Goal: Task Accomplishment & Management: Manage account settings

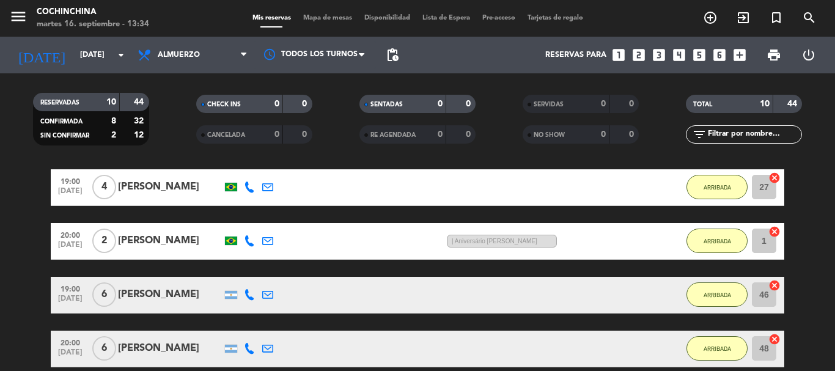
scroll to position [107, 0]
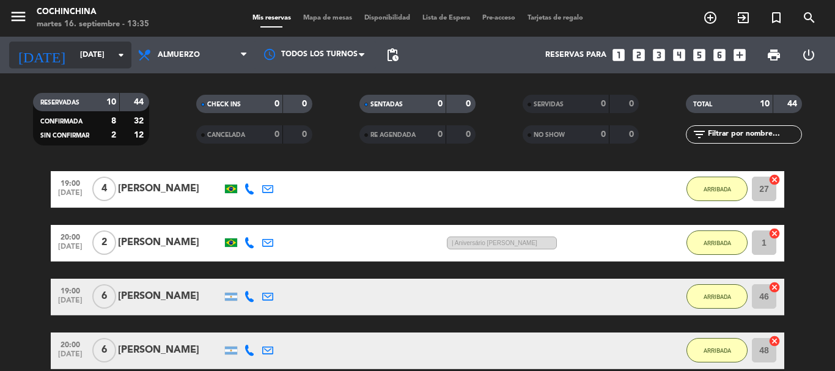
click at [90, 62] on input "[DATE]" at bounding box center [125, 55] width 103 height 21
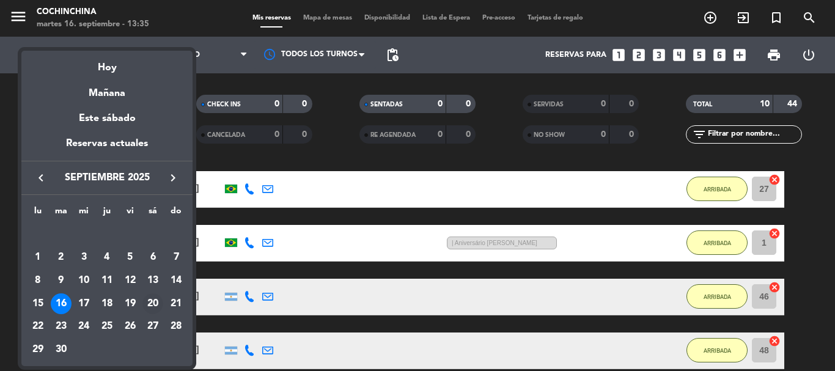
click at [153, 301] on div "20" at bounding box center [152, 303] width 21 height 21
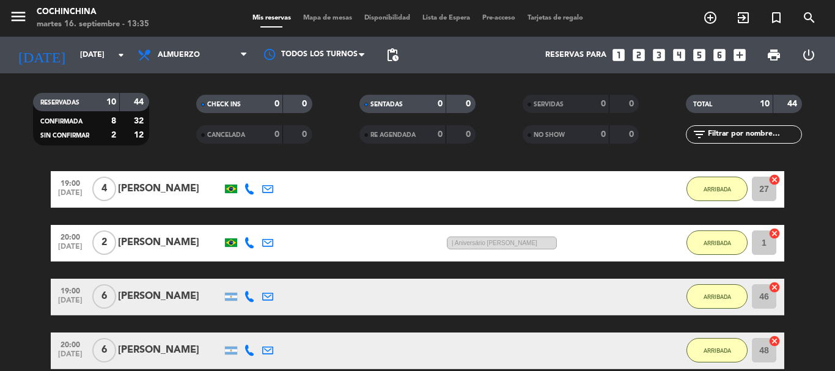
type input "[DATE]"
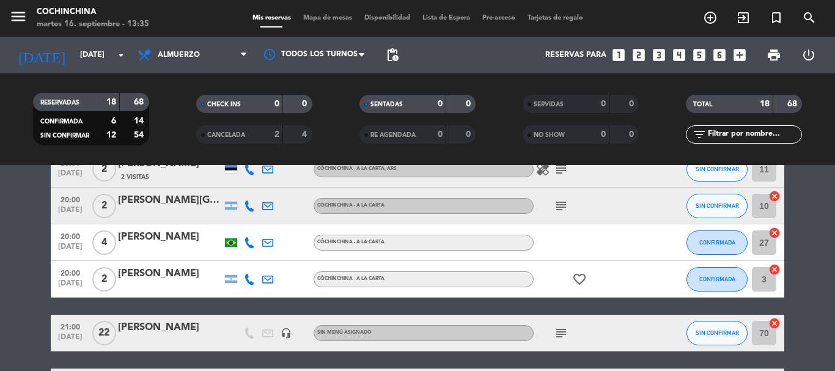
click at [765, 137] on input "text" at bounding box center [754, 134] width 95 height 13
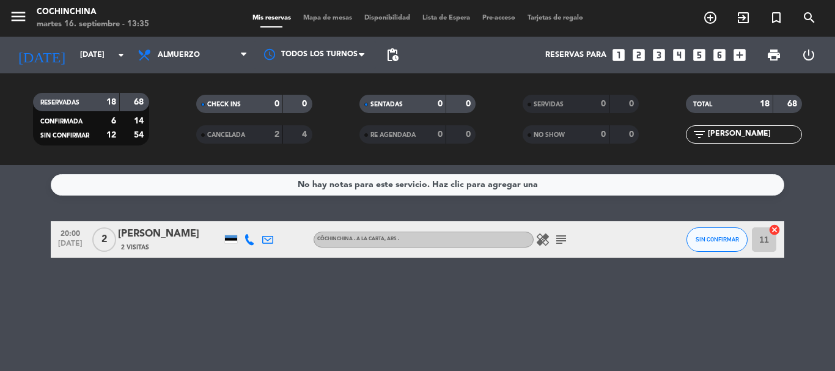
scroll to position [0, 0]
type input "[PERSON_NAME]"
click at [556, 240] on icon "subject" at bounding box center [561, 239] width 15 height 15
click at [124, 328] on div "No hay notas para este servicio. Haz clic para agregar una 20:00 [DATE] 2 [PERS…" at bounding box center [417, 268] width 835 height 206
click at [325, 15] on span "Mapa de mesas" at bounding box center [327, 18] width 61 height 7
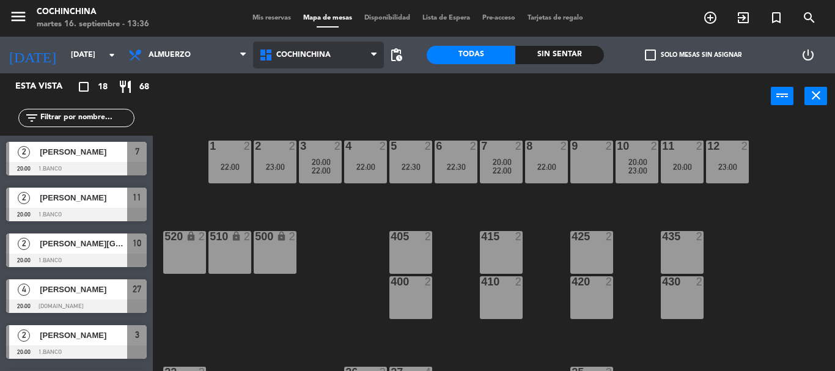
click at [340, 58] on span "Cochinchina" at bounding box center [318, 55] width 131 height 27
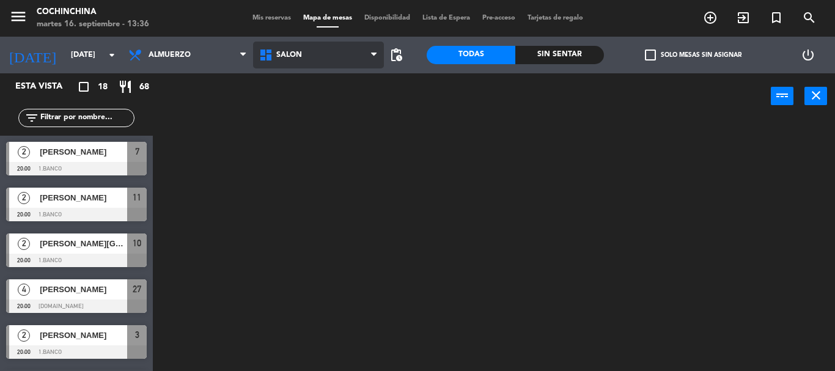
click at [304, 158] on ng-component "menu Cochinchina [DATE] 16. septiembre - 13:36 Mis reservas Mapa de mesas Dispo…" at bounding box center [417, 185] width 835 height 371
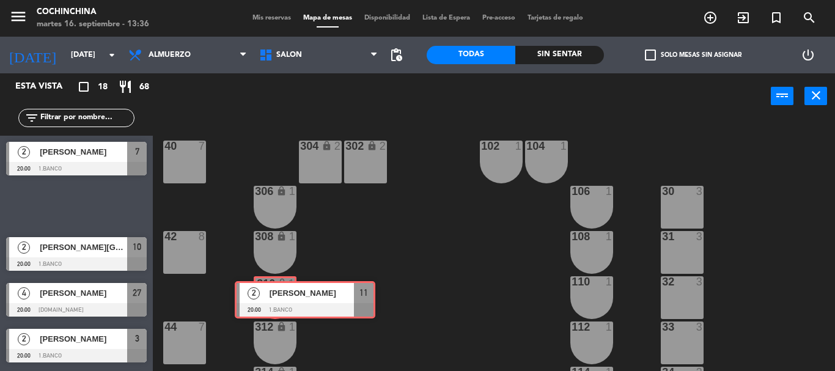
drag, startPoint x: 46, startPoint y: 202, endPoint x: 275, endPoint y: 295, distance: 247.0
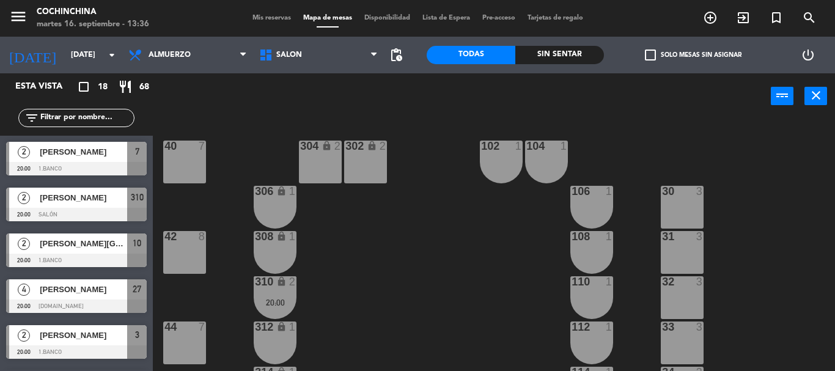
click at [275, 295] on div "310 lock 2 20:00" at bounding box center [275, 297] width 43 height 43
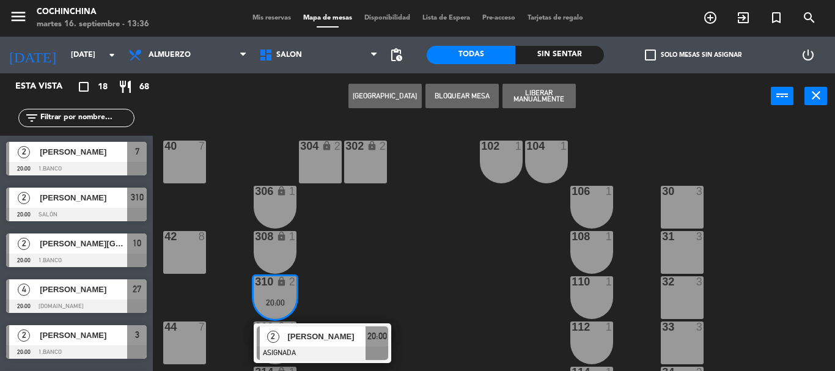
scroll to position [122, 0]
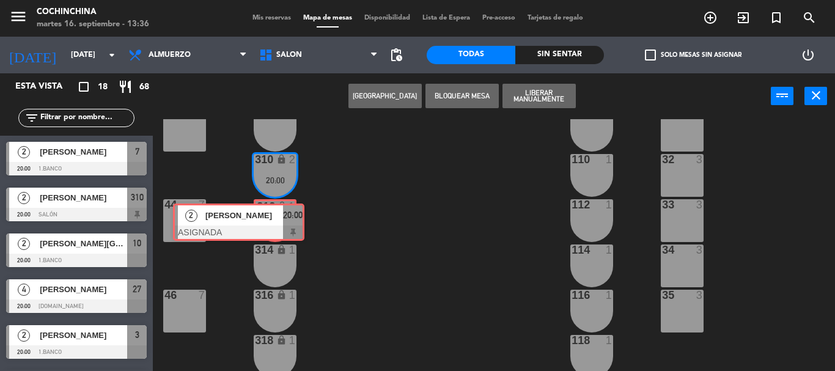
drag, startPoint x: 370, startPoint y: 222, endPoint x: 287, endPoint y: 221, distance: 83.8
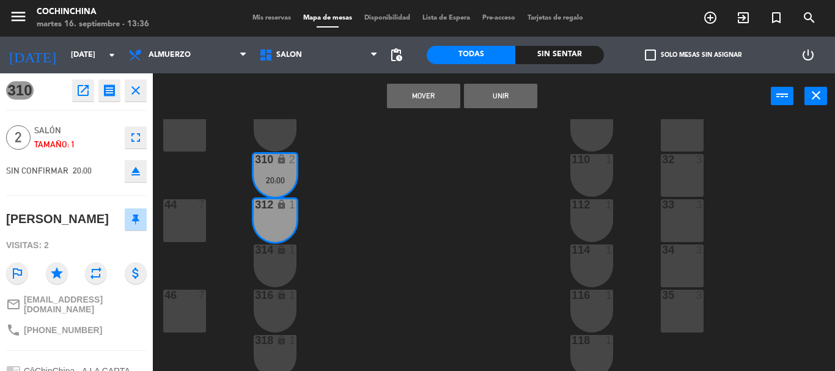
click at [525, 95] on button "Unir" at bounding box center [500, 96] width 73 height 24
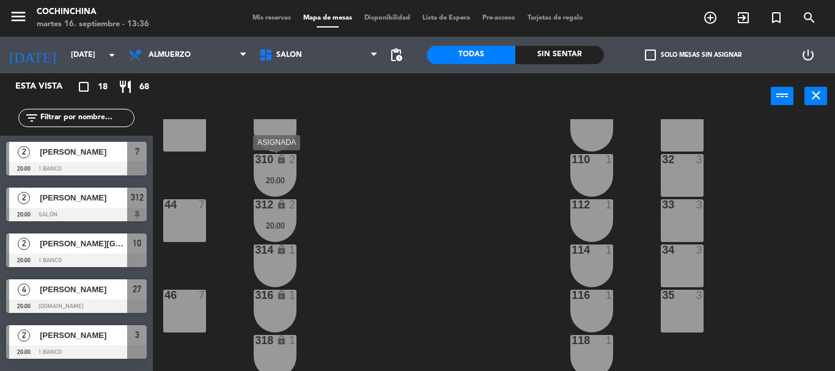
click at [291, 169] on div "310 lock 2 20:00" at bounding box center [275, 175] width 43 height 43
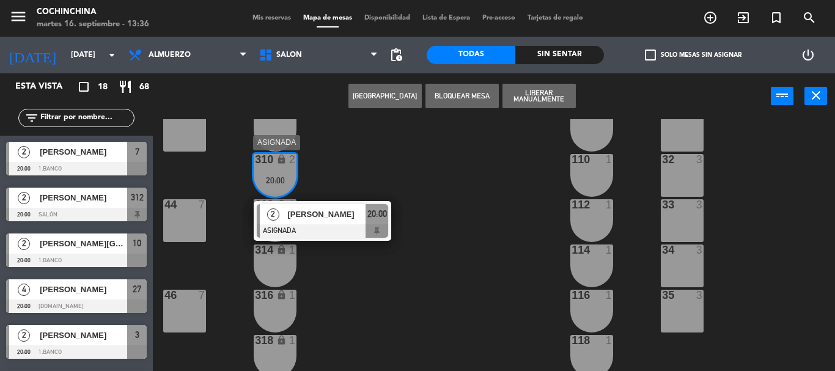
click at [348, 219] on span "[PERSON_NAME]" at bounding box center [326, 214] width 78 height 13
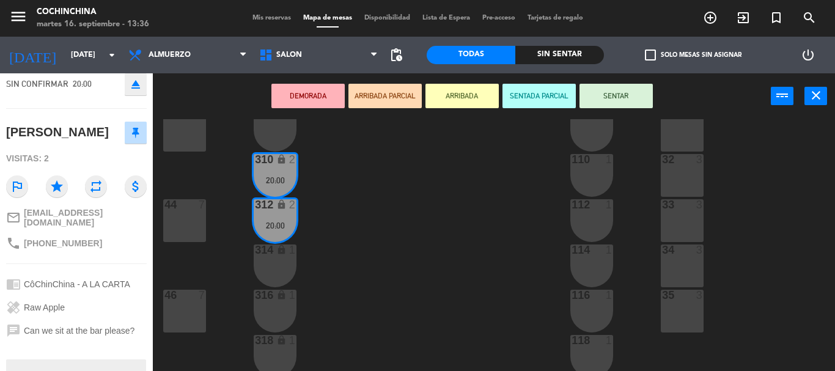
scroll to position [174, 0]
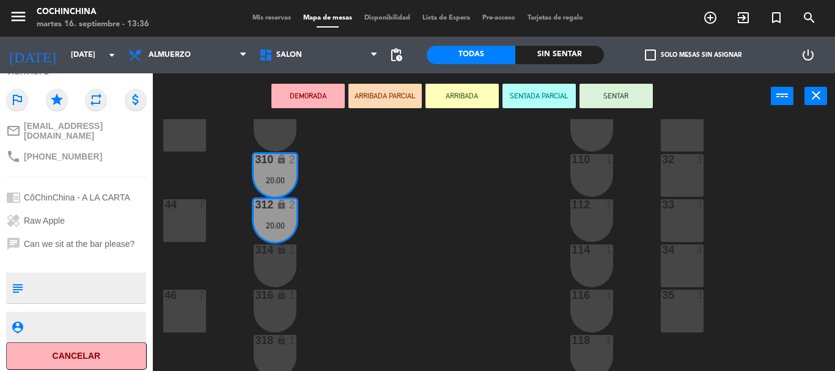
click at [55, 282] on textarea at bounding box center [86, 288] width 117 height 26
click at [106, 278] on textarea at bounding box center [86, 288] width 117 height 26
click at [92, 292] on textarea at bounding box center [86, 288] width 117 height 26
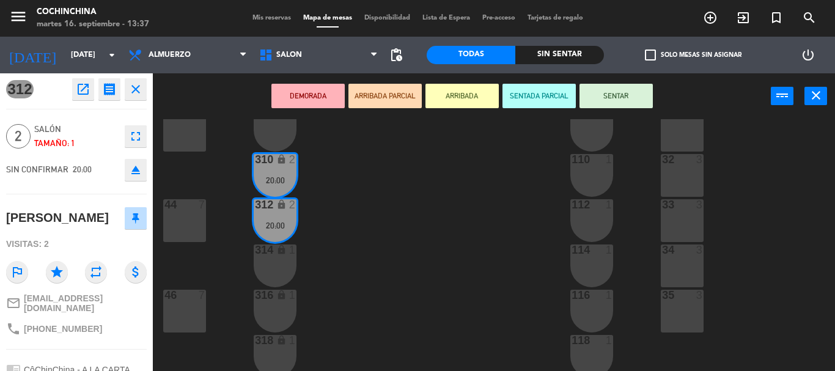
scroll to position [0, 0]
type textarea "Solicitaron Barra. Llegan 20:45hs."
click at [105, 136] on span "Salón" at bounding box center [76, 130] width 84 height 14
click at [99, 138] on div "Tamaño: 1" at bounding box center [76, 145] width 84 height 14
click at [94, 131] on span "Salón" at bounding box center [76, 130] width 84 height 14
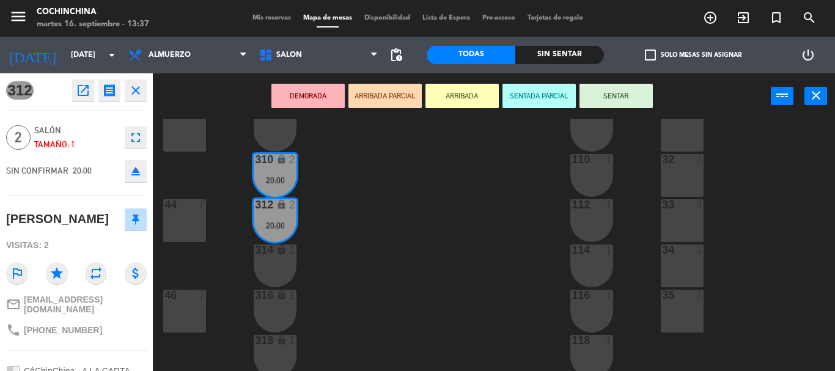
click at [79, 94] on icon "open_in_new" at bounding box center [83, 90] width 15 height 15
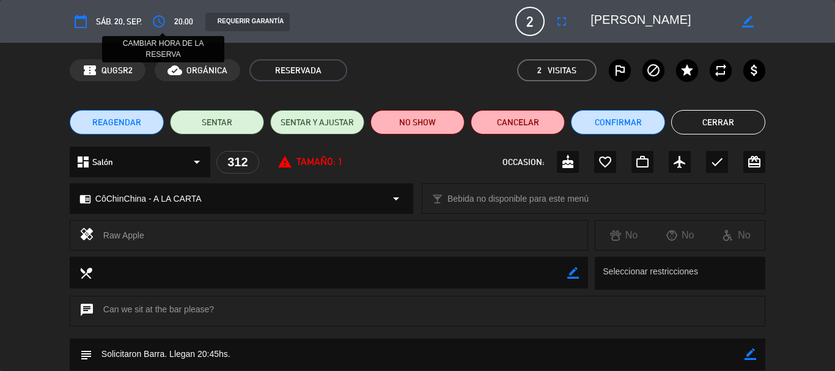
click at [160, 23] on icon "access_time" at bounding box center [159, 21] width 15 height 15
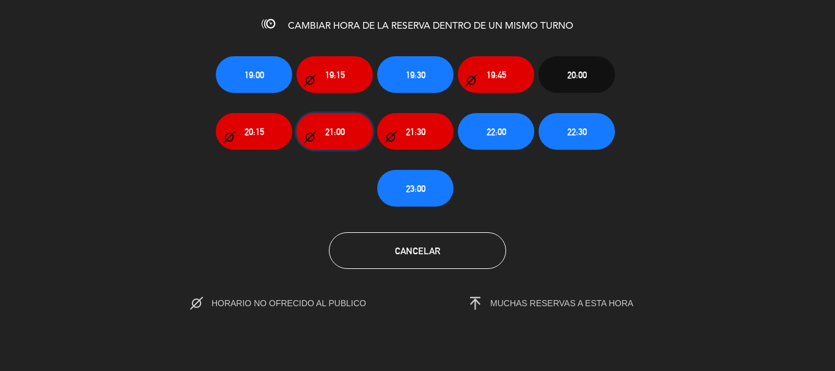
click at [322, 136] on button "21:00" at bounding box center [335, 131] width 76 height 37
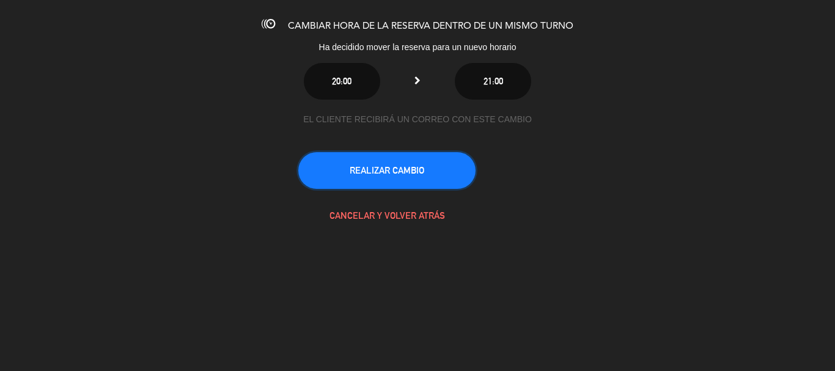
click at [426, 164] on button "REALIZAR CAMBIO" at bounding box center [386, 170] width 177 height 37
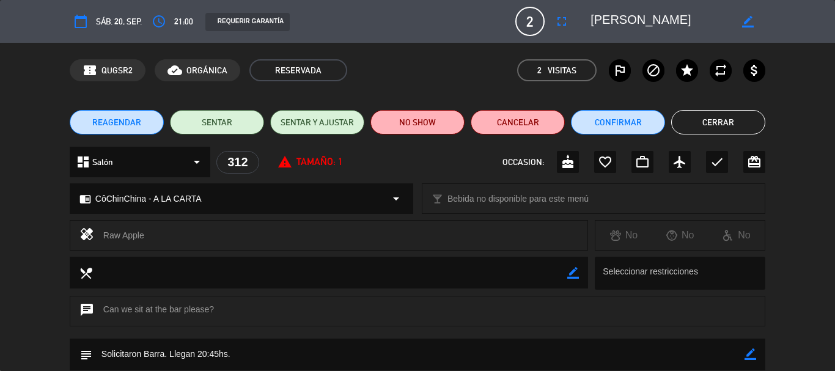
click at [731, 122] on button "Cerrar" at bounding box center [718, 122] width 94 height 24
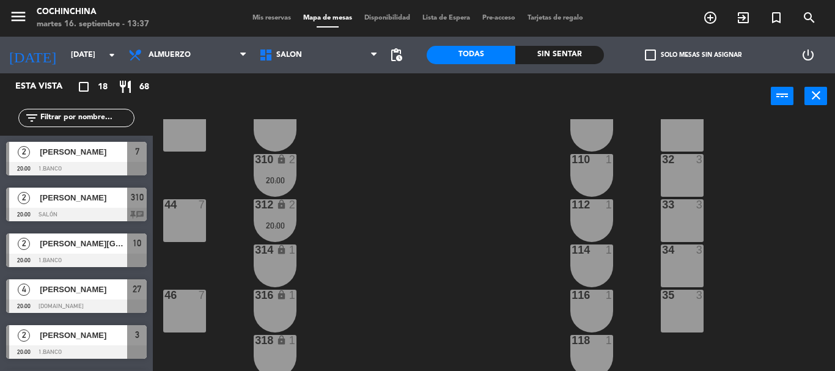
click at [270, 176] on div "20:00" at bounding box center [275, 180] width 43 height 9
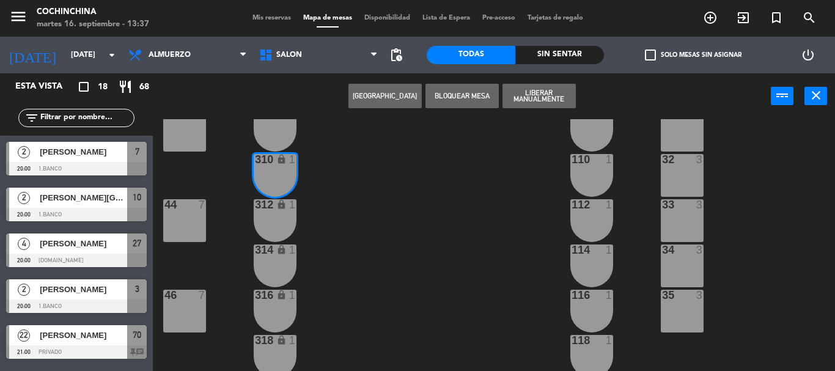
click at [430, 245] on div "40 7 304 lock 2 21:00 102 1 302 lock 2 104 1 306 lock 1 30 3 106 1 42 8 308 loc…" at bounding box center [498, 245] width 674 height 252
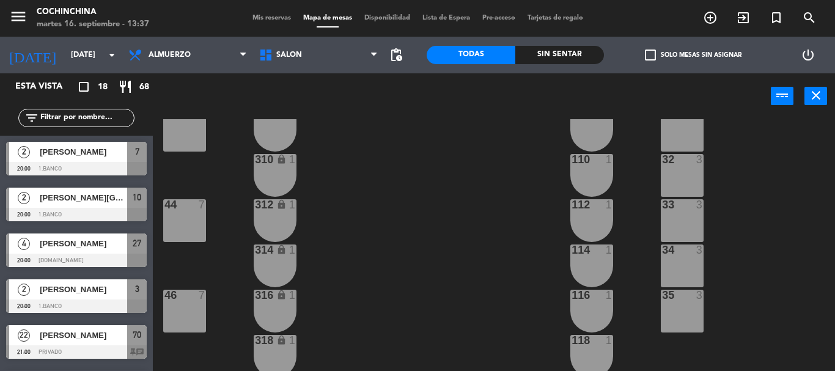
click at [97, 111] on div "filter_list" at bounding box center [76, 118] width 116 height 18
click at [94, 123] on input "text" at bounding box center [86, 117] width 95 height 13
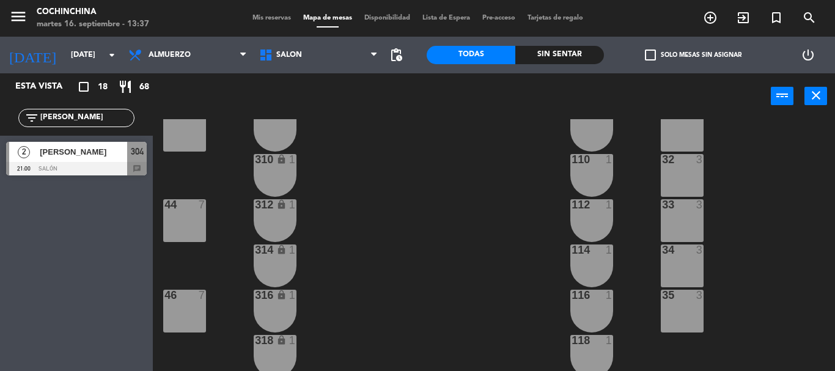
type input "[PERSON_NAME]"
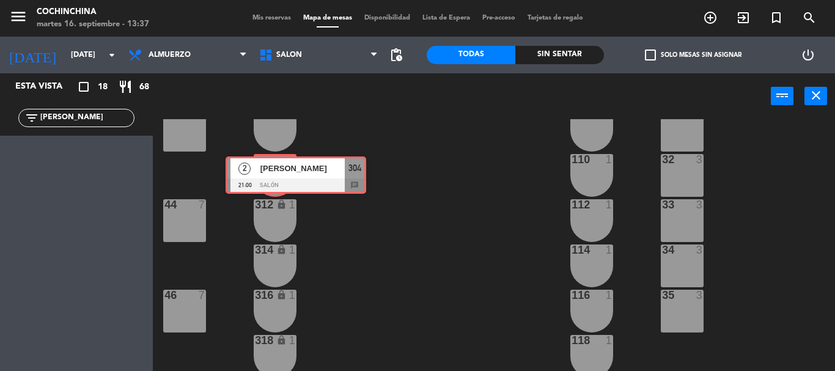
drag, startPoint x: 45, startPoint y: 163, endPoint x: 265, endPoint y: 177, distance: 220.0
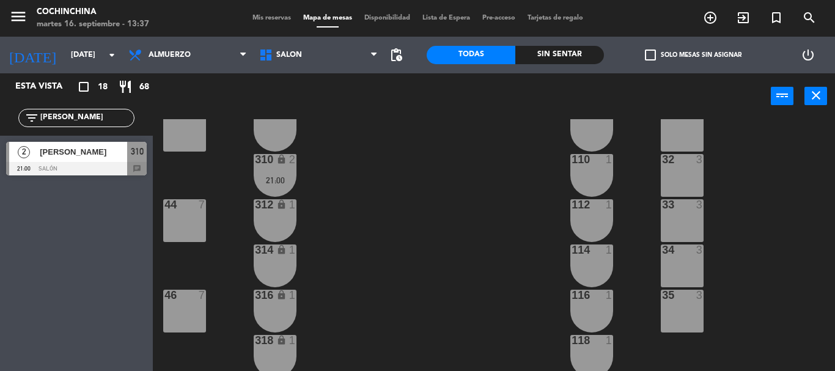
click at [265, 177] on div "21:00" at bounding box center [275, 180] width 43 height 9
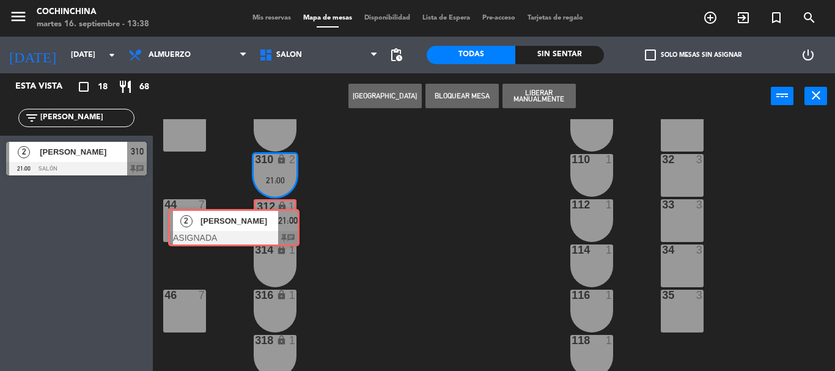
drag, startPoint x: 366, startPoint y: 219, endPoint x: 276, endPoint y: 224, distance: 90.0
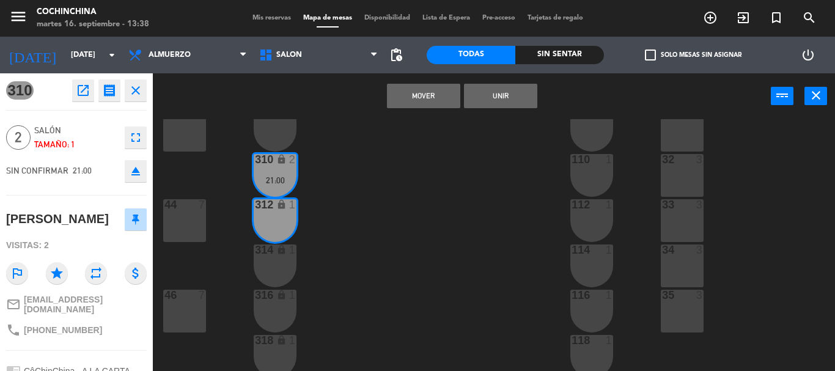
click at [493, 94] on button "Unir" at bounding box center [500, 96] width 73 height 24
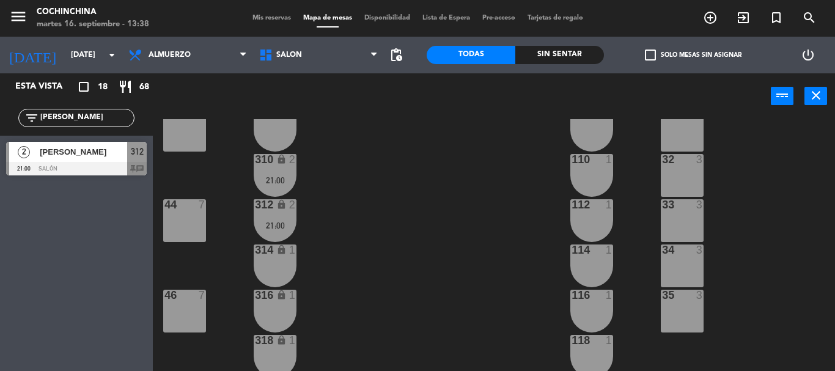
click at [77, 114] on input "[PERSON_NAME]" at bounding box center [86, 117] width 95 height 13
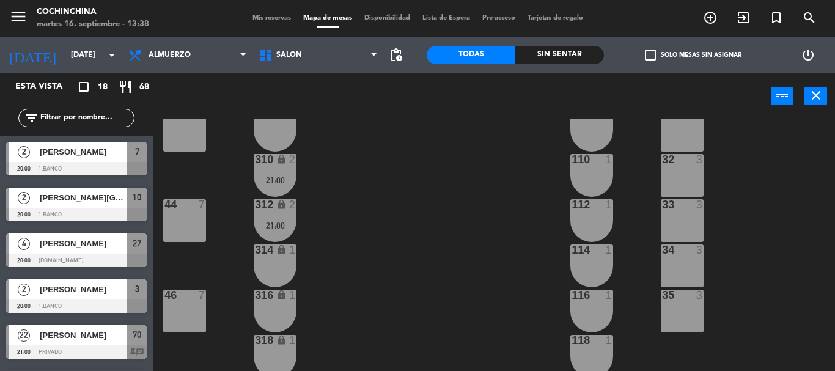
click at [392, 237] on div "40 7 304 lock 2 102 1 302 lock 2 104 1 306 lock 1 30 3 106 1 42 8 308 lock 1 31…" at bounding box center [498, 245] width 674 height 252
click at [663, 58] on label "check_box_outline_blank Solo mesas sin asignar" at bounding box center [693, 55] width 97 height 11
click at [693, 55] on input "check_box_outline_blank Solo mesas sin asignar" at bounding box center [693, 55] width 0 height 0
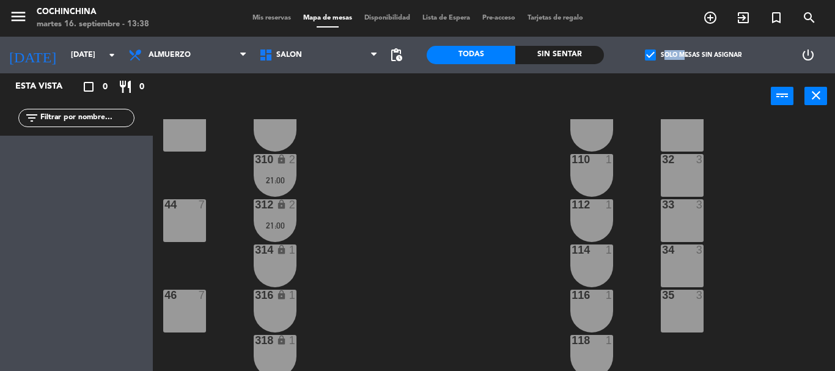
click at [663, 58] on label "check_box Solo mesas sin asignar" at bounding box center [693, 55] width 97 height 11
click at [693, 55] on input "check_box Solo mesas sin asignar" at bounding box center [693, 55] width 0 height 0
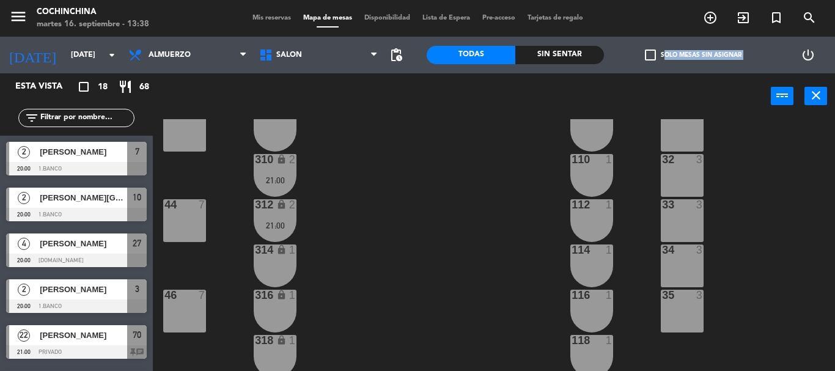
click at [663, 58] on label "check_box_outline_blank Solo mesas sin asignar" at bounding box center [693, 55] width 97 height 11
click at [693, 55] on input "check_box_outline_blank Solo mesas sin asignar" at bounding box center [693, 55] width 0 height 0
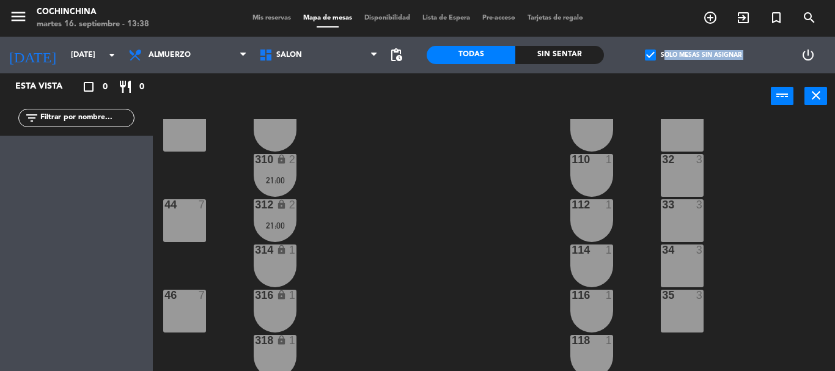
click at [663, 58] on label "check_box Solo mesas sin asignar" at bounding box center [693, 55] width 97 height 11
click at [693, 55] on input "check_box Solo mesas sin asignar" at bounding box center [693, 55] width 0 height 0
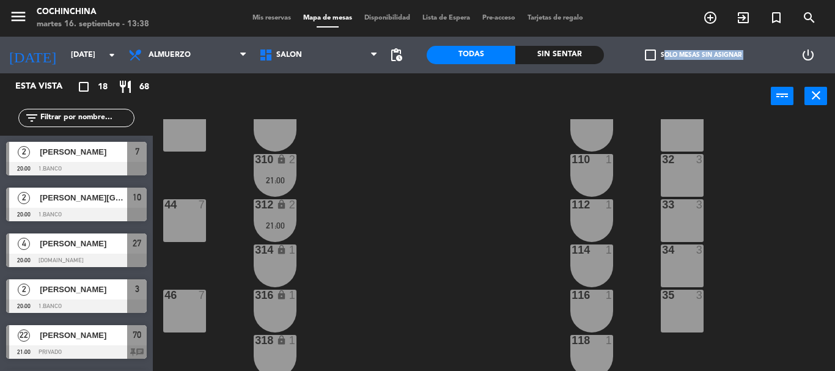
click at [663, 58] on label "check_box_outline_blank Solo mesas sin asignar" at bounding box center [693, 55] width 97 height 11
click at [693, 55] on input "check_box_outline_blank Solo mesas sin asignar" at bounding box center [693, 55] width 0 height 0
click at [663, 58] on label "check_box_outline_blank Solo mesas sin asignar" at bounding box center [693, 55] width 97 height 11
click at [693, 55] on input "check_box_outline_blank Solo mesas sin asignar" at bounding box center [693, 55] width 0 height 0
click at [663, 58] on label "check_box_outline_blank Solo mesas sin asignar" at bounding box center [693, 55] width 97 height 11
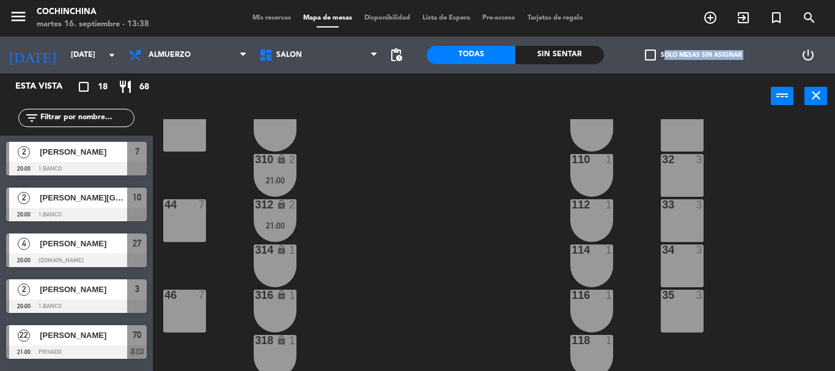
click at [693, 55] on input "check_box_outline_blank Solo mesas sin asignar" at bounding box center [693, 55] width 0 height 0
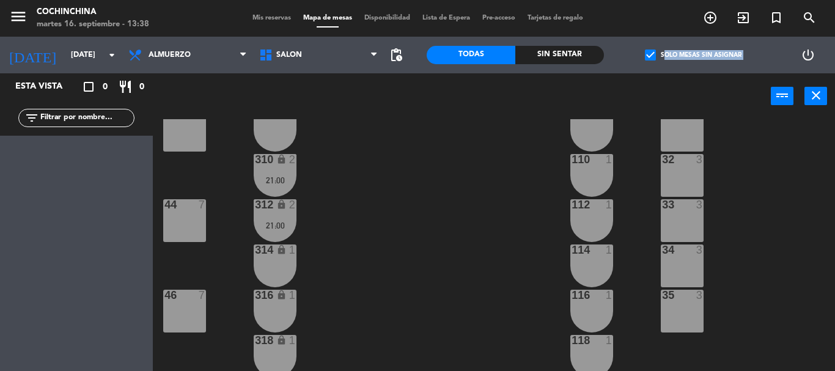
click at [663, 58] on label "check_box Solo mesas sin asignar" at bounding box center [693, 55] width 97 height 11
click at [693, 55] on input "check_box Solo mesas sin asignar" at bounding box center [693, 55] width 0 height 0
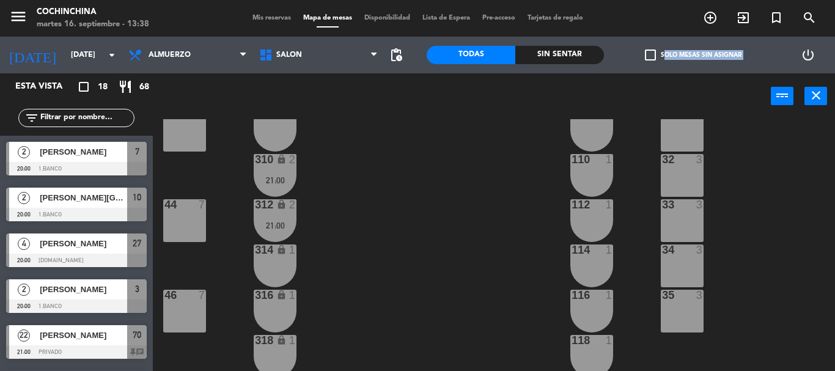
click at [663, 58] on label "check_box_outline_blank Solo mesas sin asignar" at bounding box center [693, 55] width 97 height 11
click at [693, 55] on input "check_box_outline_blank Solo mesas sin asignar" at bounding box center [693, 55] width 0 height 0
click at [663, 58] on label "check_box_outline_blank Solo mesas sin asignar" at bounding box center [693, 55] width 97 height 11
click at [693, 55] on input "check_box_outline_blank Solo mesas sin asignar" at bounding box center [693, 55] width 0 height 0
click at [663, 58] on label "check_box_outline_blank Solo mesas sin asignar" at bounding box center [693, 55] width 97 height 11
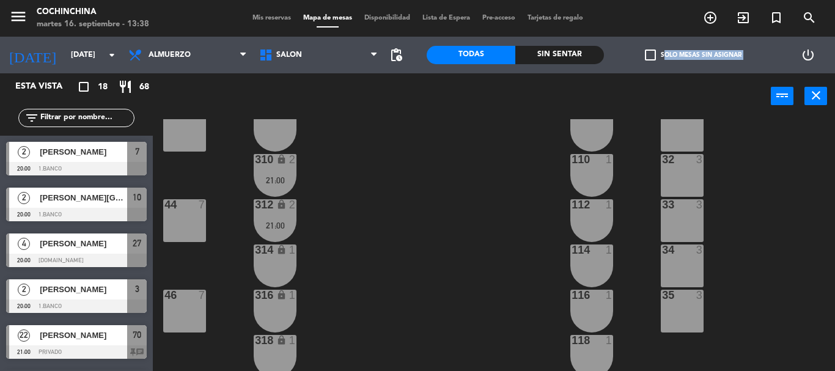
click at [693, 55] on input "check_box_outline_blank Solo mesas sin asignar" at bounding box center [693, 55] width 0 height 0
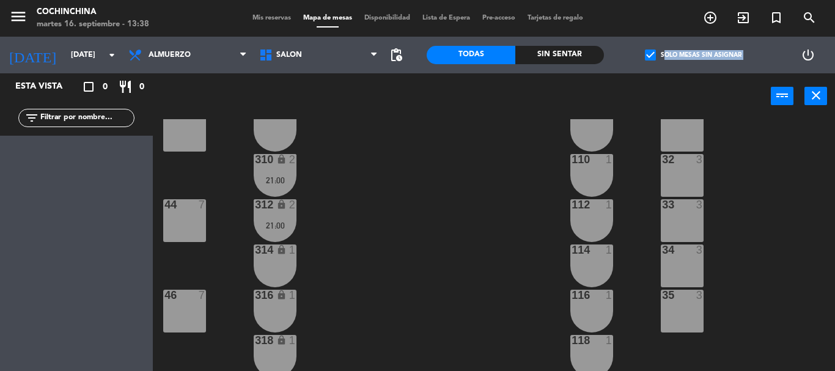
click at [663, 58] on label "check_box Solo mesas sin asignar" at bounding box center [693, 55] width 97 height 11
click at [693, 55] on input "check_box Solo mesas sin asignar" at bounding box center [693, 55] width 0 height 0
click at [663, 58] on label "check_box Solo mesas sin asignar" at bounding box center [693, 55] width 97 height 11
click at [693, 55] on input "check_box Solo mesas sin asignar" at bounding box center [693, 55] width 0 height 0
click at [663, 58] on label "check_box Solo mesas sin asignar" at bounding box center [693, 55] width 97 height 11
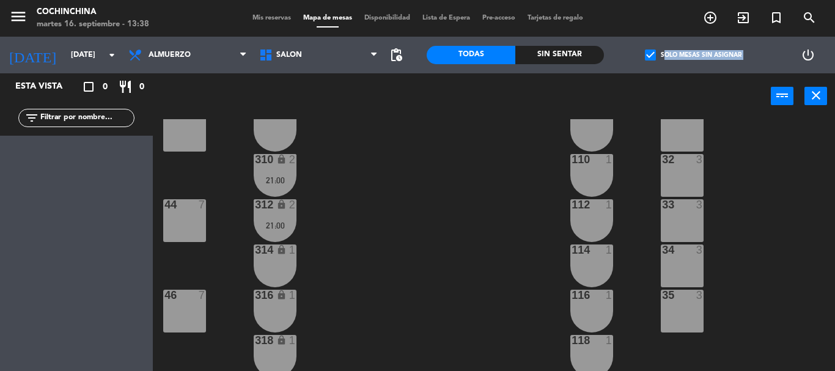
click at [693, 55] on input "check_box Solo mesas sin asignar" at bounding box center [693, 55] width 0 height 0
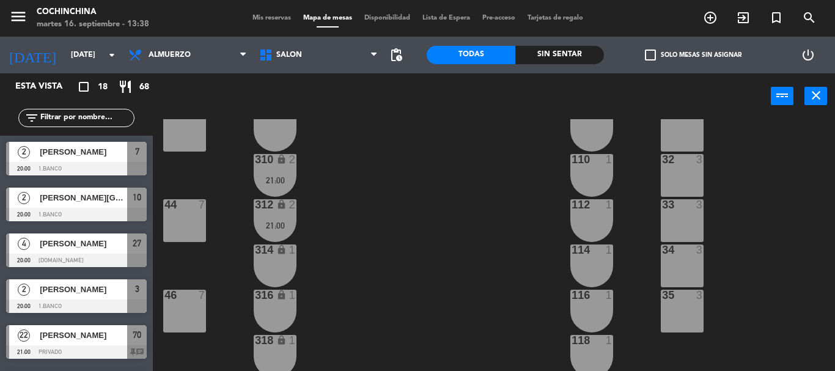
click at [430, 169] on div "40 7 304 lock 2 102 1 302 lock 2 104 1 306 lock 1 30 3 106 1 42 8 308 lock 1 31…" at bounding box center [498, 245] width 674 height 252
click at [682, 54] on label "check_box_outline_blank Solo mesas sin asignar" at bounding box center [693, 55] width 97 height 11
click at [693, 55] on input "check_box_outline_blank Solo mesas sin asignar" at bounding box center [693, 55] width 0 height 0
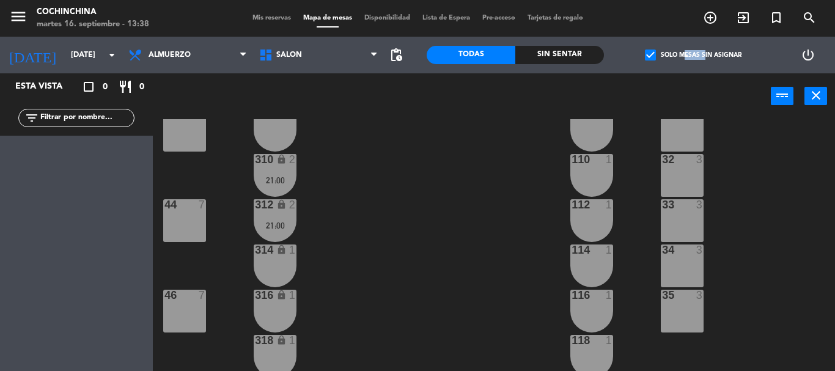
click at [682, 54] on label "check_box Solo mesas sin asignar" at bounding box center [693, 55] width 97 height 11
click at [693, 55] on input "check_box Solo mesas sin asignar" at bounding box center [693, 55] width 0 height 0
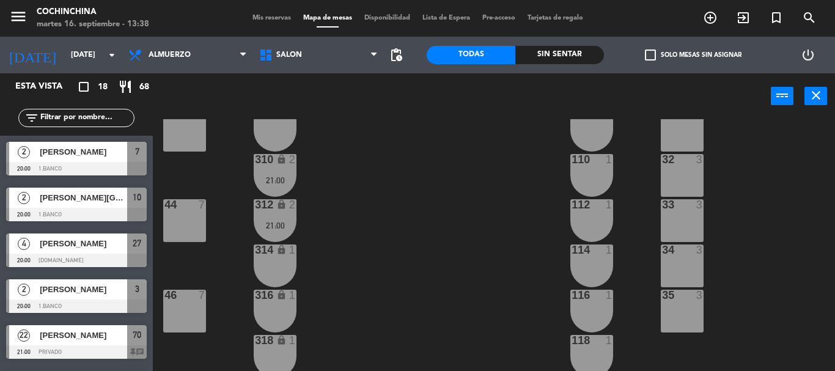
click at [515, 171] on div "40 7 304 lock 2 102 1 302 lock 2 104 1 306 lock 1 30 3 106 1 42 8 308 lock 1 31…" at bounding box center [498, 245] width 674 height 252
click at [124, 52] on span "Almuerzo" at bounding box center [187, 55] width 131 height 27
click at [436, 103] on div "power_input close" at bounding box center [462, 96] width 618 height 46
click at [101, 56] on input "[DATE]" at bounding box center [116, 55] width 103 height 21
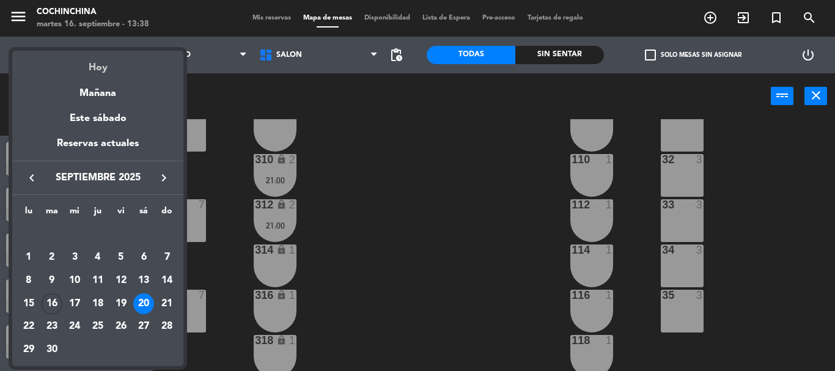
click at [95, 68] on div "Hoy" at bounding box center [97, 63] width 171 height 25
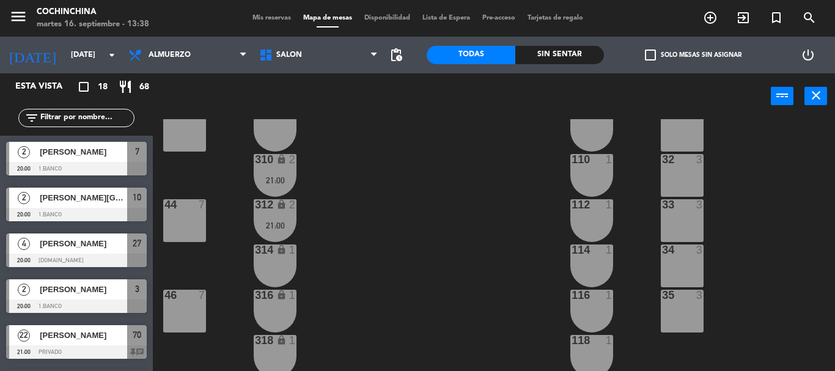
type input "[DATE]"
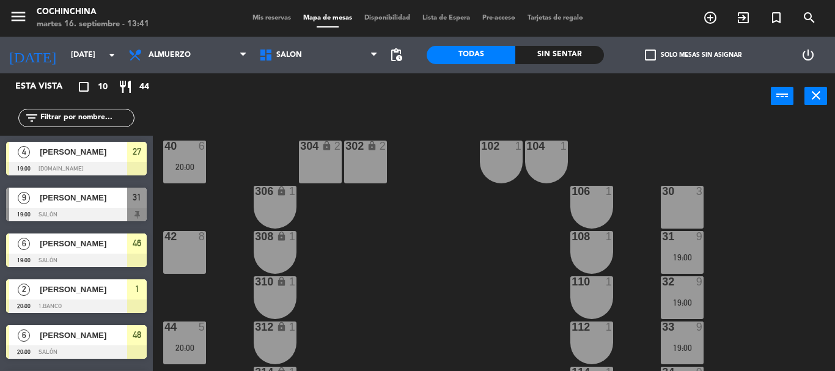
click at [409, 260] on div "40 6 20:00 304 lock 2 102 1 302 lock 2 104 1 306 lock 1 30 3 106 1 42 8 308 loc…" at bounding box center [498, 245] width 674 height 252
click at [392, 236] on div "40 6 20:00 304 lock 2 102 1 302 lock 2 104 1 306 lock 1 30 3 106 1 42 8 308 loc…" at bounding box center [498, 245] width 674 height 252
click at [374, 319] on div "40 6 20:00 304 lock 2 102 1 302 lock 2 104 1 306 lock 1 30 3 106 1 42 8 308 loc…" at bounding box center [498, 245] width 674 height 252
click at [253, 128] on div "40 6 20:00 304 lock 2 102 1 302 lock 2 104 1 306 lock 1 30 3 106 1 42 8 308 loc…" at bounding box center [498, 245] width 674 height 252
click at [270, 17] on span "Mis reservas" at bounding box center [271, 18] width 51 height 7
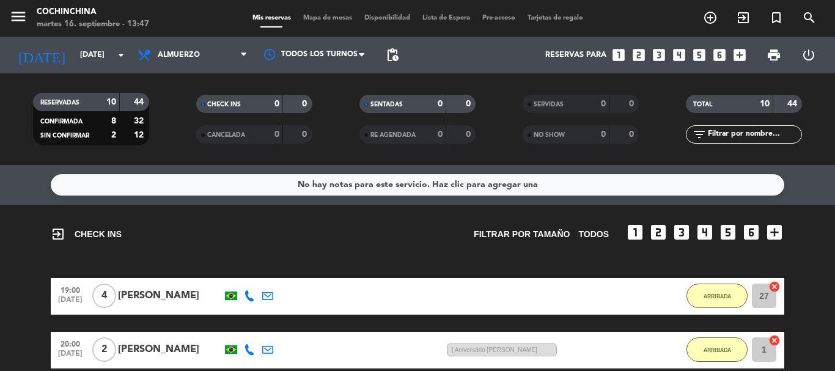
click at [197, 227] on div "exit_to_app CHECK INS Filtrar por tamaño TODOS looks_one looks_two looks_3 look…" at bounding box center [418, 229] width 734 height 48
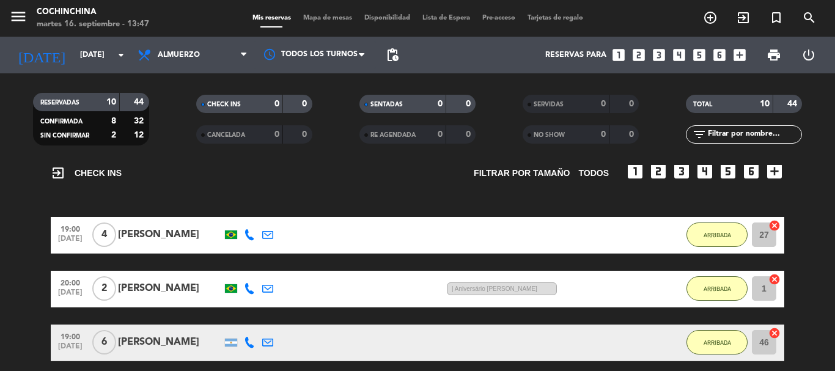
click at [249, 236] on icon at bounding box center [249, 234] width 11 height 11
click at [235, 214] on div "[PHONE_NUMBER]" at bounding box center [253, 214] width 93 height 21
click at [248, 233] on icon at bounding box center [249, 234] width 11 height 11
drag, startPoint x: 248, startPoint y: 233, endPoint x: 236, endPoint y: 246, distance: 17.3
click at [236, 246] on div at bounding box center [231, 235] width 18 height 36
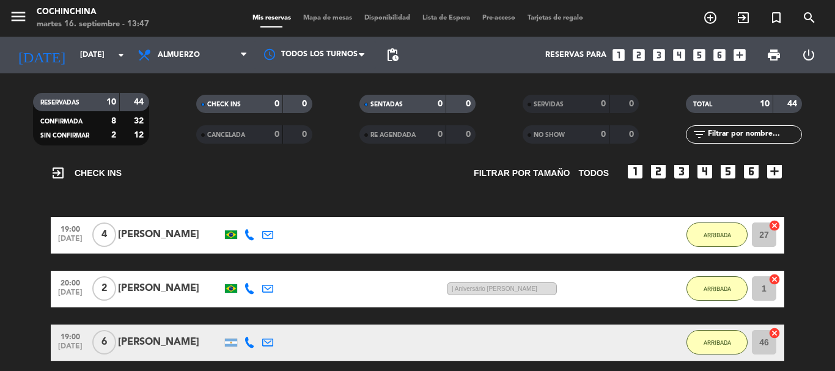
click at [245, 234] on icon at bounding box center [249, 234] width 11 height 11
click at [239, 221] on div "[PHONE_NUMBER]" at bounding box center [253, 214] width 93 height 21
click at [169, 232] on div "[PERSON_NAME]" at bounding box center [170, 235] width 104 height 16
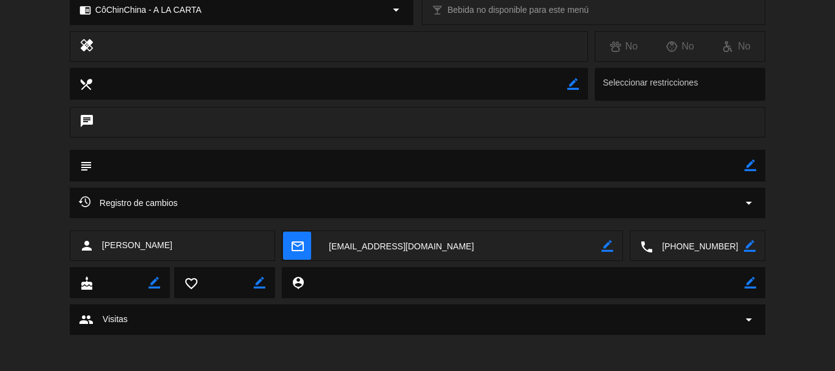
scroll to position [190, 0]
click at [712, 243] on textarea at bounding box center [698, 245] width 91 height 31
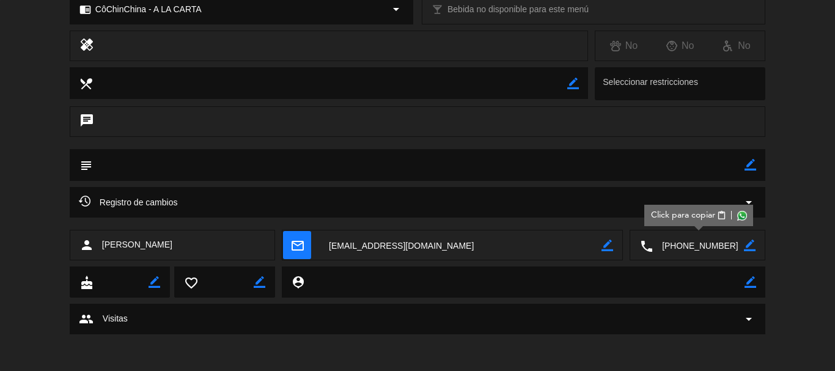
click at [660, 213] on span "Click para copiar" at bounding box center [682, 215] width 64 height 13
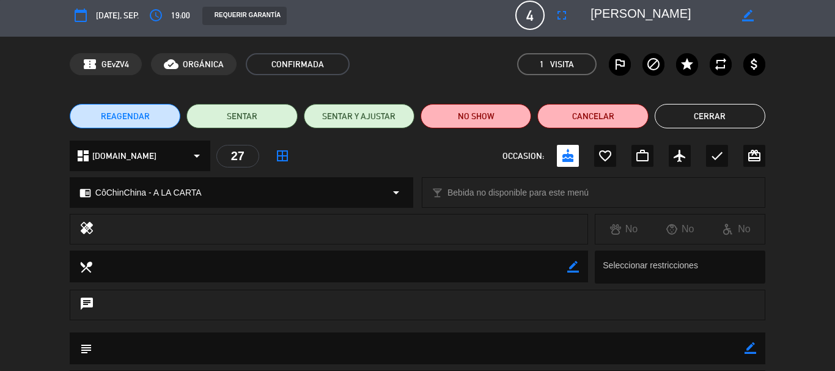
scroll to position [0, 0]
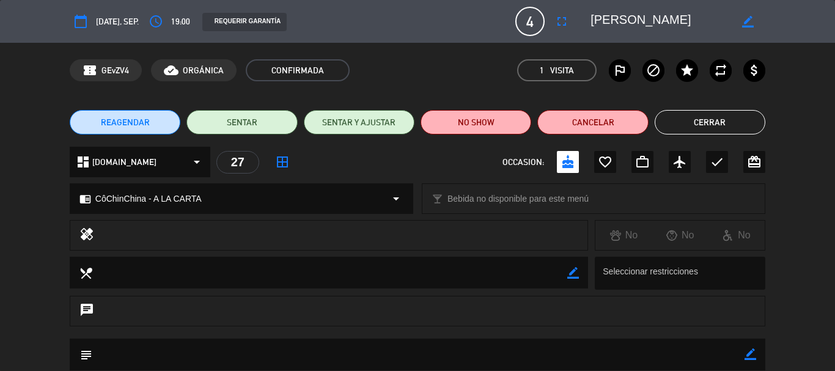
click at [745, 21] on icon "border_color" at bounding box center [748, 22] width 12 height 12
drag, startPoint x: 592, startPoint y: 17, endPoint x: 690, endPoint y: 27, distance: 97.8
click at [690, 27] on textarea at bounding box center [661, 21] width 140 height 22
click at [463, 23] on div "REQUERIR GARANTÍA" at bounding box center [352, 21] width 319 height 19
click at [721, 117] on button "Cerrar" at bounding box center [710, 122] width 111 height 24
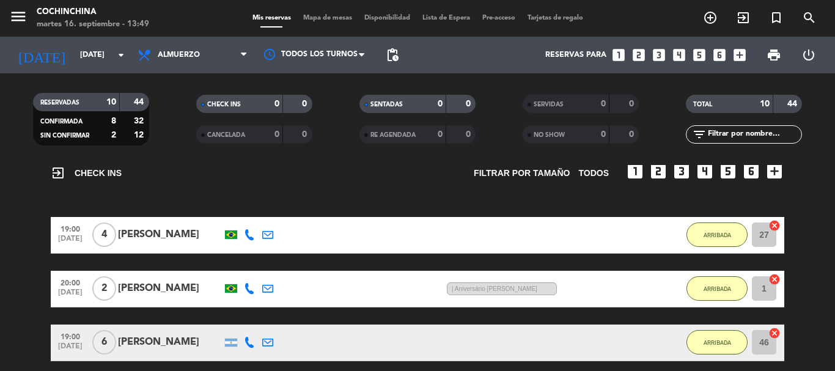
scroll to position [122, 0]
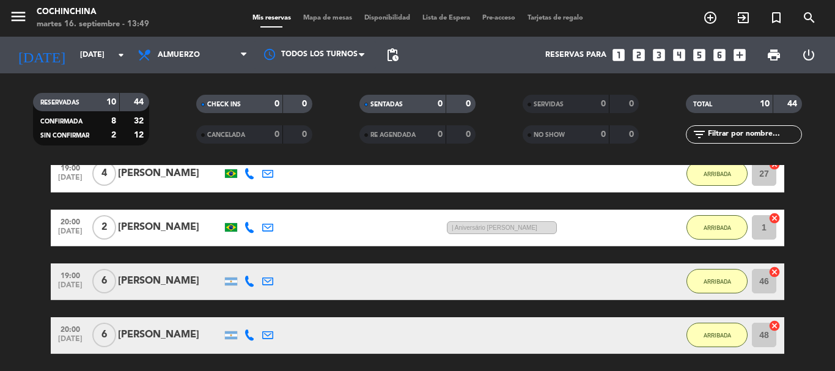
click at [252, 229] on icon at bounding box center [249, 227] width 11 height 11
click at [175, 227] on div "[PERSON_NAME]" at bounding box center [170, 227] width 104 height 16
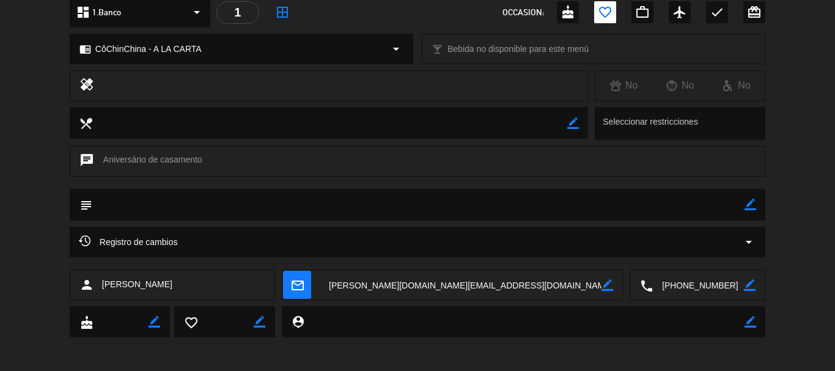
scroll to position [153, 0]
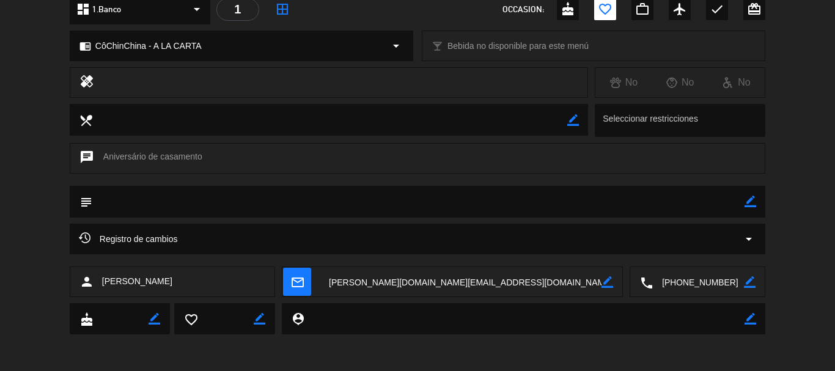
click at [707, 281] on textarea at bounding box center [698, 282] width 91 height 31
click at [683, 254] on span "Click para copiar" at bounding box center [682, 252] width 64 height 13
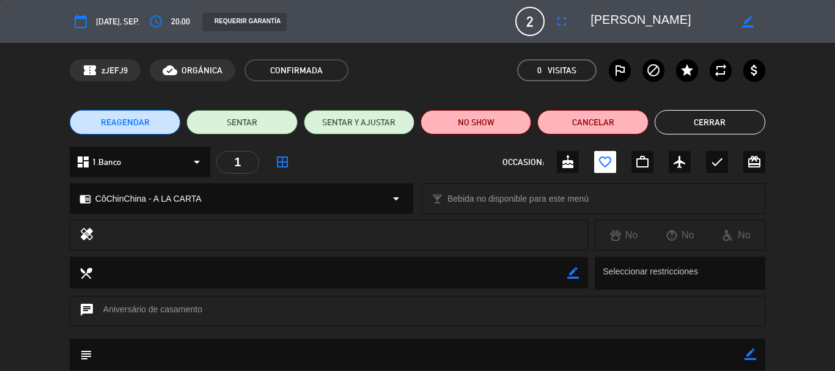
click at [748, 21] on icon "border_color" at bounding box center [748, 22] width 12 height 12
drag, startPoint x: 592, startPoint y: 17, endPoint x: 804, endPoint y: 13, distance: 212.2
click at [804, 13] on div "calendar_today [DATE], sep. access_time 20:00 REQUERIR GARANTÍA 2 [PERSON_NAME]…" at bounding box center [417, 21] width 835 height 43
click at [742, 130] on button "Cerrar" at bounding box center [710, 122] width 111 height 24
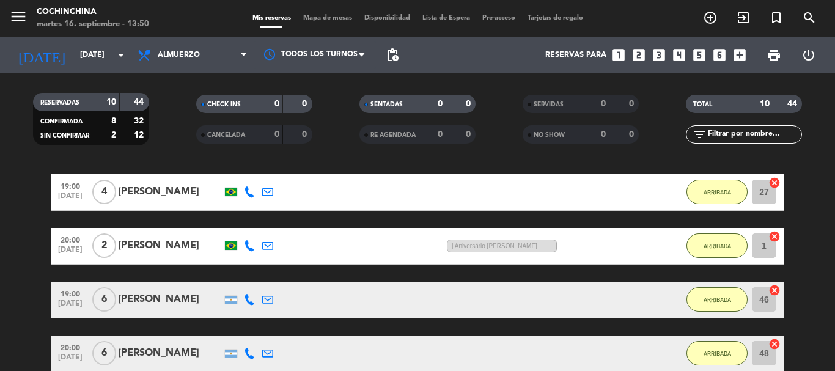
scroll to position [122, 0]
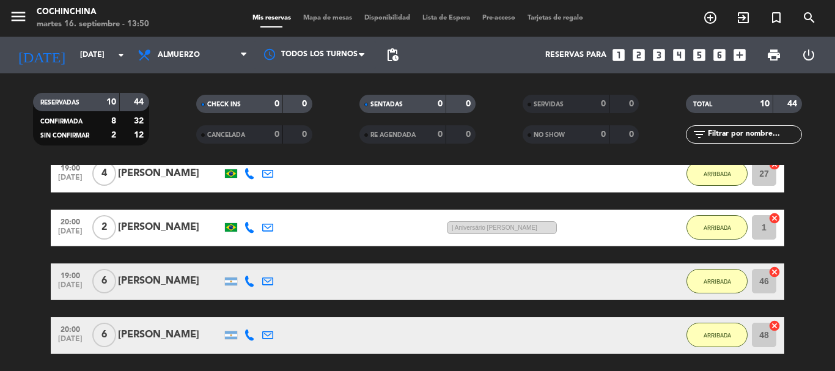
click at [248, 281] on icon at bounding box center [249, 281] width 11 height 11
click at [246, 258] on div "[PHONE_NUMBER]" at bounding box center [256, 261] width 93 height 21
click at [183, 282] on div "[PERSON_NAME]" at bounding box center [170, 281] width 104 height 16
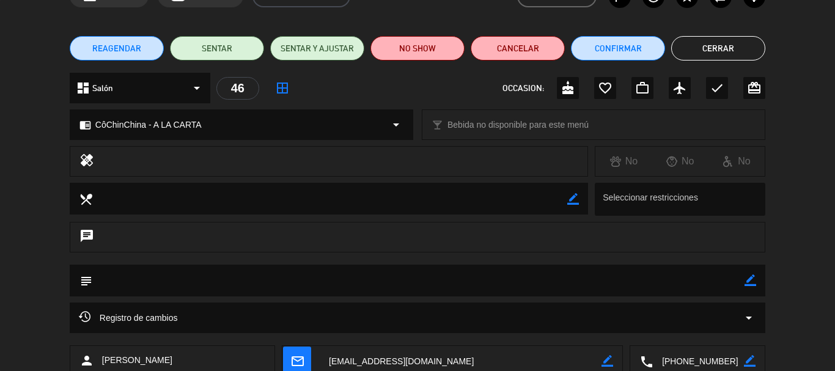
scroll to position [0, 0]
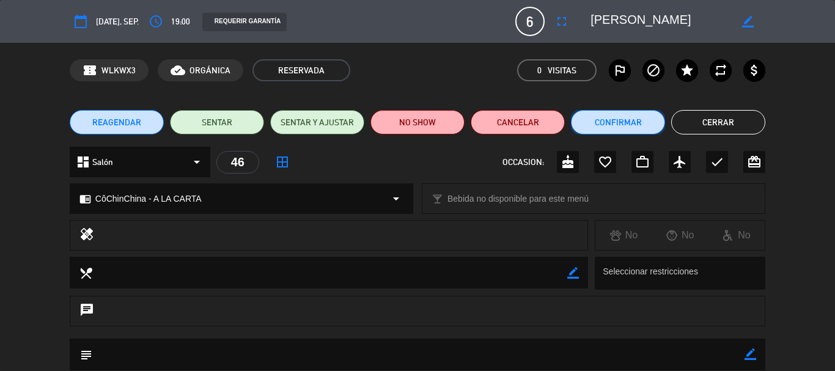
click at [618, 128] on button "Confirmar" at bounding box center [618, 122] width 94 height 24
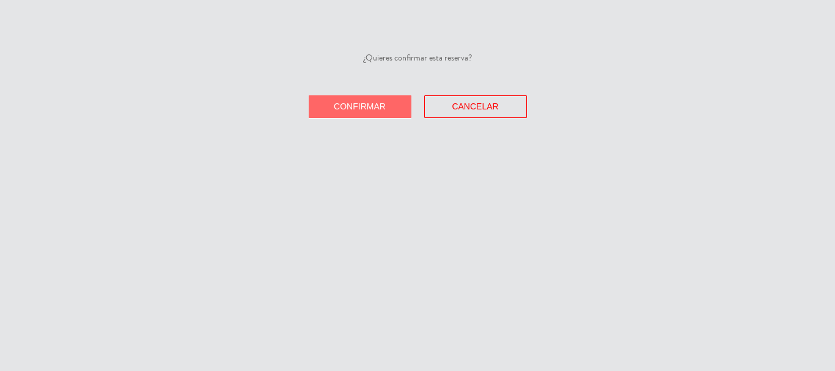
click at [367, 106] on span "Confirmar" at bounding box center [360, 106] width 52 height 10
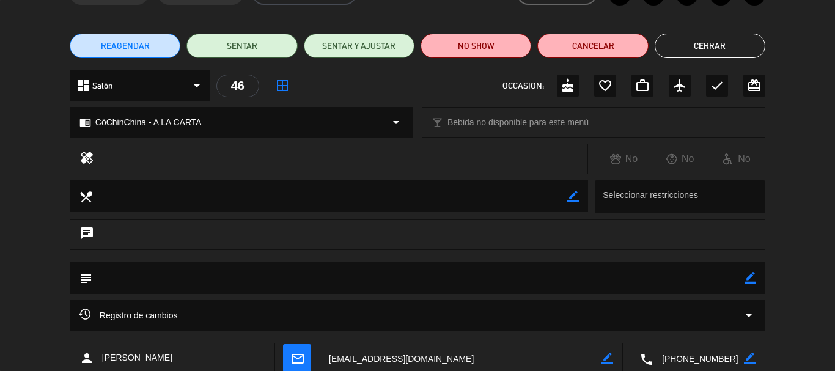
scroll to position [153, 0]
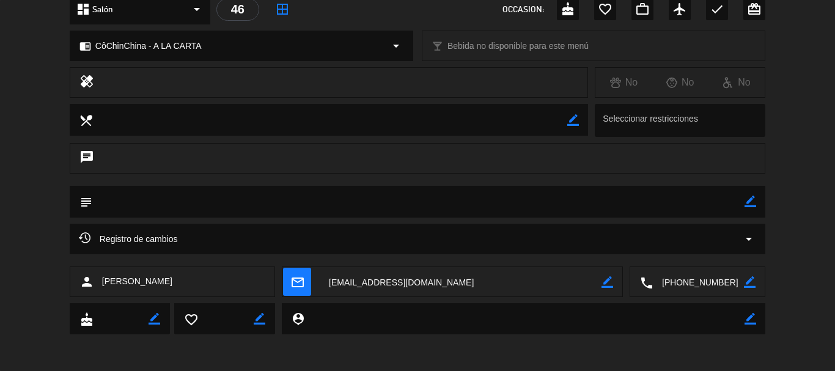
click at [683, 284] on textarea at bounding box center [698, 282] width 91 height 31
click at [662, 249] on span "Click para copiar" at bounding box center [682, 252] width 64 height 13
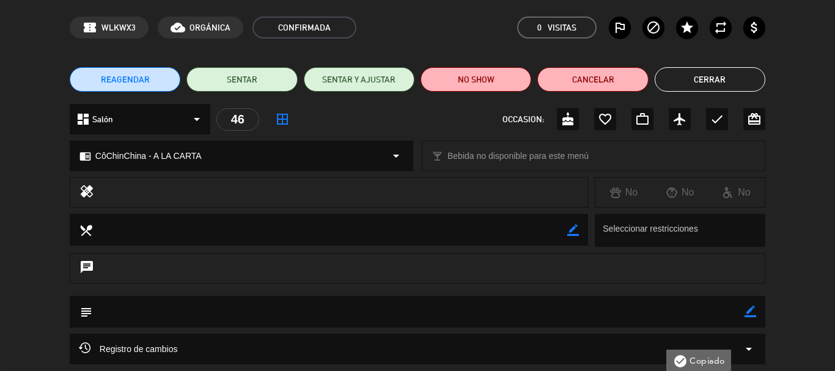
scroll to position [0, 0]
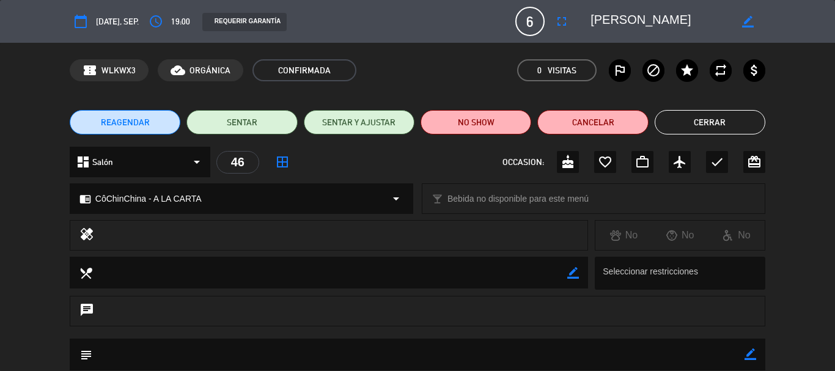
click at [747, 24] on icon "border_color" at bounding box center [748, 22] width 12 height 12
drag, startPoint x: 594, startPoint y: 17, endPoint x: 699, endPoint y: 28, distance: 105.7
click at [699, 28] on textarea at bounding box center [661, 21] width 140 height 22
click at [723, 125] on button "Cerrar" at bounding box center [710, 122] width 111 height 24
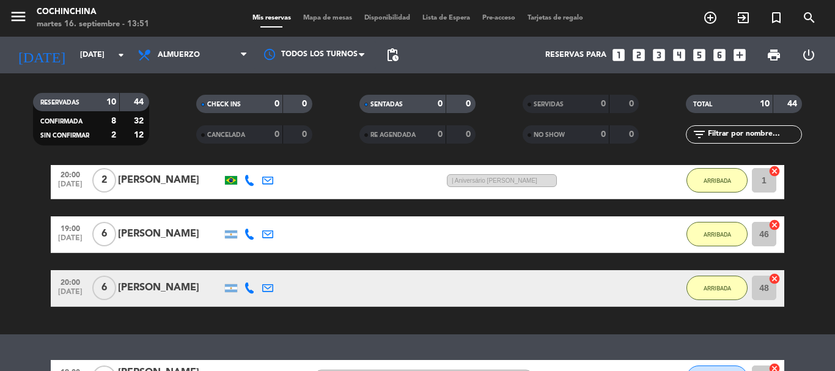
scroll to position [183, 0]
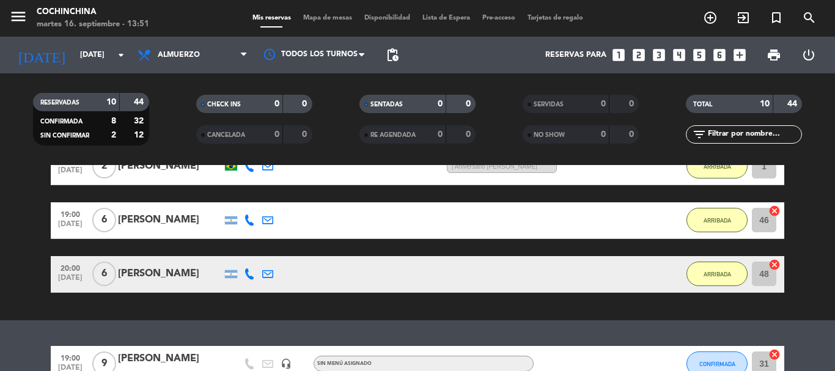
click at [250, 276] on icon at bounding box center [249, 273] width 11 height 11
click at [165, 281] on div "[PERSON_NAME]" at bounding box center [170, 274] width 104 height 16
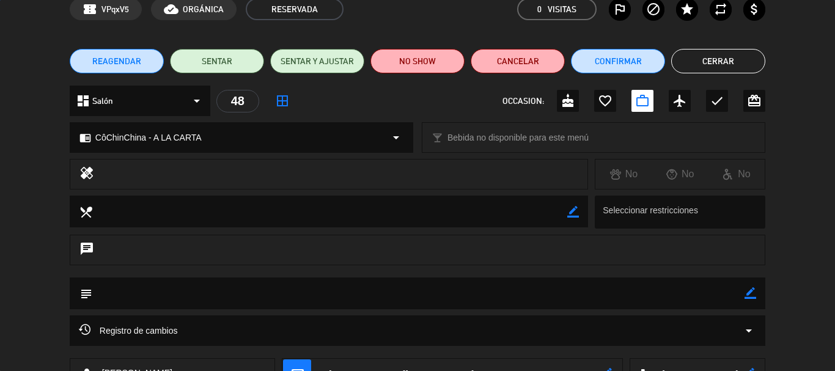
scroll to position [153, 0]
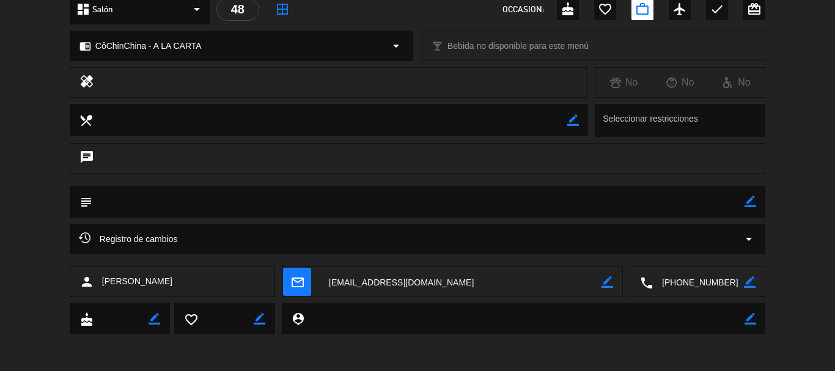
click at [687, 284] on textarea at bounding box center [698, 282] width 91 height 31
click at [663, 251] on span "Click para copiar" at bounding box center [682, 252] width 64 height 13
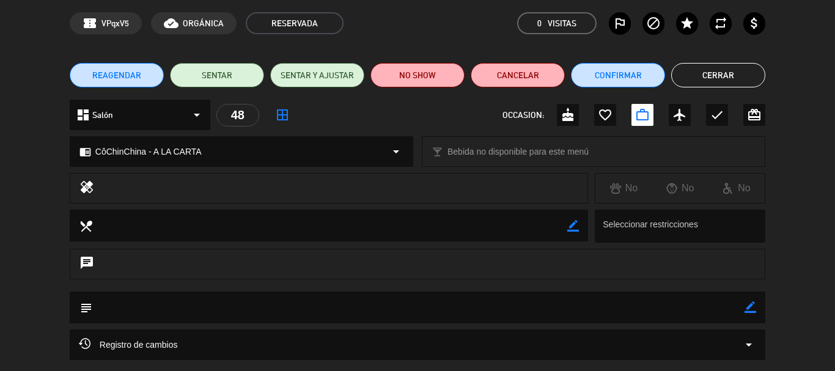
scroll to position [0, 0]
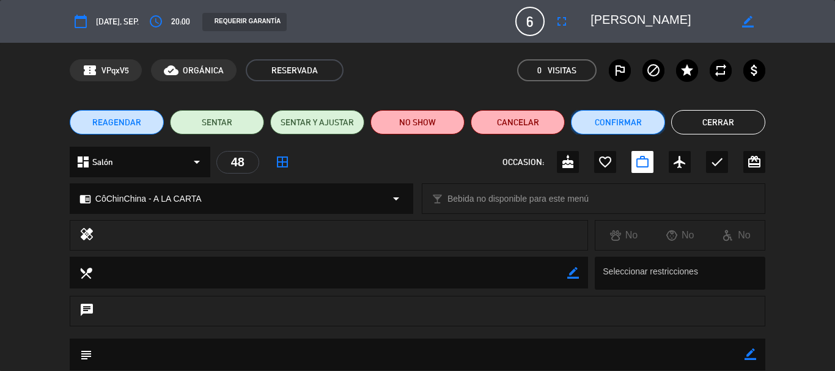
click at [611, 120] on button "Confirmar" at bounding box center [618, 122] width 94 height 24
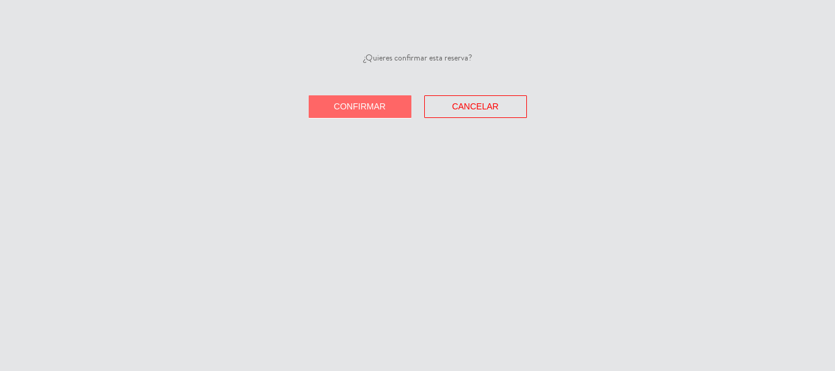
click at [364, 109] on span "Confirmar" at bounding box center [360, 106] width 52 height 10
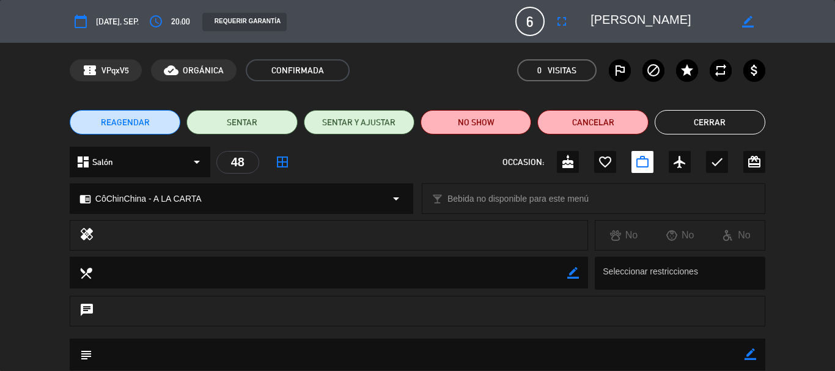
click at [737, 124] on button "Cerrar" at bounding box center [710, 122] width 111 height 24
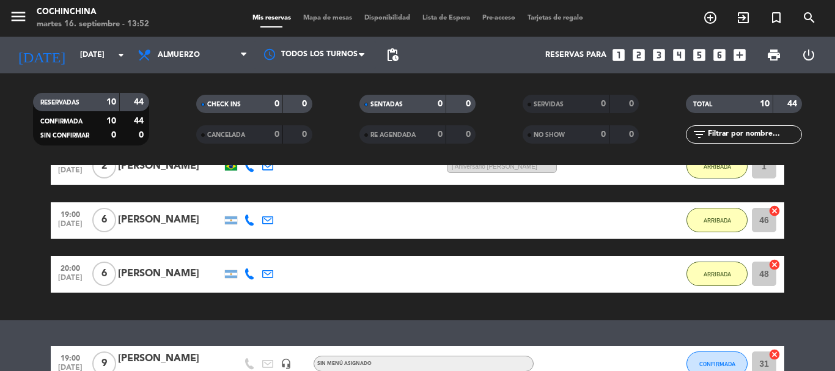
click at [172, 138] on filter-checkbox "CANCELADA 0 0" at bounding box center [253, 134] width 163 height 18
click at [123, 57] on icon "arrow_drop_down" at bounding box center [121, 55] width 15 height 15
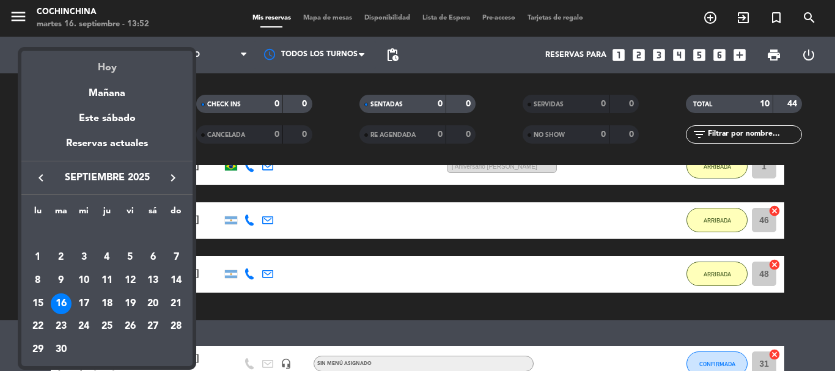
click at [109, 69] on div "Hoy" at bounding box center [106, 63] width 171 height 25
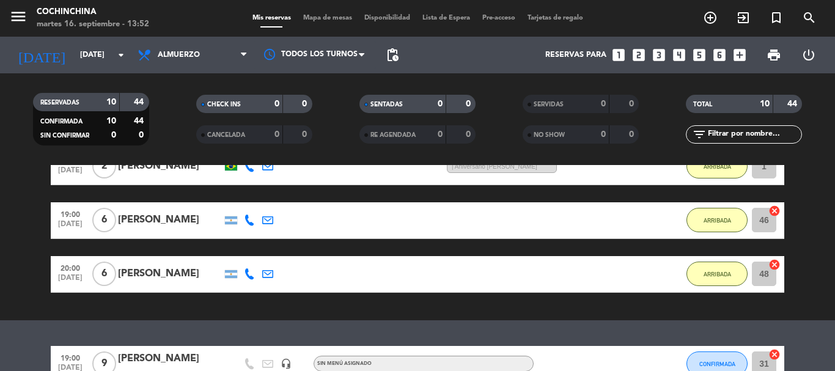
click at [160, 112] on filter-checkbox "RESERVADAS 10 44 CONFIRMADA 10 44 SIN CONFIRMAR 0 0" at bounding box center [90, 119] width 163 height 53
click at [127, 56] on icon "arrow_drop_down" at bounding box center [121, 55] width 15 height 15
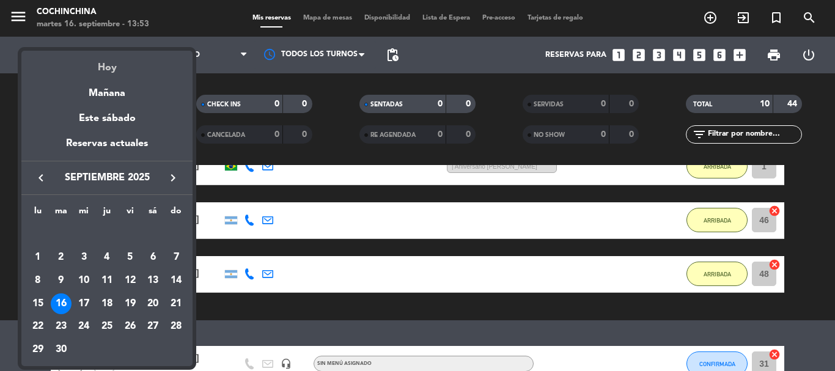
click at [117, 68] on div "Hoy" at bounding box center [106, 63] width 171 height 25
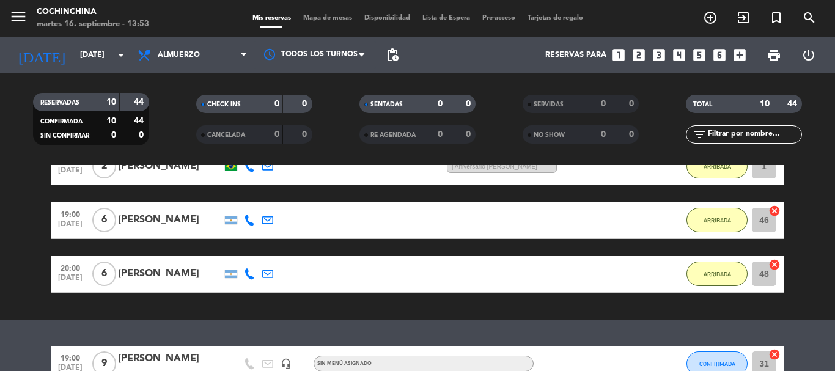
click at [164, 112] on filter-checkbox "RESERVADAS 10 44 CONFIRMADA 10 44 SIN CONFIRMAR 0 0" at bounding box center [90, 119] width 163 height 53
click at [114, 57] on icon "arrow_drop_down" at bounding box center [121, 55] width 15 height 15
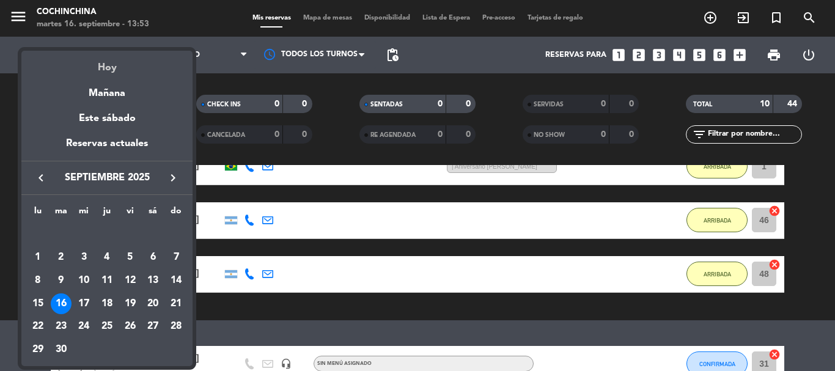
click at [108, 69] on div "Hoy" at bounding box center [106, 63] width 171 height 25
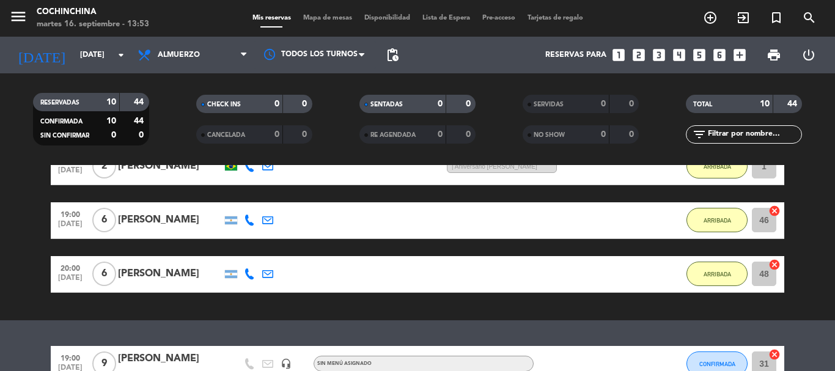
click at [150, 86] on div "RESERVADAS 10 44 CONFIRMADA 10 44 SIN CONFIRMAR 0 0" at bounding box center [90, 119] width 163 height 67
click at [120, 54] on icon "arrow_drop_down" at bounding box center [121, 55] width 15 height 15
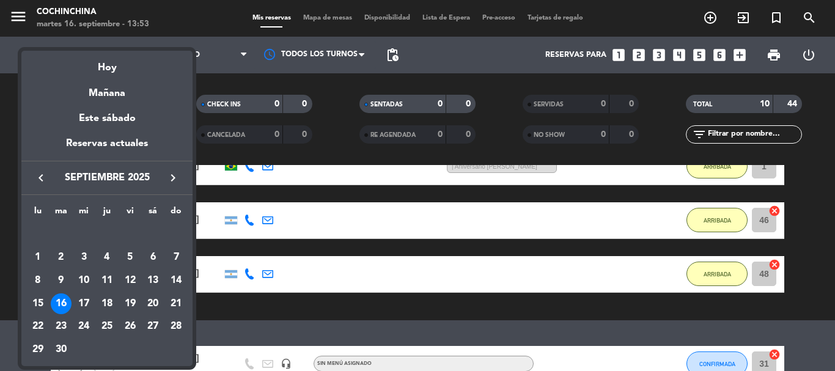
click at [109, 71] on div "Hoy" at bounding box center [106, 63] width 171 height 25
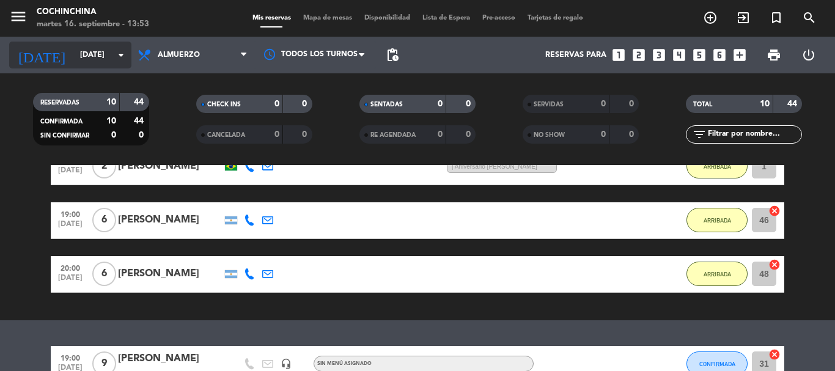
click at [119, 56] on icon "arrow_drop_down" at bounding box center [121, 55] width 15 height 15
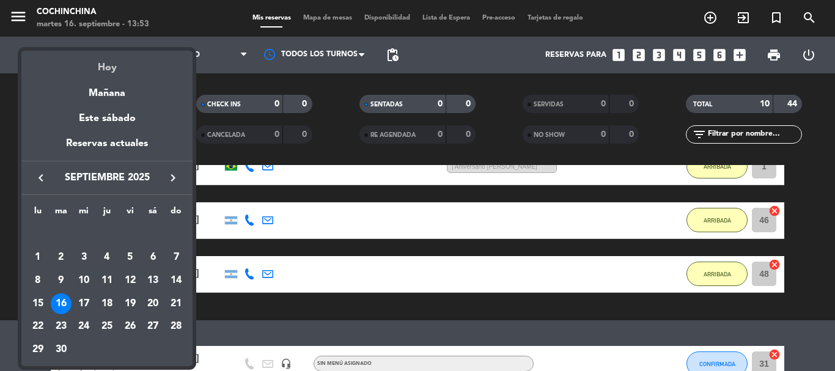
click at [106, 66] on div "Hoy" at bounding box center [106, 63] width 171 height 25
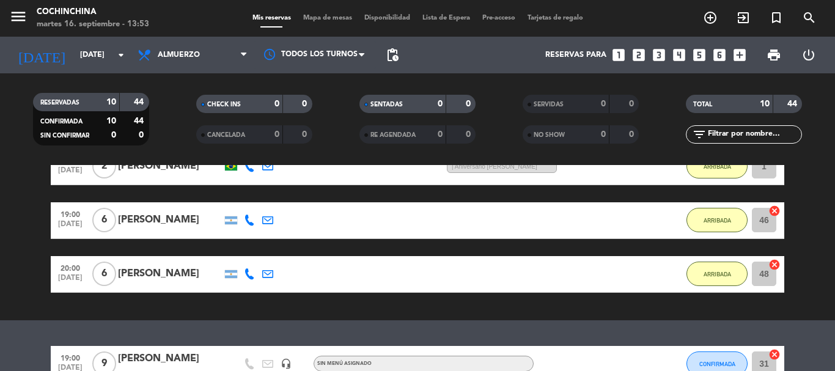
click at [169, 100] on filter-checkbox "RESERVADAS 10 44 CONFIRMADA 10 44 SIN CONFIRMAR 0 0" at bounding box center [90, 119] width 163 height 53
click at [175, 106] on filter-checkbox "CHECK INS 0 0" at bounding box center [253, 104] width 163 height 18
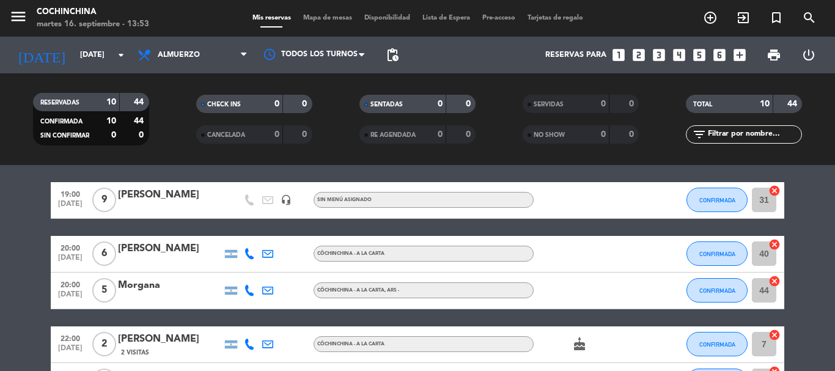
scroll to position [367, 0]
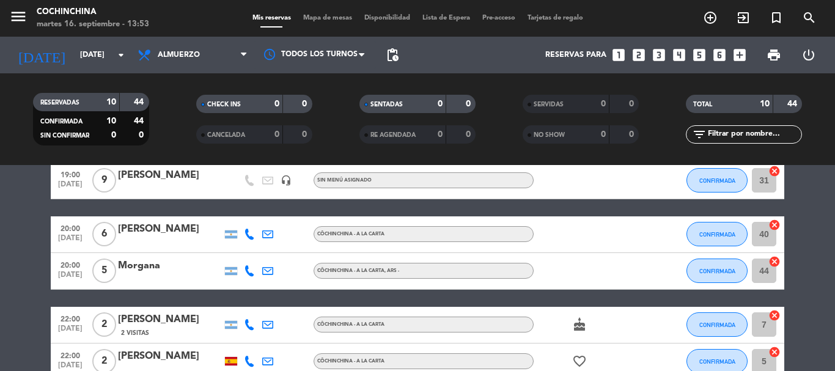
click at [251, 237] on icon at bounding box center [249, 234] width 11 height 11
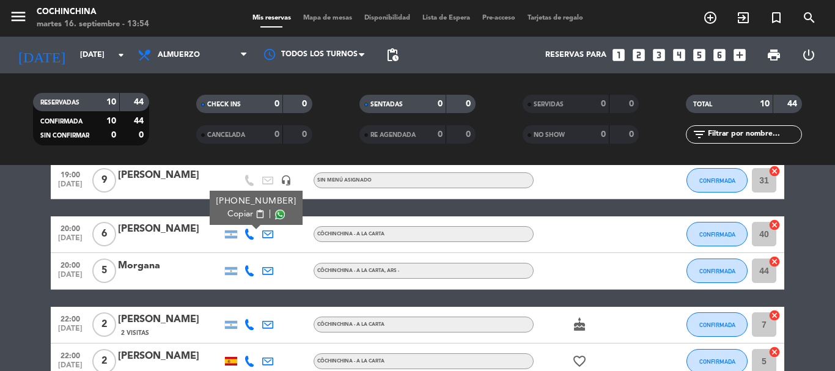
click at [228, 215] on span "Copiar" at bounding box center [240, 214] width 26 height 13
click at [249, 269] on icon at bounding box center [249, 270] width 11 height 11
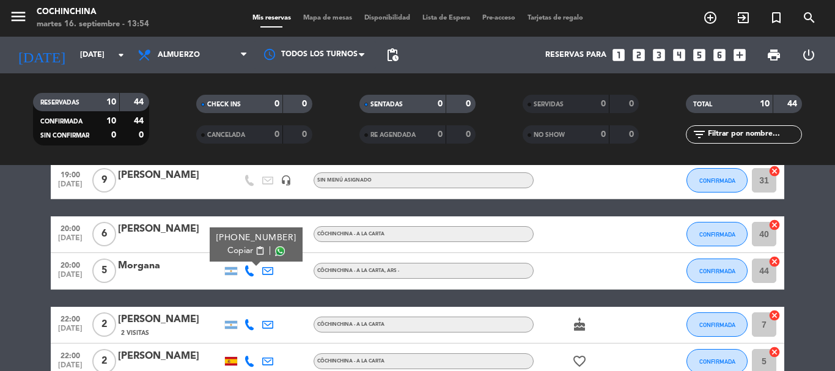
click at [227, 252] on span "Copiar" at bounding box center [240, 251] width 26 height 13
click at [181, 116] on div "CHECK INS 0 0" at bounding box center [253, 110] width 163 height 31
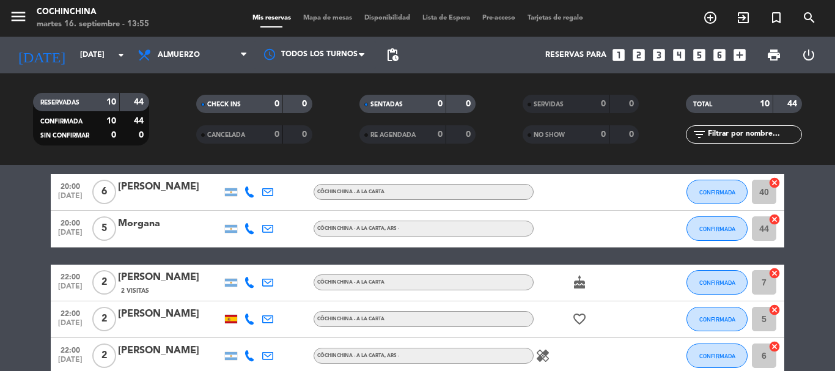
scroll to position [428, 0]
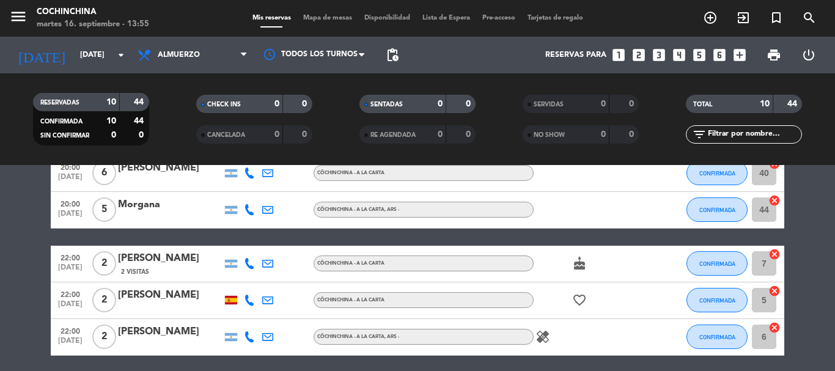
click at [246, 263] on icon at bounding box center [249, 263] width 11 height 11
click at [236, 245] on span "Copiar" at bounding box center [240, 243] width 26 height 13
click at [179, 127] on filter-checkbox "CANCELADA 0 0" at bounding box center [253, 134] width 163 height 18
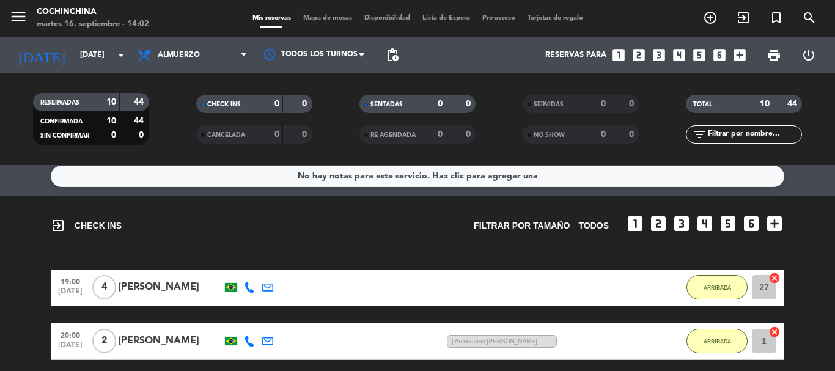
scroll to position [0, 0]
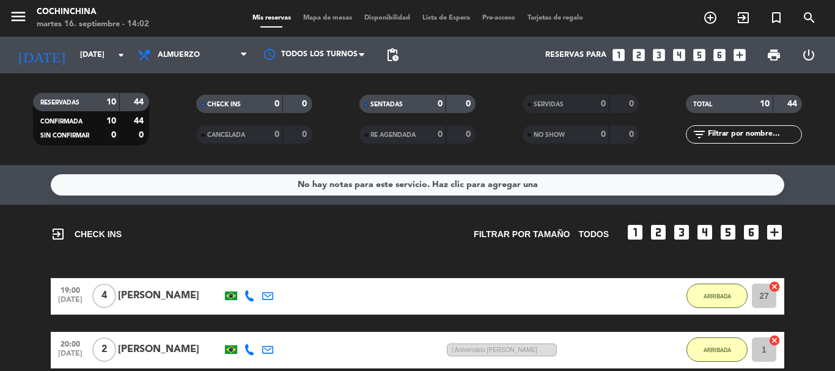
click at [162, 114] on filter-checkbox "RESERVADAS 10 44 CONFIRMADA 10 44 SIN CONFIRMAR 0 0" at bounding box center [90, 119] width 163 height 53
click at [110, 51] on input "[DATE]" at bounding box center [125, 55] width 103 height 21
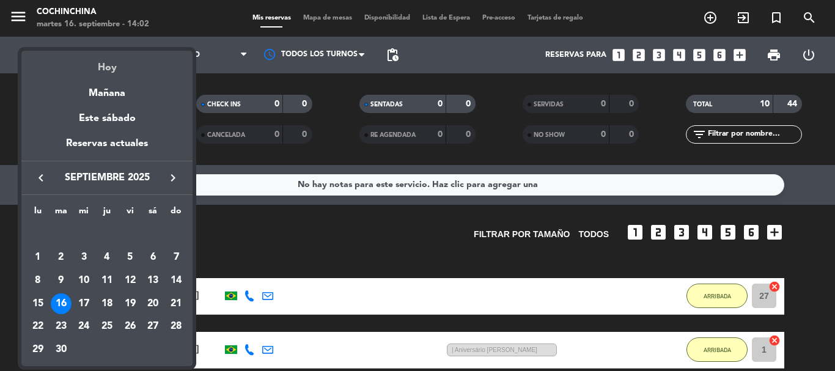
click at [109, 70] on div "Hoy" at bounding box center [106, 63] width 171 height 25
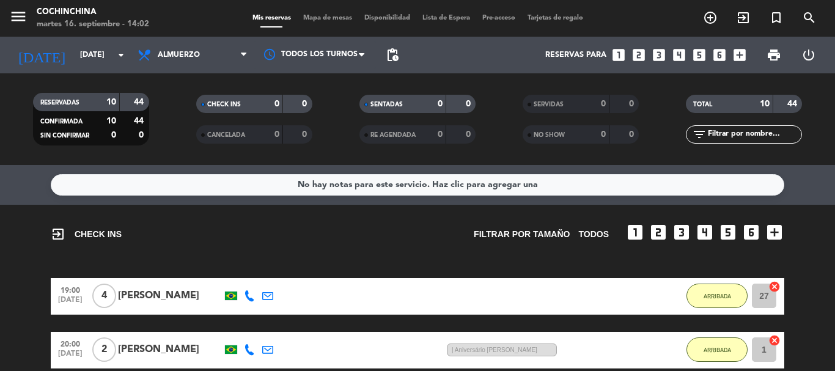
click at [167, 111] on filter-checkbox "RESERVADAS 10 44 CONFIRMADA 10 44 SIN CONFIRMAR 0 0" at bounding box center [90, 119] width 163 height 53
click at [122, 56] on icon "arrow_drop_down" at bounding box center [121, 55] width 15 height 15
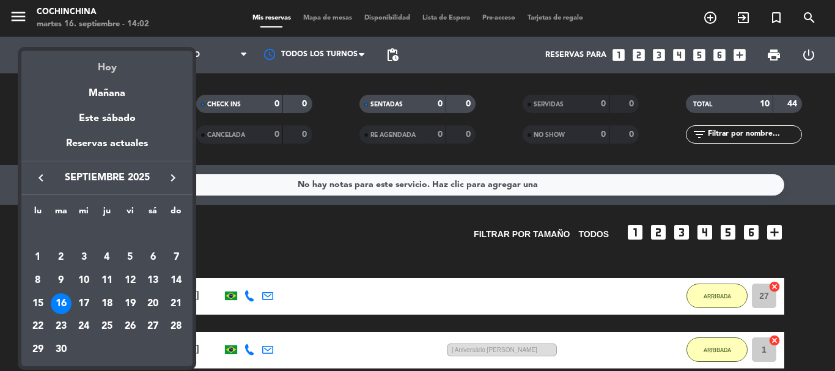
click at [109, 68] on div "Hoy" at bounding box center [106, 63] width 171 height 25
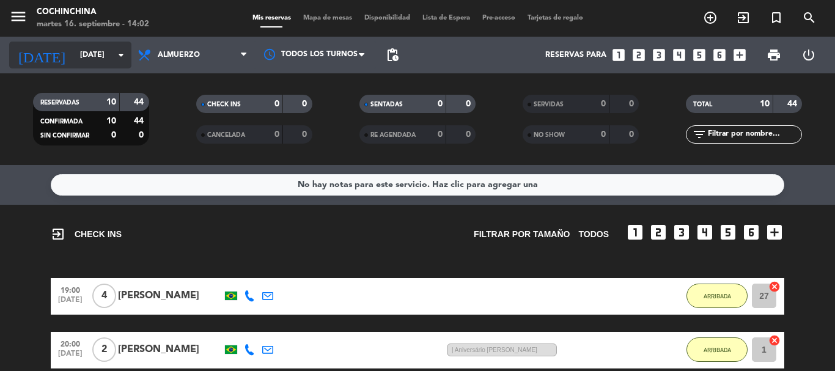
click at [116, 52] on icon "arrow_drop_down" at bounding box center [121, 55] width 15 height 15
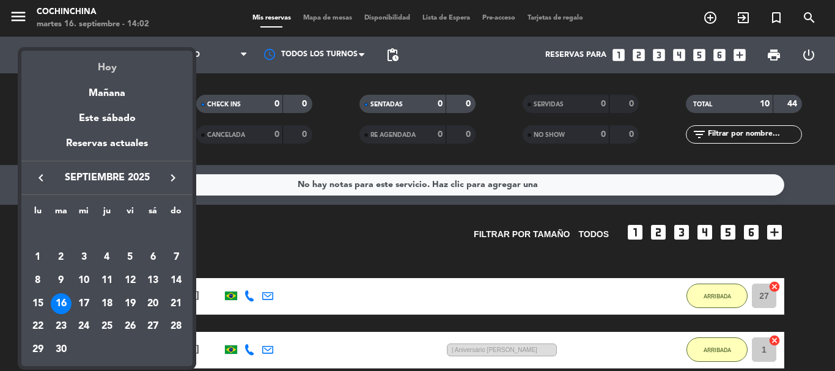
click at [109, 67] on div "Hoy" at bounding box center [106, 63] width 171 height 25
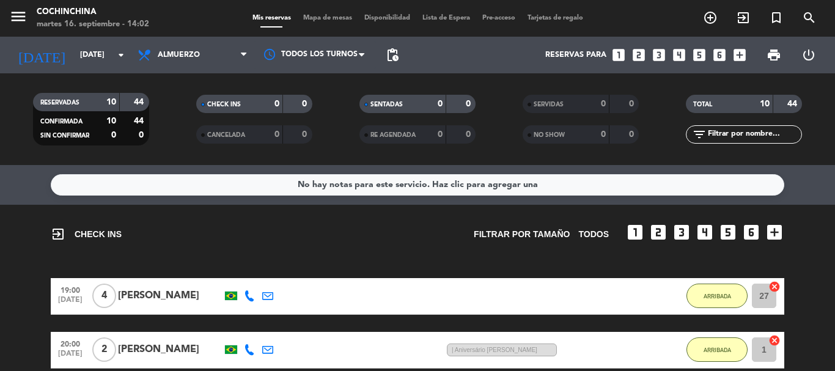
click at [164, 101] on filter-checkbox "RESERVADAS 10 44 CONFIRMADA 10 44 SIN CONFIRMAR 0 0" at bounding box center [90, 119] width 163 height 53
click at [116, 59] on icon "arrow_drop_down" at bounding box center [121, 55] width 15 height 15
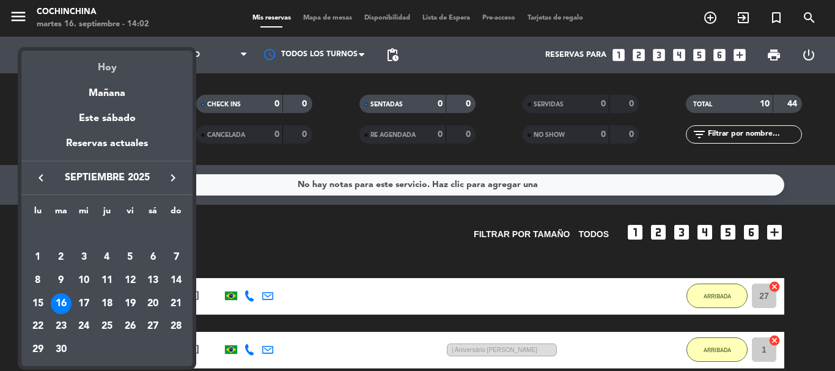
click at [108, 70] on div "Hoy" at bounding box center [106, 63] width 171 height 25
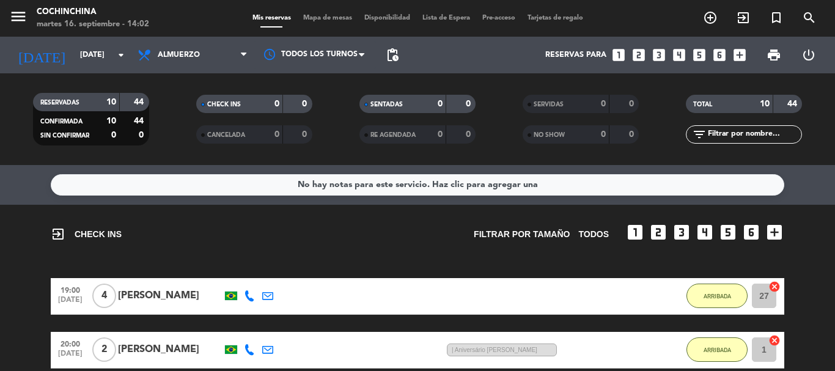
click at [166, 101] on filter-checkbox "RESERVADAS 10 44 CONFIRMADA 10 44 SIN CONFIRMAR 0 0" at bounding box center [90, 119] width 163 height 53
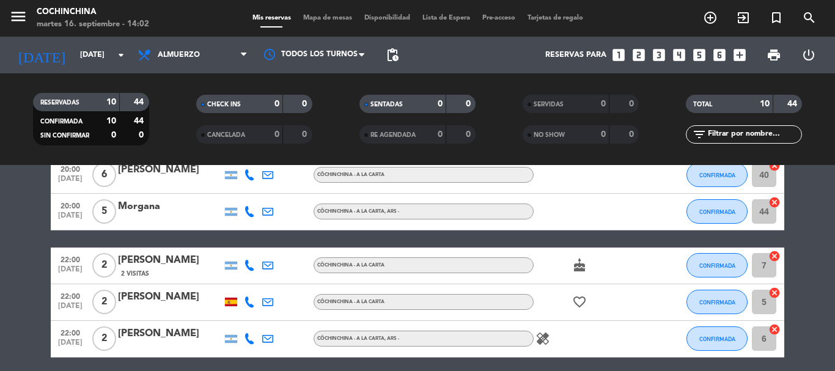
scroll to position [428, 0]
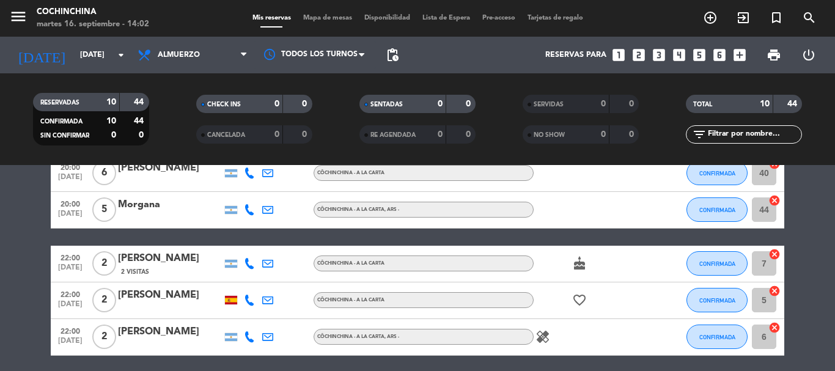
click at [249, 263] on icon at bounding box center [249, 263] width 11 height 11
click at [227, 241] on span "Copiar" at bounding box center [240, 243] width 26 height 13
click at [183, 125] on filter-checkbox "CANCELADA 0 0" at bounding box center [253, 134] width 163 height 18
click at [182, 110] on filter-checkbox "CHECK INS 0 0" at bounding box center [253, 104] width 163 height 18
click at [107, 53] on input "[DATE]" at bounding box center [125, 55] width 103 height 21
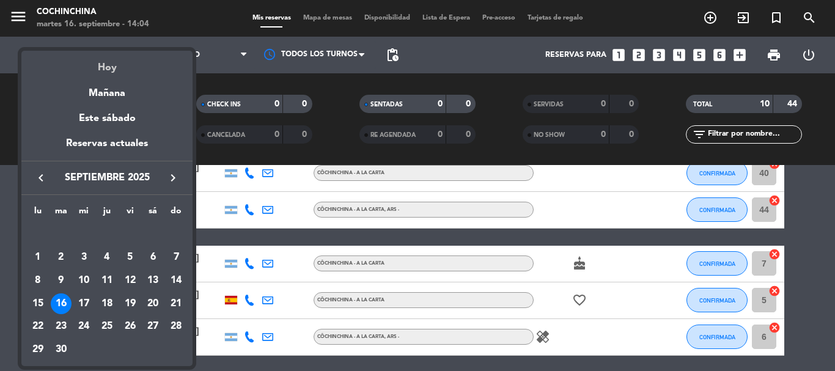
click at [102, 68] on div "Hoy" at bounding box center [106, 63] width 171 height 25
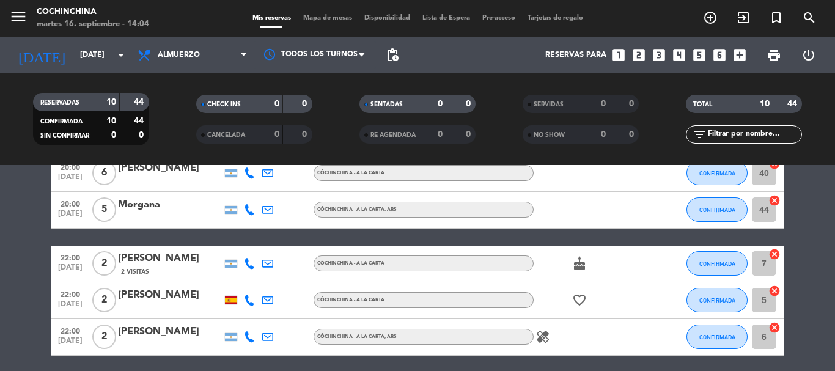
click at [169, 113] on filter-checkbox "RESERVADAS 10 44 CONFIRMADA 10 44 SIN CONFIRMAR 0 0" at bounding box center [90, 119] width 163 height 53
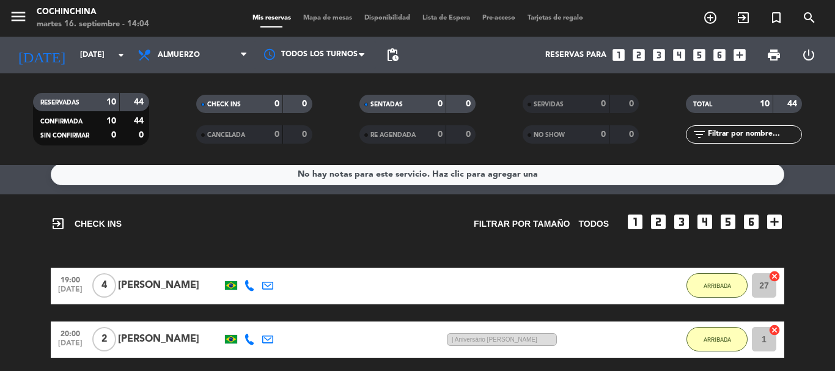
scroll to position [0, 0]
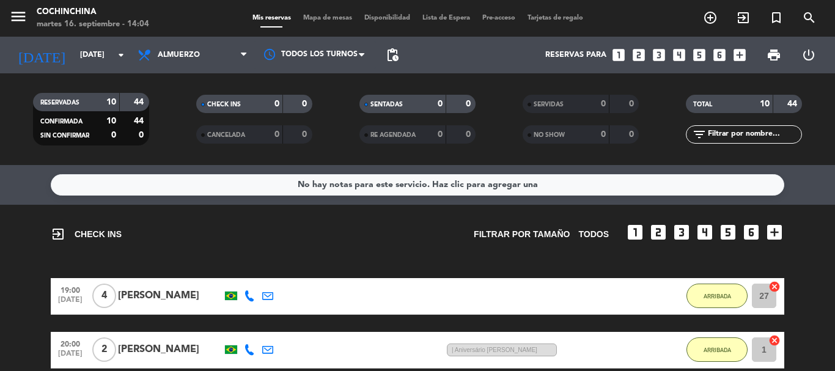
click at [170, 105] on filter-checkbox "RESERVADAS 10 44 CONFIRMADA 10 44 SIN CONFIRMAR 0 0" at bounding box center [90, 119] width 163 height 53
click at [116, 53] on icon "arrow_drop_down" at bounding box center [121, 55] width 15 height 15
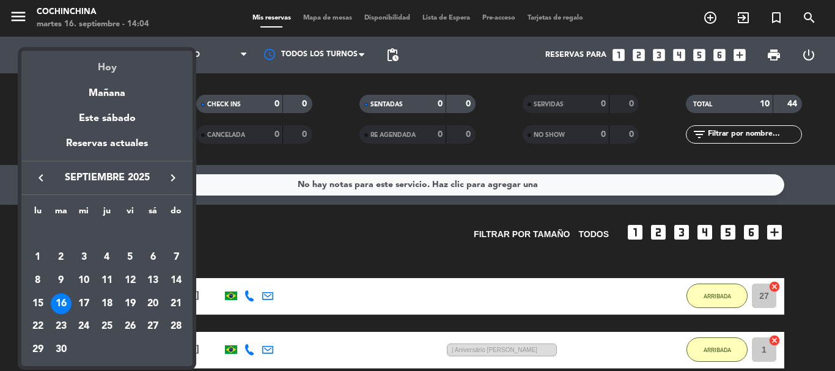
click at [108, 67] on div "Hoy" at bounding box center [106, 63] width 171 height 25
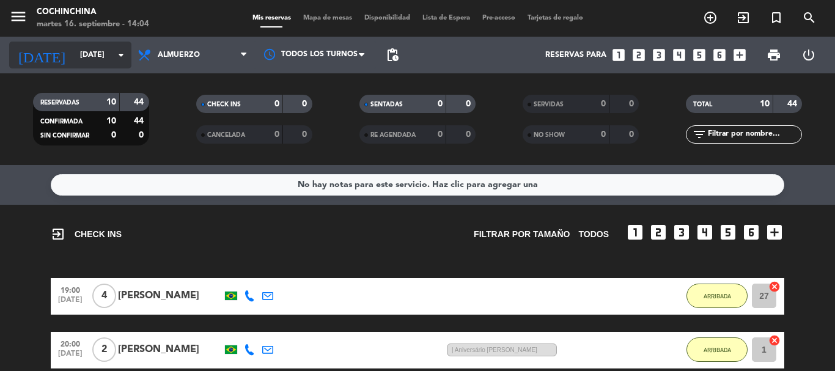
click at [123, 56] on icon "arrow_drop_down" at bounding box center [121, 55] width 15 height 15
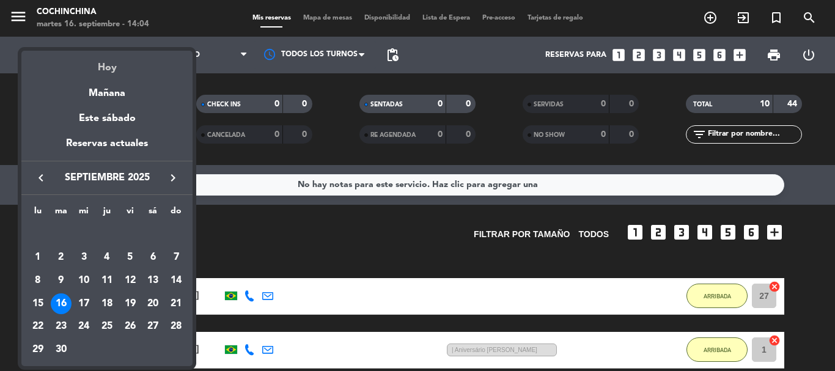
click at [114, 68] on div "Hoy" at bounding box center [106, 63] width 171 height 25
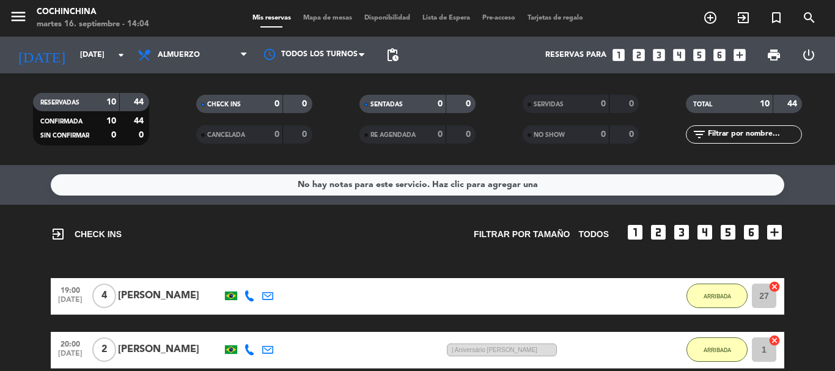
click at [176, 136] on filter-checkbox "CANCELADA 0 0" at bounding box center [253, 134] width 163 height 18
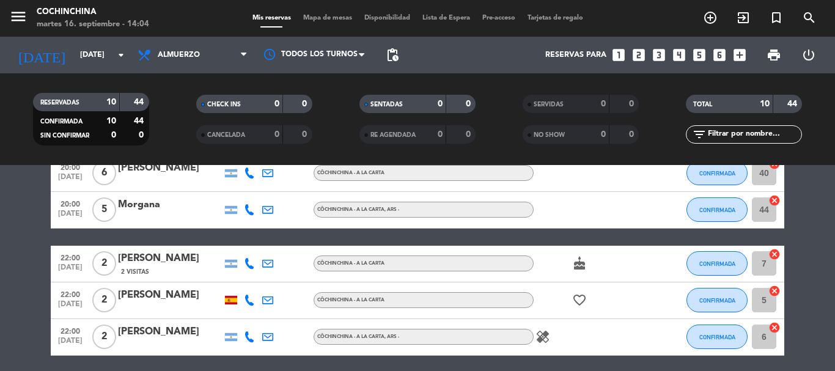
scroll to position [474, 0]
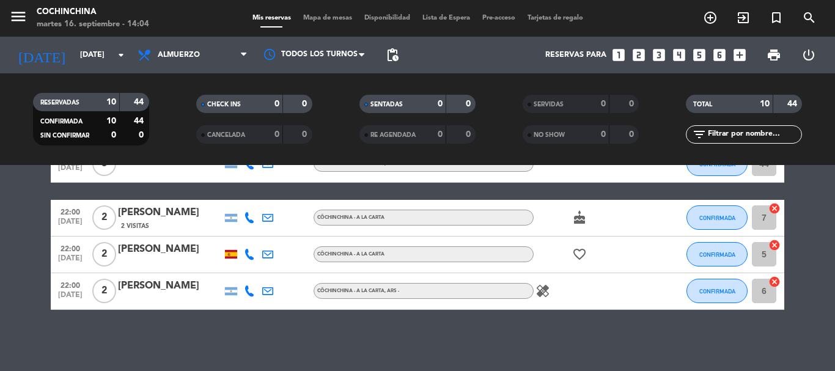
click at [248, 255] on icon at bounding box center [249, 254] width 11 height 11
click at [233, 237] on span "Copiar" at bounding box center [243, 234] width 26 height 13
click at [247, 293] on icon at bounding box center [249, 290] width 11 height 11
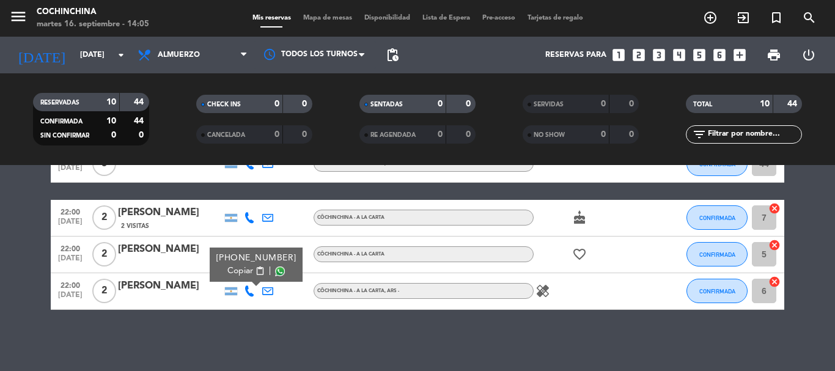
click at [234, 272] on span "Copiar" at bounding box center [240, 271] width 26 height 13
click at [164, 290] on div "[PERSON_NAME]" at bounding box center [170, 286] width 104 height 16
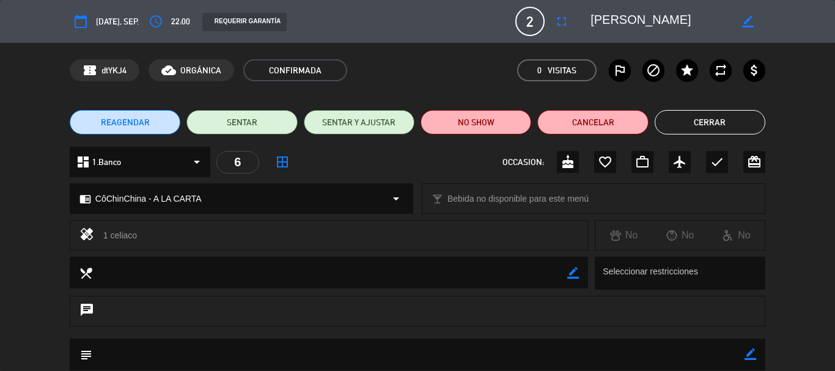
click at [746, 21] on icon "border_color" at bounding box center [748, 22] width 12 height 12
drag, startPoint x: 635, startPoint y: 15, endPoint x: 732, endPoint y: 23, distance: 96.9
click at [732, 23] on div at bounding box center [673, 21] width 183 height 22
click at [731, 129] on button "Cerrar" at bounding box center [710, 122] width 111 height 24
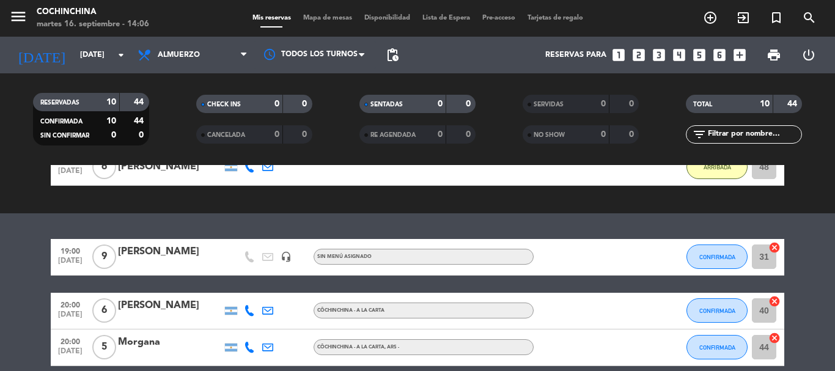
scroll to position [0, 0]
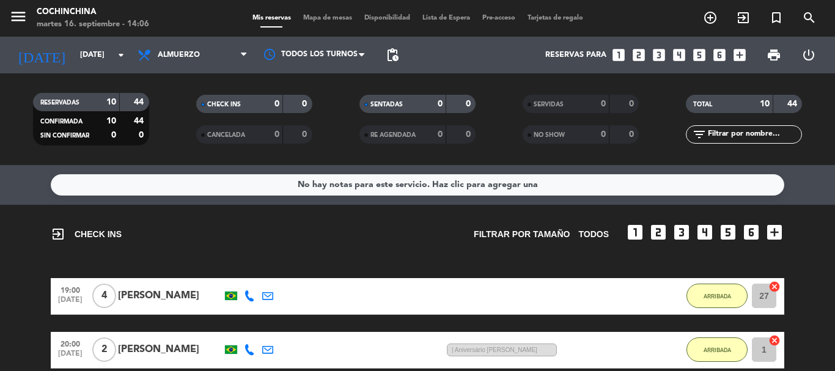
click at [171, 110] on filter-checkbox "RESERVADAS 10 44 CONFIRMADA 10 44 SIN CONFIRMAR 0 0" at bounding box center [90, 119] width 163 height 53
click at [175, 105] on filter-checkbox "CHECK INS 0 0" at bounding box center [253, 104] width 163 height 18
click at [114, 55] on icon "arrow_drop_down" at bounding box center [121, 55] width 15 height 15
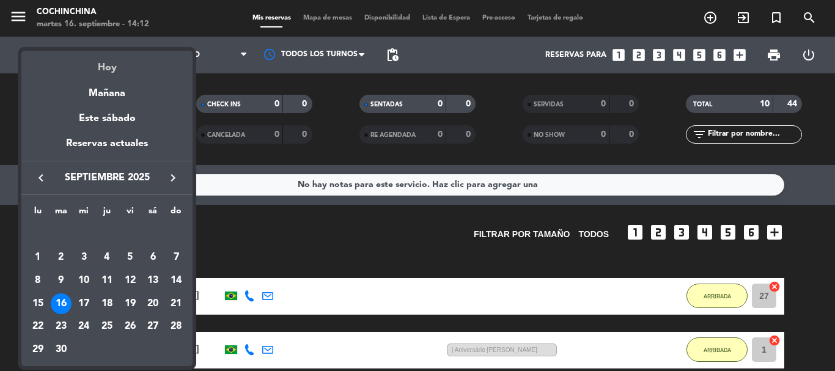
click at [108, 70] on div "Hoy" at bounding box center [106, 63] width 171 height 25
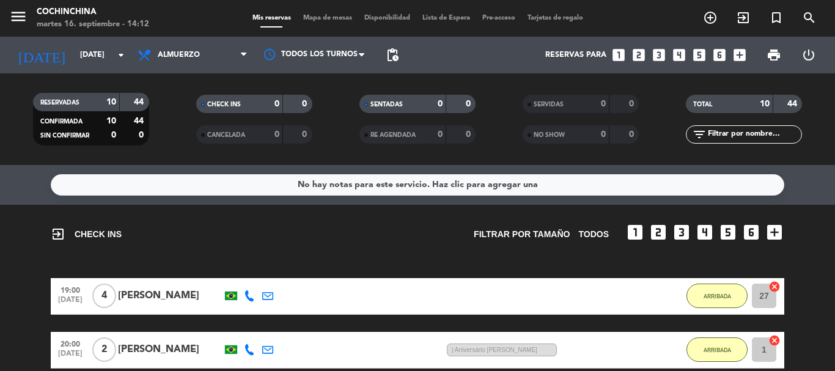
click at [174, 118] on div "CHECK INS 0 0" at bounding box center [253, 110] width 163 height 31
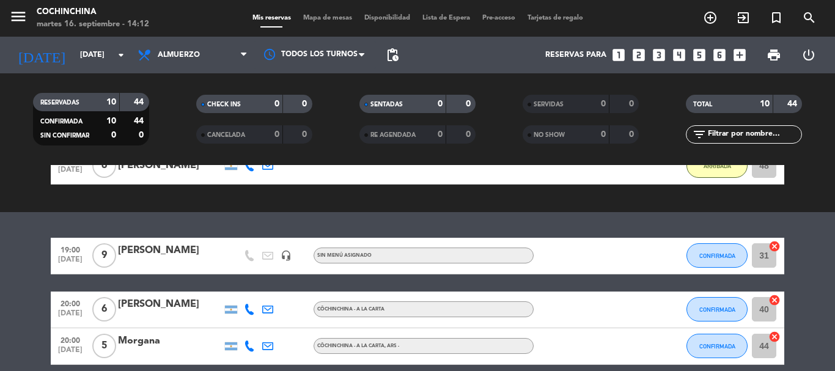
scroll to position [306, 0]
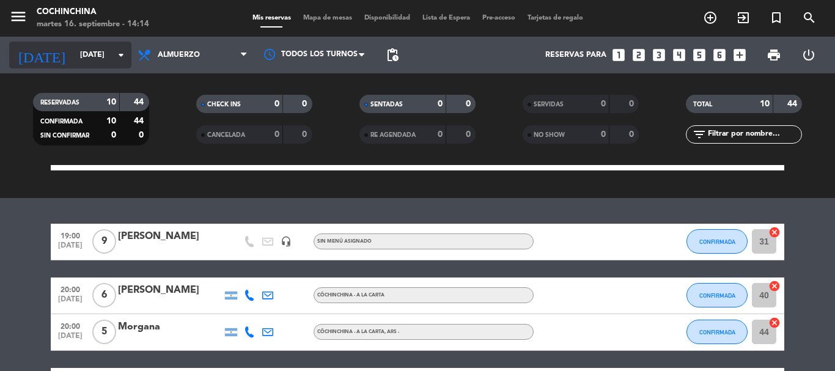
click at [166, 109] on filter-checkbox "RESERVADAS 10 44 CONFIRMADA 10 44 SIN CONFIRMAR 0 0" at bounding box center [90, 119] width 163 height 53
click at [122, 53] on icon "arrow_drop_down" at bounding box center [121, 55] width 15 height 15
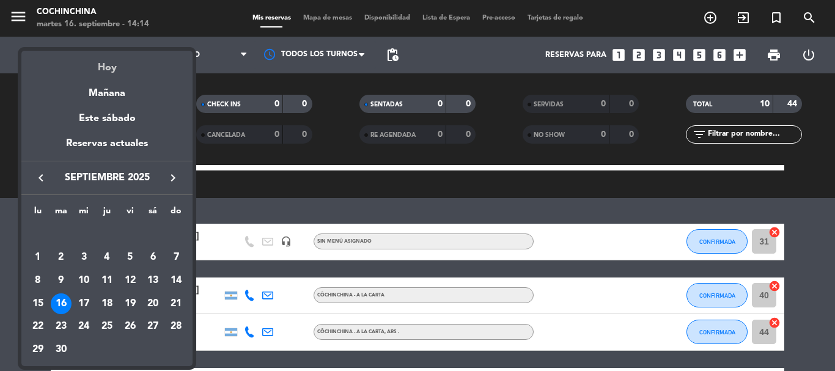
click at [106, 68] on div "Hoy" at bounding box center [106, 63] width 171 height 25
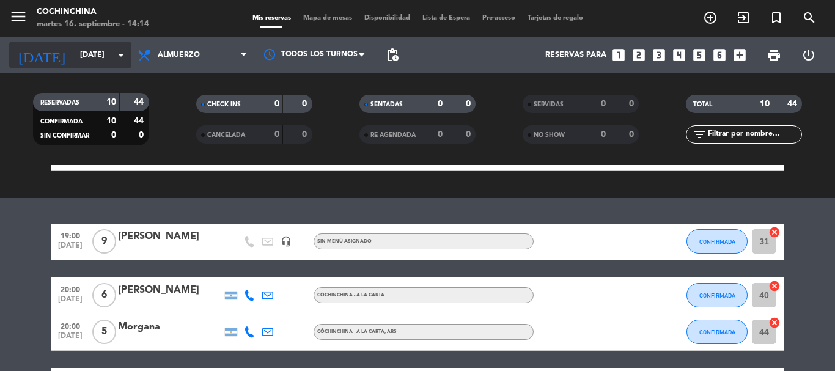
click at [120, 56] on icon "arrow_drop_down" at bounding box center [121, 55] width 15 height 15
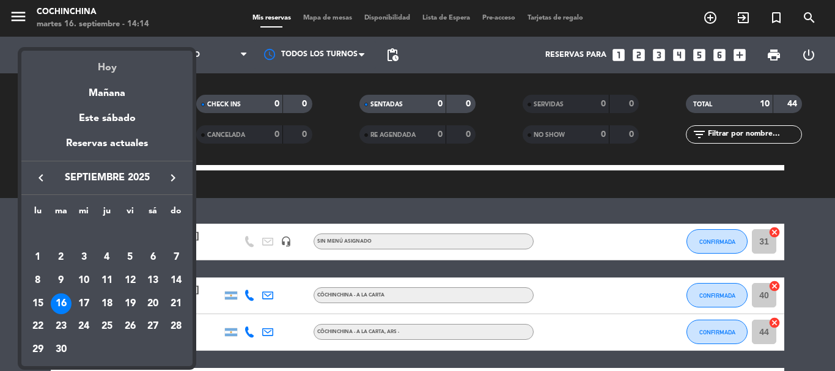
click at [110, 69] on div "Hoy" at bounding box center [106, 63] width 171 height 25
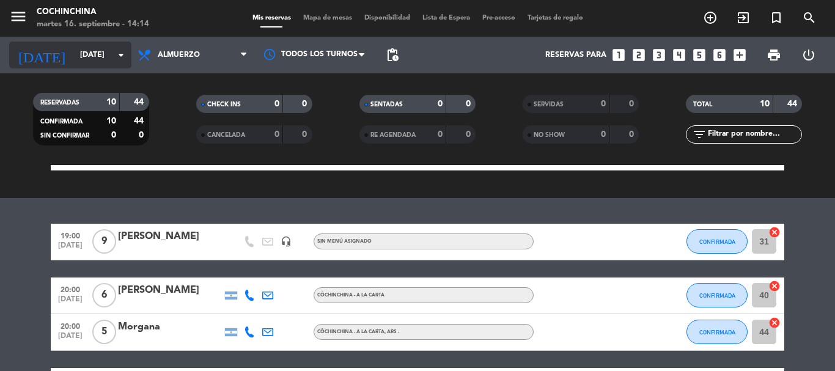
click at [117, 59] on icon "arrow_drop_down" at bounding box center [121, 55] width 15 height 15
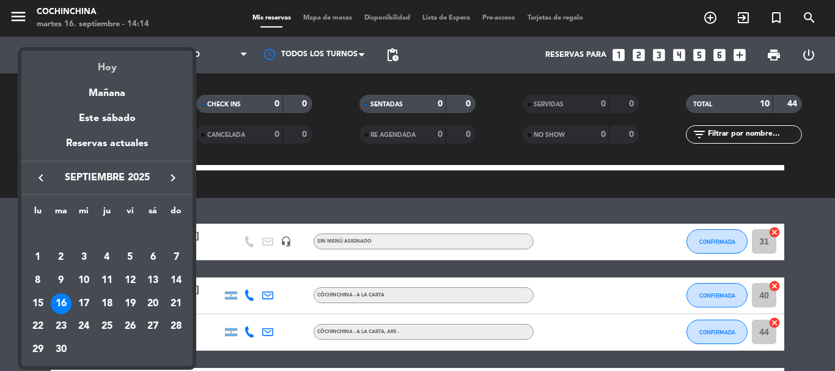
click at [109, 68] on div "Hoy" at bounding box center [106, 63] width 171 height 25
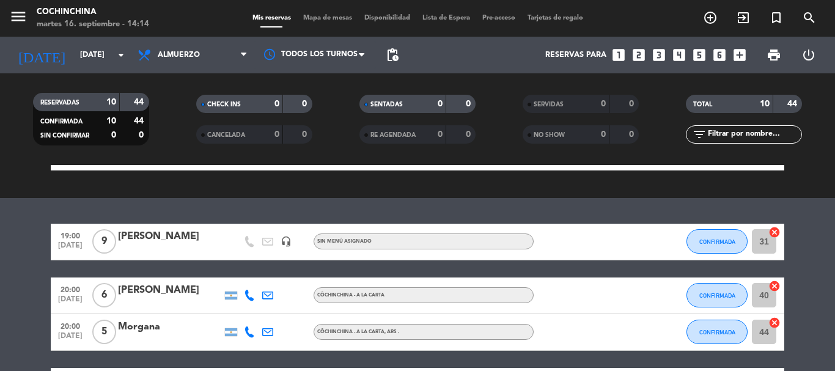
click at [165, 109] on filter-checkbox "RESERVADAS 10 44 CONFIRMADA 10 44 SIN CONFIRMAR 0 0" at bounding box center [90, 119] width 163 height 53
click at [179, 117] on div "CHECK INS 0 0" at bounding box center [253, 110] width 163 height 31
click at [748, 136] on input "text" at bounding box center [754, 134] width 95 height 13
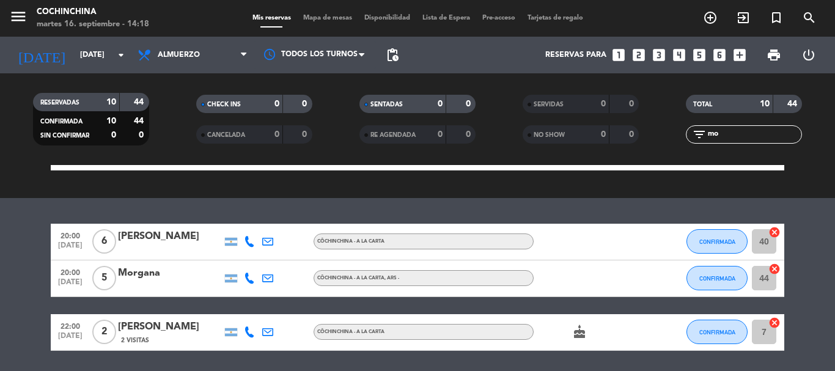
scroll to position [256, 0]
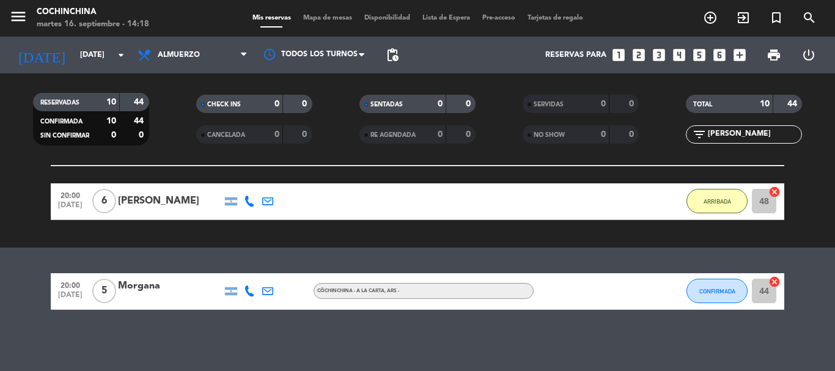
type input "[PERSON_NAME]"
click at [185, 284] on div "Morgana" at bounding box center [170, 286] width 104 height 16
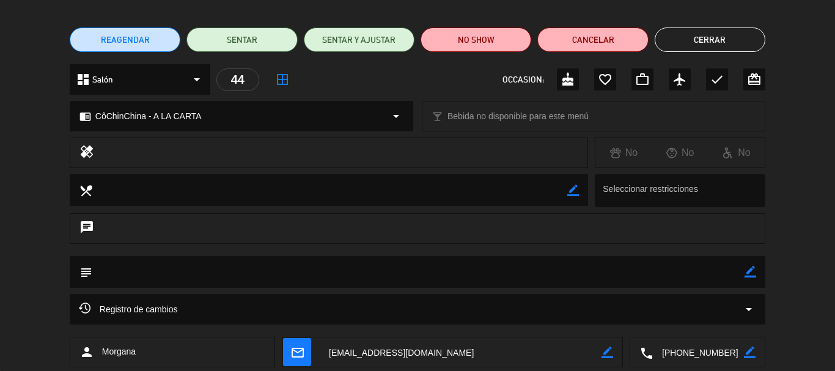
scroll to position [0, 0]
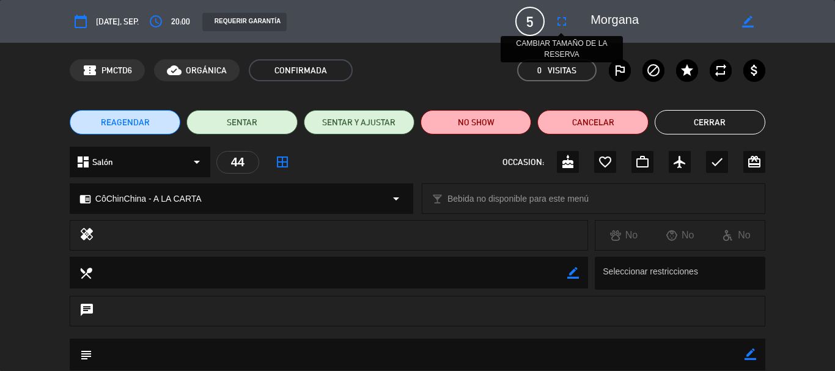
click at [565, 22] on icon "fullscreen" at bounding box center [561, 21] width 15 height 15
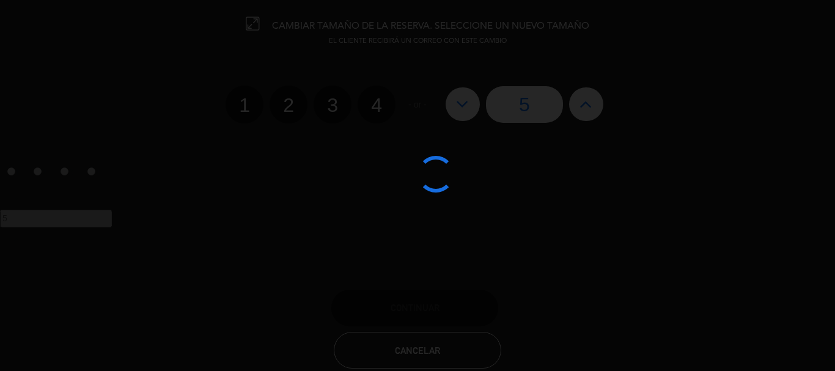
click at [565, 22] on div at bounding box center [417, 185] width 835 height 371
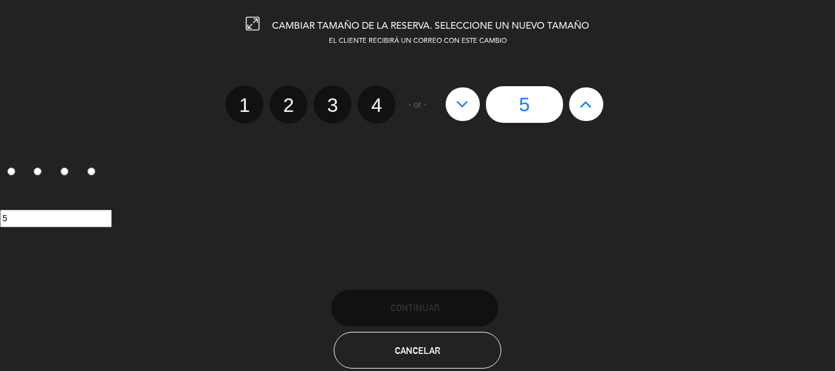
click at [580, 101] on icon at bounding box center [586, 104] width 13 height 20
type input "6"
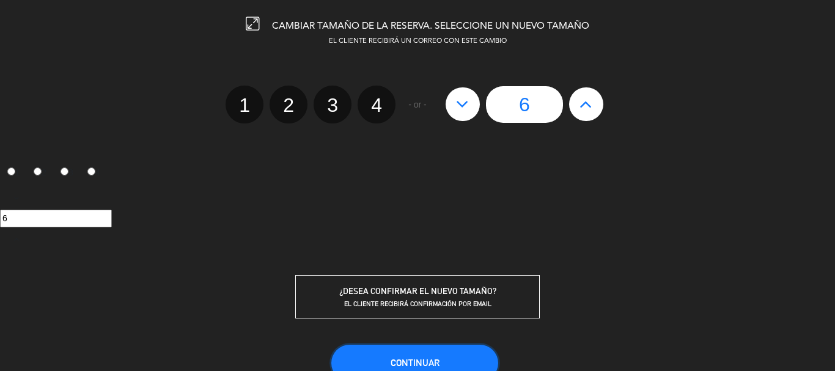
click at [436, 356] on button "Continuar" at bounding box center [414, 363] width 167 height 37
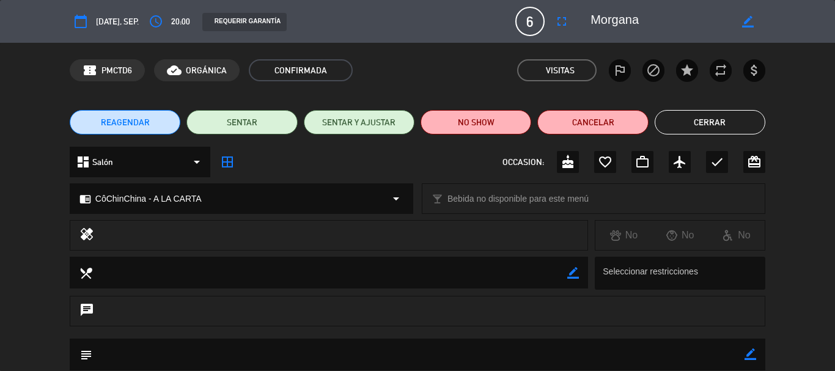
click at [729, 125] on button "Cerrar" at bounding box center [710, 122] width 111 height 24
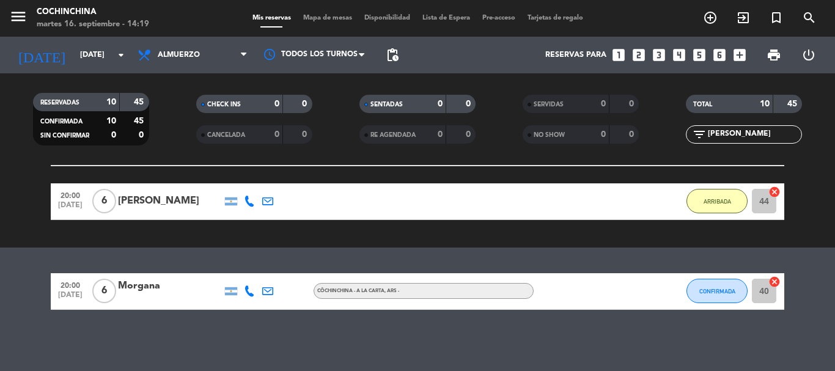
click at [177, 126] on filter-checkbox "CANCELADA 0 0" at bounding box center [253, 134] width 163 height 18
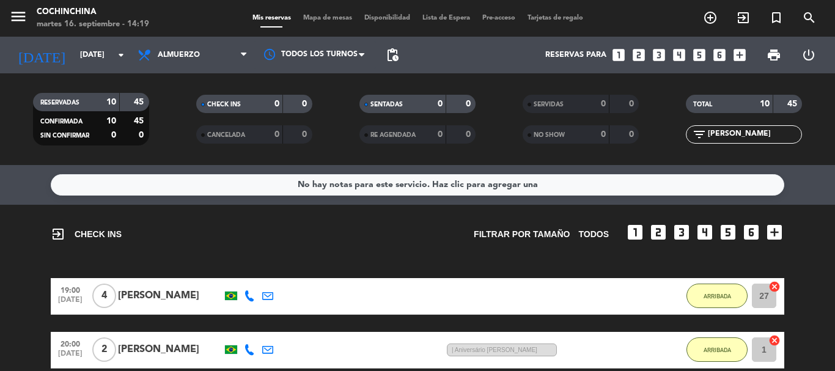
click at [751, 129] on input "[PERSON_NAME]" at bounding box center [754, 134] width 95 height 13
click at [751, 129] on input "text" at bounding box center [754, 134] width 95 height 13
click at [668, 105] on filter-checkbox "TOTAL 10 45" at bounding box center [744, 104] width 163 height 18
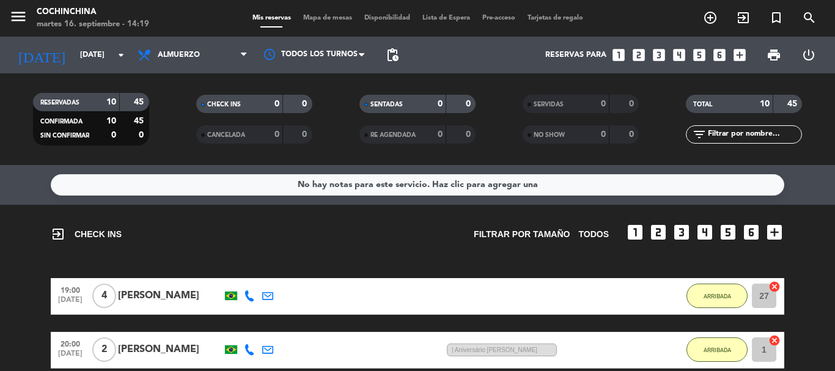
click at [721, 132] on input "text" at bounding box center [754, 134] width 95 height 13
click at [166, 108] on filter-checkbox "RESERVADAS 10 45 CONFIRMADA 10 45 SIN CONFIRMAR 0 0" at bounding box center [90, 119] width 163 height 53
click at [98, 53] on input "[DATE]" at bounding box center [125, 55] width 103 height 21
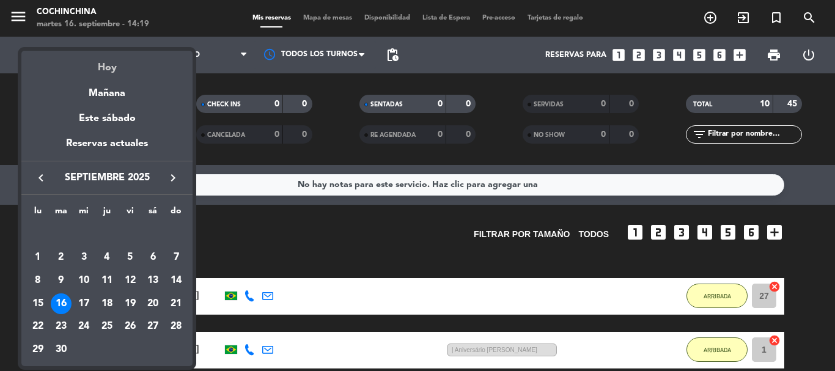
click at [110, 68] on div "Hoy" at bounding box center [106, 63] width 171 height 25
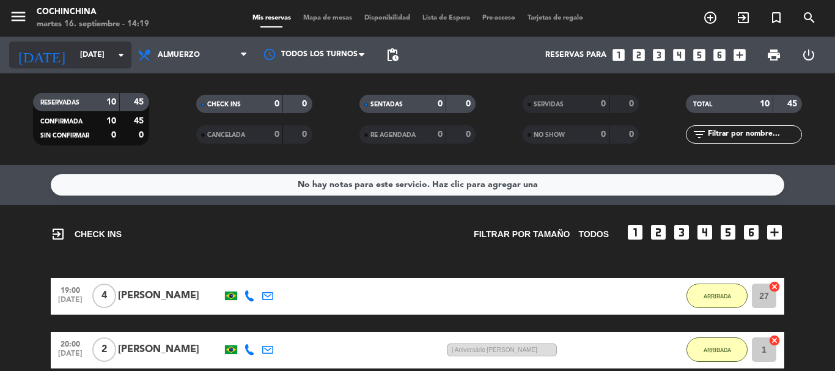
click at [74, 54] on input "[DATE]" at bounding box center [125, 55] width 103 height 21
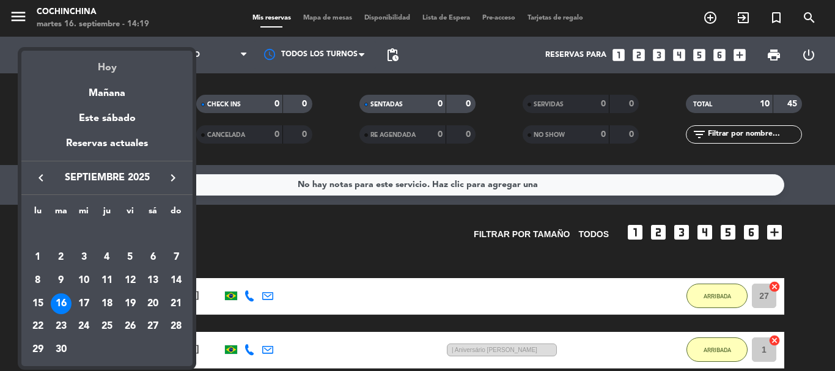
click at [106, 68] on div "Hoy" at bounding box center [106, 63] width 171 height 25
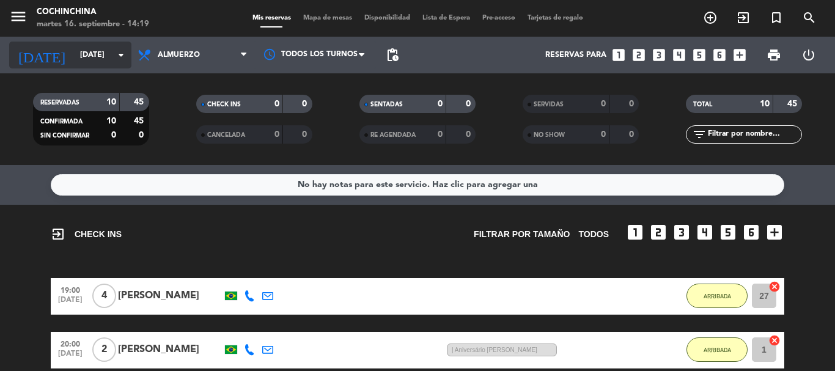
click at [78, 54] on input "[DATE]" at bounding box center [125, 55] width 103 height 21
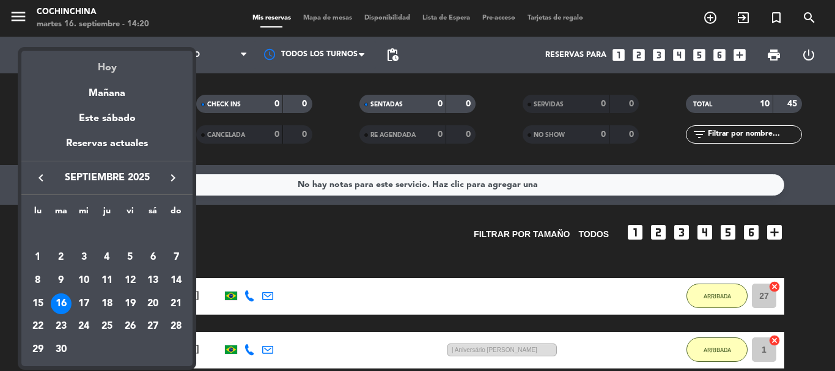
click at [107, 67] on div "Hoy" at bounding box center [106, 63] width 171 height 25
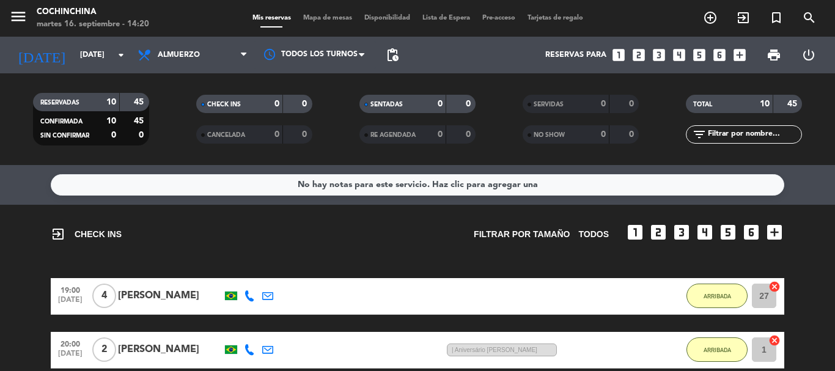
click at [169, 125] on filter-checkbox "RESERVADAS 10 45 CONFIRMADA 10 45 SIN CONFIRMAR 0 0" at bounding box center [90, 119] width 163 height 53
click at [174, 123] on div "CHECK INS 0 0" at bounding box center [253, 110] width 163 height 31
click at [116, 59] on icon "arrow_drop_down" at bounding box center [121, 55] width 15 height 15
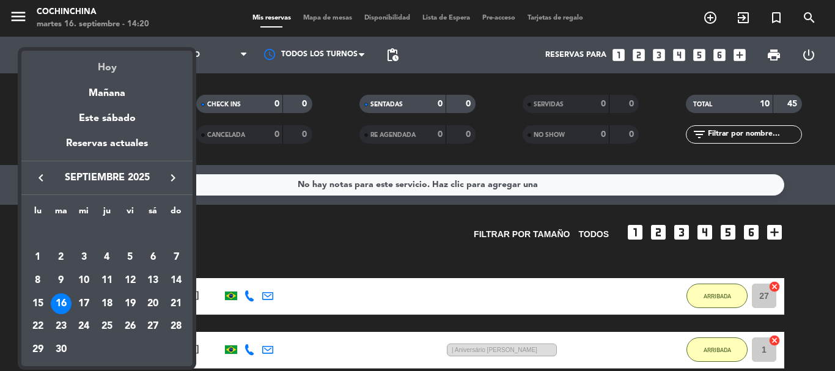
click at [107, 65] on div "Hoy" at bounding box center [106, 63] width 171 height 25
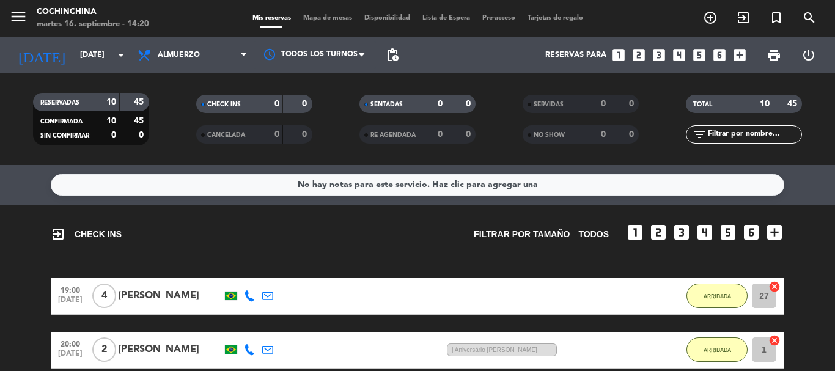
click at [162, 119] on filter-checkbox "RESERVADAS 10 45 CONFIRMADA 10 45 SIN CONFIRMAR 0 0" at bounding box center [90, 119] width 163 height 53
click at [160, 127] on filter-checkbox "RESERVADAS 10 45 CONFIRMADA 10 45 SIN CONFIRMAR 0 0" at bounding box center [90, 119] width 163 height 53
click at [170, 100] on filter-checkbox "RESERVADAS 10 45 CONFIRMADA 10 45 SIN CONFIRMAR 0 0" at bounding box center [90, 119] width 163 height 53
click at [173, 103] on filter-checkbox "CHECK INS 0 0" at bounding box center [253, 104] width 163 height 18
click at [120, 54] on icon "arrow_drop_down" at bounding box center [121, 55] width 15 height 15
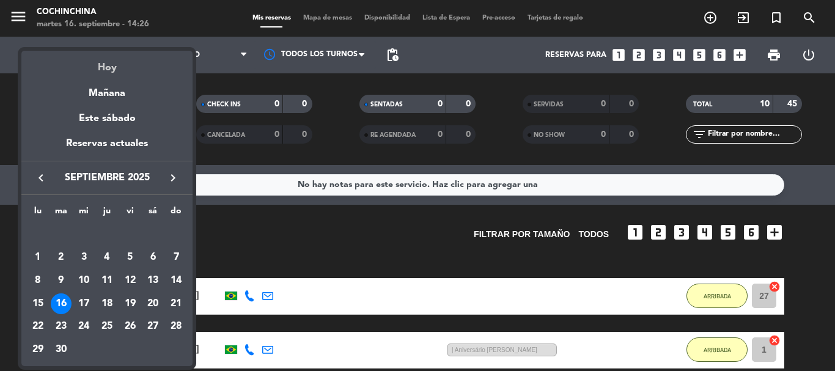
click at [112, 67] on div "Hoy" at bounding box center [106, 63] width 171 height 25
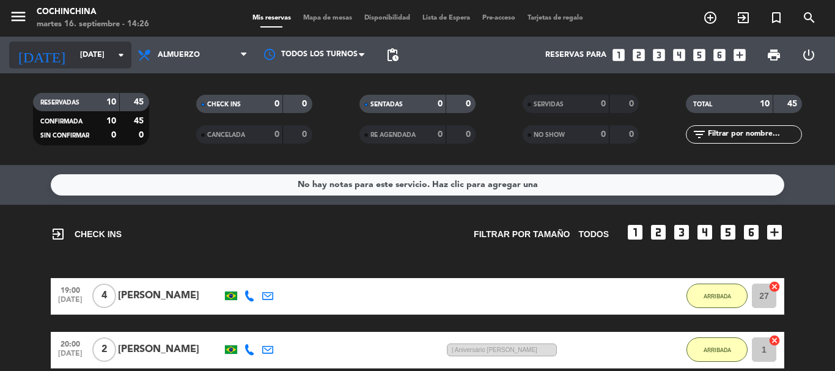
click at [118, 58] on icon "arrow_drop_down" at bounding box center [121, 55] width 15 height 15
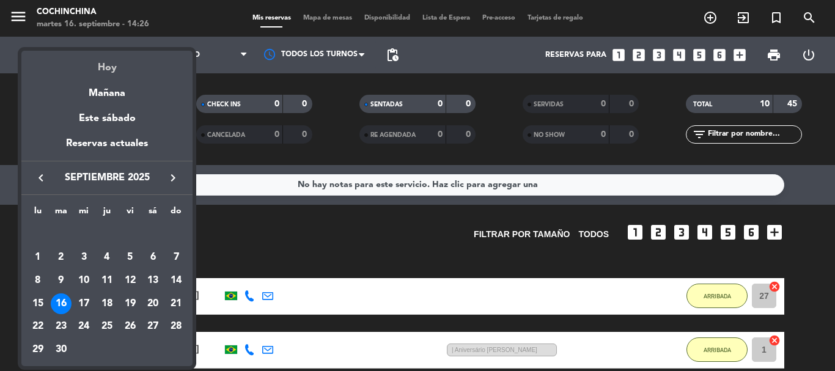
click at [105, 68] on div "Hoy" at bounding box center [106, 63] width 171 height 25
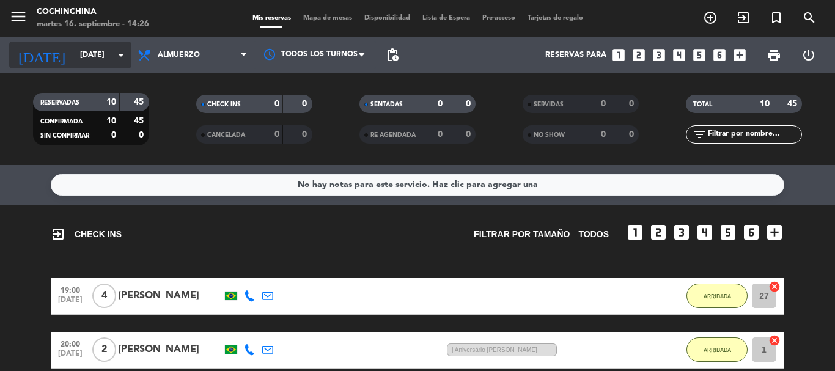
click at [114, 64] on input "[DATE]" at bounding box center [125, 55] width 103 height 21
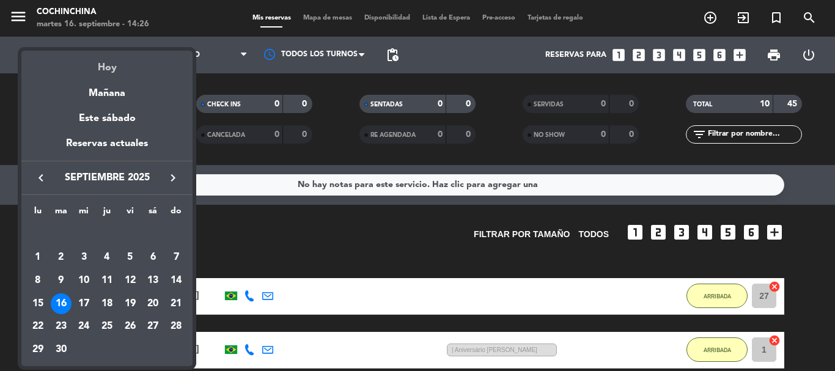
click at [104, 68] on div "Hoy" at bounding box center [106, 63] width 171 height 25
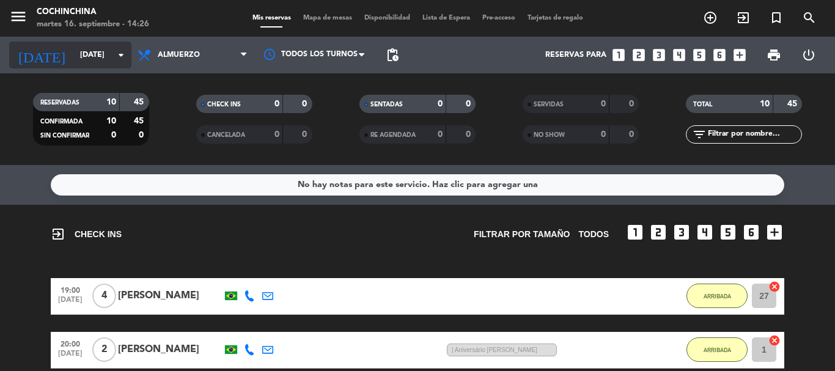
click at [111, 62] on input "[DATE]" at bounding box center [125, 55] width 103 height 21
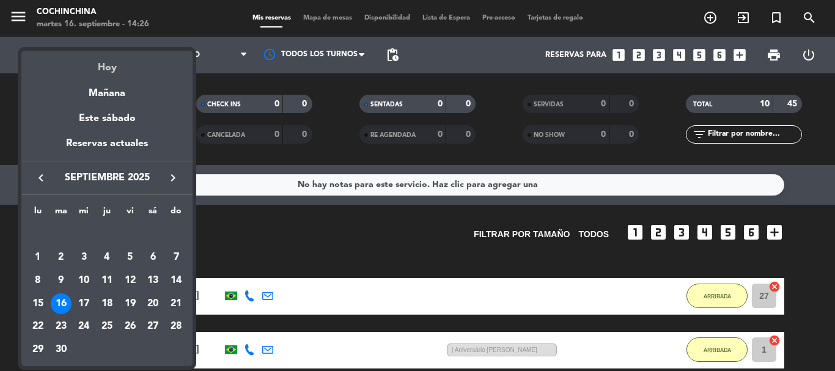
click at [106, 72] on div "Hoy" at bounding box center [106, 63] width 171 height 25
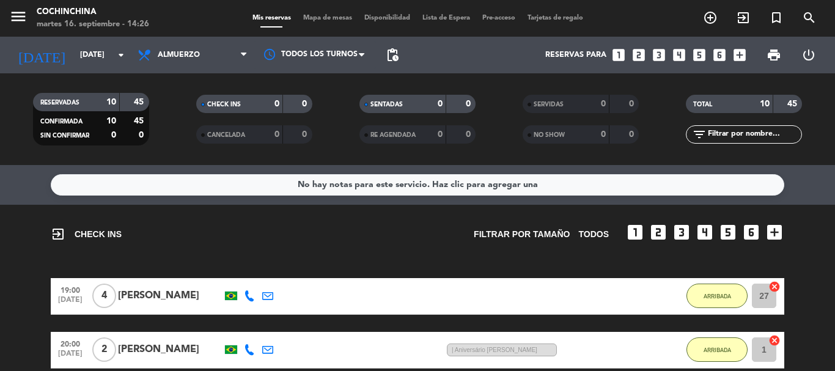
click at [175, 126] on filter-checkbox "CANCELADA 0 0" at bounding box center [253, 134] width 163 height 18
click at [178, 142] on filter-checkbox "CANCELADA 0 0" at bounding box center [253, 134] width 163 height 18
click at [100, 67] on div "[DATE] [DATE] arrow_drop_down" at bounding box center [70, 55] width 122 height 27
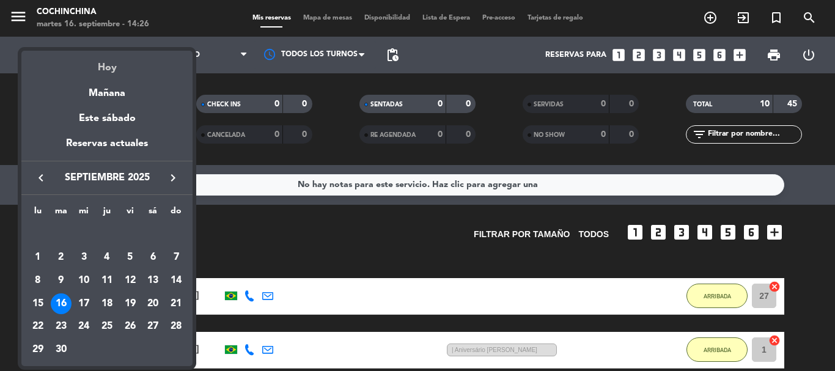
click at [108, 68] on div "Hoy" at bounding box center [106, 63] width 171 height 25
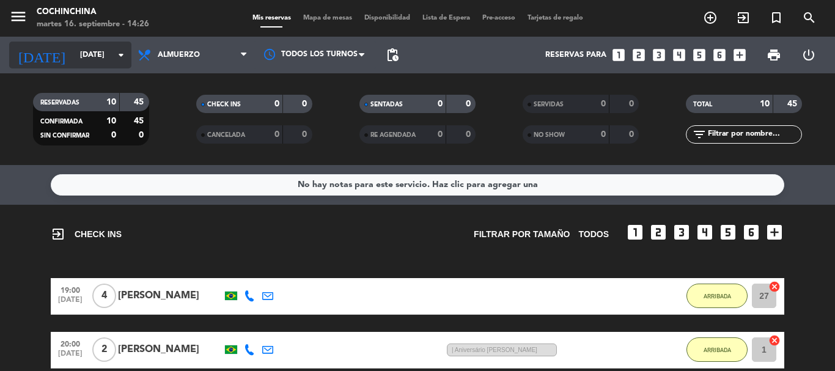
click at [120, 53] on icon "arrow_drop_down" at bounding box center [121, 55] width 15 height 15
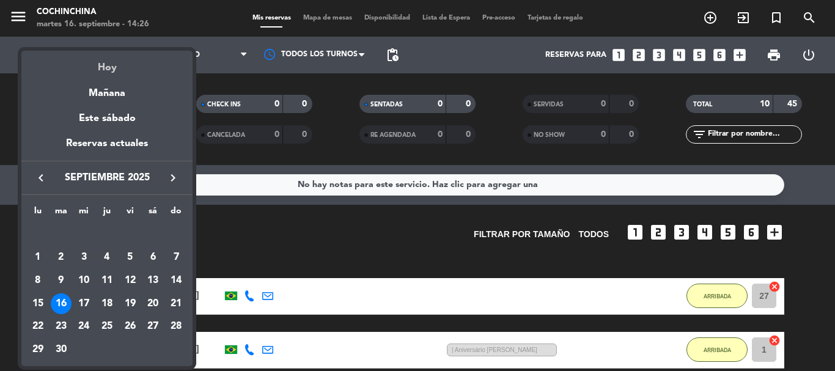
click at [106, 70] on div "Hoy" at bounding box center [106, 63] width 171 height 25
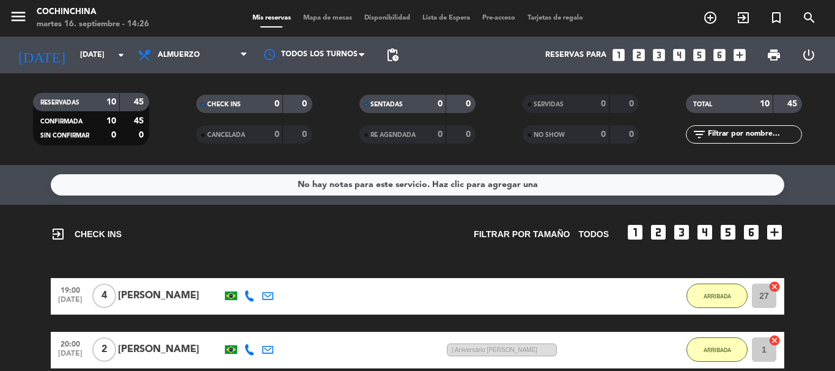
click at [174, 104] on filter-checkbox "CHECK INS 0 0" at bounding box center [253, 104] width 163 height 18
click at [348, 120] on div "SENTADAS 0 0" at bounding box center [417, 110] width 163 height 31
click at [344, 120] on div "SENTADAS 0 0" at bounding box center [417, 110] width 163 height 31
click at [176, 116] on div "CHECK INS 0 0" at bounding box center [253, 110] width 163 height 31
click at [109, 62] on input "[DATE]" at bounding box center [125, 55] width 103 height 21
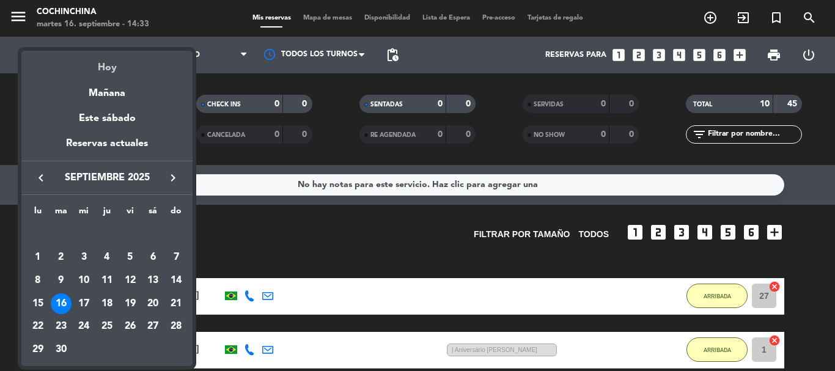
click at [110, 68] on div "Hoy" at bounding box center [106, 63] width 171 height 25
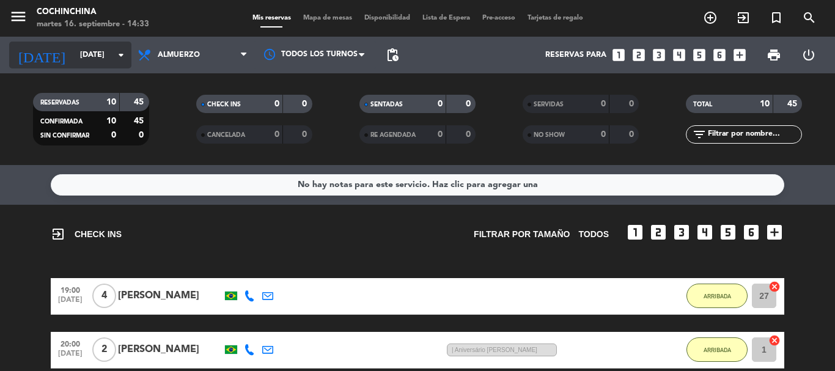
click at [120, 56] on icon "arrow_drop_down" at bounding box center [121, 55] width 15 height 15
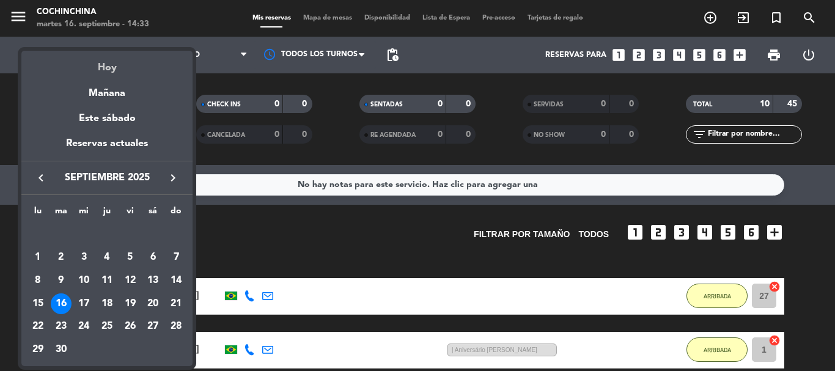
click at [107, 68] on div "Hoy" at bounding box center [106, 63] width 171 height 25
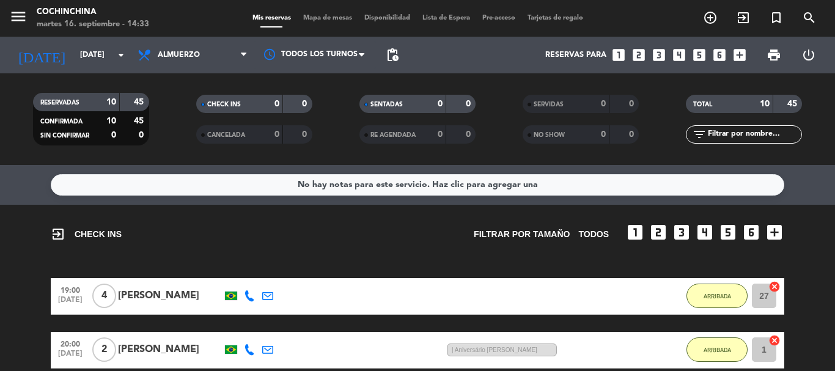
click at [177, 116] on div "CHECK INS 0 0" at bounding box center [253, 110] width 163 height 31
click at [161, 122] on filter-checkbox "RESERVADAS 10 45 CONFIRMADA 10 45 SIN CONFIRMAR 0 0" at bounding box center [90, 119] width 163 height 53
click at [172, 111] on filter-checkbox "CHECK INS 0 0" at bounding box center [253, 104] width 163 height 18
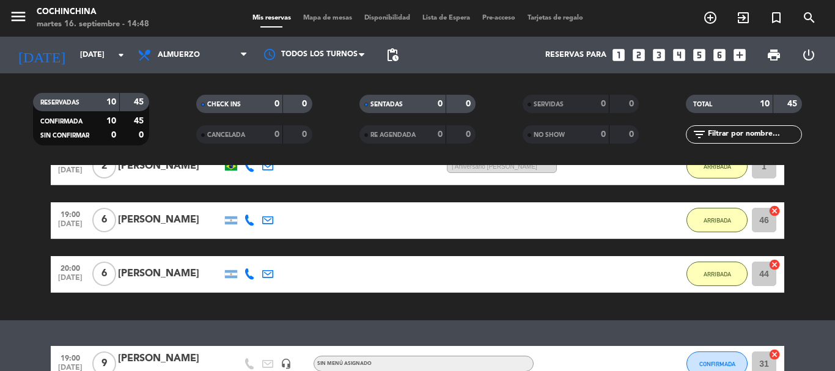
scroll to position [245, 0]
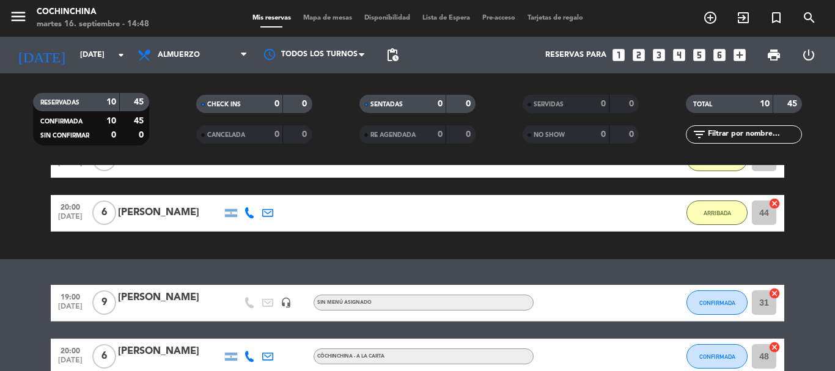
click at [137, 301] on div "[PERSON_NAME]" at bounding box center [170, 298] width 104 height 16
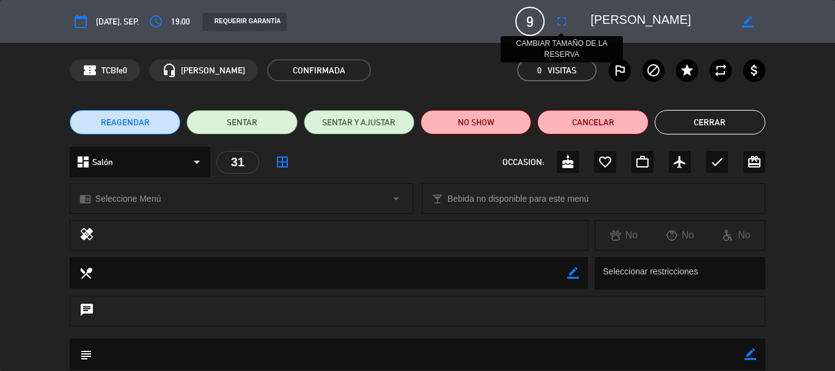
click at [567, 21] on icon "fullscreen" at bounding box center [561, 21] width 15 height 15
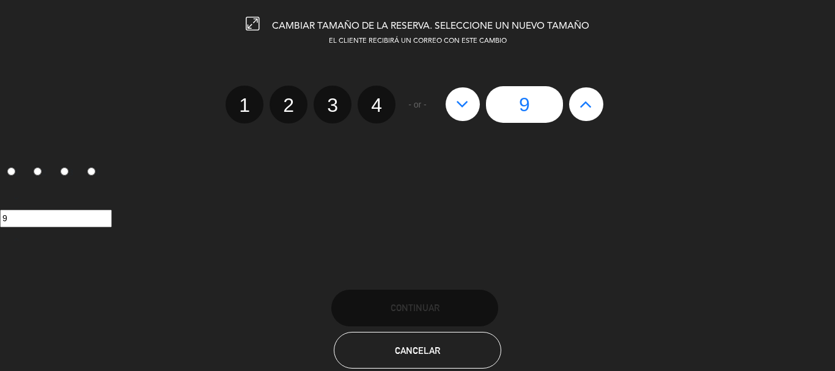
click at [603, 109] on div "9" at bounding box center [525, 104] width 170 height 37
click at [585, 108] on icon at bounding box center [586, 104] width 13 height 20
type input "10"
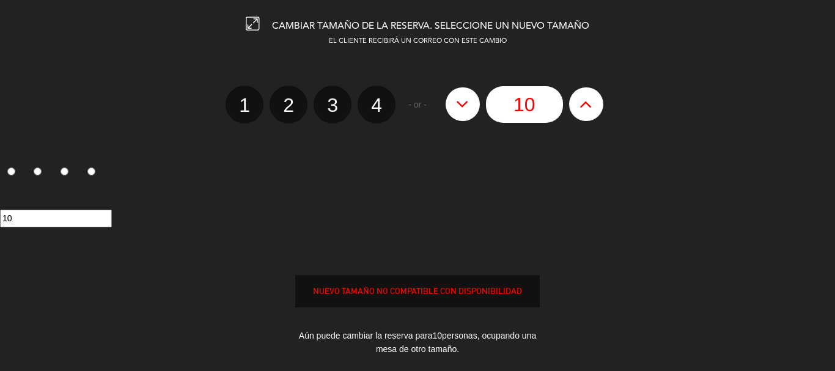
click at [585, 108] on icon at bounding box center [586, 104] width 13 height 20
type input "11"
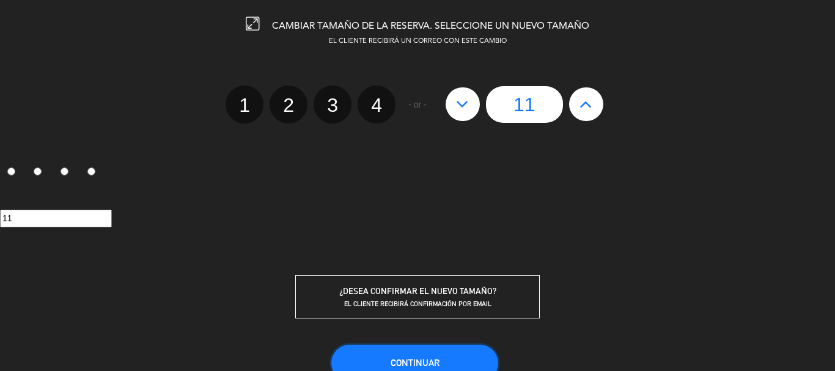
click at [417, 362] on span "Continuar" at bounding box center [415, 363] width 49 height 10
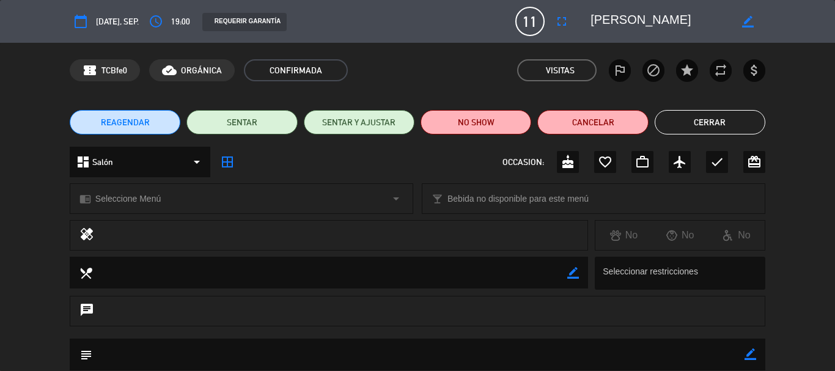
click at [717, 117] on button "Cerrar" at bounding box center [710, 122] width 111 height 24
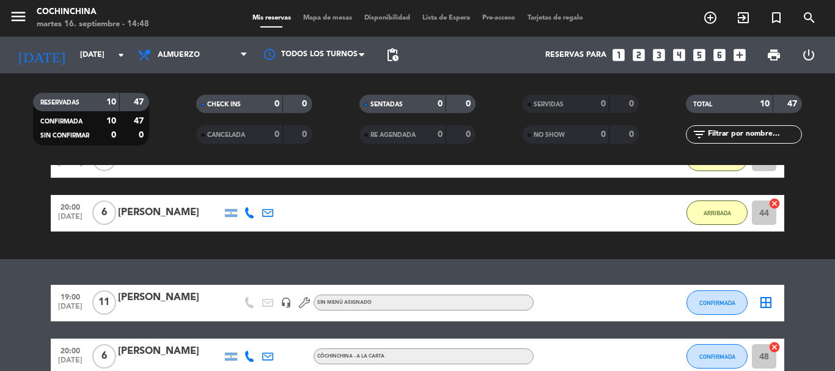
click at [325, 17] on span "Mapa de mesas" at bounding box center [327, 18] width 61 height 7
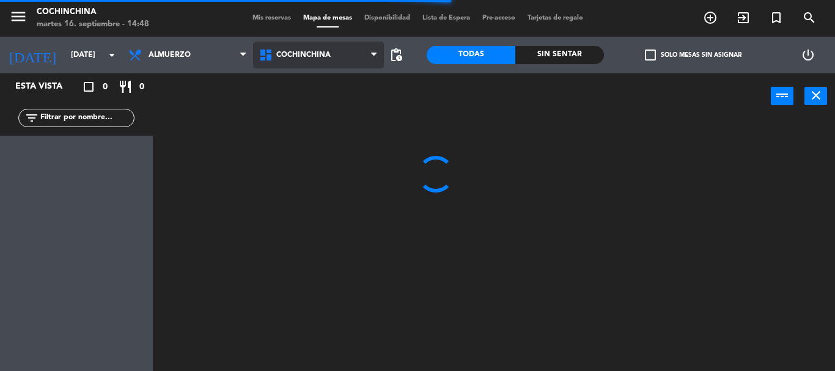
click at [369, 54] on span "Cochinchina" at bounding box center [318, 55] width 131 height 27
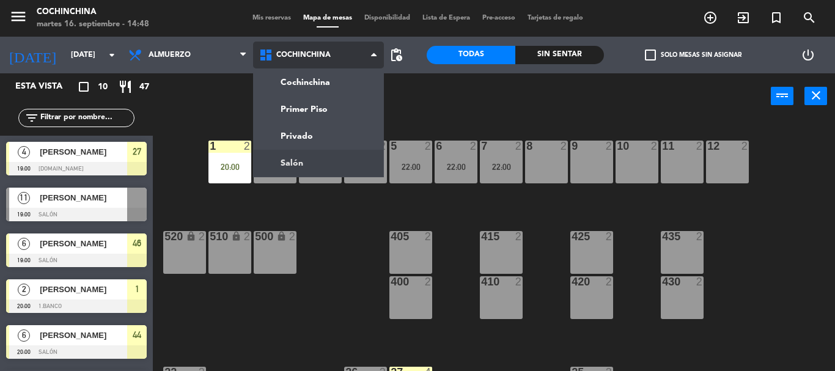
click at [312, 164] on ng-component "menu Cochinchina [DATE] 16. septiembre - 14:48 Mis reservas Mapa de mesas Dispo…" at bounding box center [417, 185] width 835 height 371
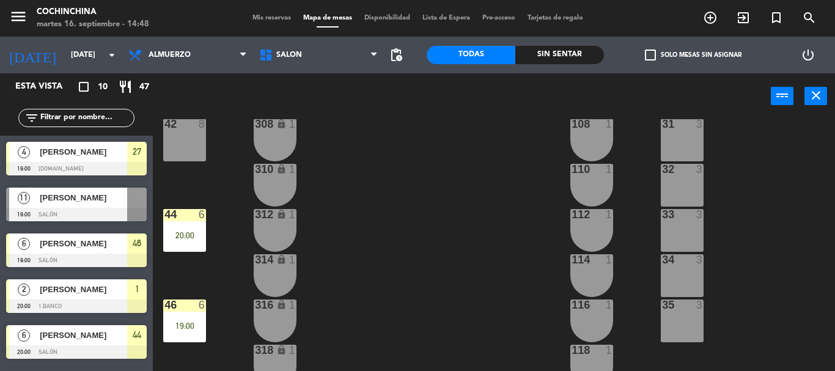
scroll to position [122, 0]
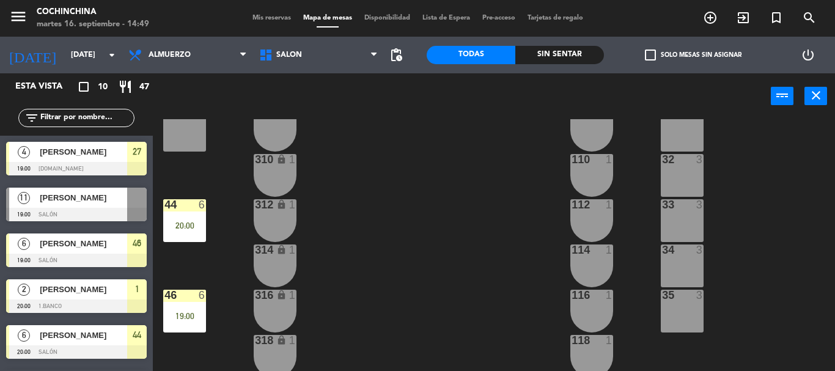
click at [651, 56] on span "check_box_outline_blank" at bounding box center [650, 55] width 11 height 11
click at [693, 55] on input "check_box_outline_blank Solo mesas sin asignar" at bounding box center [693, 55] width 0 height 0
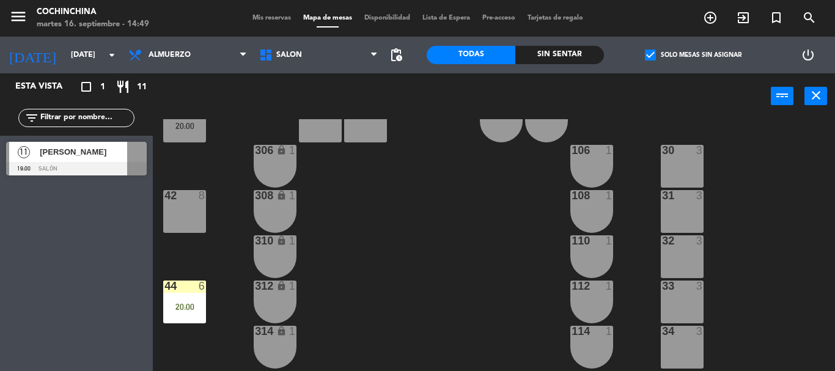
scroll to position [61, 0]
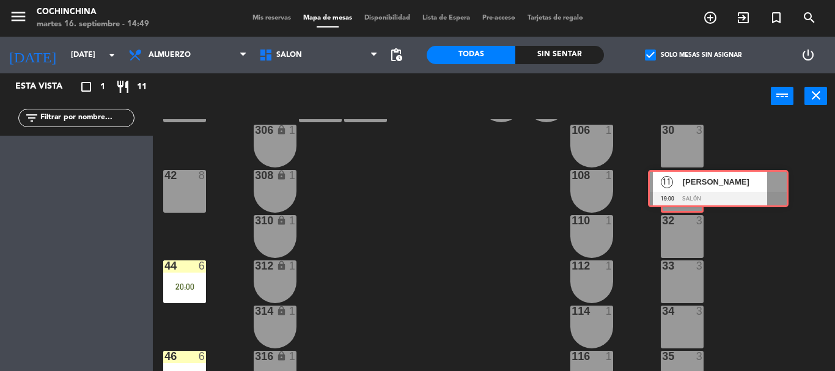
drag, startPoint x: 56, startPoint y: 158, endPoint x: 698, endPoint y: 186, distance: 642.5
click at [698, 186] on div "Esta vista crop_square 1 restaurant 11 filter_list 11 [PERSON_NAME] 19:00 Salón…" at bounding box center [417, 222] width 835 height 298
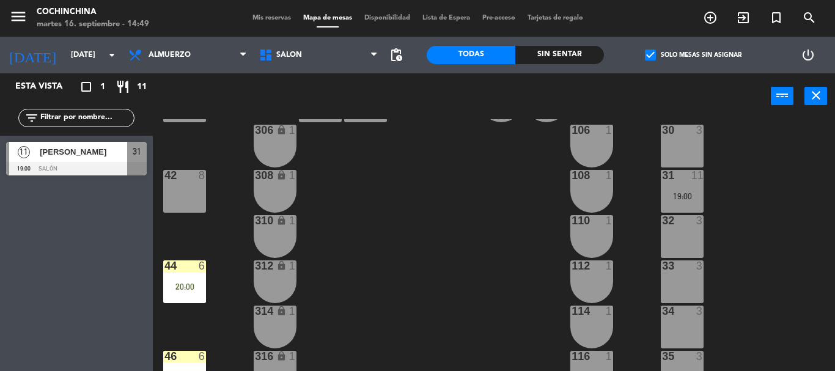
click at [698, 186] on div "31 11 19:00" at bounding box center [682, 191] width 43 height 43
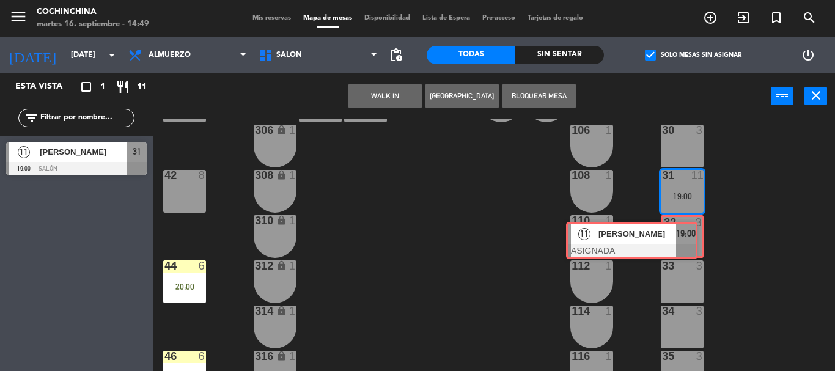
drag, startPoint x: 781, startPoint y: 235, endPoint x: 683, endPoint y: 236, distance: 98.4
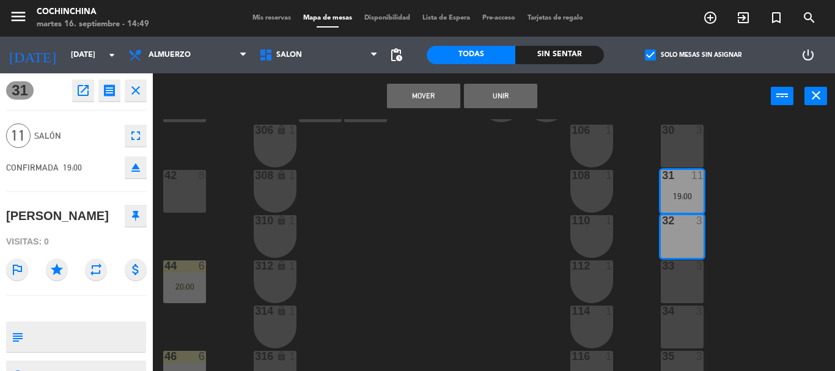
click at [687, 274] on div "33 3" at bounding box center [682, 281] width 43 height 43
click at [680, 331] on div "34 3" at bounding box center [682, 327] width 43 height 43
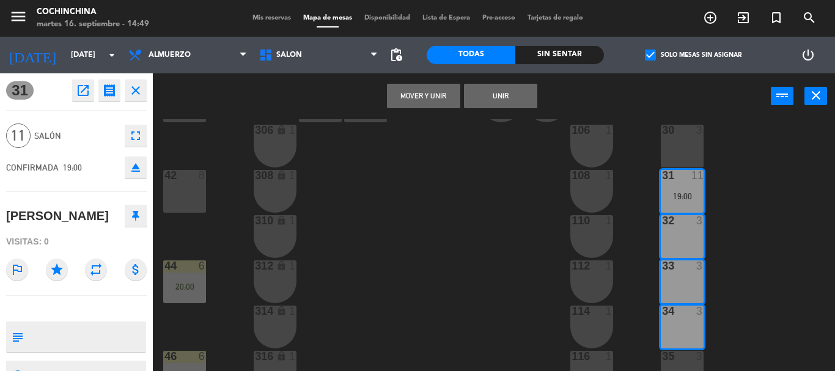
click at [506, 100] on button "Unir" at bounding box center [500, 96] width 73 height 24
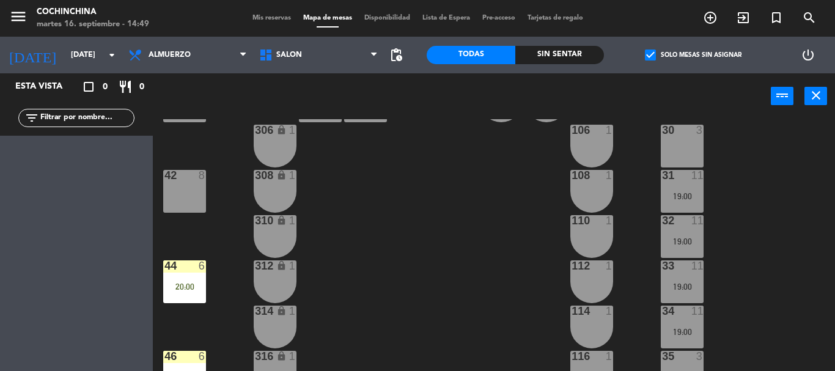
click at [378, 273] on div "40 6 20:00 304 lock 2 102 1 302 lock 2 104 1 306 lock 1 30 3 106 1 42 8 308 loc…" at bounding box center [498, 245] width 674 height 252
click at [688, 58] on label "check_box Solo mesas sin asignar" at bounding box center [693, 55] width 97 height 11
click at [693, 55] on input "check_box Solo mesas sin asignar" at bounding box center [693, 55] width 0 height 0
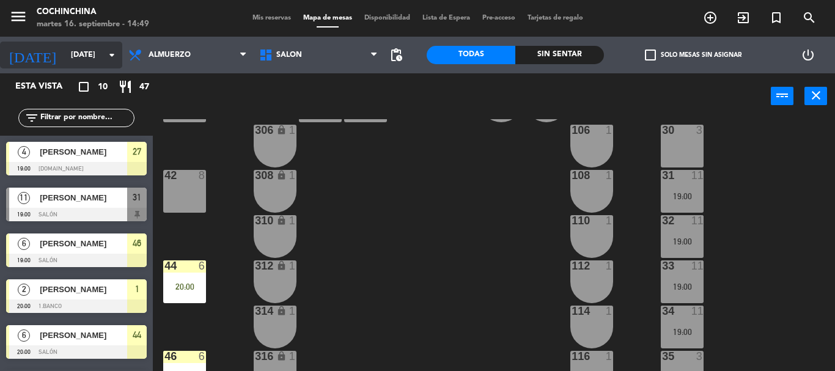
click at [105, 55] on icon "arrow_drop_down" at bounding box center [112, 55] width 15 height 15
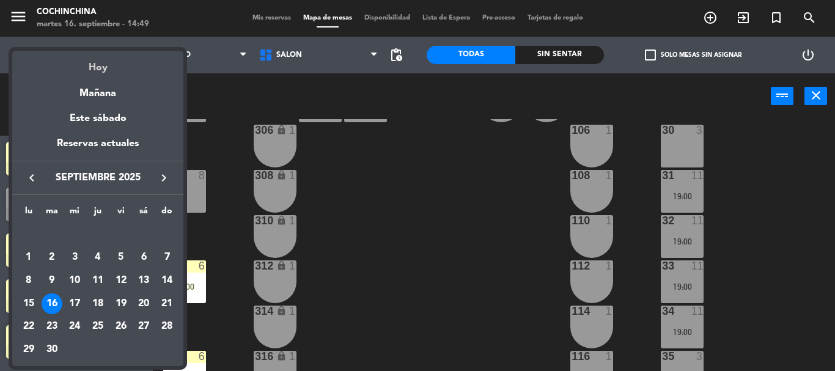
click at [92, 68] on div "Hoy" at bounding box center [97, 63] width 171 height 25
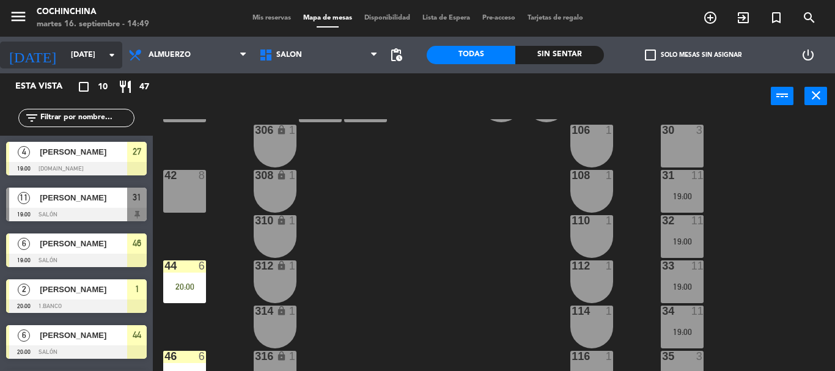
click at [107, 57] on icon "arrow_drop_down" at bounding box center [112, 55] width 15 height 15
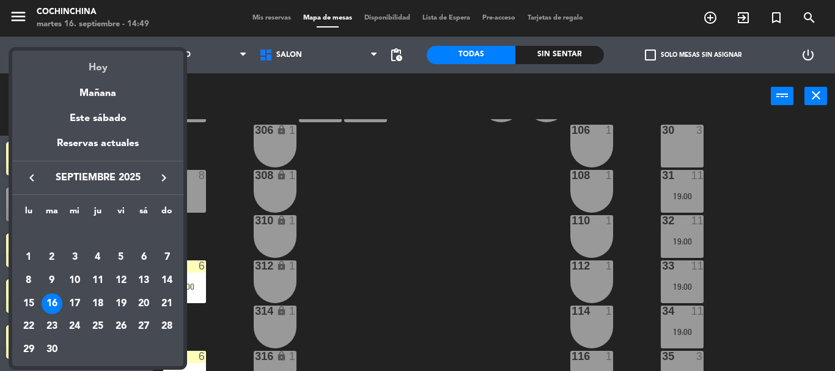
click at [95, 71] on div "Hoy" at bounding box center [97, 63] width 171 height 25
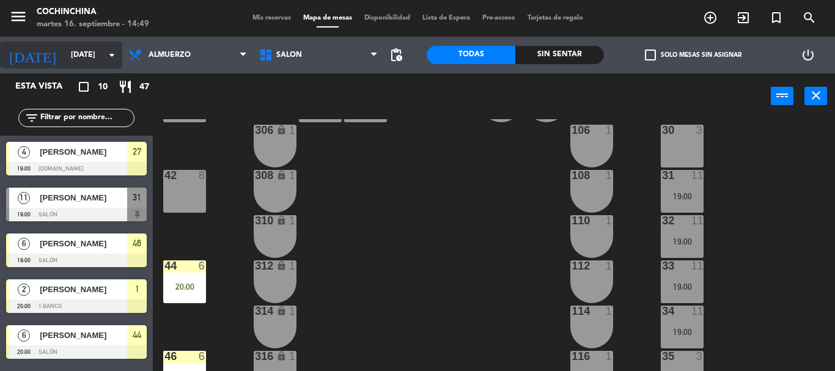
click at [100, 57] on input "[DATE]" at bounding box center [116, 55] width 103 height 21
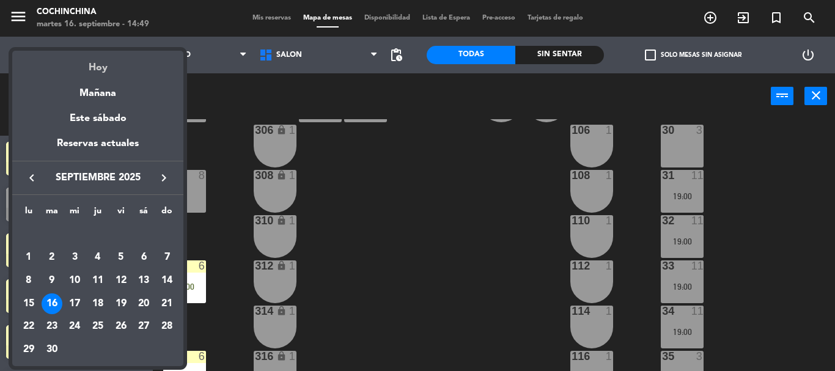
click at [98, 70] on div "Hoy" at bounding box center [97, 63] width 171 height 25
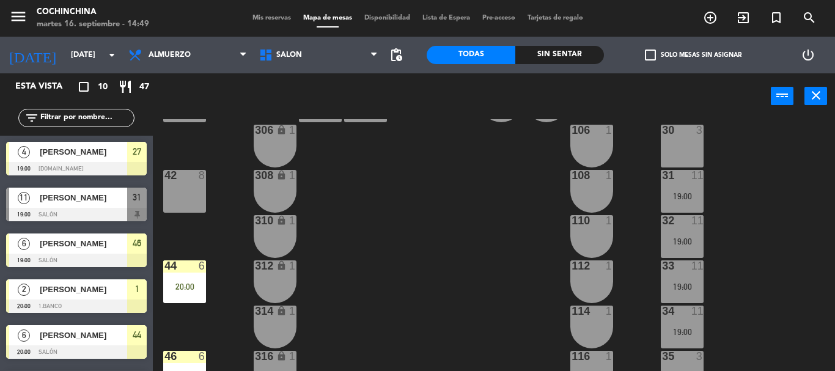
click at [403, 167] on div "40 6 20:00 304 lock 2 102 1 302 lock 2 104 1 306 lock 1 30 3 106 1 42 8 308 loc…" at bounding box center [498, 245] width 674 height 252
click at [231, 163] on div "40 6 20:00 304 lock 2 102 1 302 lock 2 104 1 306 lock 1 30 3 106 1 42 8 308 loc…" at bounding box center [498, 245] width 674 height 252
click at [267, 20] on span "Mis reservas" at bounding box center [271, 18] width 51 height 7
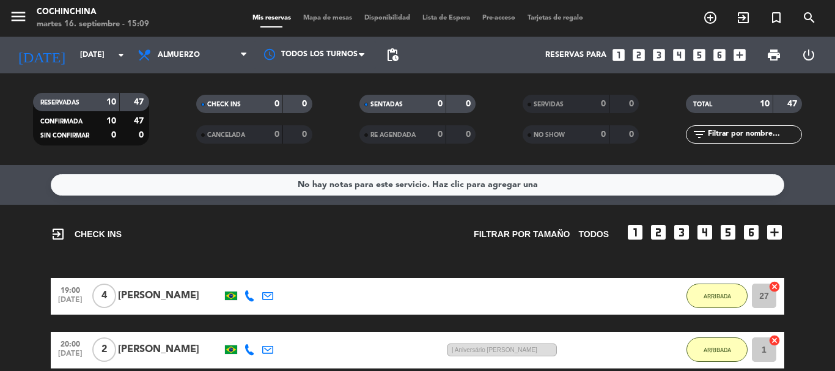
click at [169, 125] on filter-checkbox "RESERVADAS 10 47 CONFIRMADA 10 47 SIN CONFIRMAR 0 0" at bounding box center [90, 119] width 163 height 53
click at [193, 128] on filter-checkbox "CANCELADA 0 0" at bounding box center [253, 134] width 163 height 18
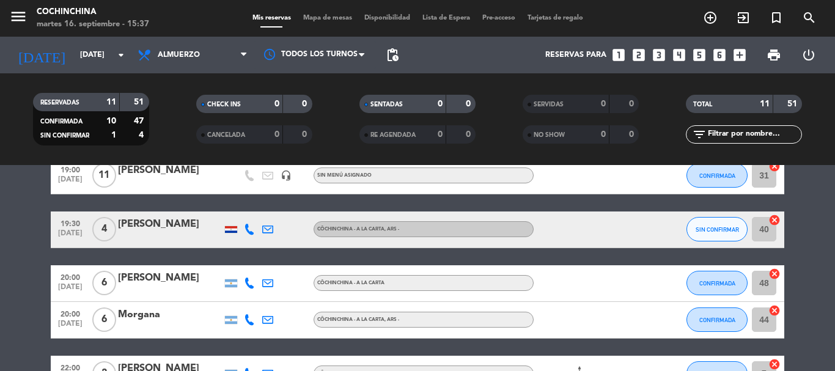
scroll to position [367, 0]
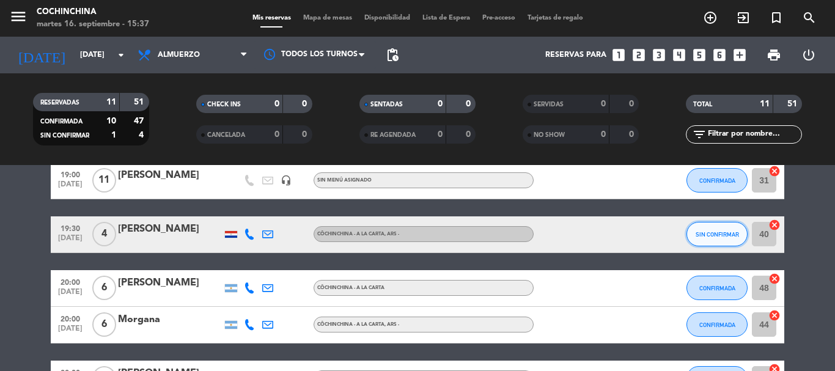
click at [735, 233] on span "SIN CONFIRMAR" at bounding box center [717, 234] width 43 height 7
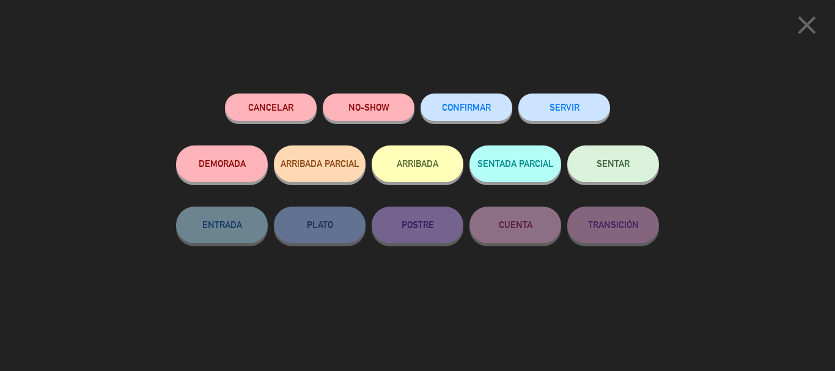
click at [465, 112] on button "CONFIRMAR" at bounding box center [467, 108] width 92 height 28
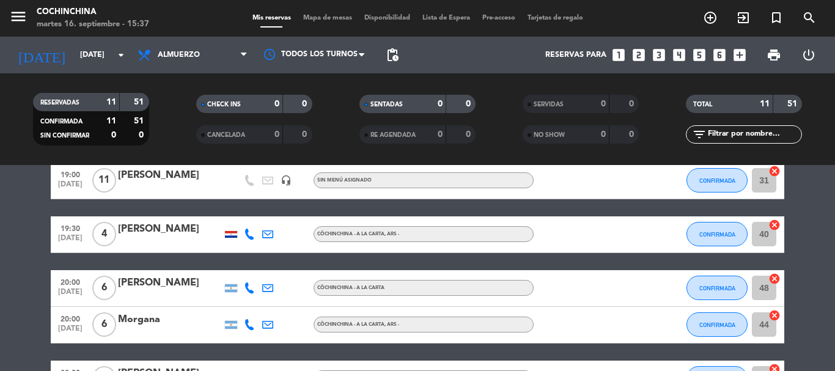
click at [168, 111] on filter-checkbox "RESERVADAS 11 51 CONFIRMADA 11 51 SIN CONFIRMAR 0 0" at bounding box center [90, 119] width 163 height 53
click at [180, 125] on div "CHECK INS 0 0" at bounding box center [253, 110] width 163 height 31
click at [163, 120] on filter-checkbox "RESERVADAS 11 51 CONFIRMADA 11 51 SIN CONFIRMAR 0 0" at bounding box center [90, 119] width 163 height 53
click at [156, 111] on filter-checkbox "RESERVADAS 11 51 CONFIRMADA 11 51 SIN CONFIRMAR 0 0" at bounding box center [90, 119] width 163 height 53
click at [122, 56] on icon "arrow_drop_down" at bounding box center [121, 55] width 15 height 15
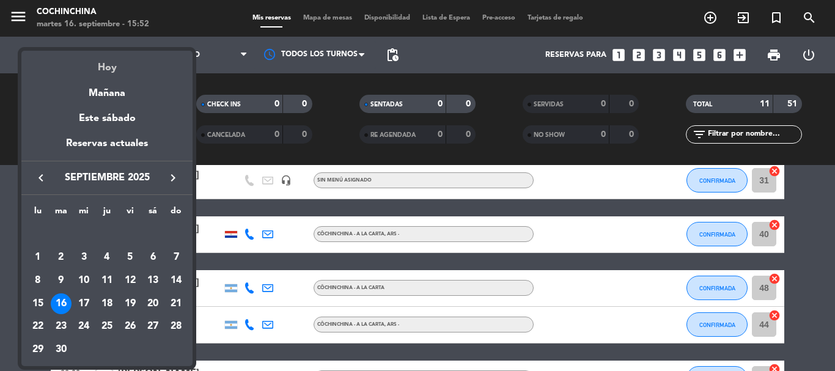
click at [109, 67] on div "Hoy" at bounding box center [106, 63] width 171 height 25
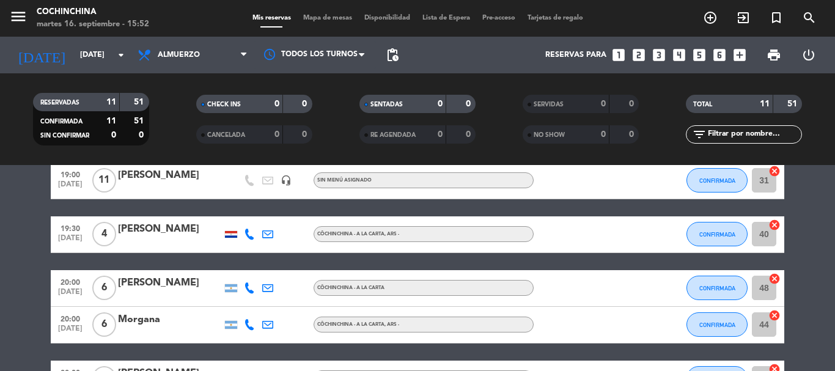
click at [179, 111] on filter-checkbox "CHECK INS 0 0" at bounding box center [253, 104] width 163 height 18
click at [174, 121] on div "CHECK INS 0 0" at bounding box center [253, 110] width 163 height 31
click at [176, 130] on filter-checkbox "CANCELADA 0 0" at bounding box center [253, 134] width 163 height 18
click at [165, 126] on filter-checkbox "RESERVADAS 11 51 CONFIRMADA 11 51 SIN CONFIRMAR 0 0" at bounding box center [90, 119] width 163 height 53
click at [168, 110] on filter-checkbox "RESERVADAS 11 51 CONFIRMADA 11 51 SIN CONFIRMAR 0 0" at bounding box center [90, 119] width 163 height 53
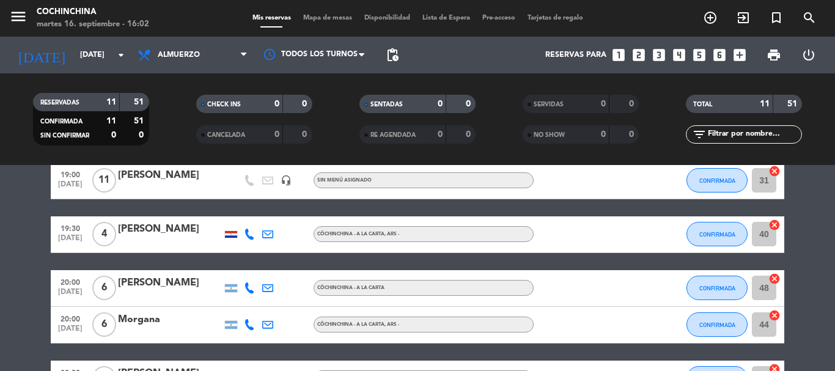
click at [174, 109] on filter-checkbox "CHECK INS 0 0" at bounding box center [253, 104] width 163 height 18
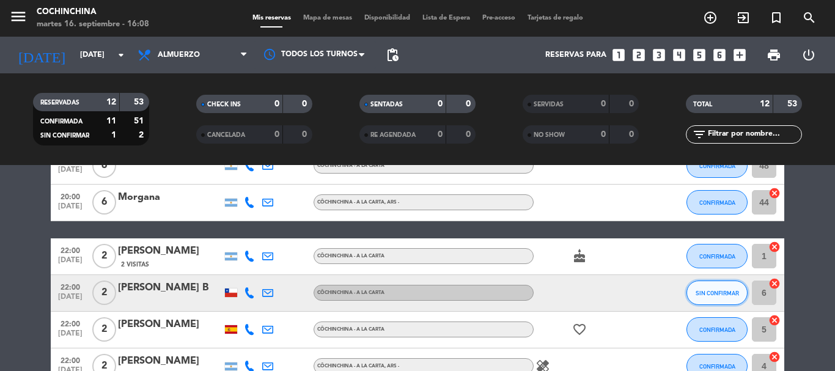
click at [696, 300] on button "SIN CONFIRMAR" at bounding box center [717, 293] width 61 height 24
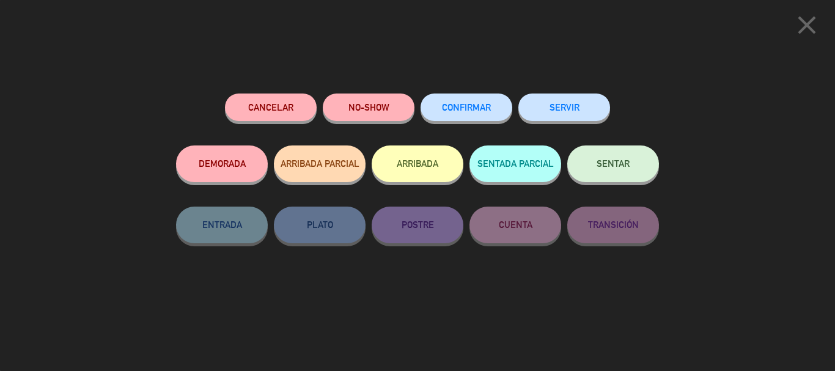
click at [479, 112] on span "CONFIRMAR" at bounding box center [466, 107] width 49 height 10
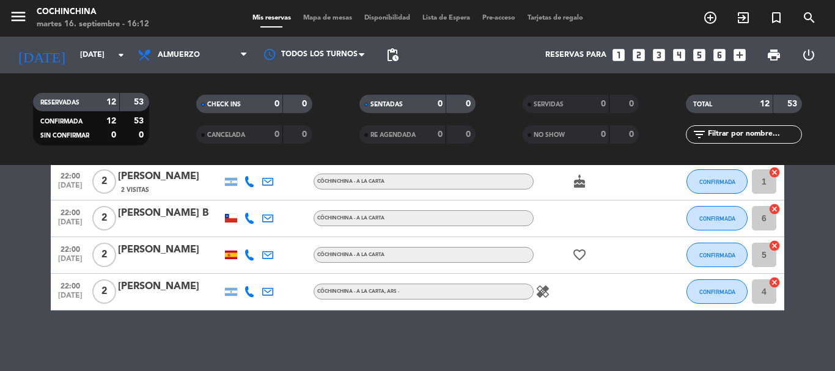
scroll to position [564, 0]
click at [331, 17] on span "Mapa de mesas" at bounding box center [327, 18] width 61 height 7
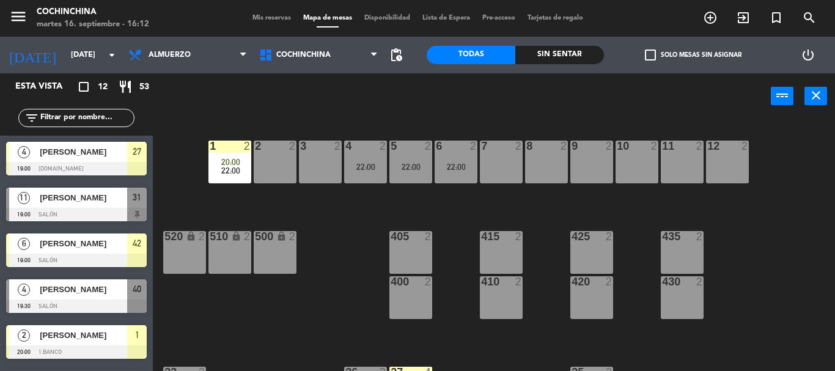
scroll to position [174, 0]
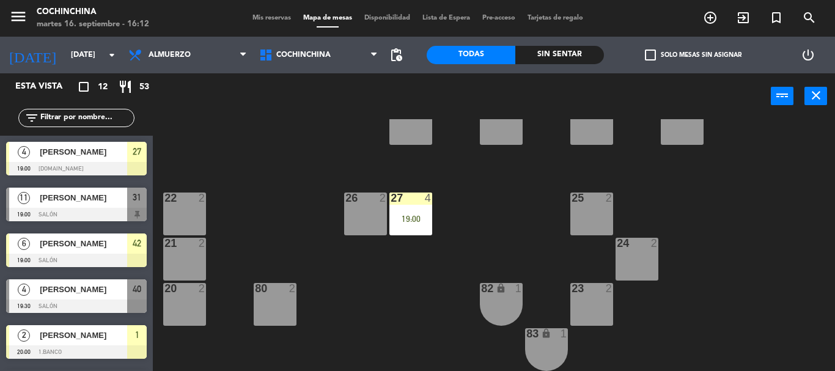
click at [258, 15] on span "Mis reservas" at bounding box center [271, 18] width 51 height 7
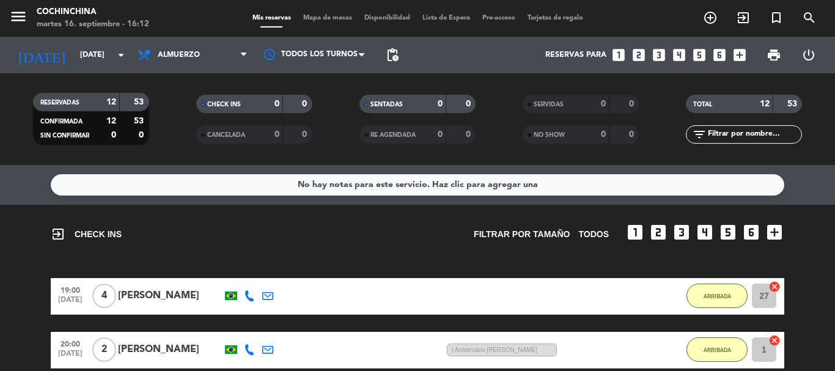
click at [182, 131] on filter-checkbox "CANCELADA 0 0" at bounding box center [253, 134] width 163 height 18
click at [317, 15] on span "Mapa de mesas" at bounding box center [327, 18] width 61 height 7
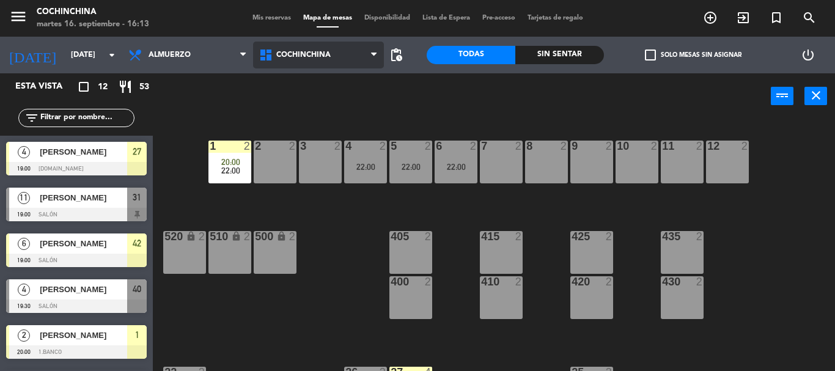
click at [289, 53] on span "Cochinchina" at bounding box center [303, 55] width 54 height 9
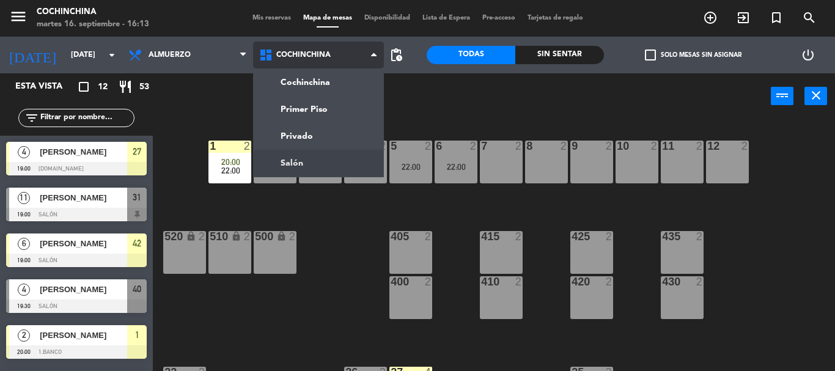
click at [285, 170] on ng-component "menu Cochinchina [DATE] 16. septiembre - 16:13 Mis reservas Mapa de mesas Dispo…" at bounding box center [417, 185] width 835 height 371
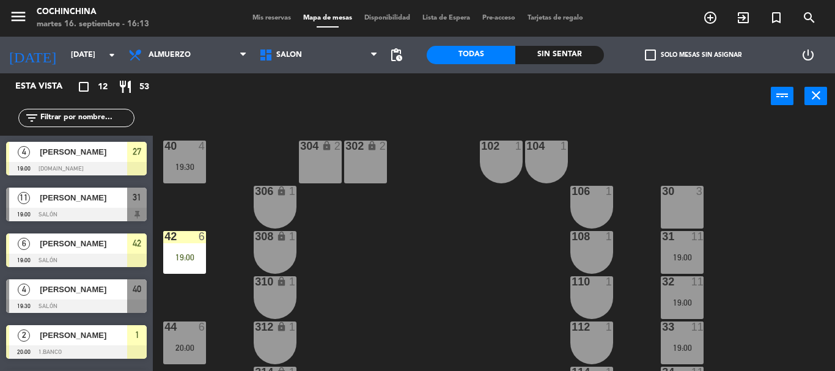
click at [376, 300] on div "40 4 19:30 304 lock 2 102 1 302 lock 2 104 1 306 lock 1 30 3 106 1 42 6 19:00 3…" at bounding box center [498, 245] width 674 height 252
click at [106, 59] on icon "arrow_drop_down" at bounding box center [112, 55] width 15 height 15
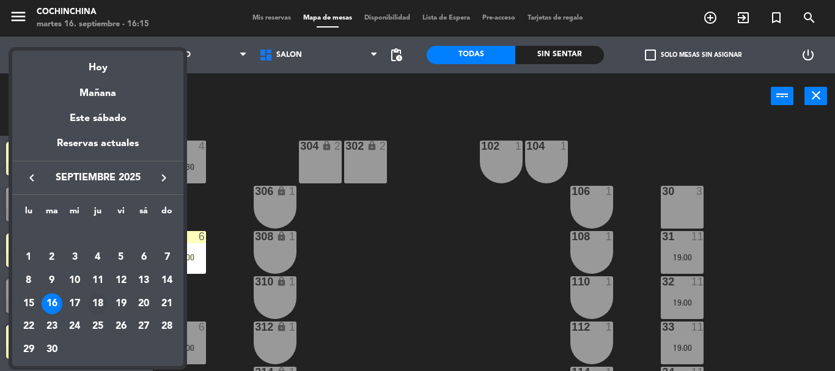
click at [100, 301] on div "18" at bounding box center [97, 303] width 21 height 21
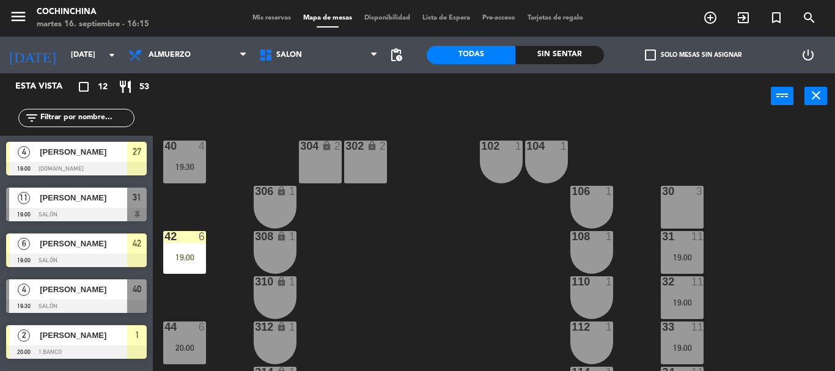
type input "[DEMOGRAPHIC_DATA][DATE]"
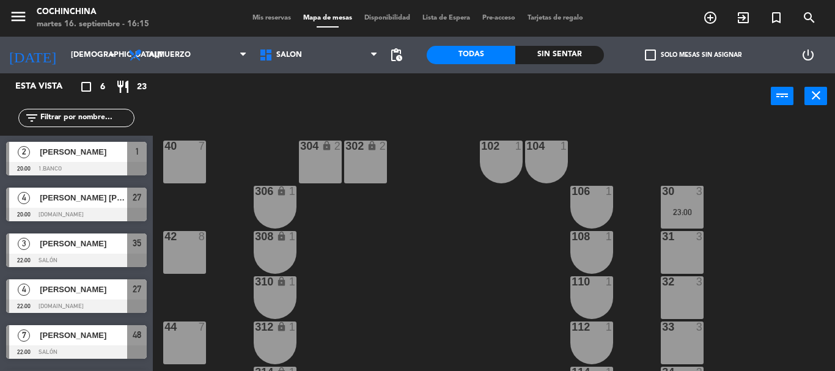
click at [252, 119] on div "40 7 304 lock 2 102 1 302 lock 2 104 1 306 lock 1 30 3 23:00 106 1 42 8 308 loc…" at bounding box center [498, 245] width 674 height 252
click at [262, 21] on span "Mis reservas" at bounding box center [271, 18] width 51 height 7
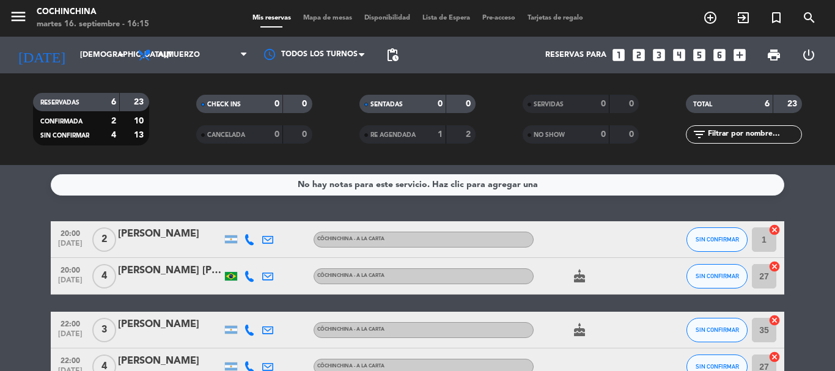
click at [320, 19] on span "Mapa de mesas" at bounding box center [327, 18] width 61 height 7
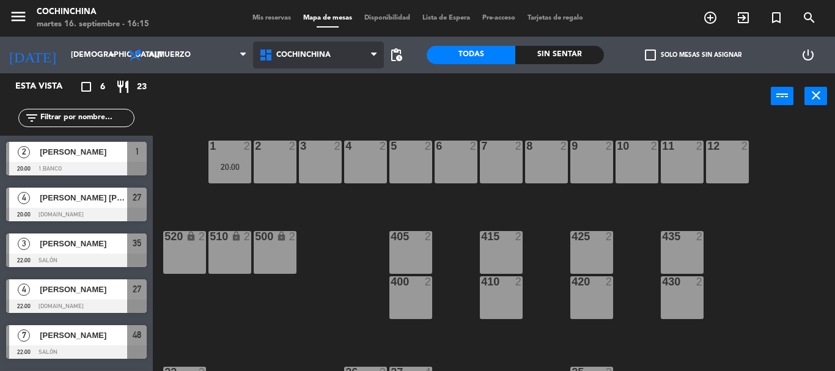
click at [342, 54] on span "Cochinchina" at bounding box center [318, 55] width 131 height 27
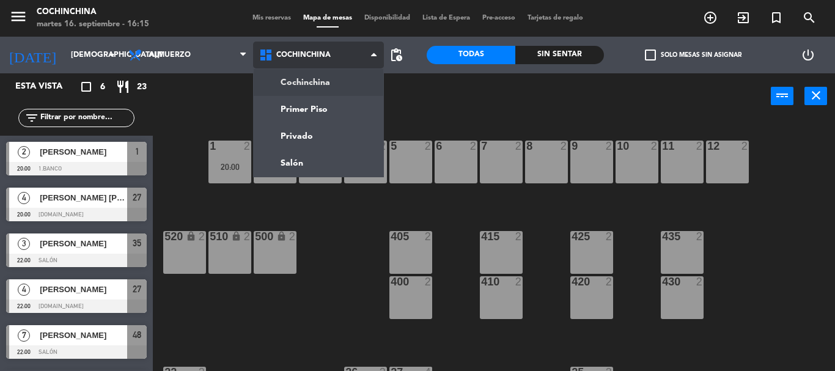
click at [361, 65] on span "Cochinchina" at bounding box center [318, 55] width 131 height 27
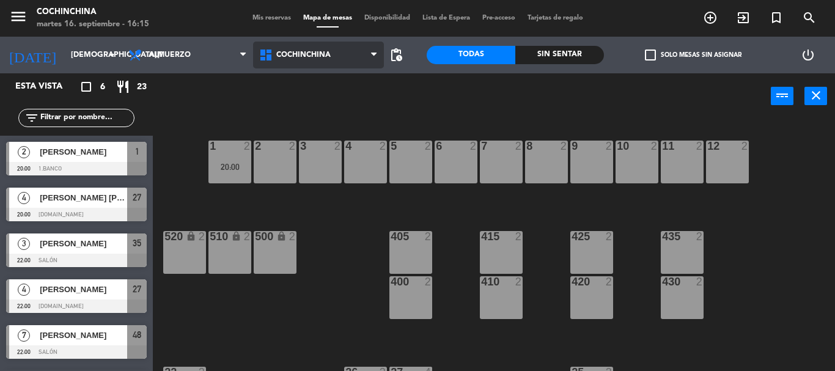
click at [361, 65] on span "Cochinchina" at bounding box center [318, 55] width 131 height 27
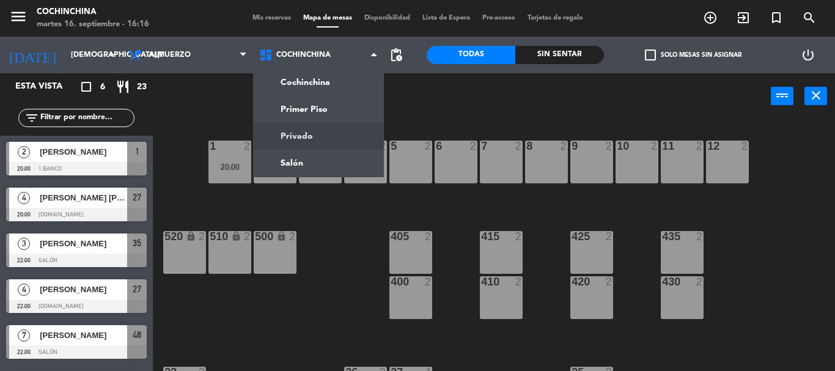
click at [311, 139] on ng-component "menu Cochinchina [DATE] 16. septiembre - 16:16 Mis reservas Mapa de mesas Dispo…" at bounding box center [417, 185] width 835 height 371
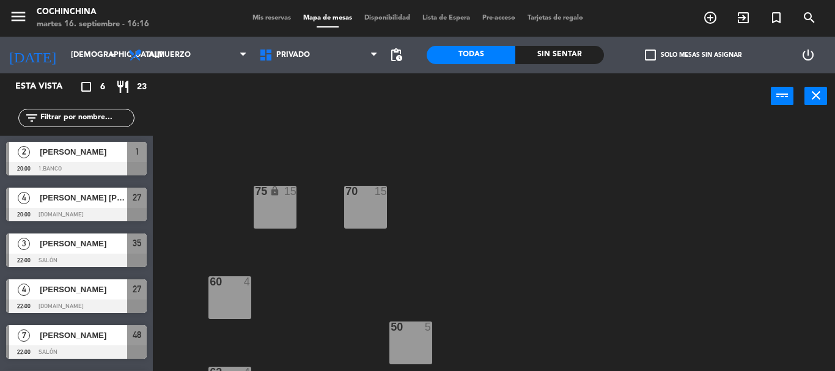
click at [421, 168] on div "75 lock 15 70 15 60 4 50 5 62 4 55 5 64 lock 4 66 lock 2" at bounding box center [498, 245] width 674 height 252
click at [491, 144] on div "75 lock 15 70 15 60 4 50 5 62 4 55 5 64 lock 4 66 lock 2" at bounding box center [498, 245] width 674 height 252
click at [334, 146] on div "75 lock 15 70 15 60 4 50 5 62 4 55 5 64 lock 4 66 lock 2" at bounding box center [498, 245] width 674 height 252
click at [413, 129] on div "75 lock 15 70 15 60 4 50 5 62 4 55 5 64 lock 4 66 lock 2" at bounding box center [498, 245] width 674 height 252
click at [312, 157] on div "75 lock 15 70 15 60 4 50 5 62 4 55 5 64 lock 4 66 lock 2" at bounding box center [498, 245] width 674 height 252
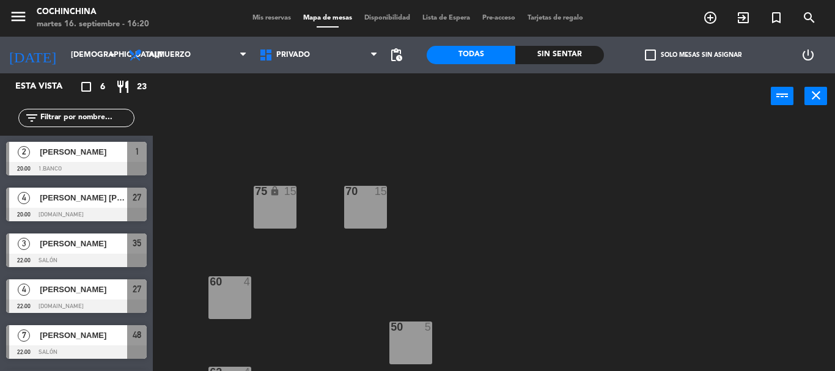
click at [653, 127] on div "75 lock 15 70 15 60 4 50 5 62 4 55 5 64 lock 4 66 lock 2" at bounding box center [498, 245] width 674 height 252
click at [671, 56] on label "check_box_outline_blank Solo mesas sin asignar" at bounding box center [693, 55] width 97 height 11
click at [693, 55] on input "check_box_outline_blank Solo mesas sin asignar" at bounding box center [693, 55] width 0 height 0
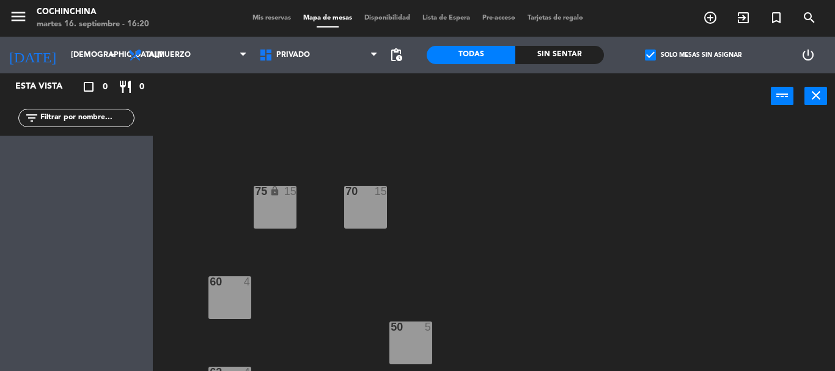
click at [671, 56] on label "check_box Solo mesas sin asignar" at bounding box center [693, 55] width 97 height 11
click at [693, 55] on input "check_box Solo mesas sin asignar" at bounding box center [693, 55] width 0 height 0
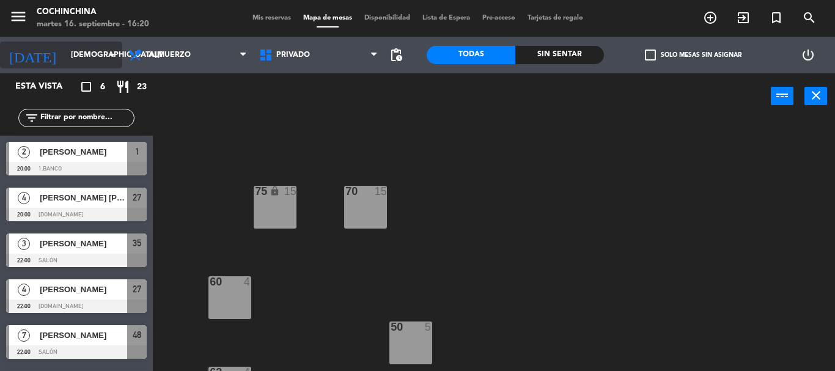
click at [105, 59] on icon "arrow_drop_down" at bounding box center [112, 55] width 15 height 15
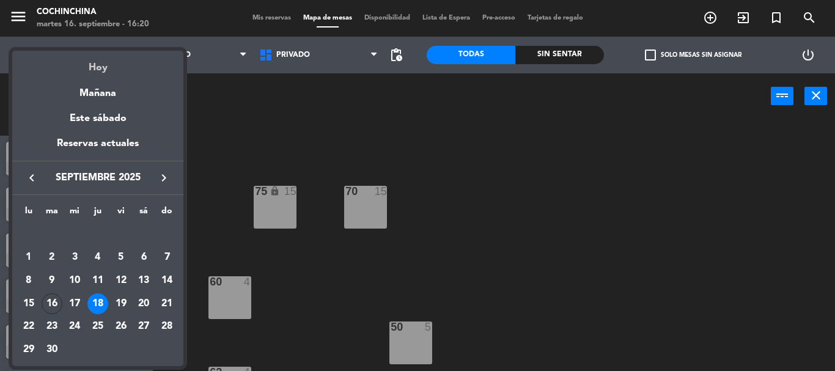
click at [95, 67] on div "Hoy" at bounding box center [97, 63] width 171 height 25
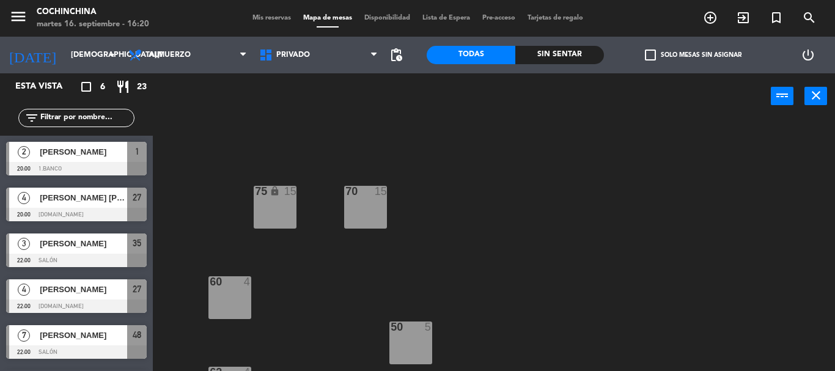
type input "[DATE]"
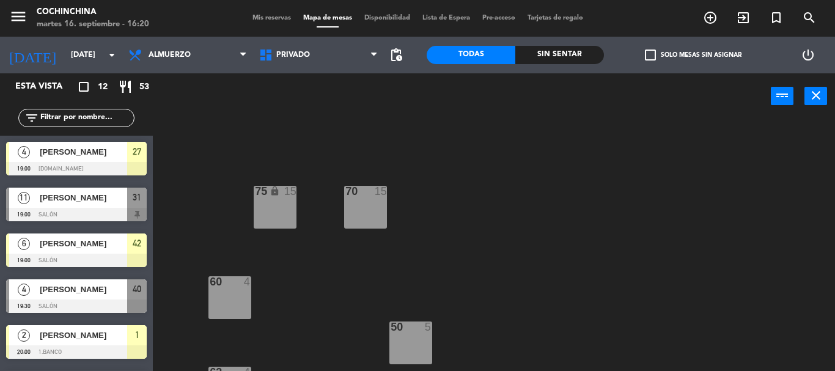
click at [490, 216] on div "75 lock 15 70 15 60 4 50 5 62 4 55 5 64 lock 4 66 lock 2" at bounding box center [498, 245] width 674 height 252
click at [252, 123] on div "75 lock 15 70 15 60 4 50 5 62 4 55 5 64 lock 4 66 lock 2" at bounding box center [498, 245] width 674 height 252
click at [221, 144] on div "75 lock 15 70 15 60 4 50 5 62 4 55 5 64 lock 4 66 lock 2" at bounding box center [498, 245] width 674 height 252
click at [444, 123] on div "75 lock 15 70 15 60 4 50 5 62 4 55 5 64 lock 4 66 lock 2" at bounding box center [498, 245] width 674 height 252
click at [671, 58] on label "check_box_outline_blank Solo mesas sin asignar" at bounding box center [693, 55] width 97 height 11
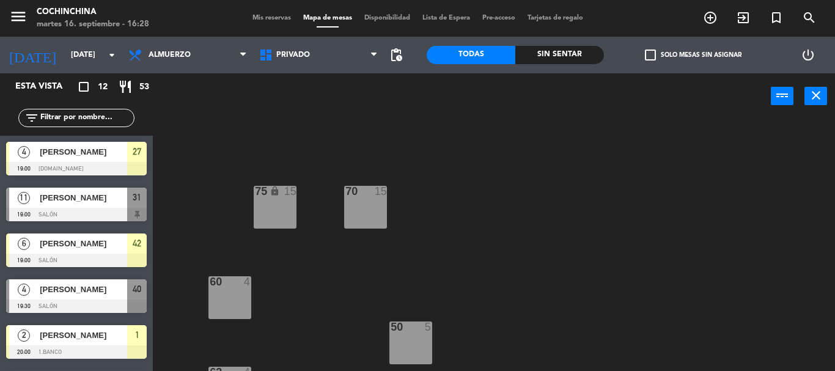
click at [693, 55] on input "check_box_outline_blank Solo mesas sin asignar" at bounding box center [693, 55] width 0 height 0
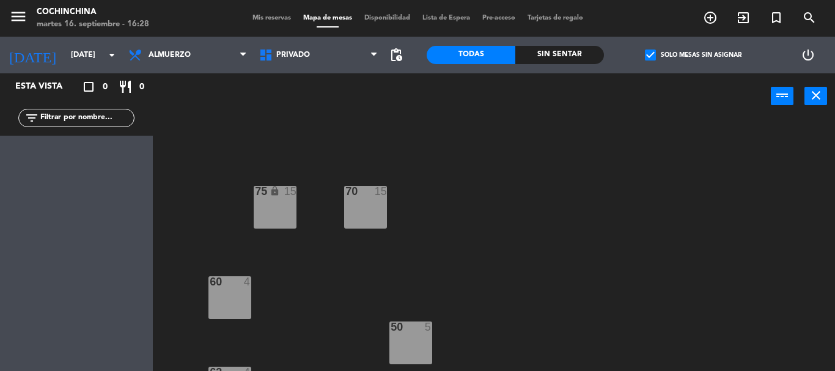
click at [671, 58] on label "check_box Solo mesas sin asignar" at bounding box center [693, 55] width 97 height 11
click at [693, 55] on input "check_box Solo mesas sin asignar" at bounding box center [693, 55] width 0 height 0
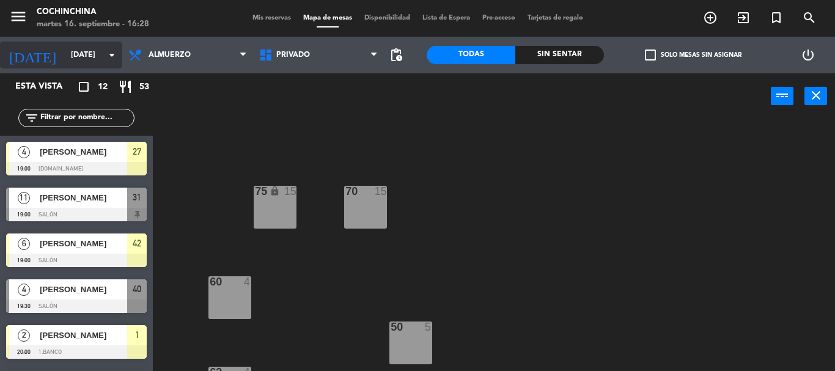
click at [103, 55] on input "[DATE]" at bounding box center [116, 55] width 103 height 21
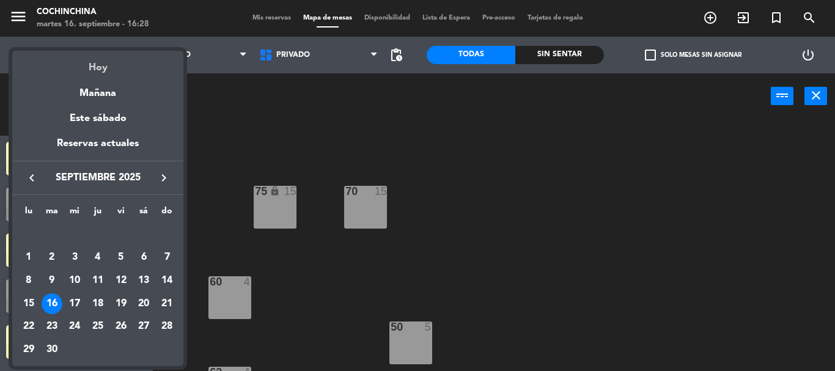
click at [92, 67] on div "Hoy" at bounding box center [97, 63] width 171 height 25
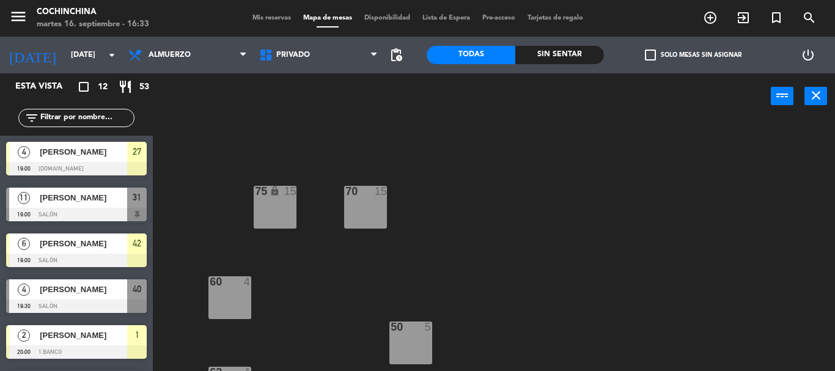
click at [561, 238] on div "75 lock 15 70 15 60 4 50 5 62 4 55 5 64 lock 4 66 lock 2" at bounding box center [498, 245] width 674 height 252
click at [253, 20] on span "Mis reservas" at bounding box center [271, 18] width 51 height 7
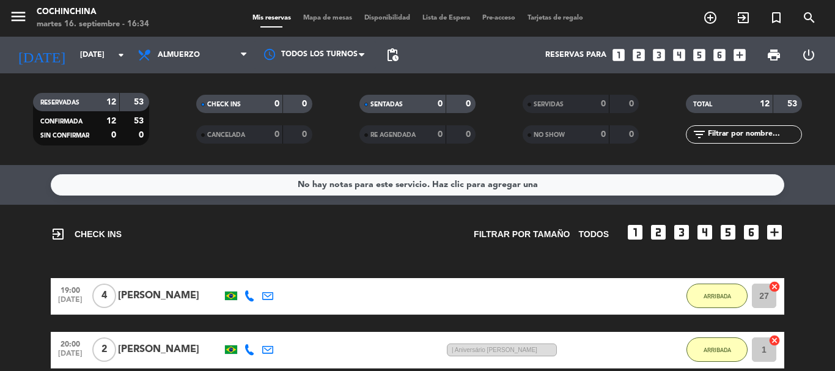
click at [341, 107] on filter-checkbox "SENTADAS 0 0" at bounding box center [417, 104] width 163 height 18
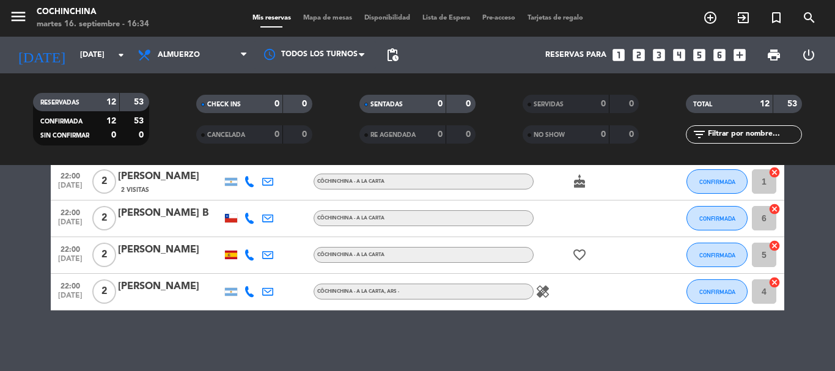
scroll to position [564, 0]
click at [172, 112] on filter-checkbox "CHECK INS 0 0" at bounding box center [253, 104] width 163 height 18
click at [87, 56] on input "[DATE]" at bounding box center [125, 55] width 103 height 21
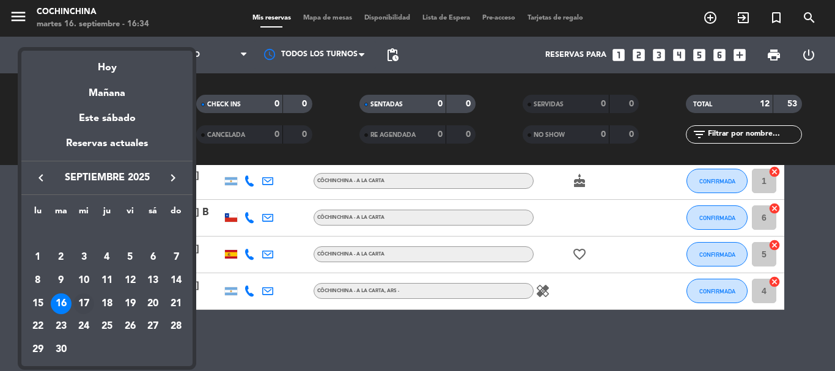
click at [81, 303] on div "17" at bounding box center [83, 303] width 21 height 21
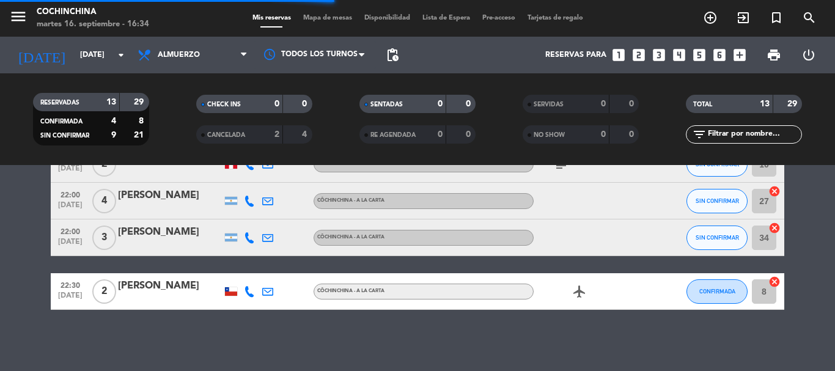
scroll to position [256, 0]
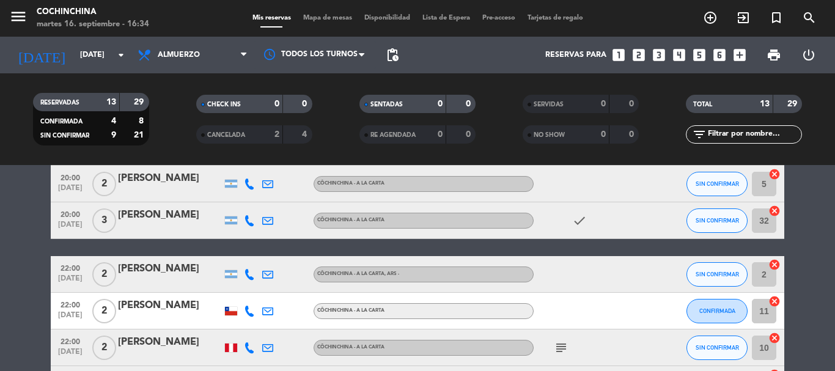
click at [155, 117] on filter-checkbox "RESERVADAS 13 29 CONFIRMADA 4 8 SIN CONFIRMAR 9 21" at bounding box center [90, 119] width 163 height 53
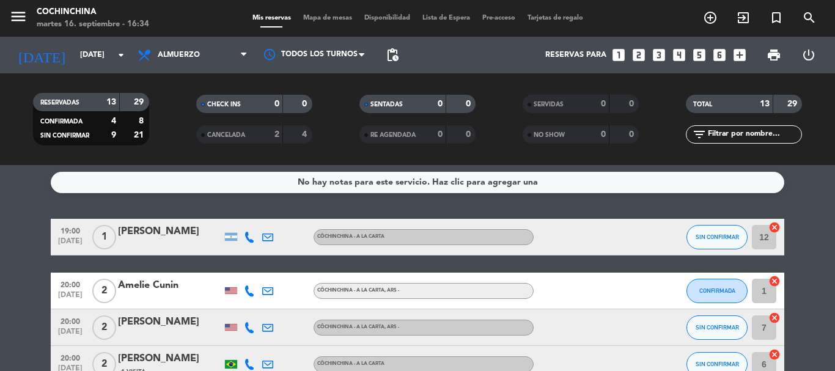
scroll to position [0, 0]
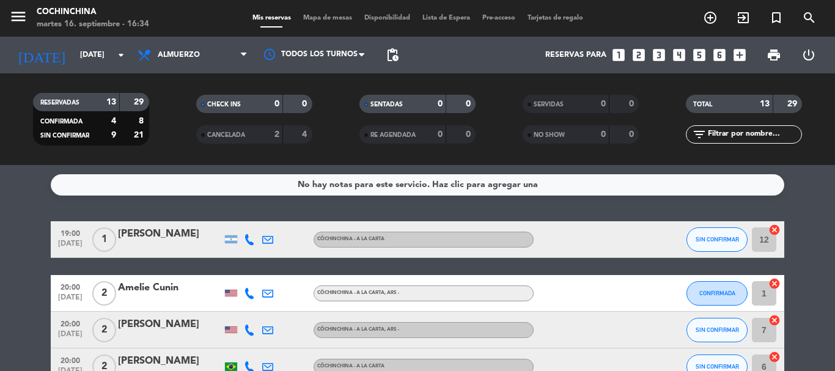
click at [179, 112] on filter-checkbox "CHECK INS 0 0" at bounding box center [253, 104] width 163 height 18
click at [718, 240] on span "SIN CONFIRMAR" at bounding box center [717, 239] width 43 height 7
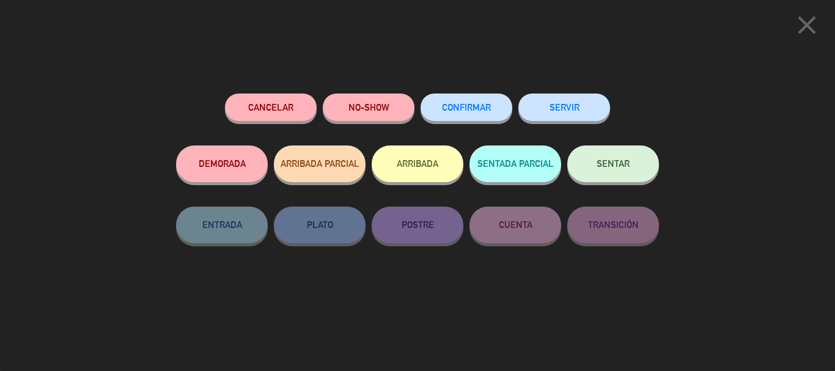
click at [481, 105] on span "CONFIRMAR" at bounding box center [466, 107] width 49 height 10
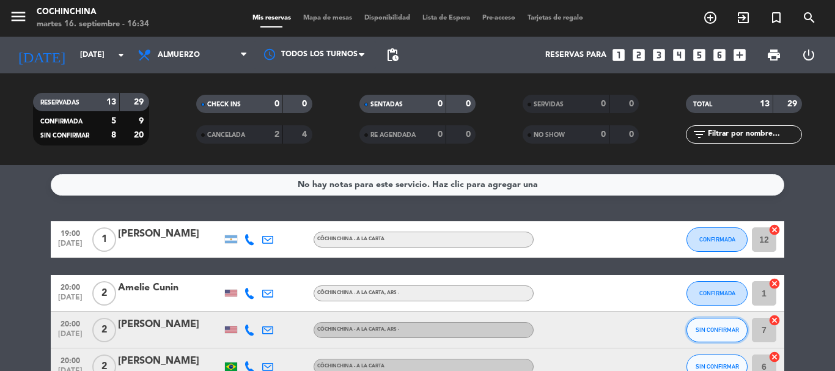
click at [718, 326] on span "SIN CONFIRMAR" at bounding box center [717, 329] width 43 height 7
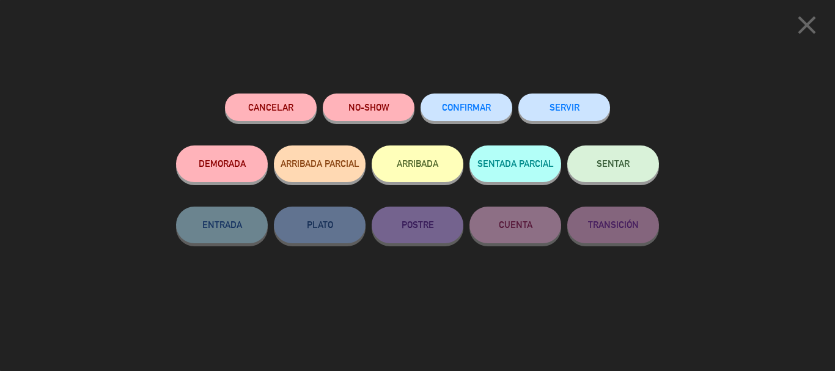
click at [474, 111] on span "CONFIRMAR" at bounding box center [466, 107] width 49 height 10
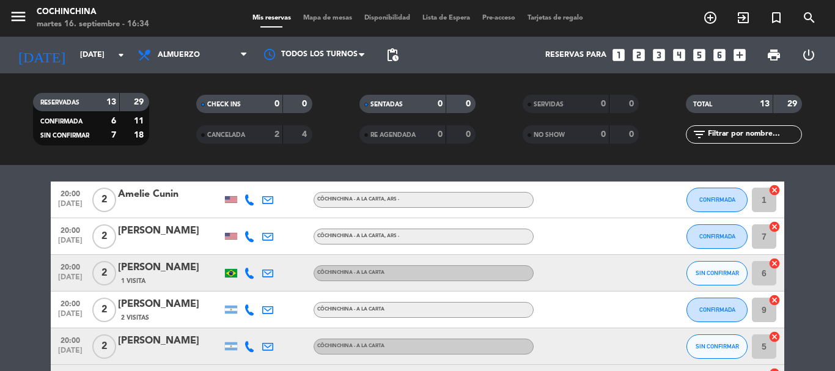
scroll to position [122, 0]
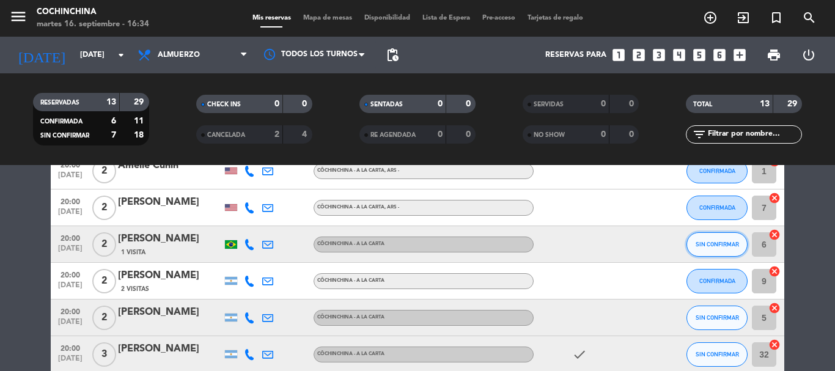
click at [712, 248] on button "SIN CONFIRMAR" at bounding box center [717, 244] width 61 height 24
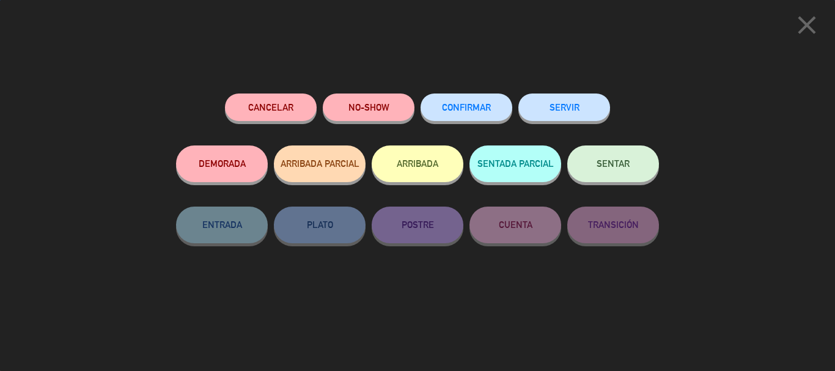
click at [490, 114] on button "CONFIRMAR" at bounding box center [467, 108] width 92 height 28
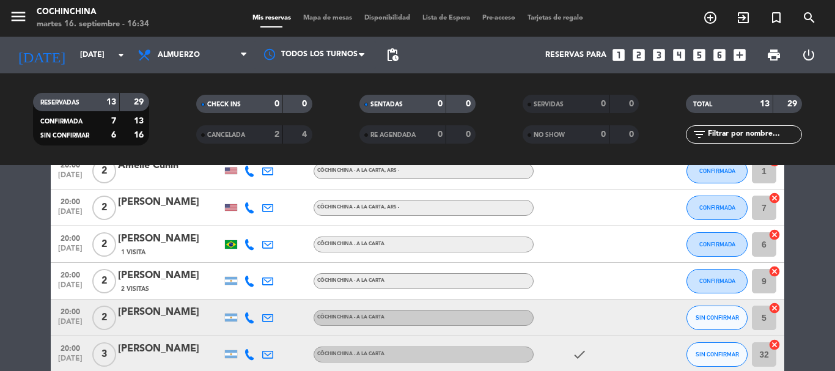
scroll to position [245, 0]
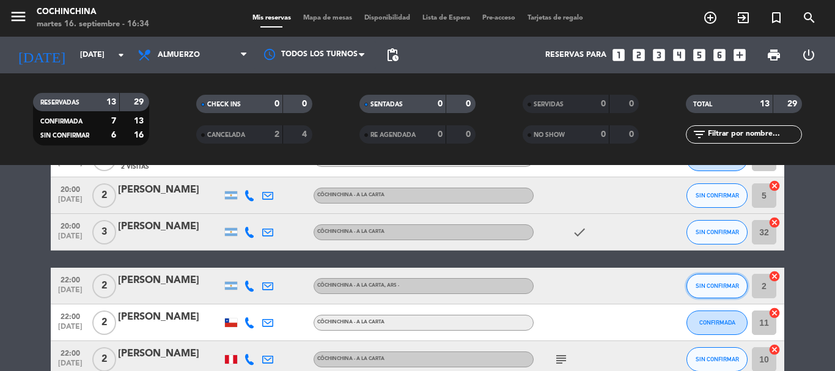
click at [712, 290] on button "SIN CONFIRMAR" at bounding box center [717, 286] width 61 height 24
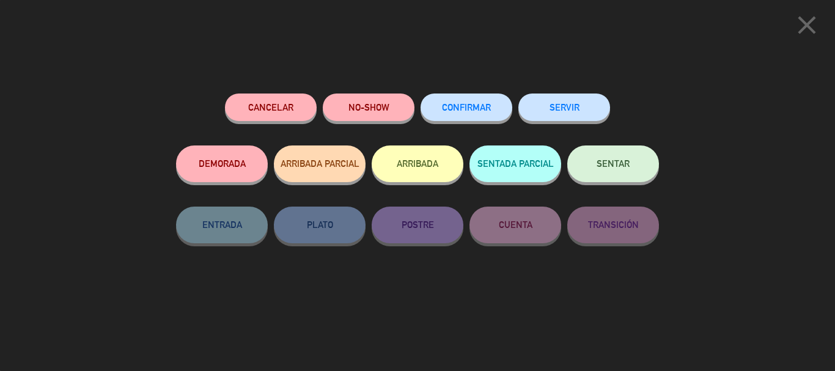
click at [488, 110] on span "CONFIRMAR" at bounding box center [466, 107] width 49 height 10
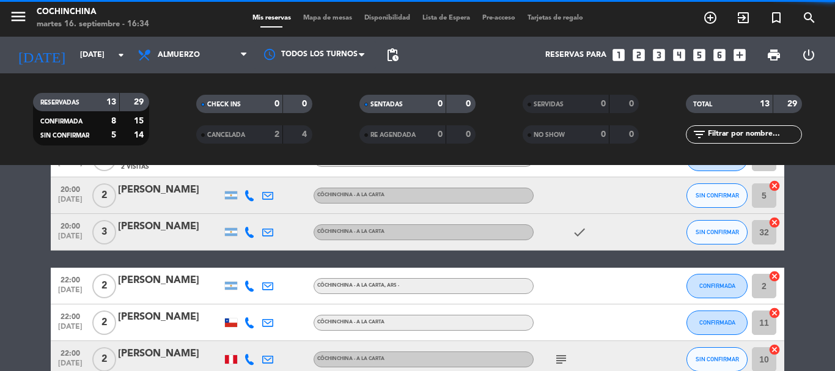
click at [718, 193] on span "SIN CONFIRMAR" at bounding box center [717, 195] width 43 height 7
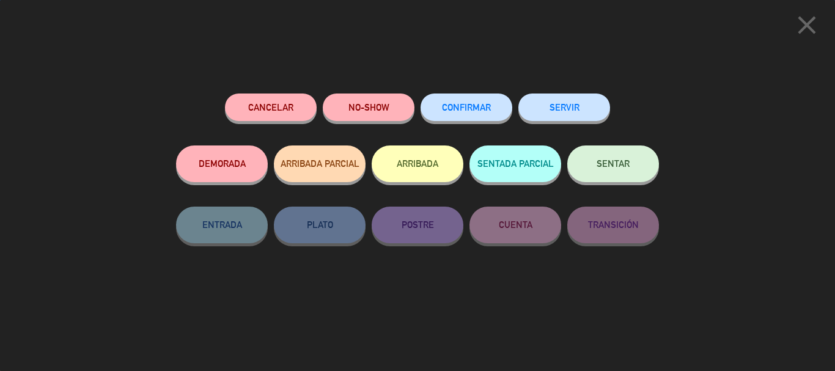
click at [476, 97] on button "CONFIRMAR" at bounding box center [467, 108] width 92 height 28
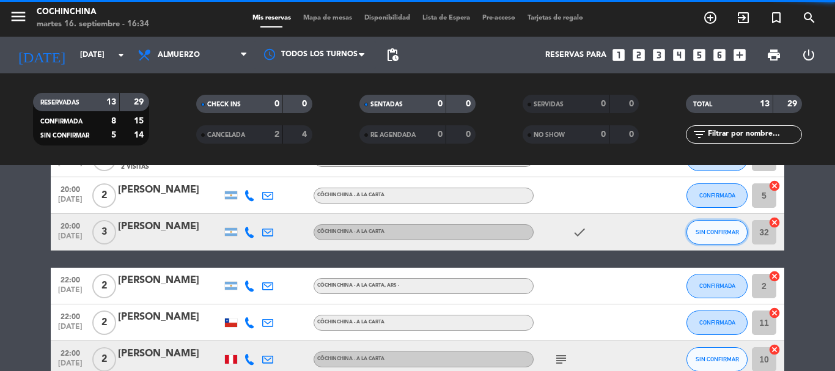
click at [724, 226] on button "SIN CONFIRMAR" at bounding box center [717, 232] width 61 height 24
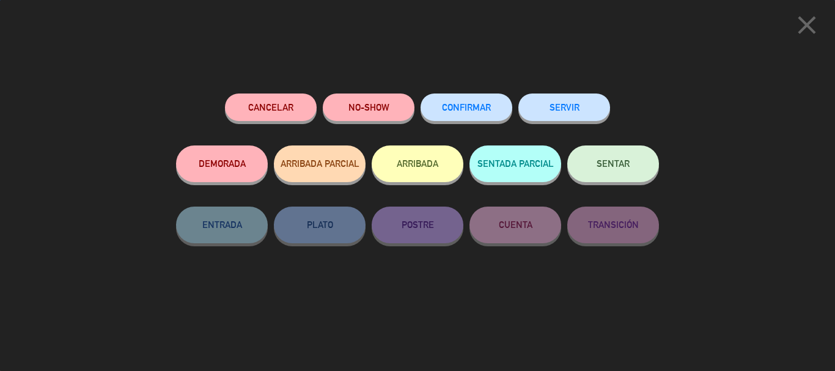
scroll to position [440, 0]
click at [492, 106] on button "CONFIRMAR" at bounding box center [467, 108] width 92 height 28
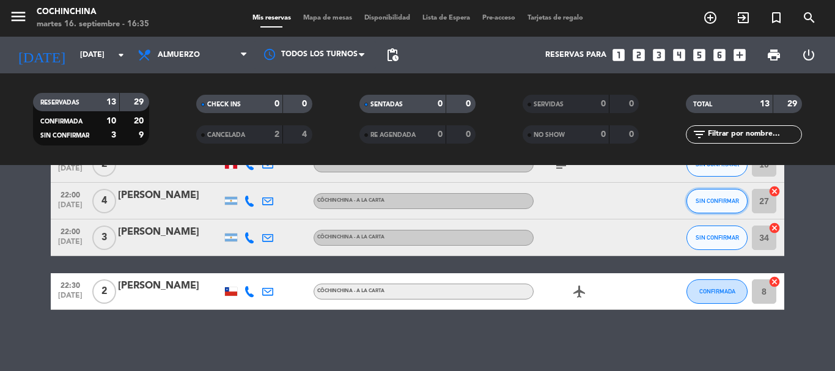
click at [735, 207] on button "SIN CONFIRMAR" at bounding box center [717, 201] width 61 height 24
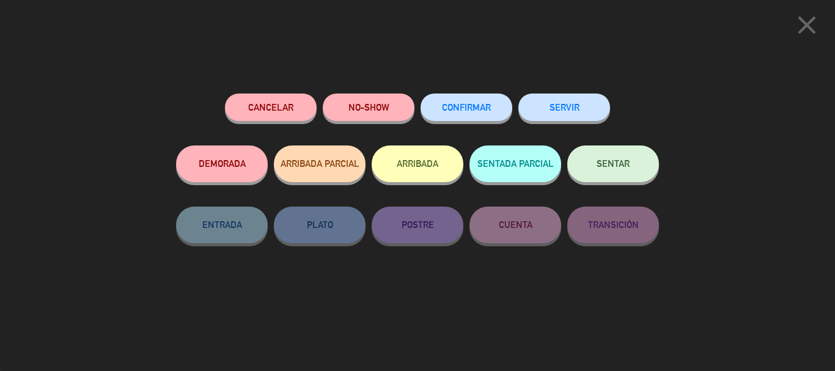
click at [452, 100] on button "CONFIRMAR" at bounding box center [467, 108] width 92 height 28
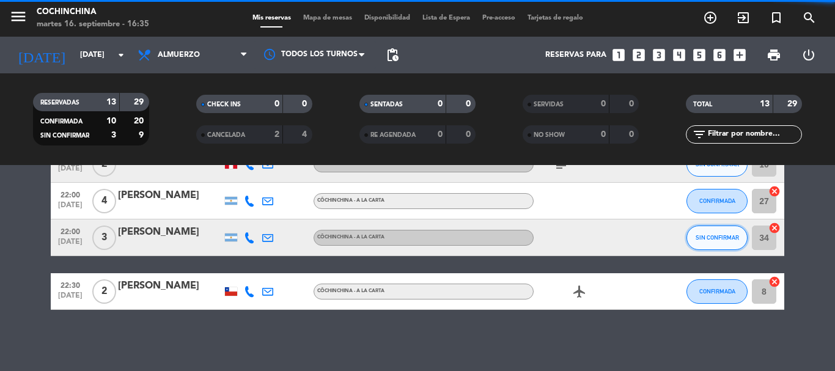
click at [723, 238] on span "SIN CONFIRMAR" at bounding box center [717, 237] width 43 height 7
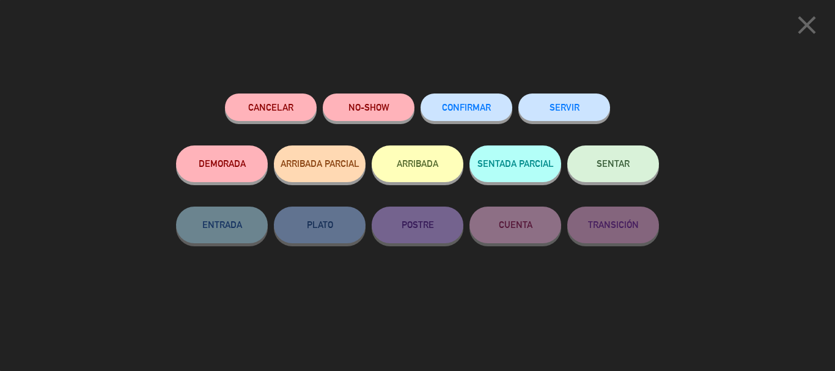
click at [479, 106] on span "CONFIRMAR" at bounding box center [466, 107] width 49 height 10
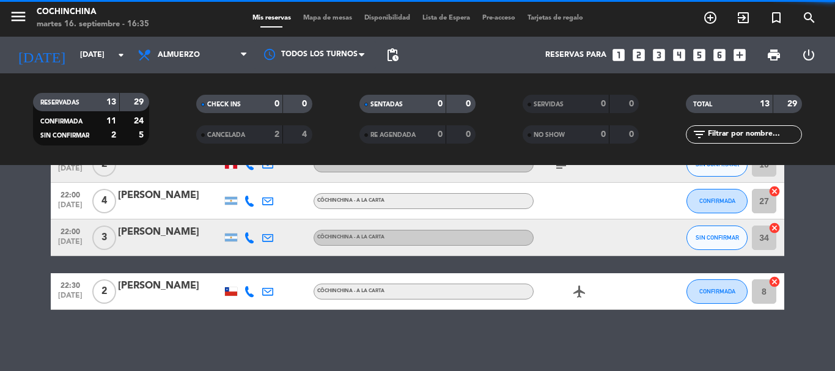
scroll to position [378, 0]
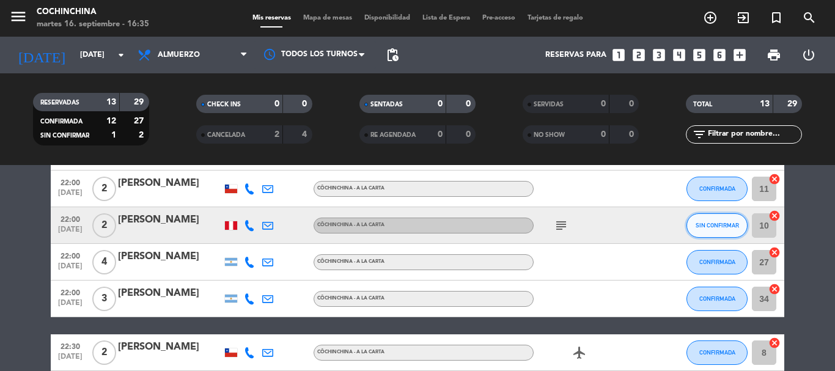
click at [714, 226] on span "SIN CONFIRMAR" at bounding box center [717, 225] width 43 height 7
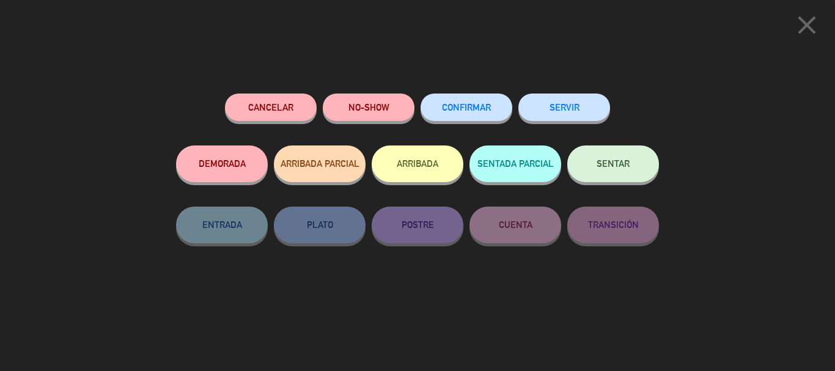
click at [472, 113] on button "CONFIRMAR" at bounding box center [467, 108] width 92 height 28
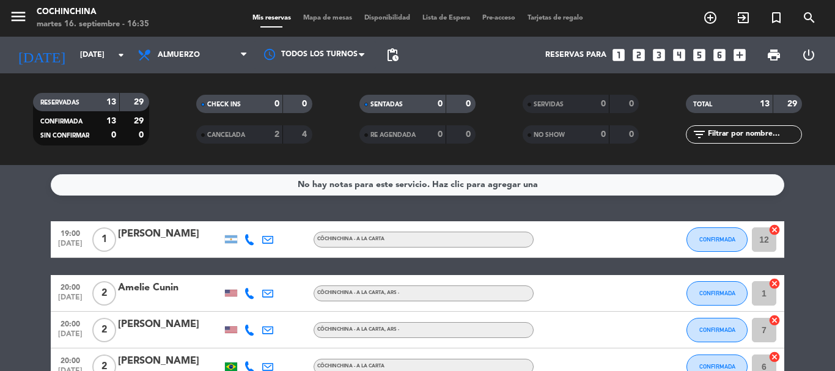
scroll to position [0, 0]
click at [174, 117] on div "CHECK INS 0 0" at bounding box center [253, 110] width 163 height 31
click at [117, 53] on icon "arrow_drop_down" at bounding box center [121, 55] width 15 height 15
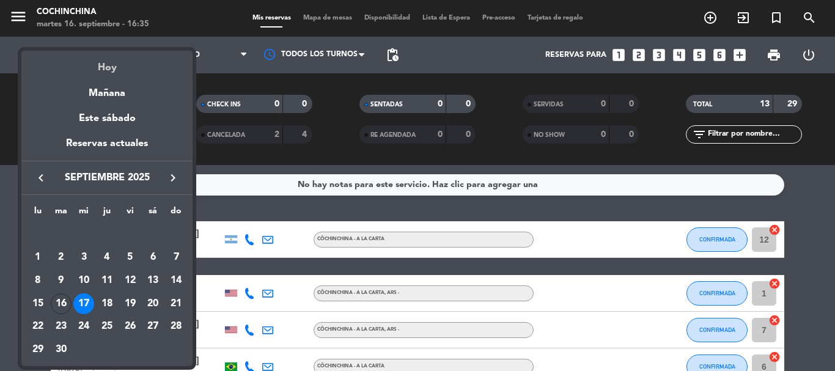
click at [104, 66] on div "Hoy" at bounding box center [106, 63] width 171 height 25
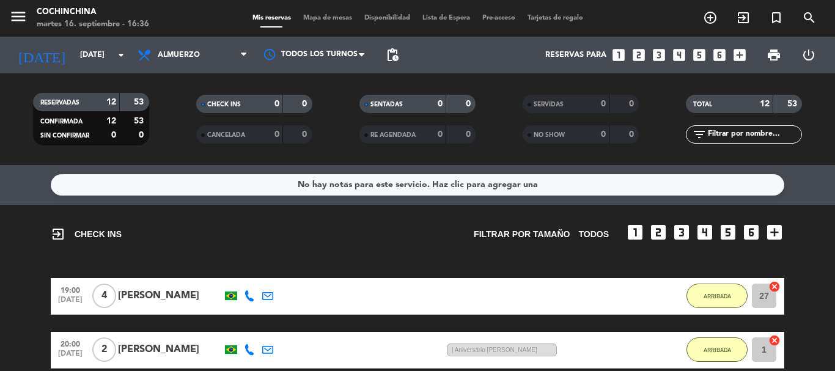
click at [180, 115] on div "CHECK INS 0 0" at bounding box center [253, 110] width 163 height 31
click at [221, 251] on div "exit_to_app CHECK INS Filtrar por tamaño TODOS looks_one looks_two looks_3 look…" at bounding box center [418, 229] width 734 height 48
click at [171, 106] on filter-checkbox "RESERVADAS 12 53 CONFIRMADA 12 53 SIN CONFIRMAR 0 0" at bounding box center [90, 119] width 163 height 53
click at [84, 58] on input "[DATE]" at bounding box center [125, 55] width 103 height 21
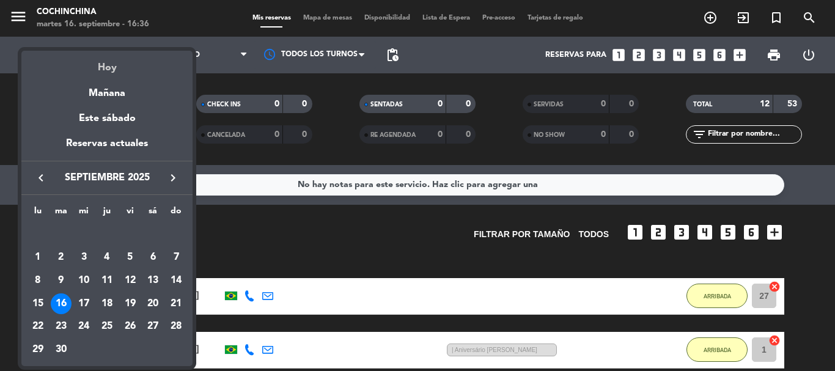
click at [103, 64] on div "Hoy" at bounding box center [106, 63] width 171 height 25
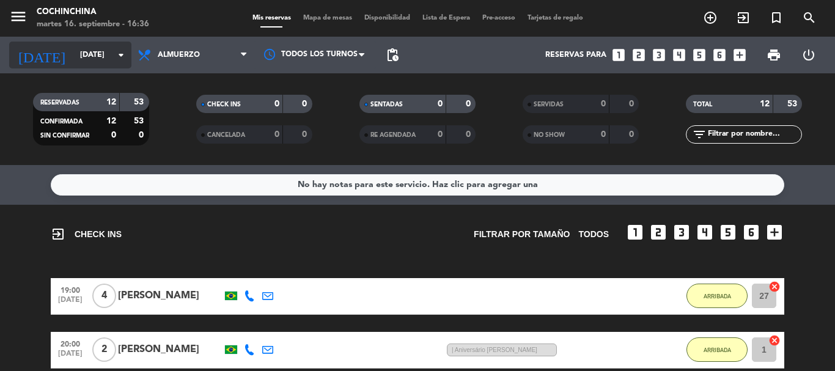
click at [127, 57] on icon "arrow_drop_down" at bounding box center [121, 55] width 15 height 15
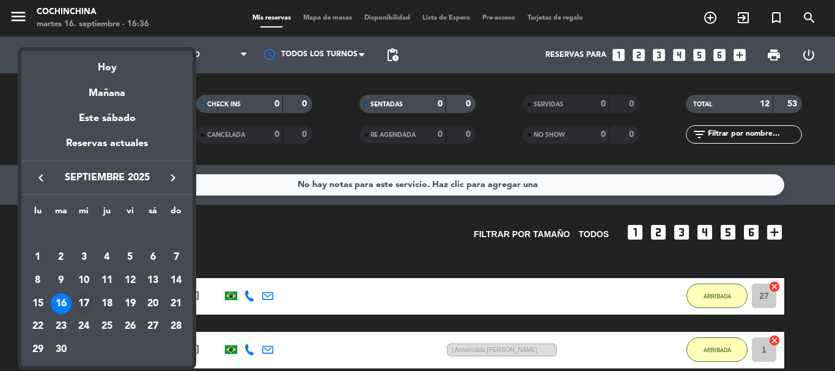
click at [80, 301] on div "17" at bounding box center [83, 303] width 21 height 21
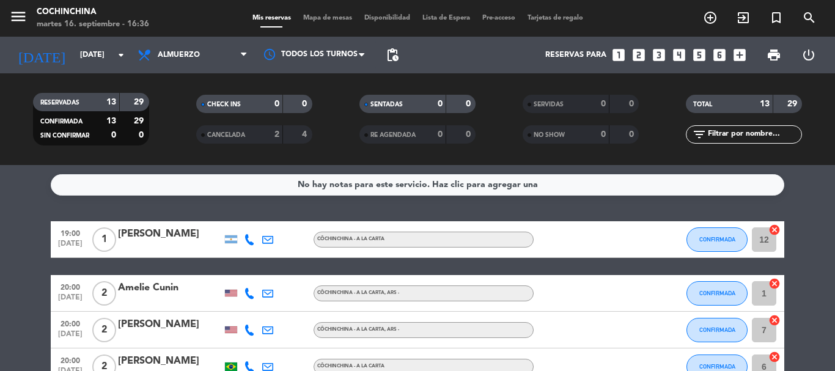
click at [162, 125] on filter-checkbox "RESERVADAS 13 29 CONFIRMADA 13 29 SIN CONFIRMAR 0 0" at bounding box center [90, 119] width 163 height 53
click at [74, 45] on input "[DATE]" at bounding box center [125, 55] width 103 height 21
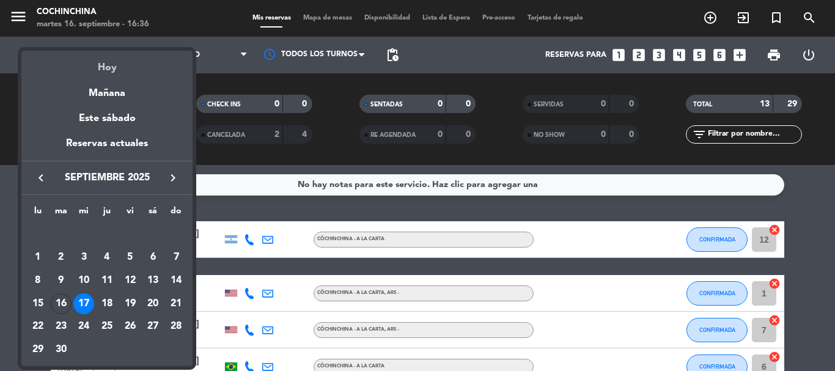
click at [102, 67] on div "Hoy" at bounding box center [106, 63] width 171 height 25
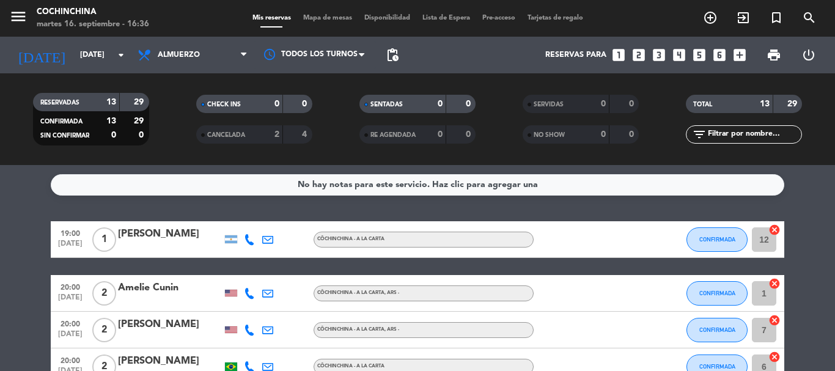
type input "[DATE]"
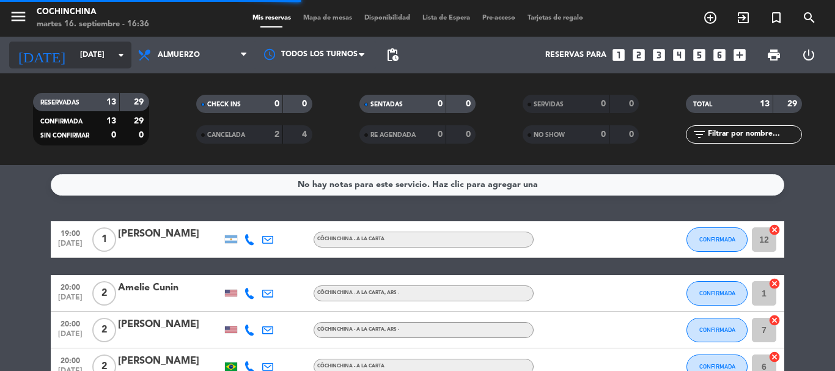
click at [117, 56] on icon "arrow_drop_down" at bounding box center [121, 55] width 15 height 15
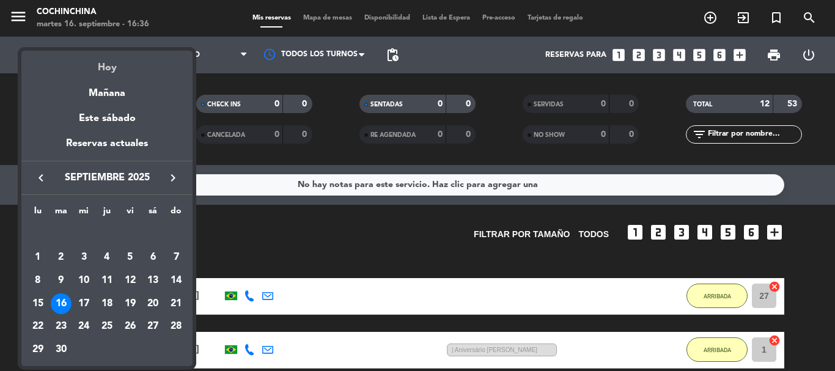
click at [107, 68] on div "Hoy" at bounding box center [106, 63] width 171 height 25
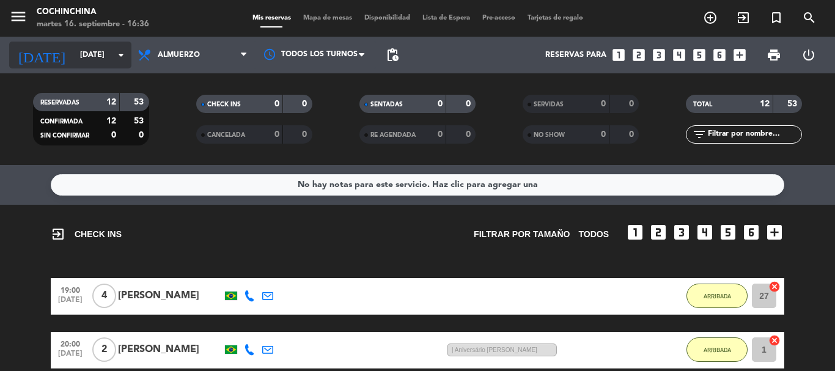
click at [122, 59] on icon "arrow_drop_down" at bounding box center [121, 55] width 15 height 15
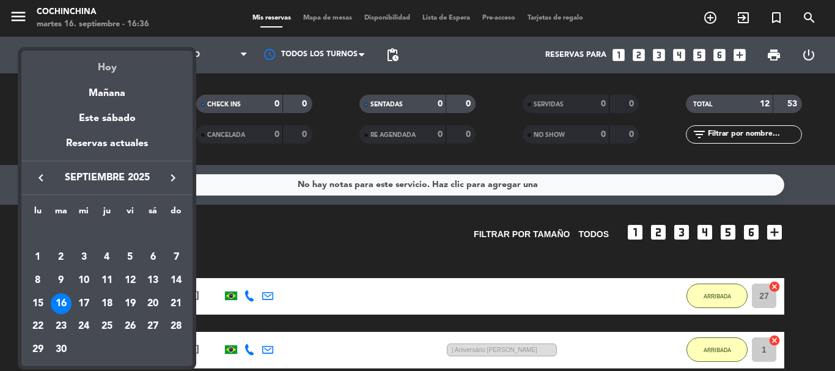
click at [106, 68] on div "Hoy" at bounding box center [106, 63] width 171 height 25
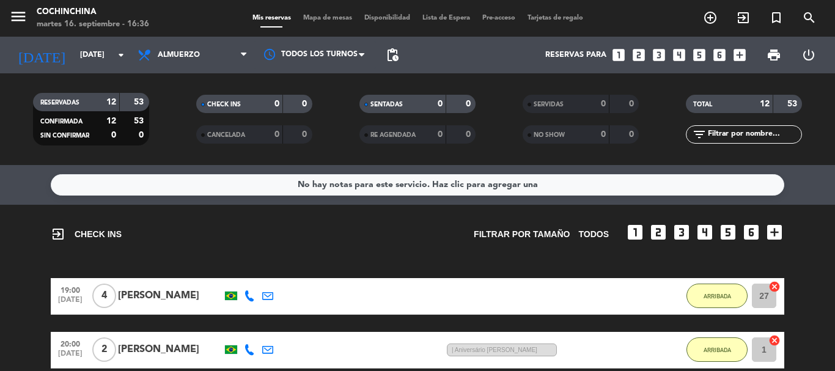
click at [175, 122] on div "CHECK INS 0 0" at bounding box center [253, 110] width 163 height 31
click at [738, 134] on input "text" at bounding box center [754, 134] width 95 height 13
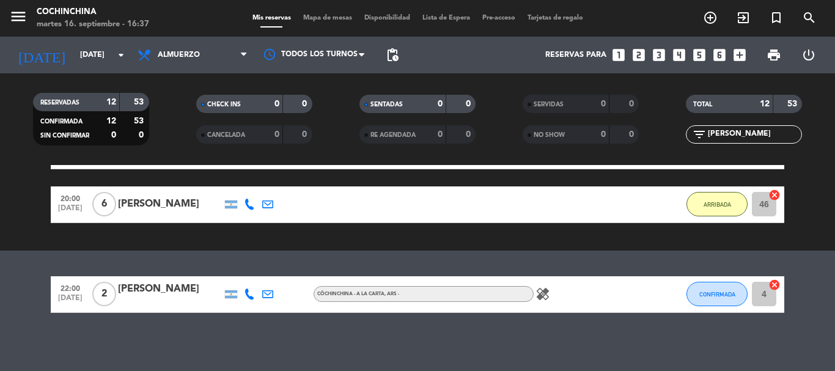
scroll to position [256, 0]
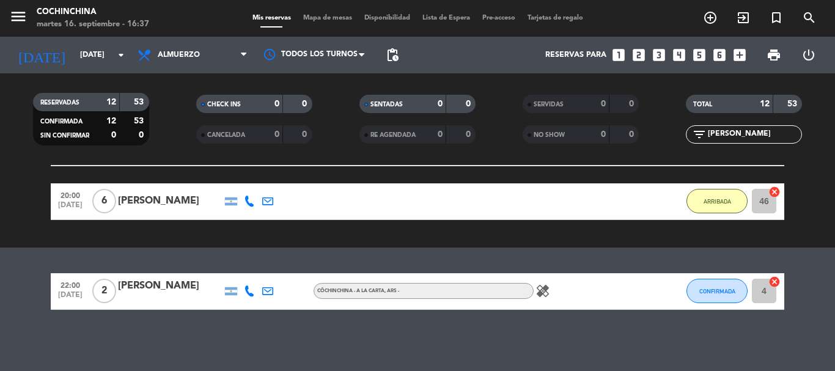
type input "[PERSON_NAME]"
click at [152, 297] on div at bounding box center [170, 299] width 104 height 10
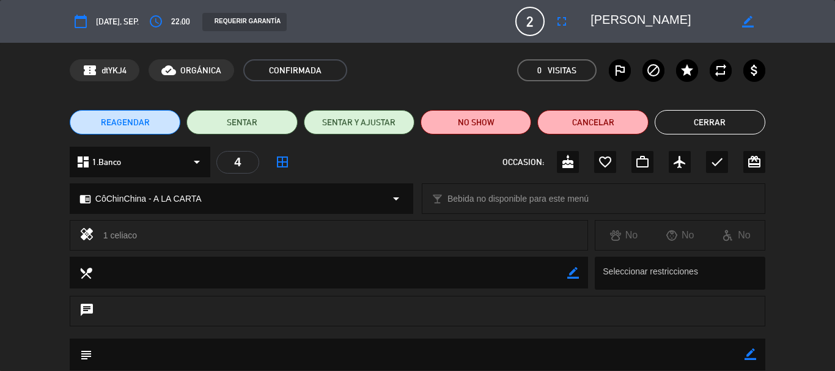
click at [437, 76] on div "confirmation_number dtYKJ4 cloud_done ORGÁNICA CONFIRMADA 0 Visitas outlined_fl…" at bounding box center [418, 70] width 696 height 22
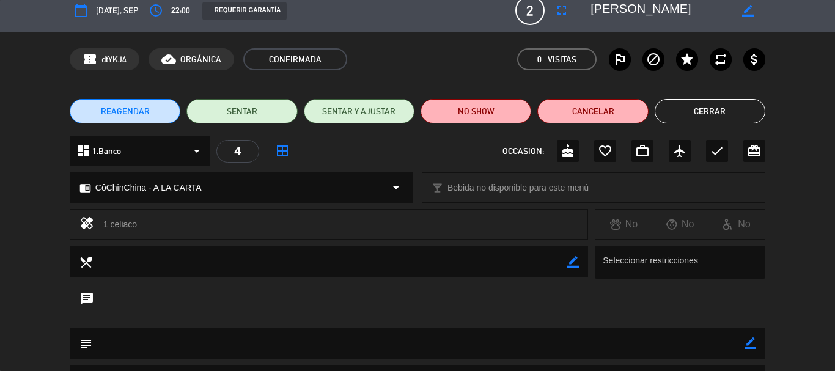
scroll to position [0, 0]
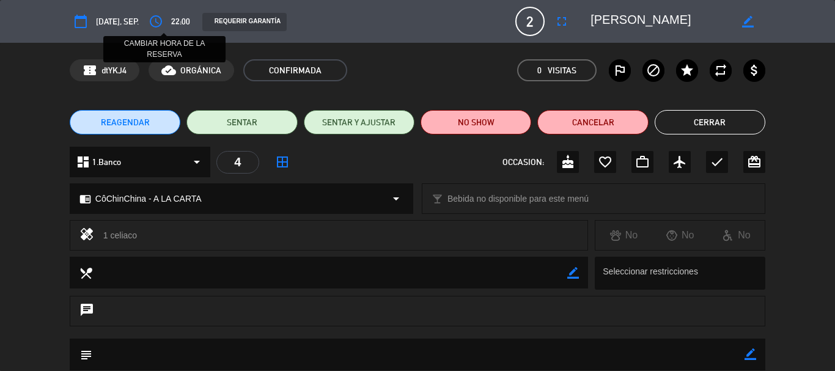
click at [162, 23] on icon "access_time" at bounding box center [156, 21] width 15 height 15
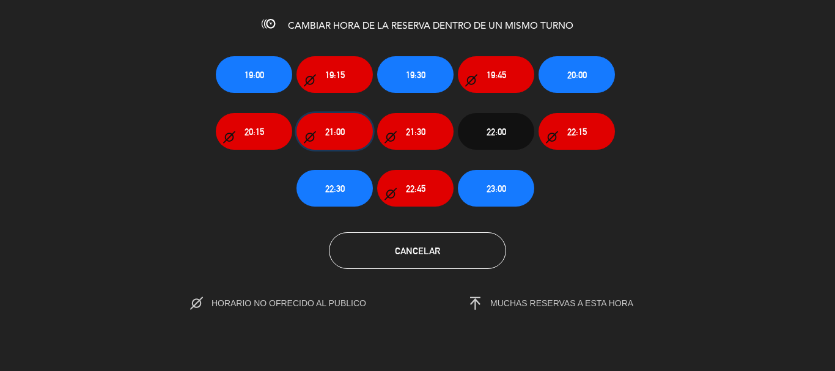
click at [353, 136] on button "21:00" at bounding box center [335, 131] width 76 height 37
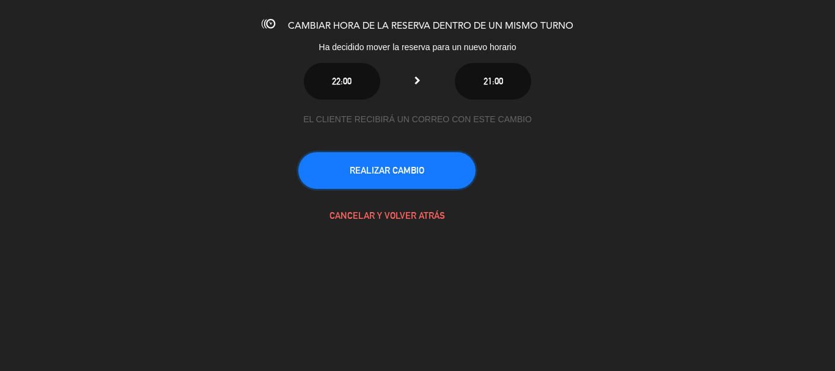
click at [367, 161] on button "REALIZAR CAMBIO" at bounding box center [386, 170] width 177 height 37
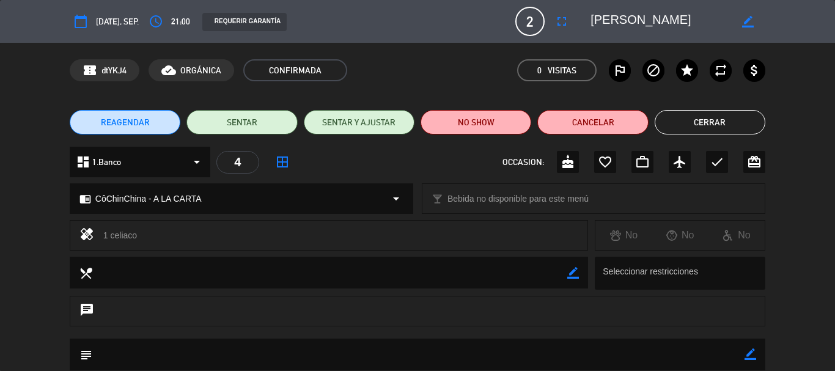
click at [721, 123] on button "Cerrar" at bounding box center [710, 122] width 111 height 24
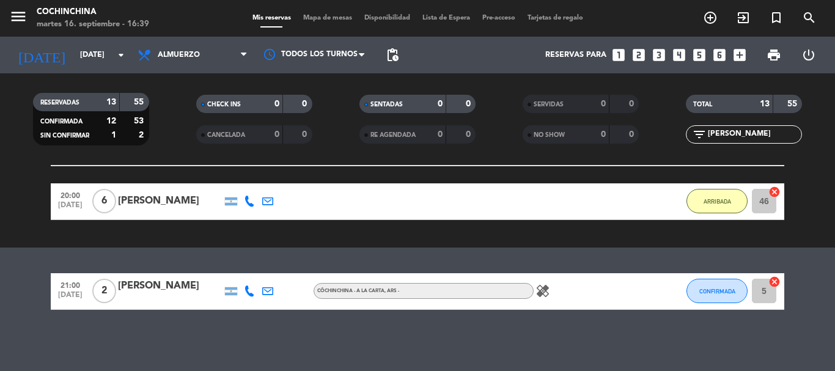
drag, startPoint x: 171, startPoint y: 122, endPoint x: 573, endPoint y: 136, distance: 402.5
click at [221, 125] on div "RESERVADAS 13 55 CONFIRMADA 12 53 SIN CONFIRMAR 1 2 CHECK INS 0 0 CANCELADA 0 0…" at bounding box center [417, 119] width 835 height 67
click at [736, 136] on input "[PERSON_NAME]" at bounding box center [754, 134] width 95 height 13
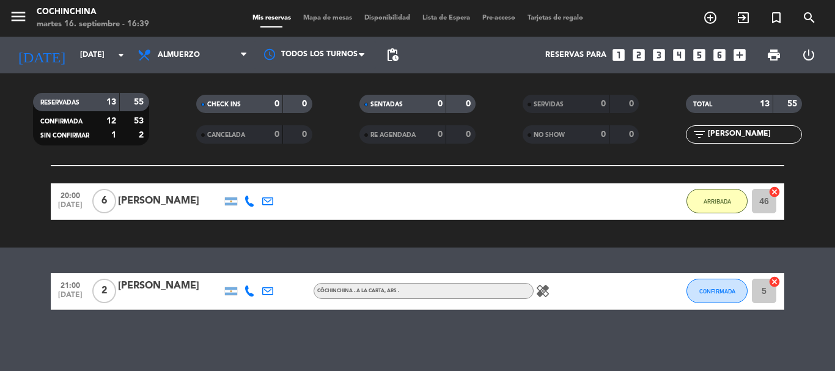
click at [736, 136] on input "[PERSON_NAME]" at bounding box center [754, 134] width 95 height 13
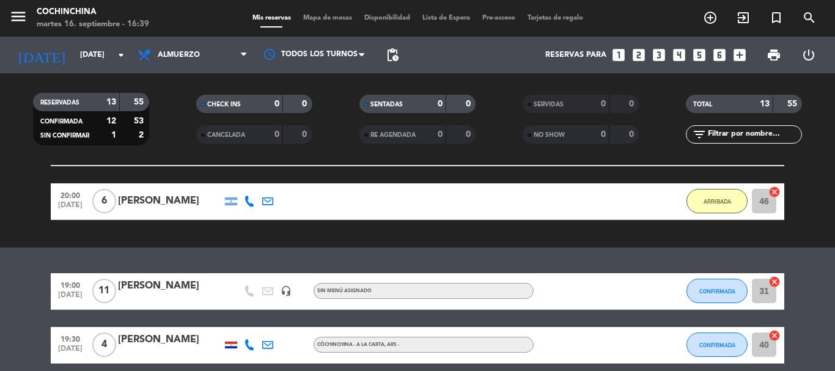
click at [736, 136] on input "text" at bounding box center [754, 134] width 95 height 13
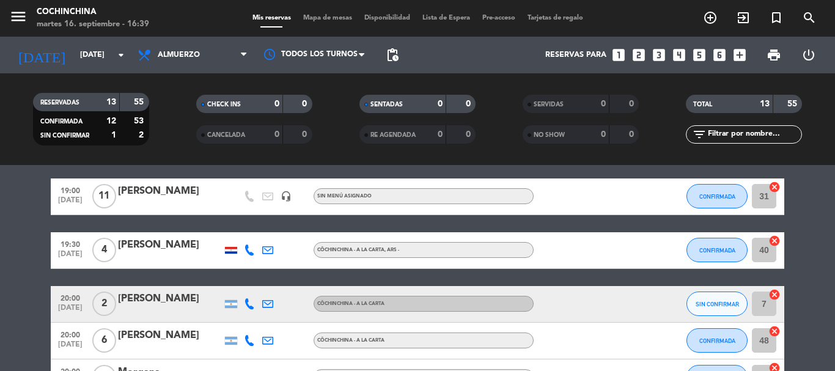
scroll to position [367, 0]
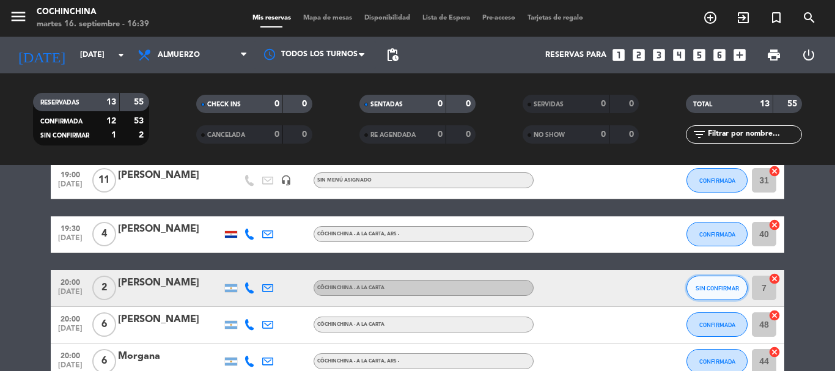
click at [710, 294] on button "SIN CONFIRMAR" at bounding box center [717, 288] width 61 height 24
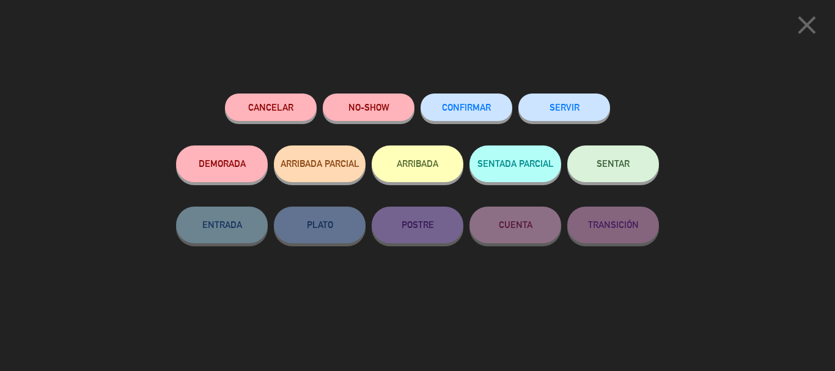
click at [487, 119] on button "CONFIRMAR" at bounding box center [467, 108] width 92 height 28
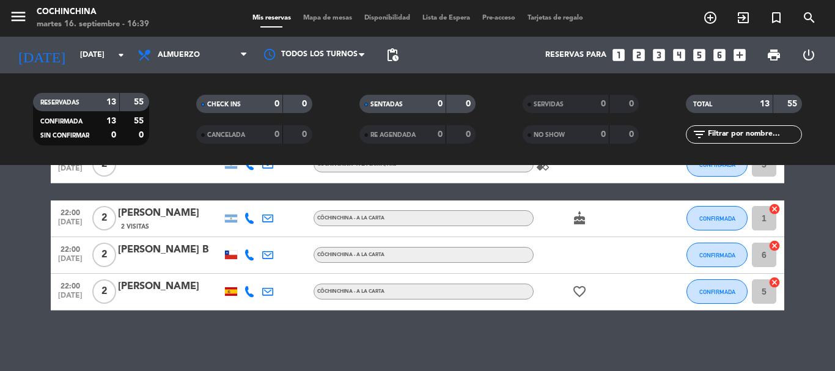
scroll to position [618, 0]
click at [175, 103] on filter-checkbox "CHECK INS 0 0" at bounding box center [253, 104] width 163 height 18
click at [127, 55] on icon "arrow_drop_down" at bounding box center [121, 55] width 15 height 15
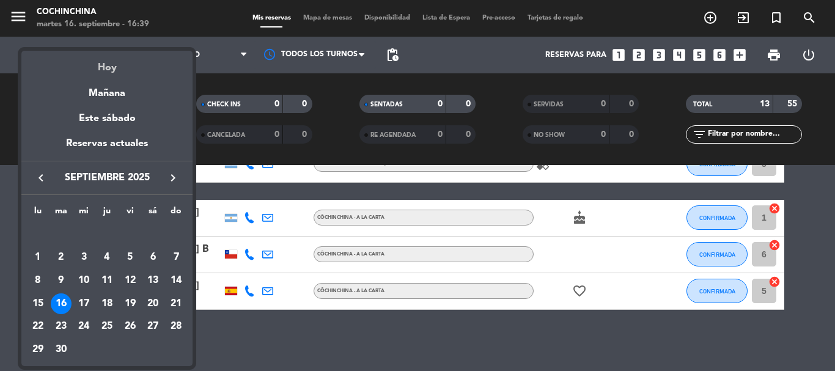
click at [109, 68] on div "Hoy" at bounding box center [106, 63] width 171 height 25
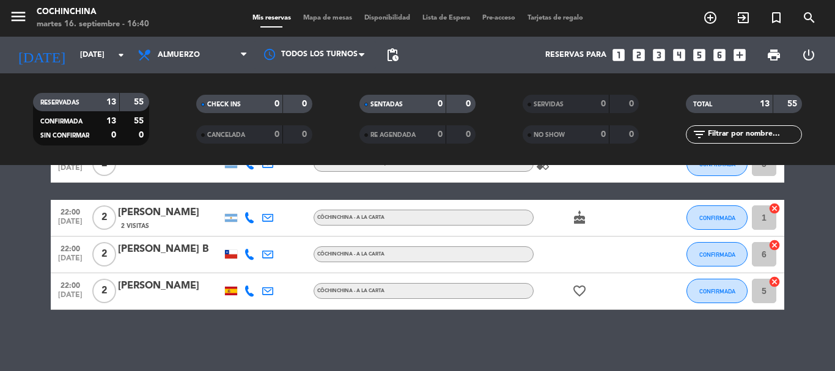
click at [177, 130] on filter-checkbox "CANCELADA 0 0" at bounding box center [253, 134] width 163 height 18
click at [117, 57] on icon "arrow_drop_down" at bounding box center [121, 55] width 15 height 15
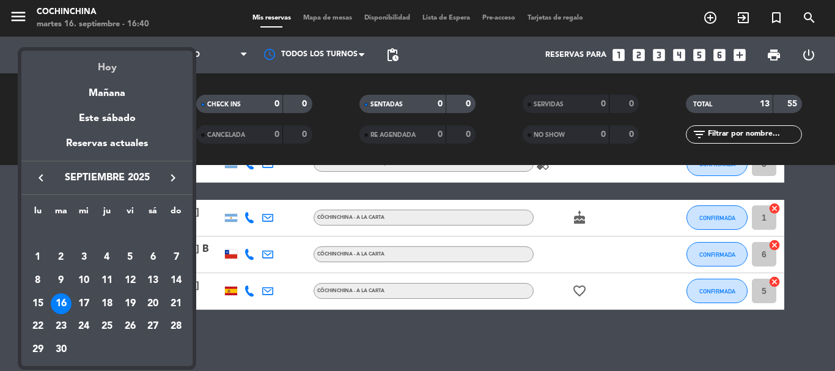
click at [107, 66] on div "Hoy" at bounding box center [106, 63] width 171 height 25
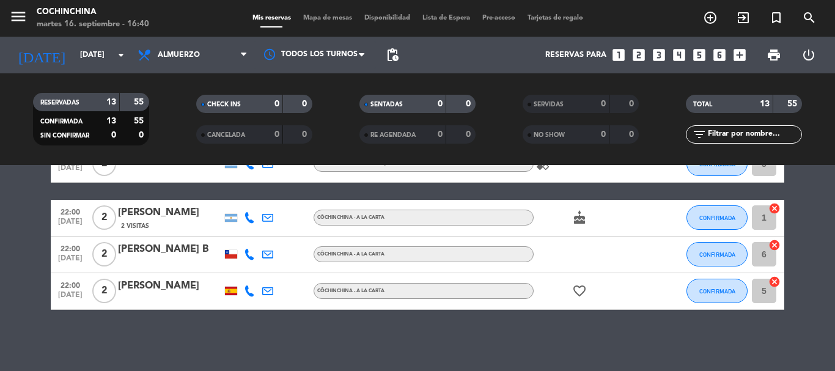
click at [172, 112] on filter-checkbox "RESERVADAS 13 55 CONFIRMADA 13 55 SIN CONFIRMAR 0 0" at bounding box center [90, 119] width 163 height 53
click at [337, 112] on filter-checkbox "SENTADAS 0 0" at bounding box center [417, 104] width 163 height 18
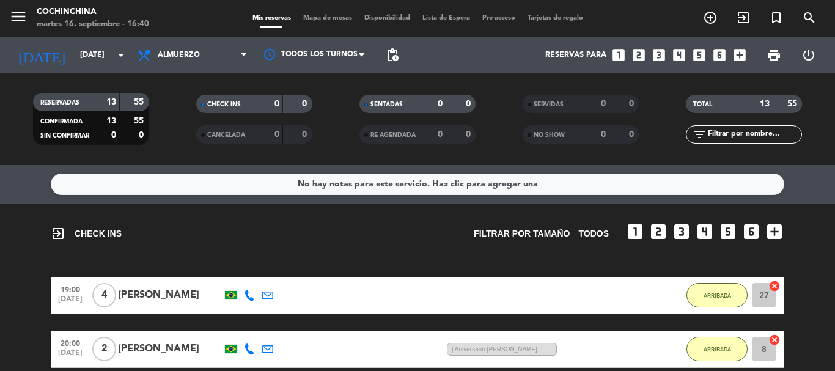
scroll to position [0, 0]
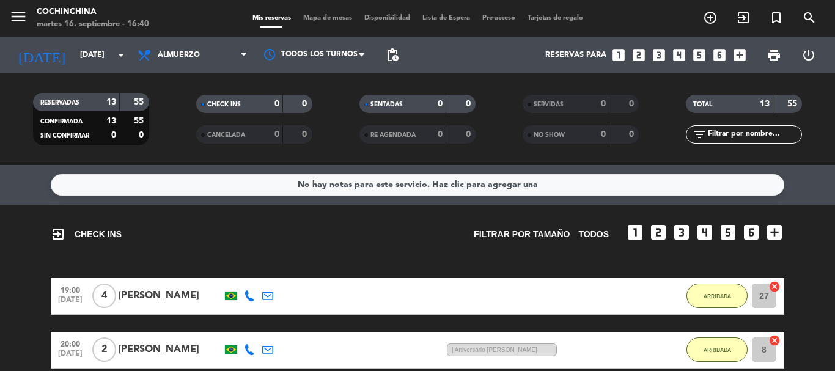
click at [170, 114] on filter-checkbox "RESERVADAS 13 55 CONFIRMADA 13 55 SIN CONFIRMAR 0 0" at bounding box center [90, 119] width 163 height 53
click at [173, 112] on filter-checkbox "CHECK INS 0 0" at bounding box center [253, 104] width 163 height 18
click at [171, 105] on filter-checkbox "RESERVADAS 13 55 CONFIRMADA 13 55 SIN CONFIRMAR 0 0" at bounding box center [90, 119] width 163 height 53
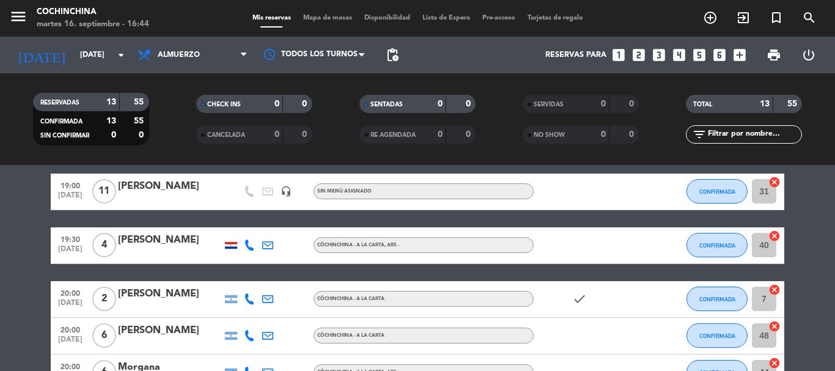
scroll to position [367, 0]
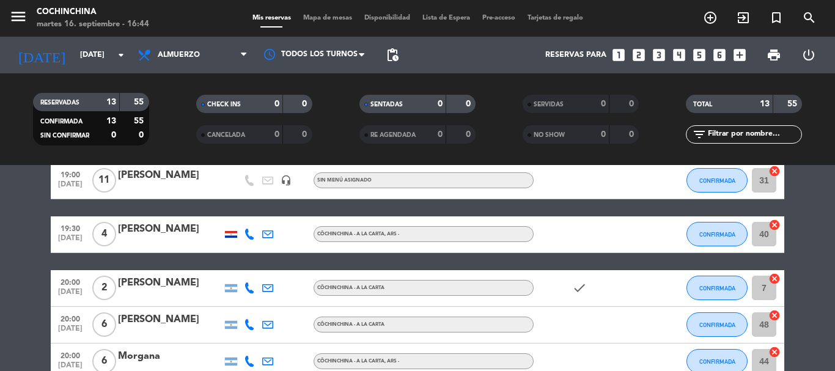
click at [230, 231] on div at bounding box center [231, 234] width 12 height 7
click at [179, 122] on div "CHECK INS 0 0" at bounding box center [253, 110] width 163 height 31
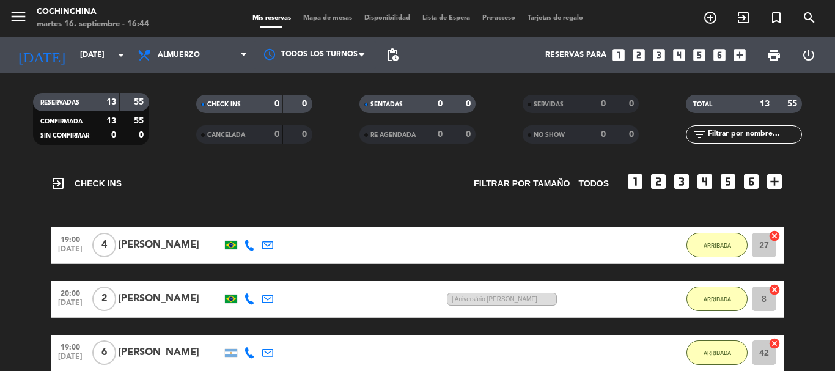
scroll to position [0, 0]
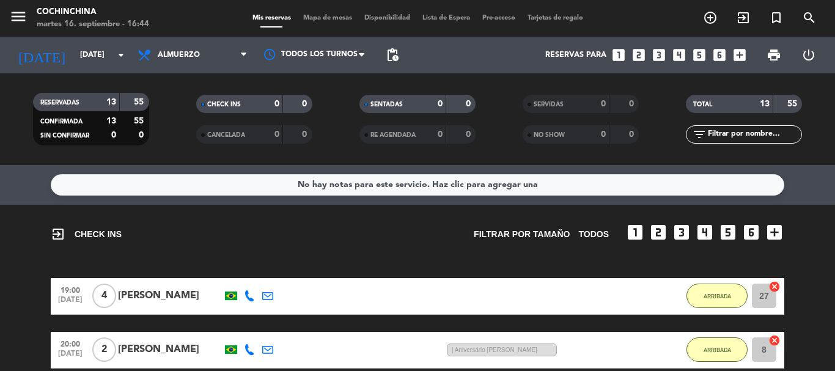
click at [168, 122] on filter-checkbox "RESERVADAS 13 55 CONFIRMADA 13 55 SIN CONFIRMAR 0 0" at bounding box center [90, 119] width 163 height 53
click at [101, 54] on input "[DATE]" at bounding box center [125, 55] width 103 height 21
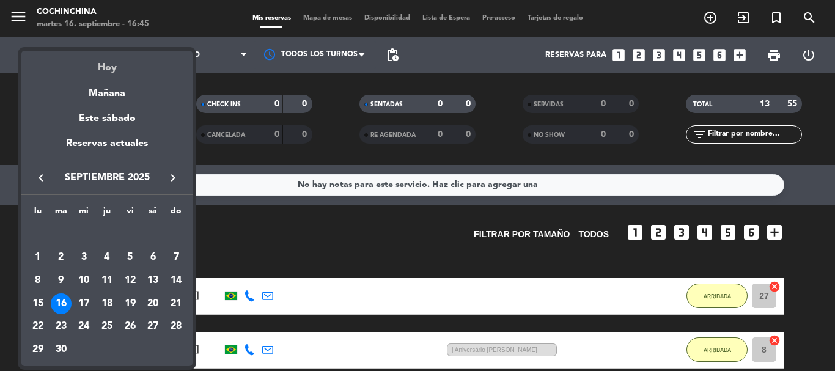
click at [109, 67] on div "Hoy" at bounding box center [106, 63] width 171 height 25
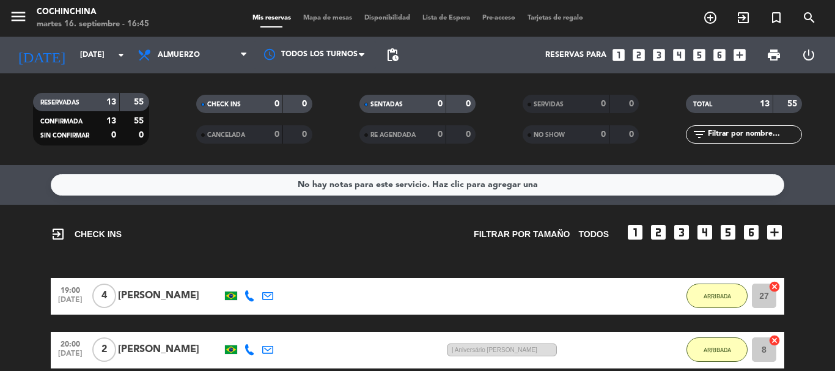
click at [164, 106] on filter-checkbox "RESERVADAS 13 55 CONFIRMADA 13 55 SIN CONFIRMAR 0 0" at bounding box center [90, 119] width 163 height 53
click at [105, 56] on input "[DATE]" at bounding box center [125, 55] width 103 height 21
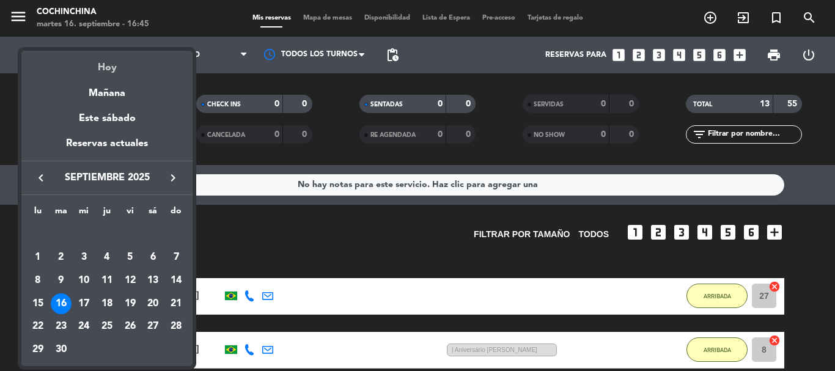
click at [113, 69] on div "Hoy" at bounding box center [106, 63] width 171 height 25
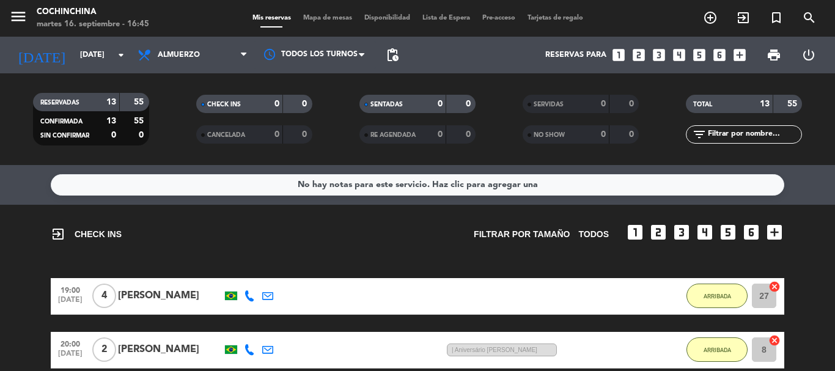
drag, startPoint x: 171, startPoint y: 117, endPoint x: 161, endPoint y: 112, distance: 10.9
click at [168, 117] on filter-checkbox "RESERVADAS 13 55 CONFIRMADA 13 55 SIN CONFIRMAR 0 0" at bounding box center [90, 119] width 163 height 53
click at [106, 61] on input "[DATE]" at bounding box center [125, 55] width 103 height 21
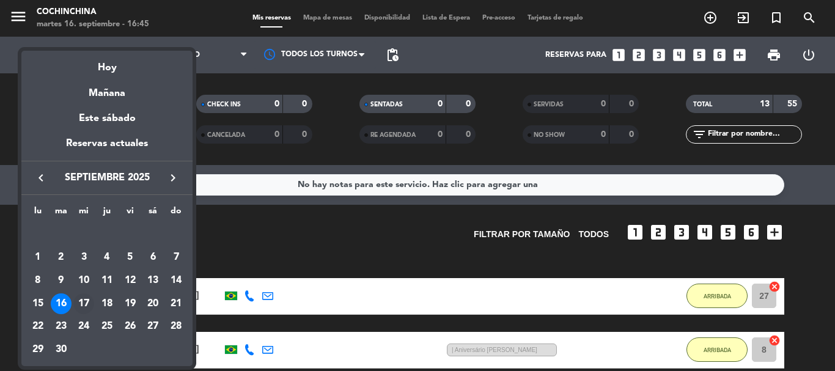
click at [84, 302] on div "17" at bounding box center [83, 303] width 21 height 21
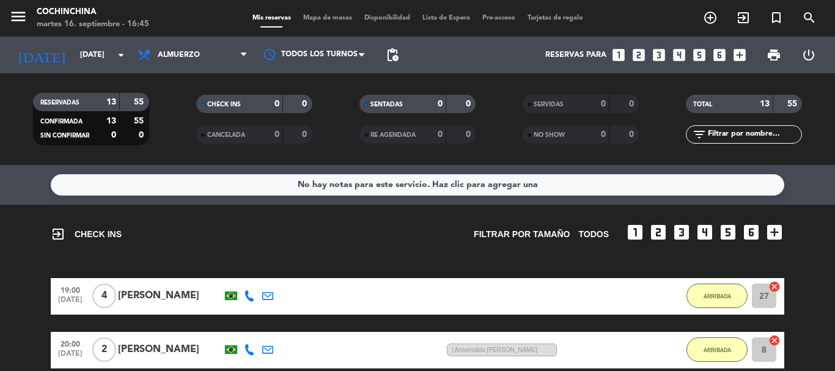
type input "[DATE]"
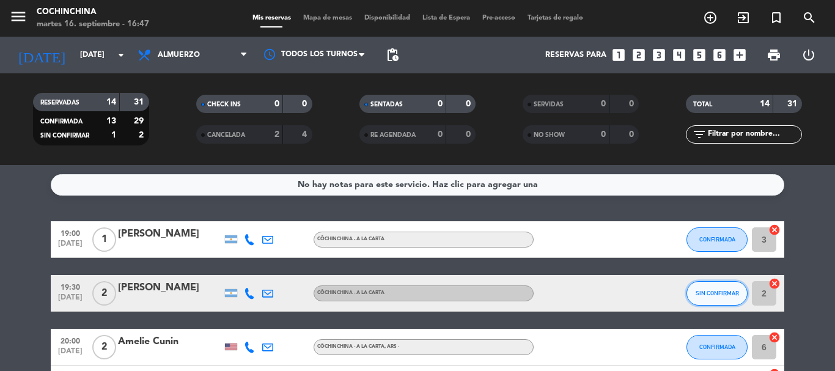
click at [715, 297] on button "SIN CONFIRMAR" at bounding box center [717, 293] width 61 height 24
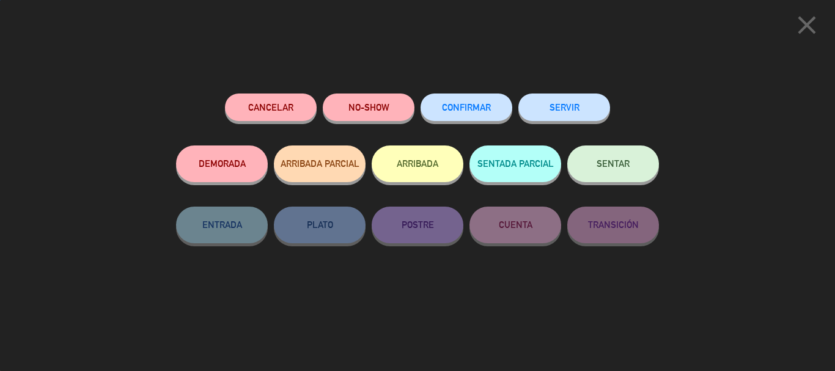
click at [472, 108] on span "CONFIRMAR" at bounding box center [466, 107] width 49 height 10
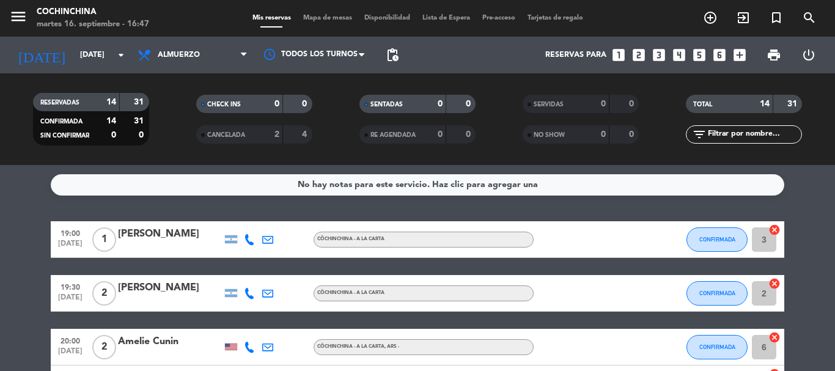
click at [175, 109] on filter-checkbox "CHECK INS 0 0" at bounding box center [253, 104] width 163 height 18
click at [90, 55] on input "[DATE]" at bounding box center [125, 55] width 103 height 21
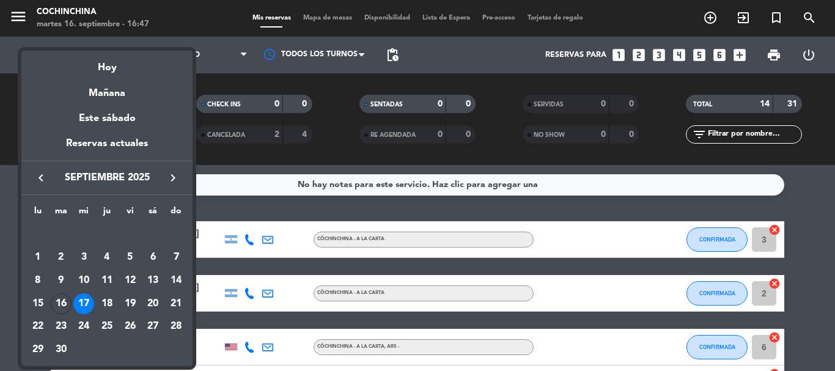
click at [336, 120] on div at bounding box center [417, 185] width 835 height 371
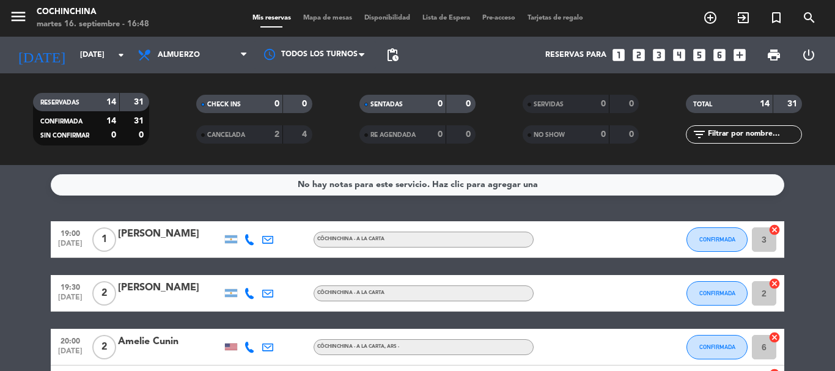
click at [677, 52] on icon "looks_4" at bounding box center [679, 55] width 16 height 16
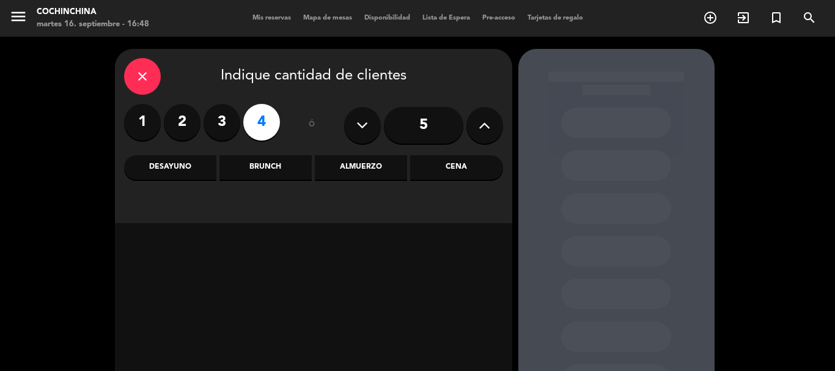
scroll to position [103, 0]
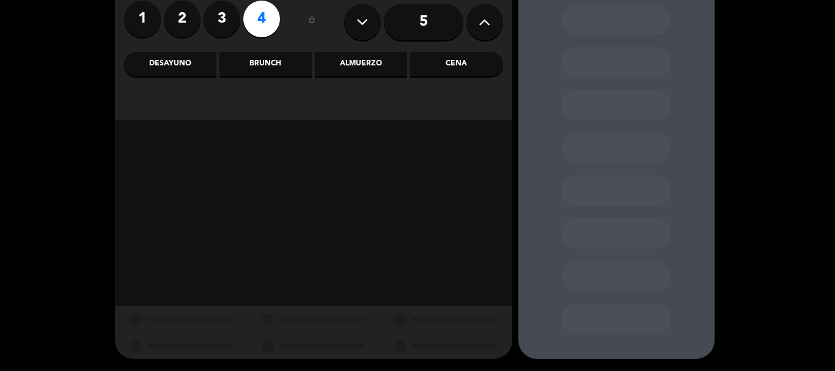
click at [377, 65] on div "Almuerzo" at bounding box center [361, 64] width 92 height 24
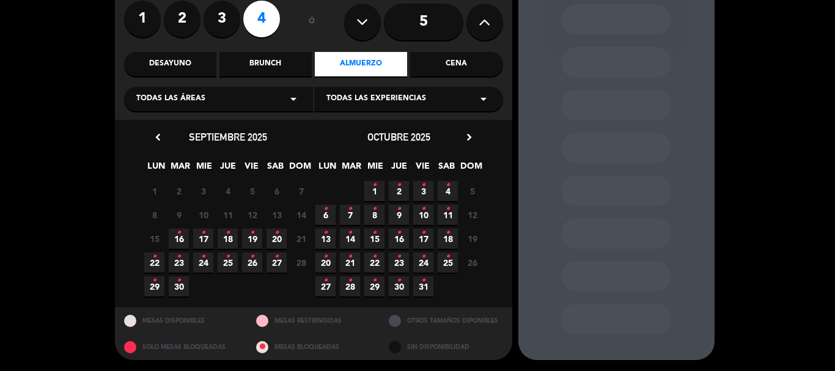
click at [204, 233] on icon "•" at bounding box center [203, 233] width 4 height 20
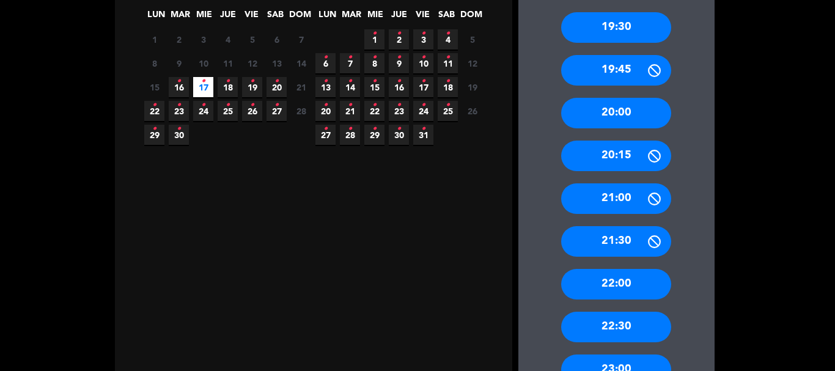
scroll to position [346, 0]
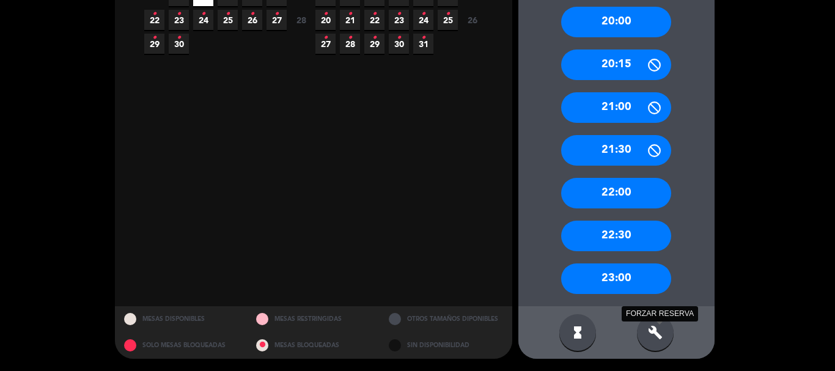
click at [662, 336] on icon "build" at bounding box center [655, 332] width 15 height 15
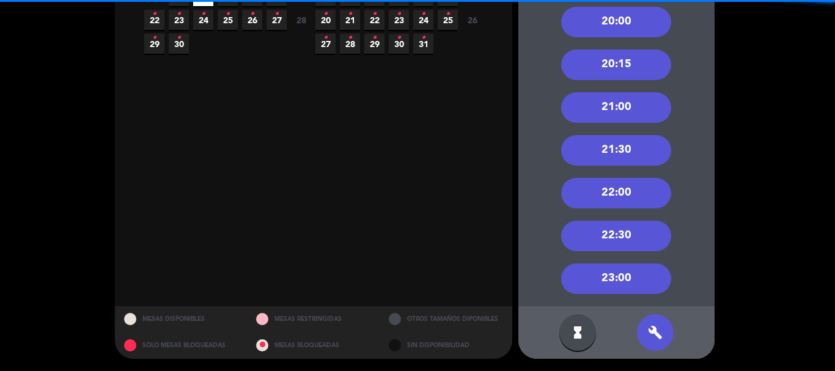
click at [617, 188] on div "22:00" at bounding box center [616, 193] width 110 height 31
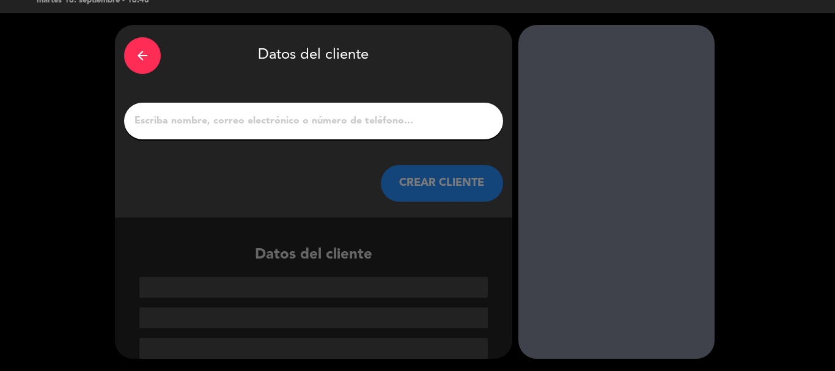
scroll to position [24, 0]
click at [350, 114] on input "1" at bounding box center [313, 120] width 361 height 17
paste input "AITI"
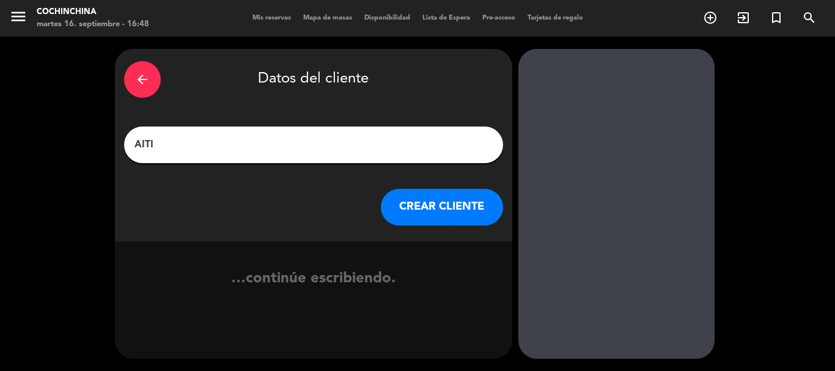
scroll to position [0, 0]
type input "AITI"
click at [446, 214] on button "CREAR CLIENTE" at bounding box center [442, 207] width 122 height 37
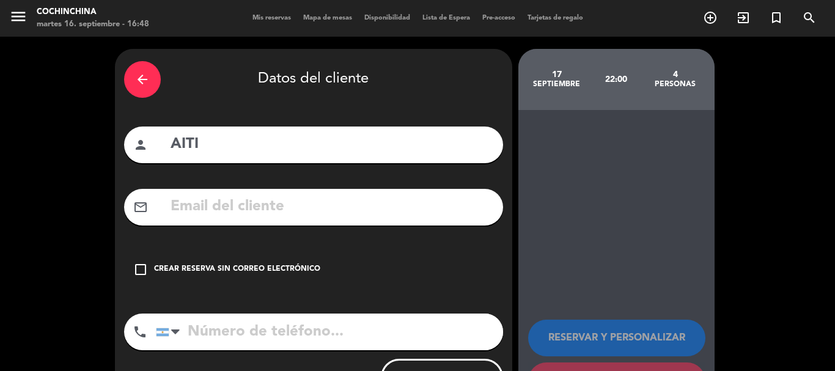
click at [319, 262] on div "check_box_outline_blank Crear reserva sin correo electrónico" at bounding box center [313, 269] width 379 height 37
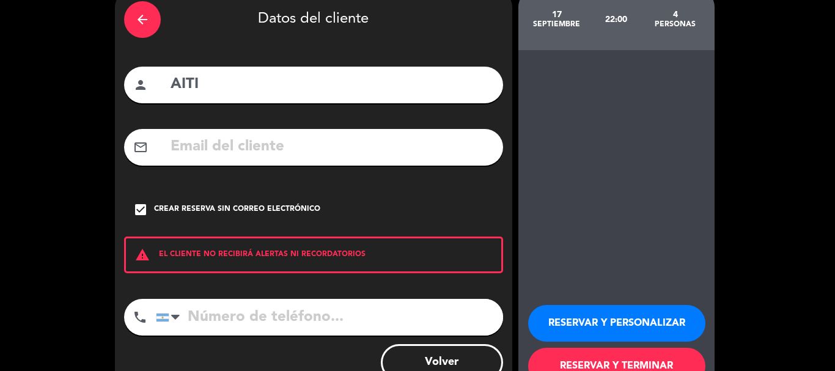
scroll to position [100, 0]
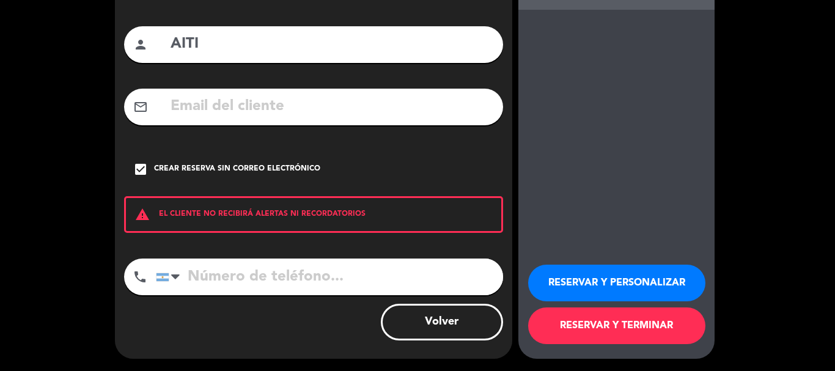
click at [612, 292] on button "RESERVAR Y PERSONALIZAR" at bounding box center [616, 283] width 177 height 37
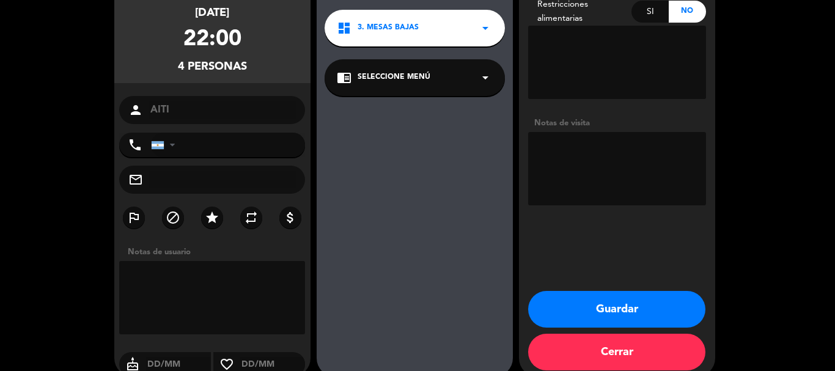
scroll to position [49, 0]
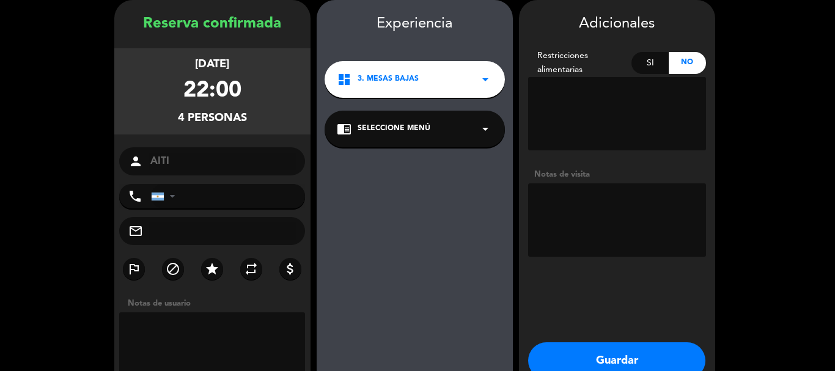
click at [577, 219] on textarea at bounding box center [617, 219] width 178 height 73
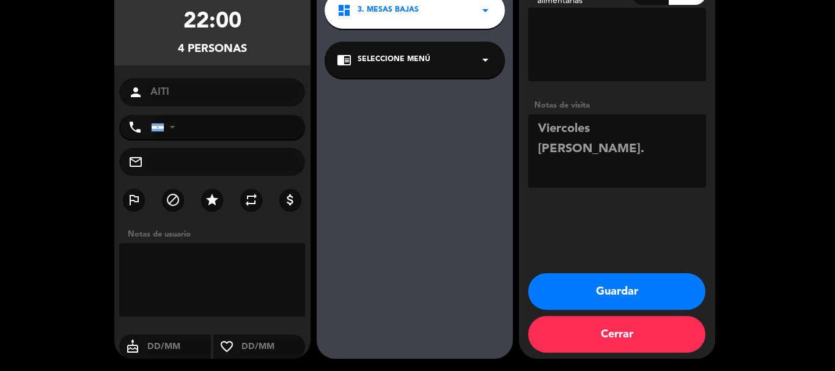
type textarea "Viercoles [PERSON_NAME]."
click at [617, 293] on button "Guardar" at bounding box center [616, 291] width 177 height 37
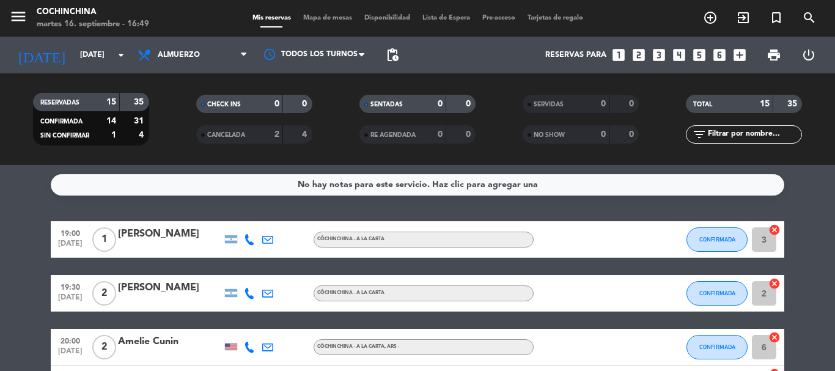
click at [165, 131] on filter-checkbox "RESERVADAS 15 35 CONFIRMADA 14 31 SIN CONFIRMAR 1 4" at bounding box center [90, 119] width 163 height 53
click at [661, 54] on icon "looks_3" at bounding box center [659, 55] width 16 height 16
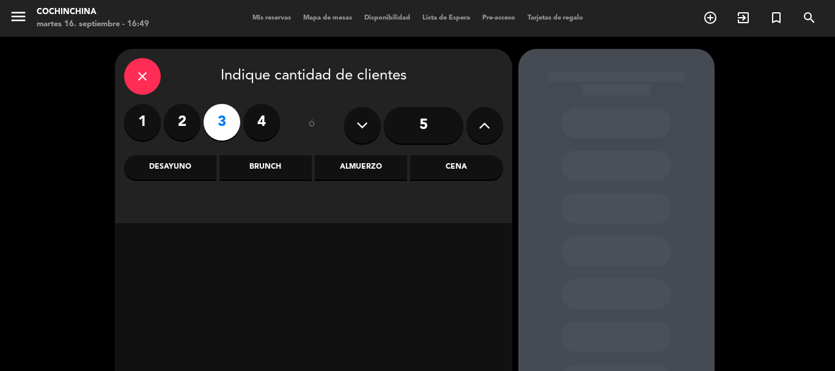
click at [396, 166] on div "Almuerzo" at bounding box center [361, 167] width 92 height 24
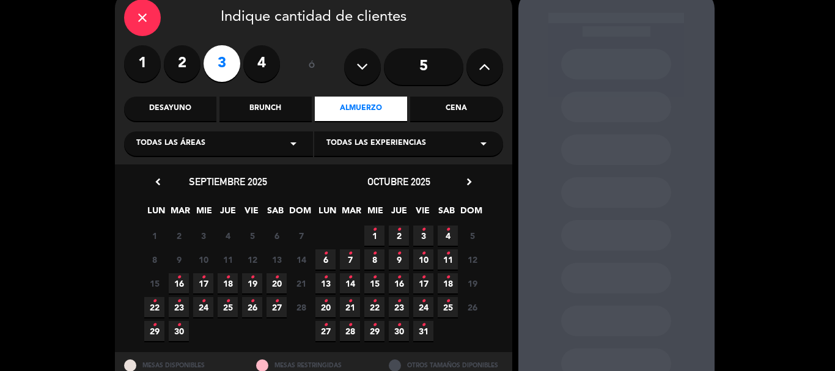
scroll to position [104, 0]
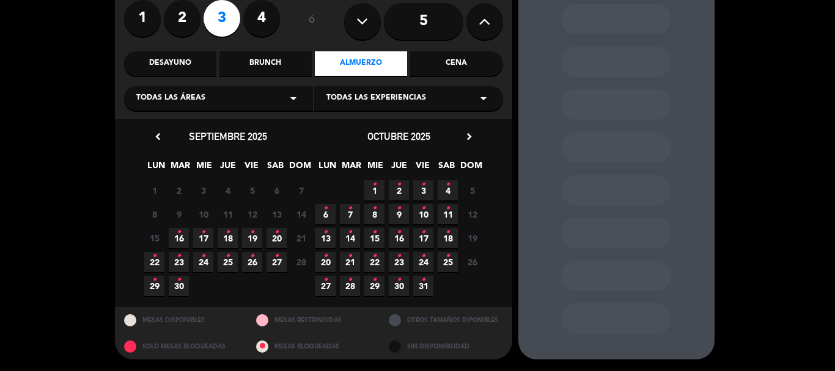
click at [201, 238] on span "17 •" at bounding box center [203, 238] width 20 height 20
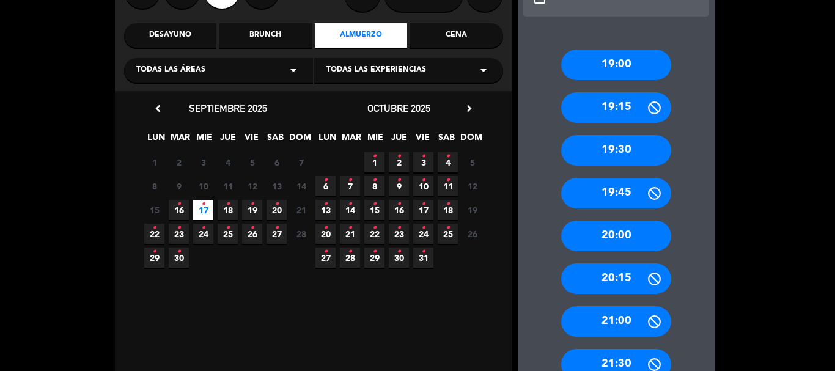
scroll to position [346, 0]
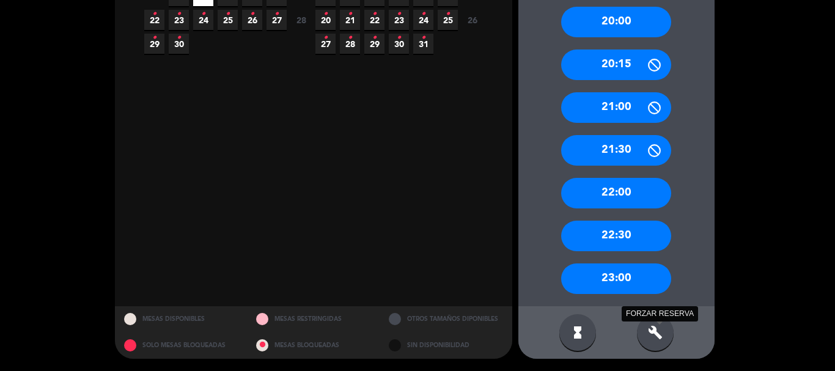
click at [658, 333] on icon "build" at bounding box center [655, 332] width 15 height 15
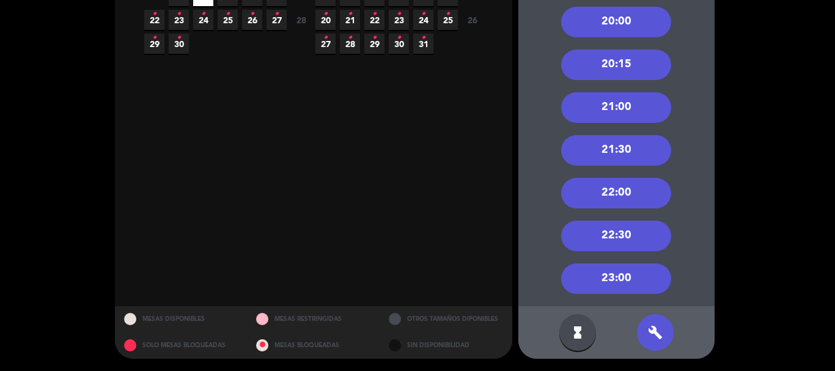
click at [609, 193] on div "22:00" at bounding box center [616, 193] width 110 height 31
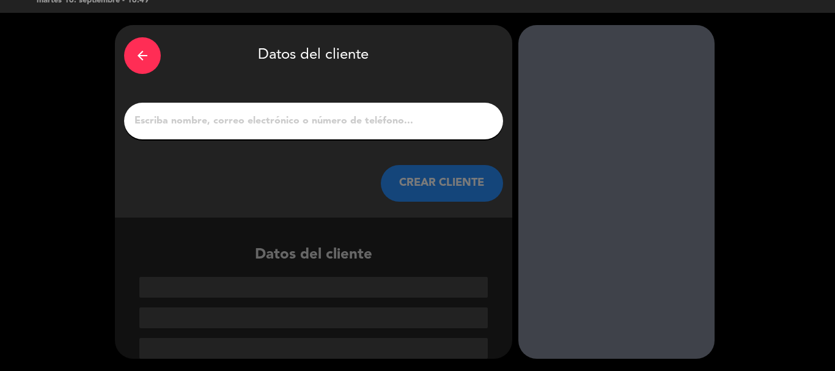
scroll to position [24, 0]
paste input "[PERSON_NAME]"
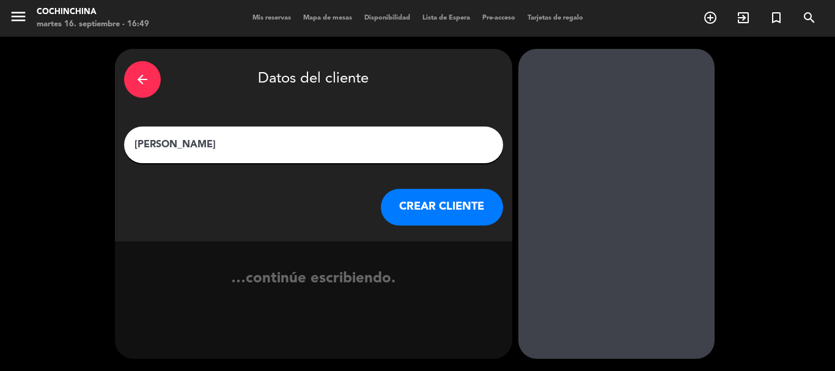
type input "[PERSON_NAME]"
click at [439, 214] on button "CREAR CLIENTE" at bounding box center [442, 207] width 122 height 37
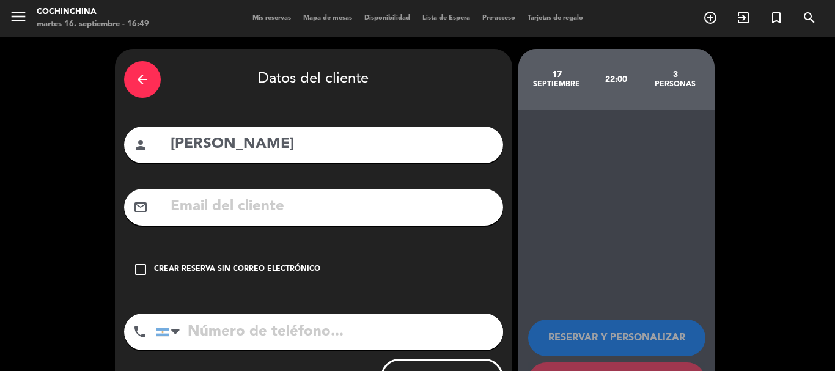
click at [304, 259] on div "check_box_outline_blank Crear reserva sin correo electrónico" at bounding box center [313, 269] width 379 height 37
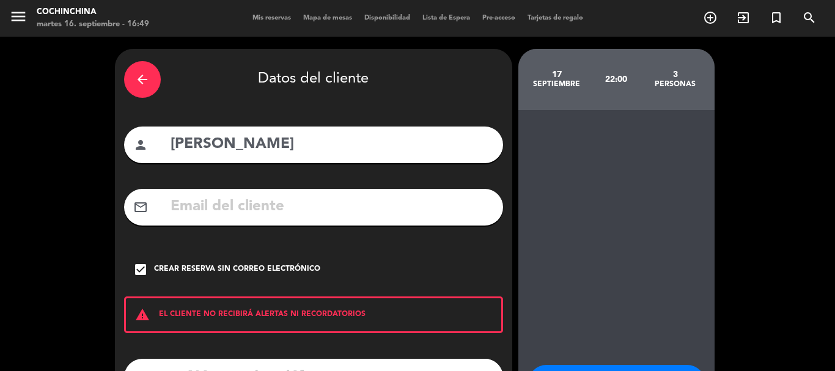
scroll to position [100, 0]
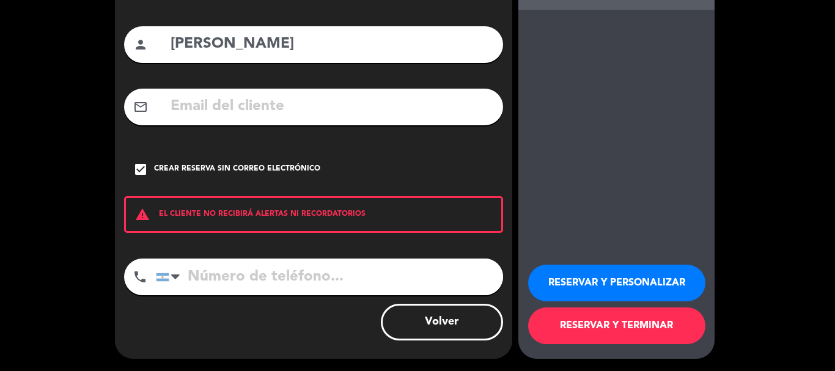
click at [600, 281] on button "RESERVAR Y PERSONALIZAR" at bounding box center [616, 283] width 177 height 37
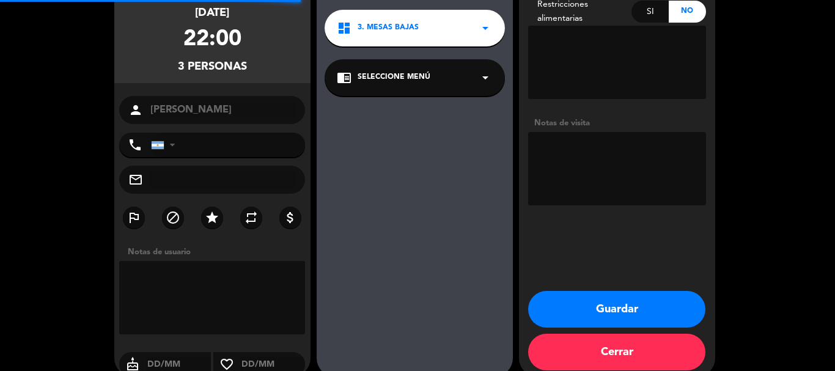
scroll to position [49, 0]
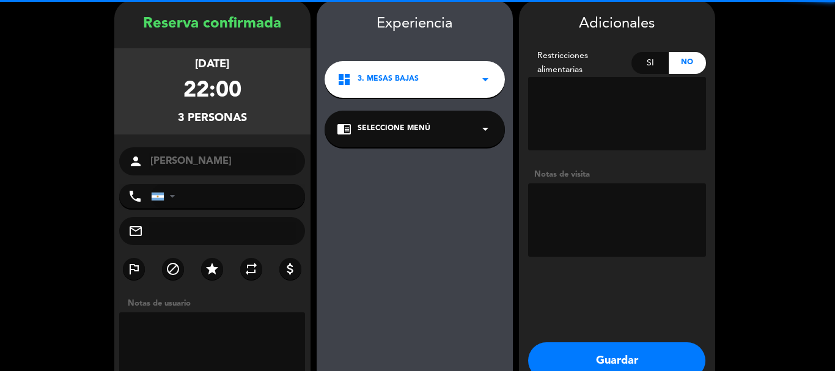
click at [576, 226] on textarea at bounding box center [617, 219] width 178 height 73
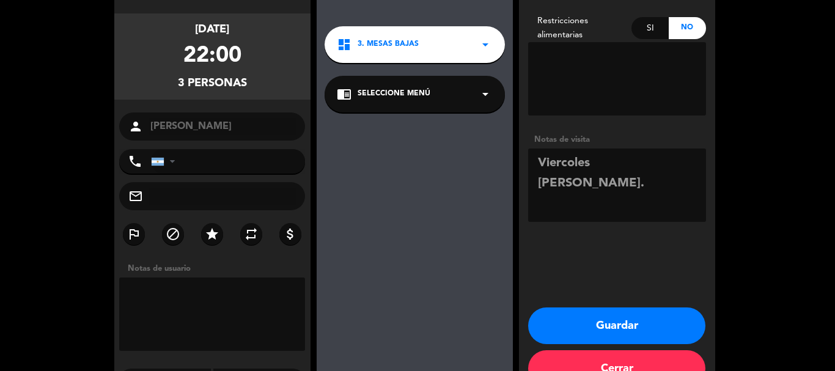
scroll to position [118, 0]
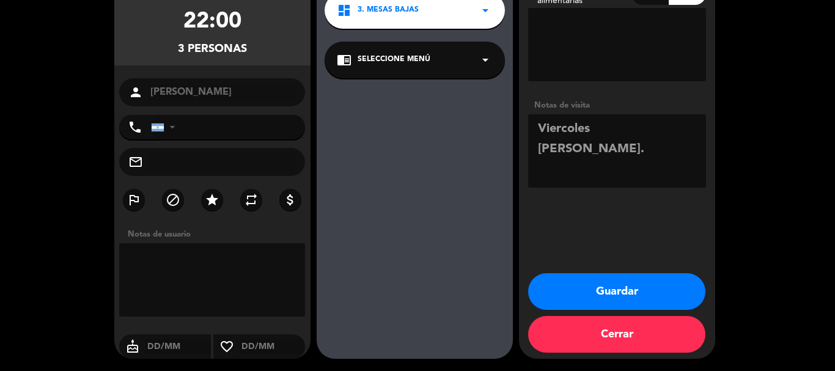
type textarea "Viercoles [PERSON_NAME]."
click at [630, 295] on button "Guardar" at bounding box center [616, 291] width 177 height 37
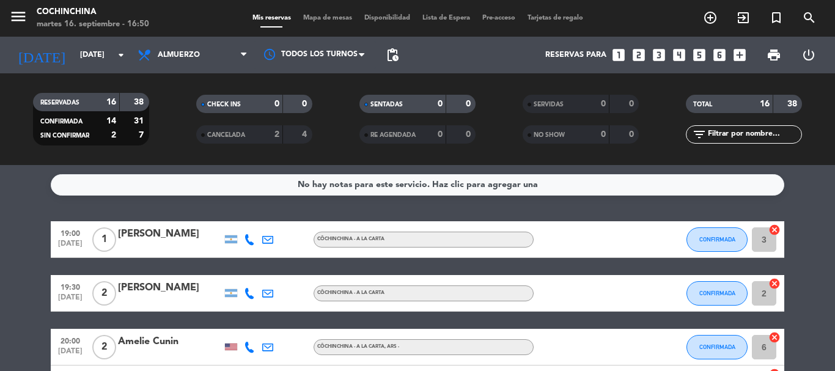
click at [654, 50] on icon "looks_3" at bounding box center [659, 55] width 16 height 16
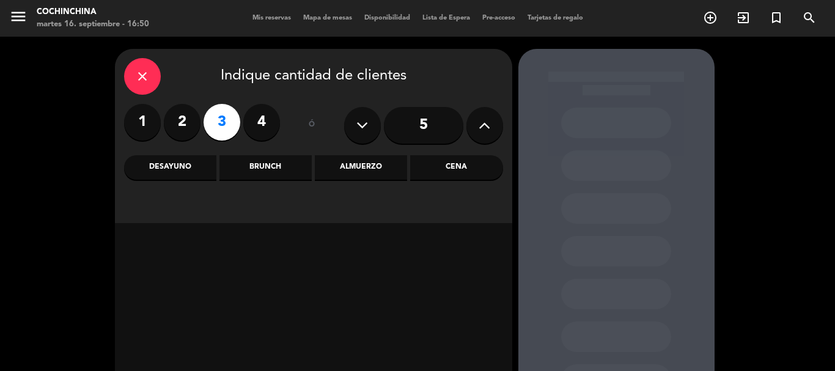
click at [363, 174] on div "Almuerzo" at bounding box center [361, 167] width 92 height 24
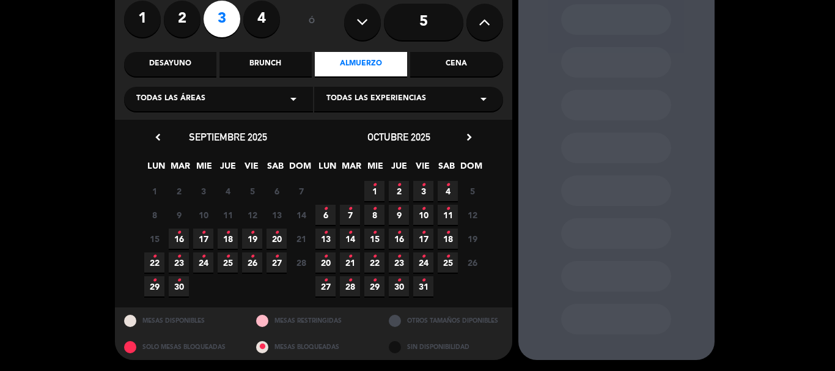
scroll to position [104, 0]
click at [208, 233] on span "17 •" at bounding box center [203, 238] width 20 height 20
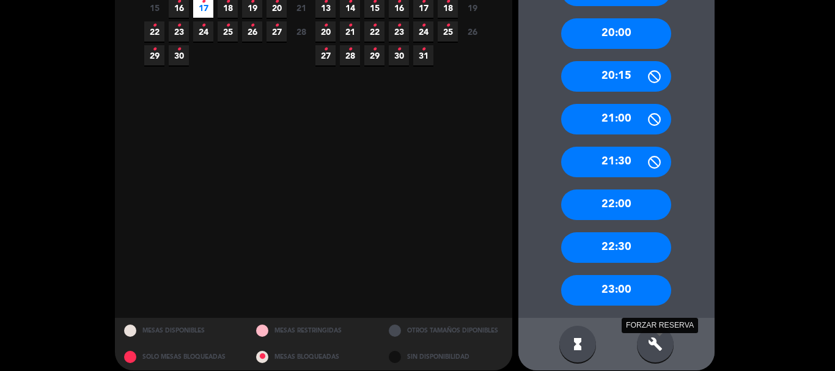
scroll to position [346, 0]
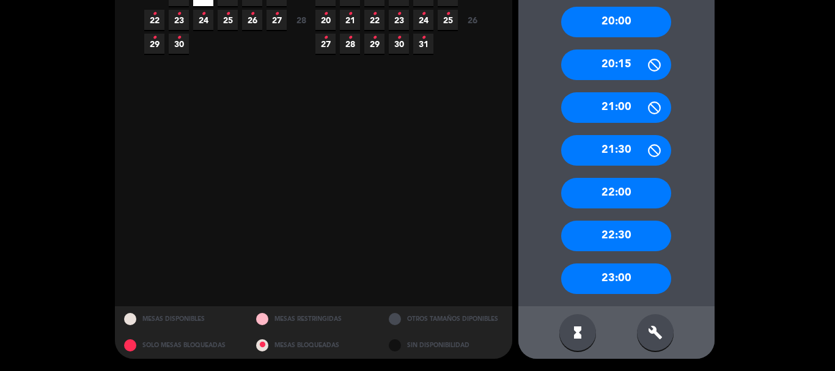
click at [654, 342] on div "build" at bounding box center [655, 332] width 37 height 37
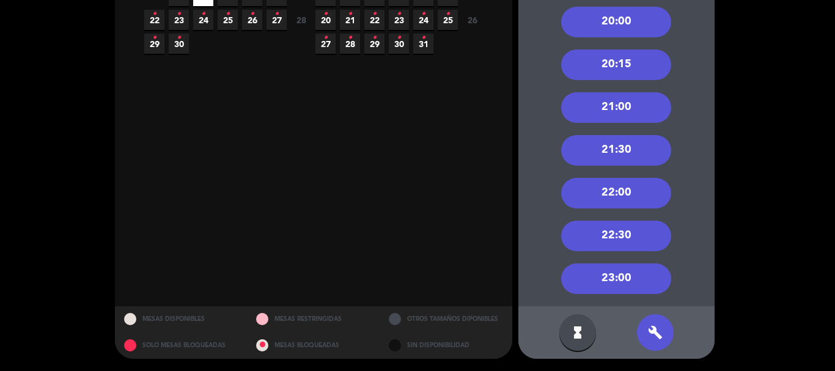
click at [627, 201] on div "22:00" at bounding box center [616, 193] width 110 height 31
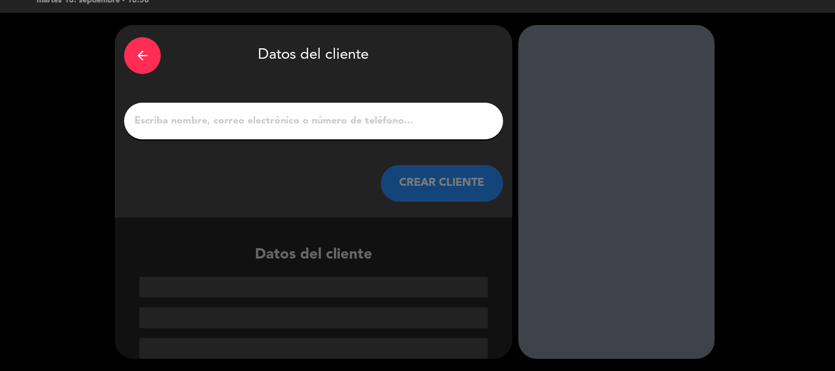
scroll to position [24, 0]
paste input "CANELA"
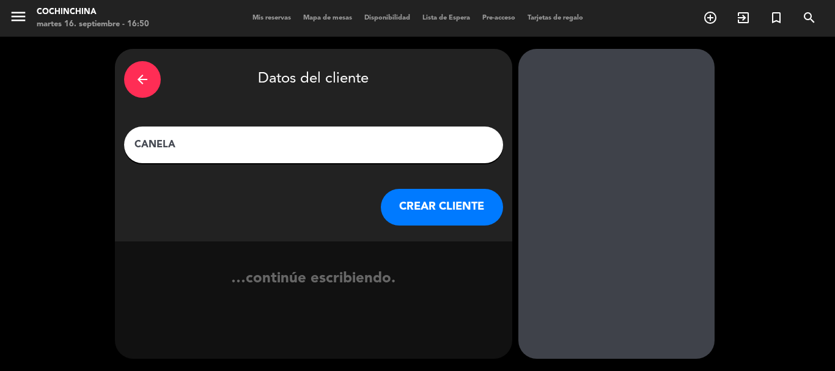
scroll to position [0, 0]
type input "CANELA"
click at [457, 203] on button "CREAR CLIENTE" at bounding box center [442, 207] width 122 height 37
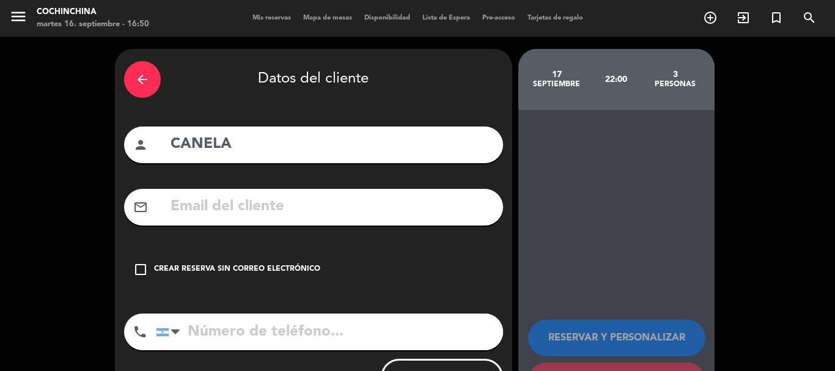
click at [269, 255] on div "check_box_outline_blank Crear reserva sin correo electrónico" at bounding box center [313, 269] width 379 height 37
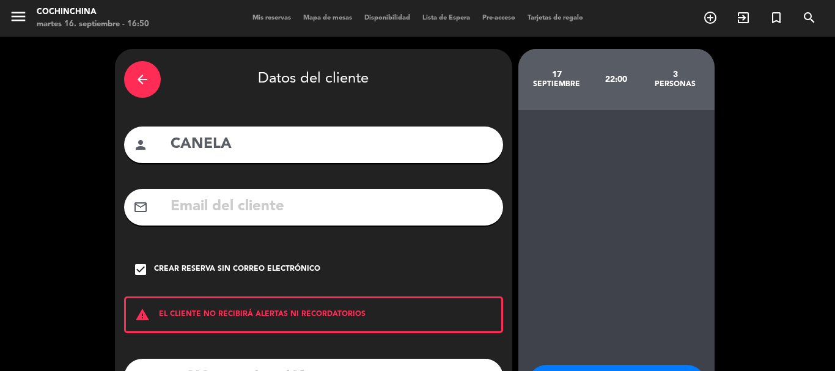
scroll to position [100, 0]
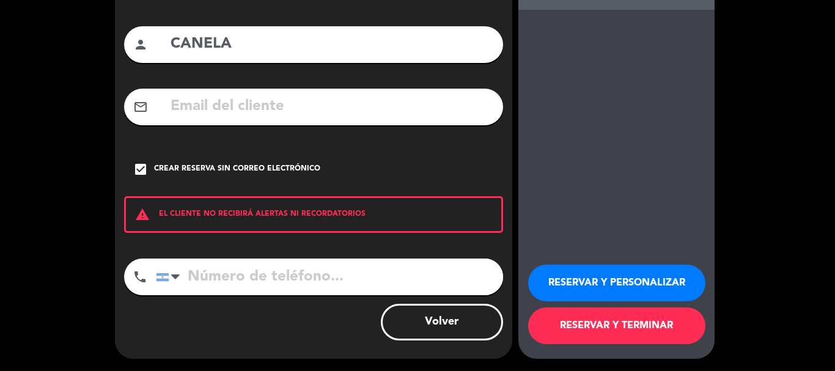
click at [578, 279] on button "RESERVAR Y PERSONALIZAR" at bounding box center [616, 283] width 177 height 37
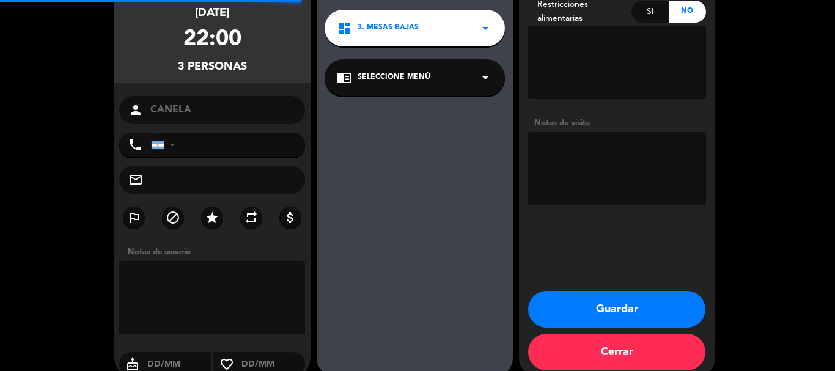
scroll to position [49, 0]
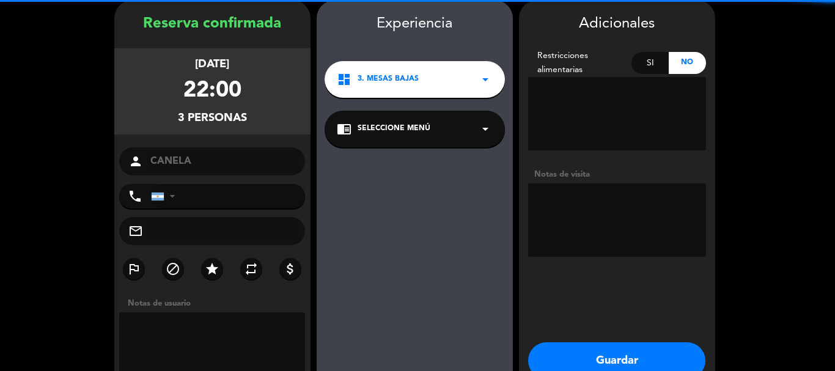
click at [620, 204] on textarea at bounding box center [617, 219] width 178 height 73
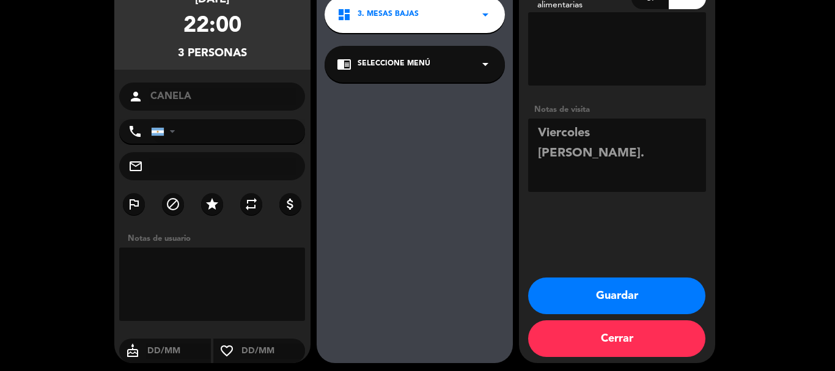
scroll to position [118, 0]
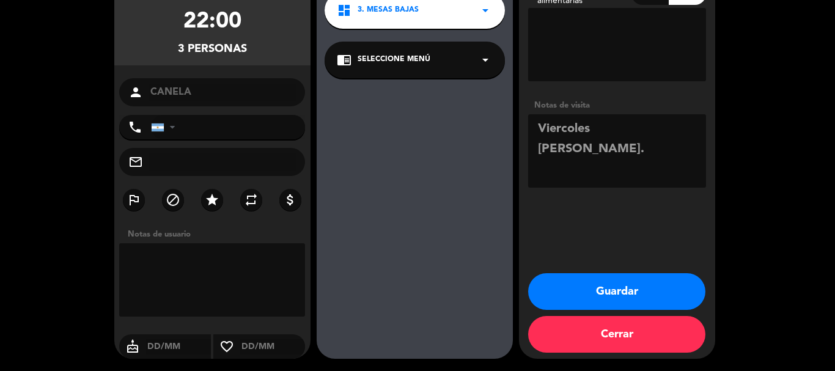
type textarea "Viercoles [PERSON_NAME]."
click at [618, 287] on button "Guardar" at bounding box center [616, 291] width 177 height 37
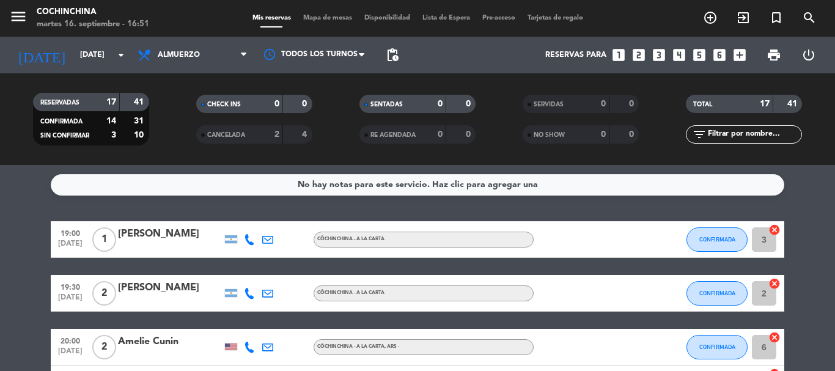
click at [163, 112] on filter-checkbox "RESERVADAS 17 41 CONFIRMADA 14 31 SIN CONFIRMAR 3 10" at bounding box center [90, 119] width 163 height 53
click at [128, 53] on input "[DATE]" at bounding box center [125, 55] width 103 height 21
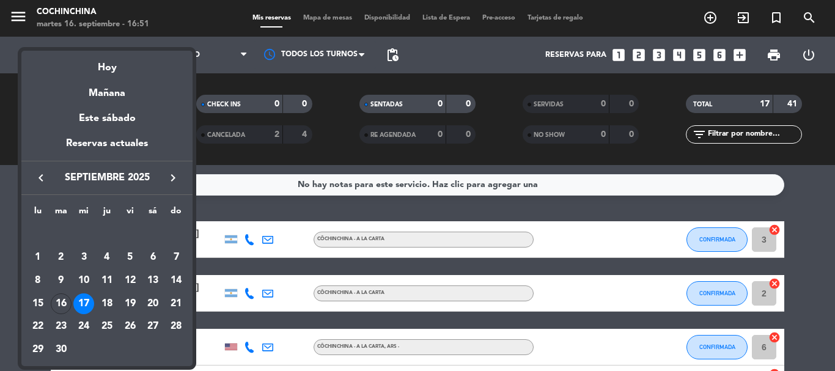
click at [341, 122] on div at bounding box center [417, 185] width 835 height 371
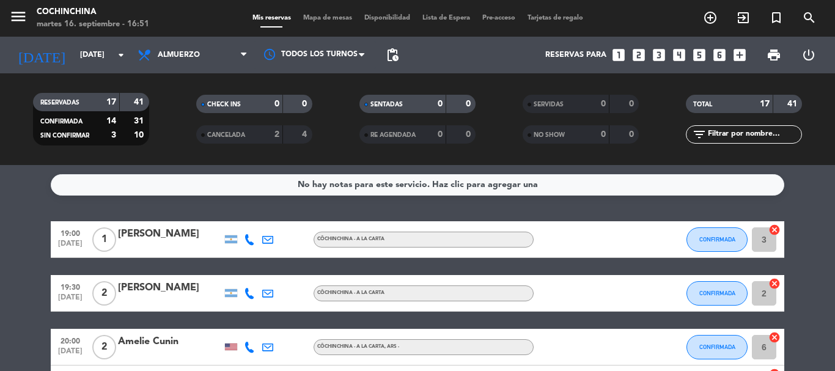
click at [679, 56] on icon "looks_4" at bounding box center [679, 55] width 16 height 16
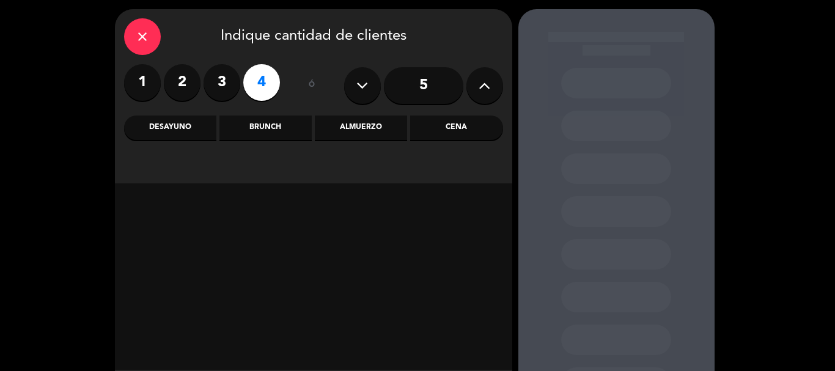
scroll to position [61, 0]
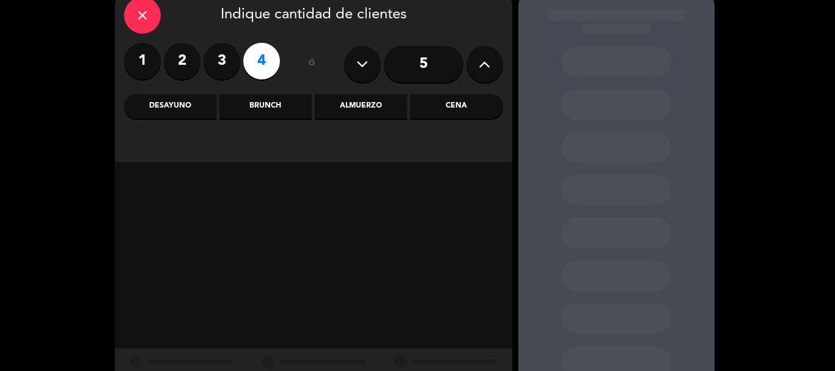
click at [366, 106] on div "Almuerzo" at bounding box center [361, 106] width 92 height 24
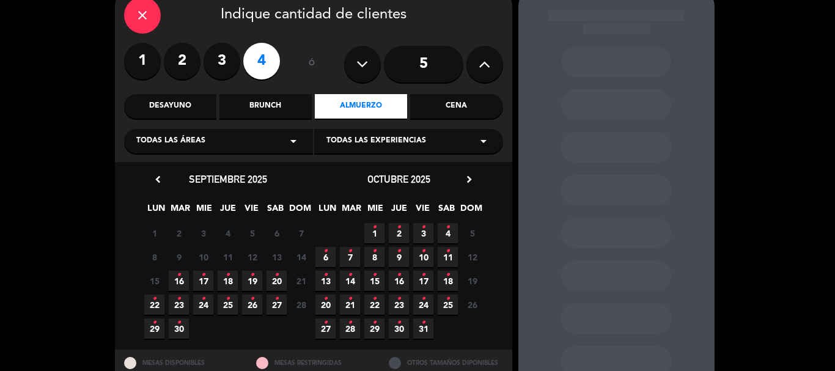
click at [207, 279] on span "17 •" at bounding box center [203, 281] width 20 height 20
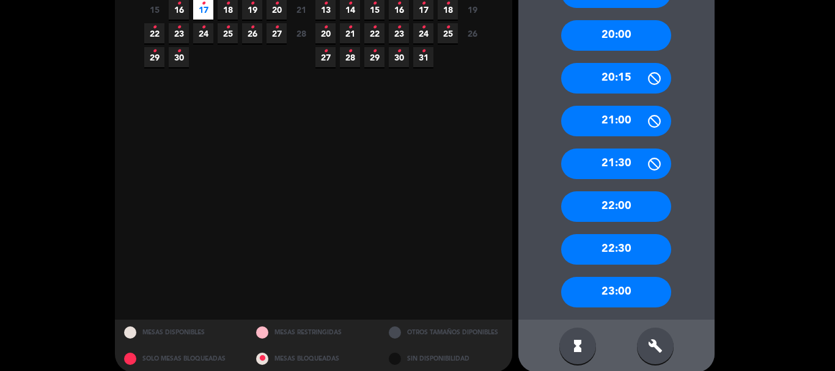
scroll to position [346, 0]
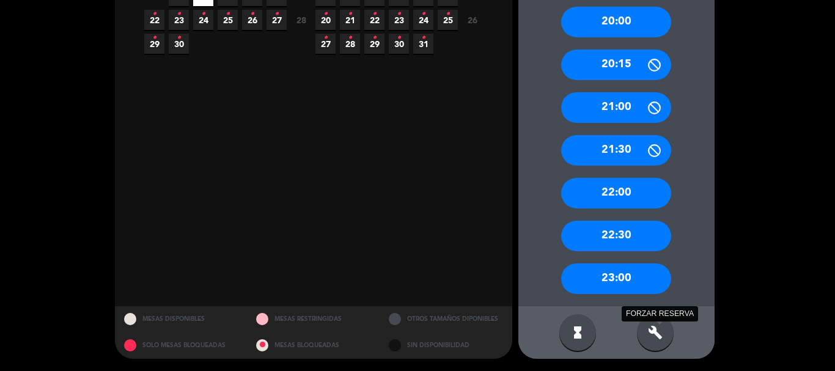
click at [656, 337] on icon "build" at bounding box center [655, 332] width 15 height 15
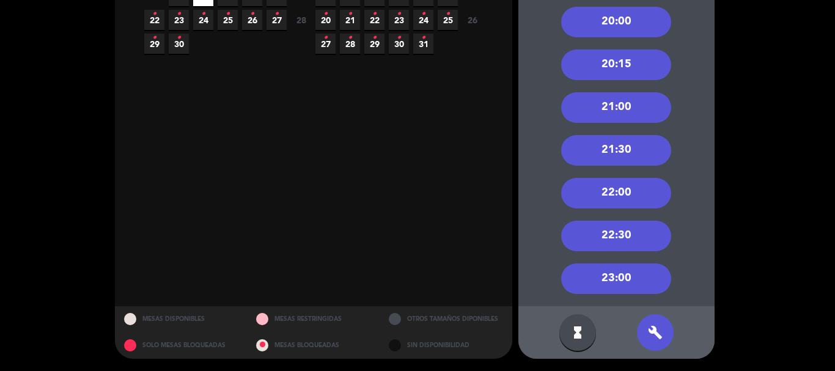
scroll to position [285, 0]
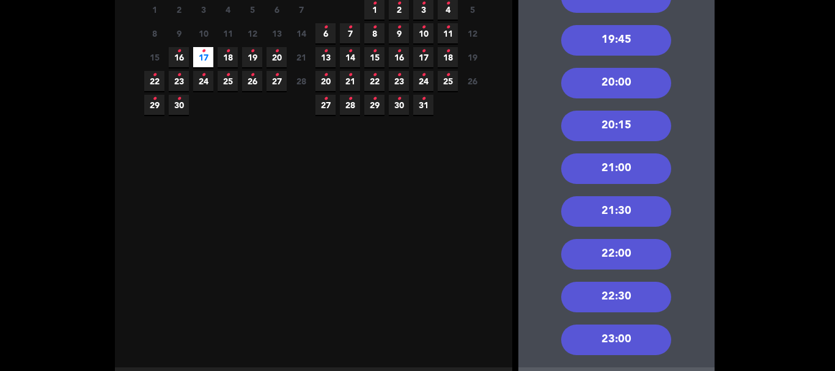
click at [617, 263] on div "22:00" at bounding box center [616, 254] width 110 height 31
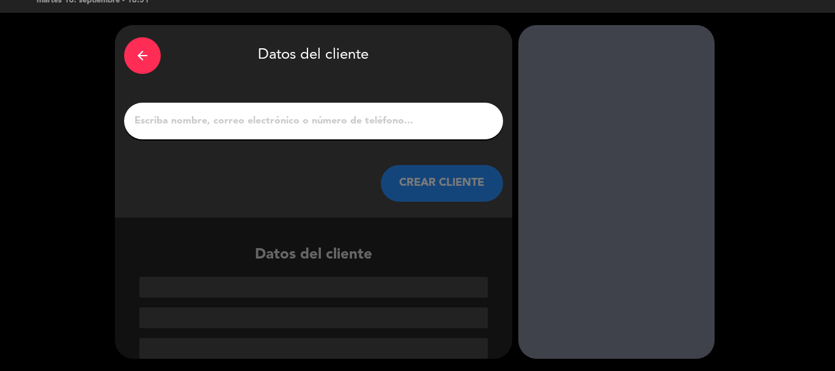
paste input "[PERSON_NAME]"
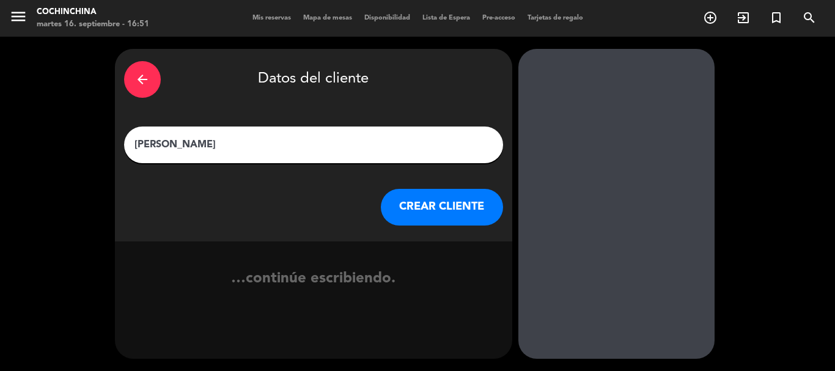
type input "[PERSON_NAME]"
click at [430, 193] on button "CREAR CLIENTE" at bounding box center [442, 207] width 122 height 37
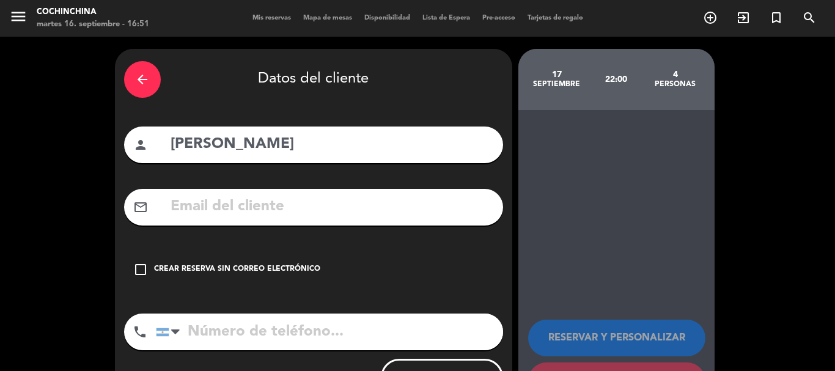
click at [330, 259] on div "check_box_outline_blank Crear reserva sin correo electrónico" at bounding box center [313, 269] width 379 height 37
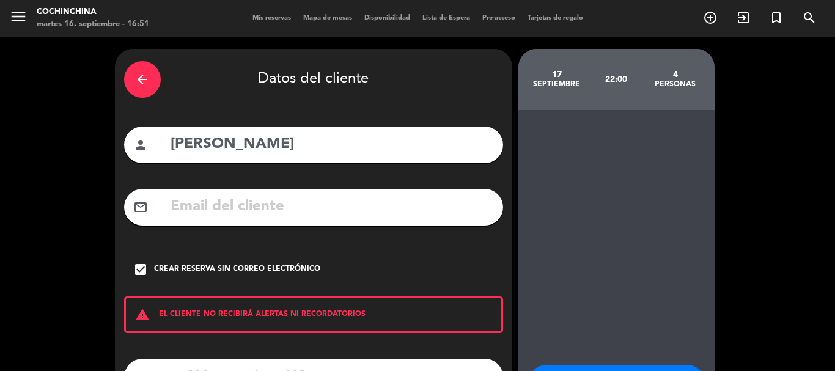
scroll to position [100, 0]
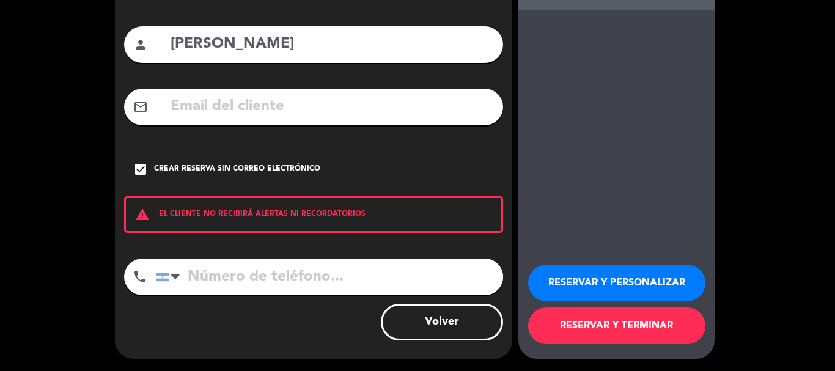
click at [608, 266] on button "RESERVAR Y PERSONALIZAR" at bounding box center [616, 283] width 177 height 37
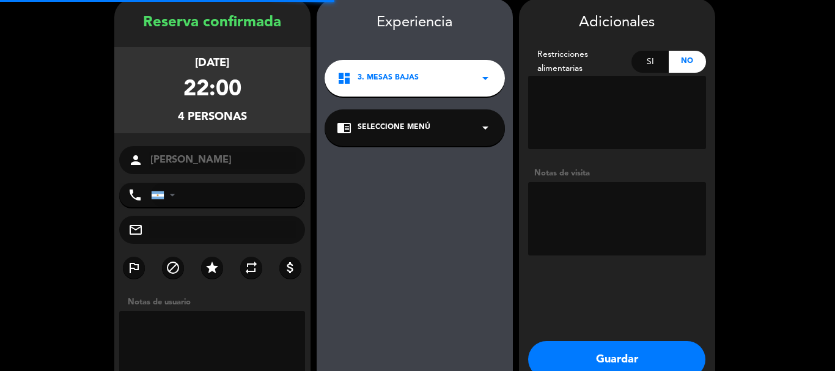
scroll to position [49, 0]
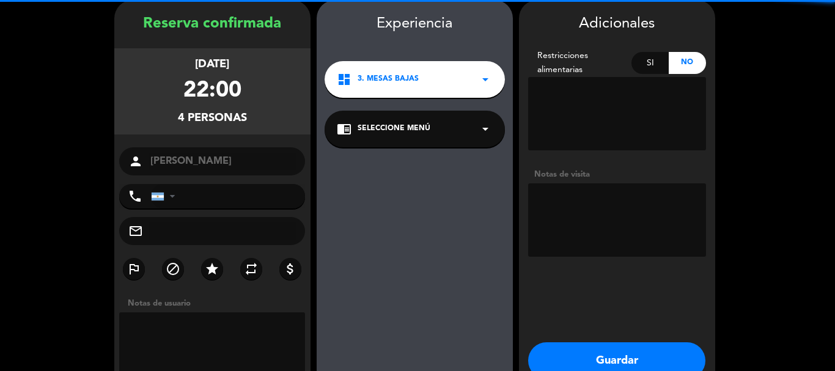
click at [610, 201] on textarea at bounding box center [617, 219] width 178 height 73
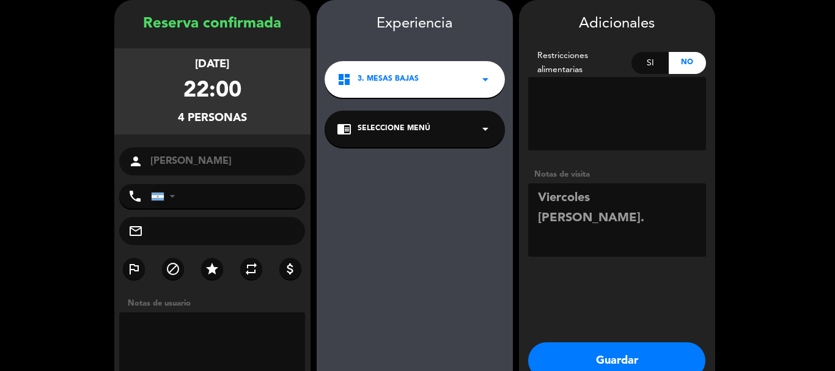
click at [612, 195] on textarea at bounding box center [617, 219] width 178 height 73
click at [616, 196] on textarea at bounding box center [617, 219] width 178 height 73
type textarea "Viercoles [PERSON_NAME]."
click at [610, 356] on button "Guardar" at bounding box center [616, 360] width 177 height 37
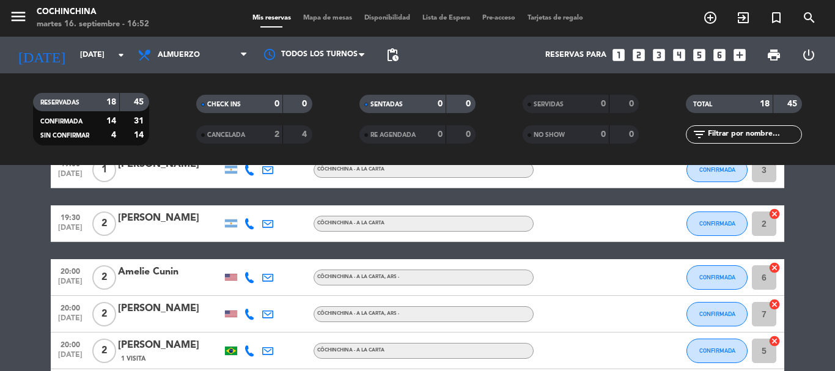
scroll to position [245, 0]
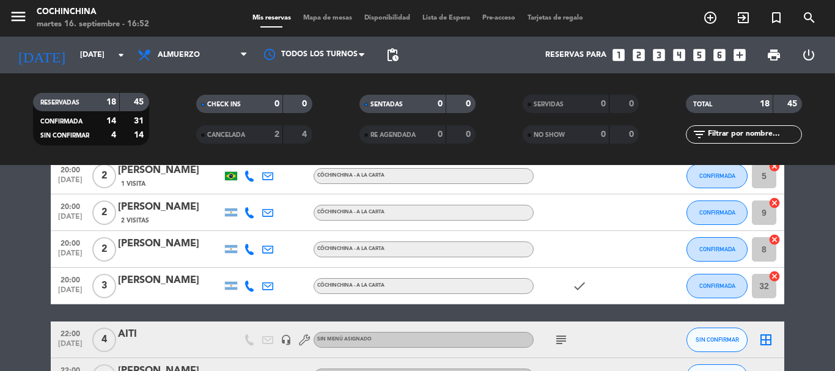
click at [564, 336] on icon "subject" at bounding box center [561, 340] width 15 height 15
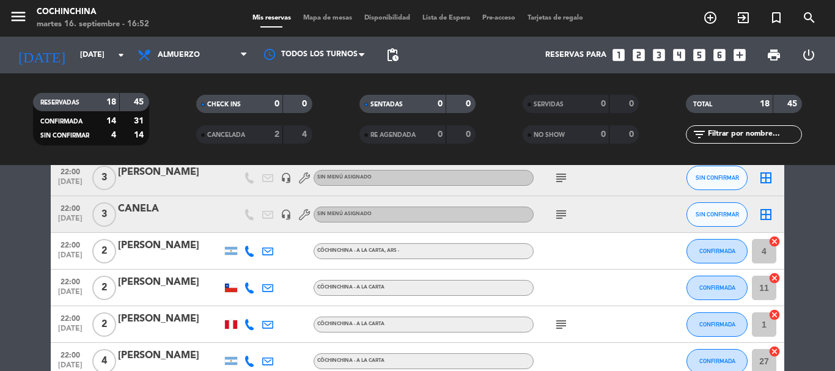
scroll to position [489, 0]
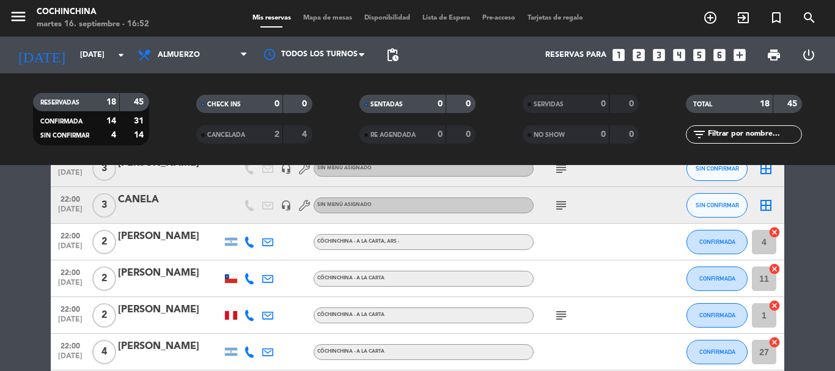
click at [555, 309] on icon "subject" at bounding box center [561, 315] width 15 height 15
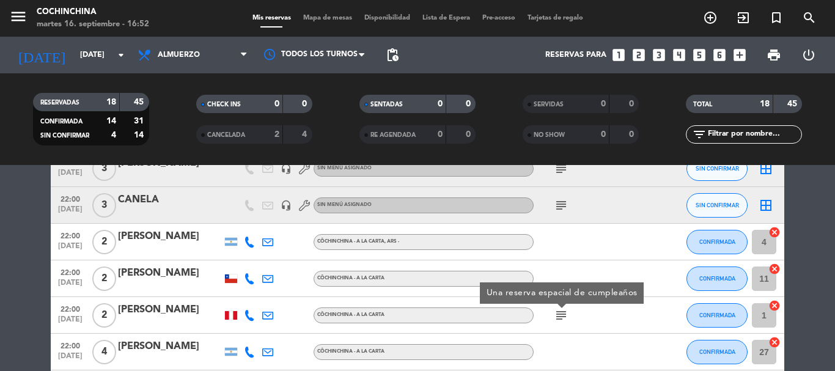
click at [561, 202] on icon "subject" at bounding box center [561, 205] width 15 height 15
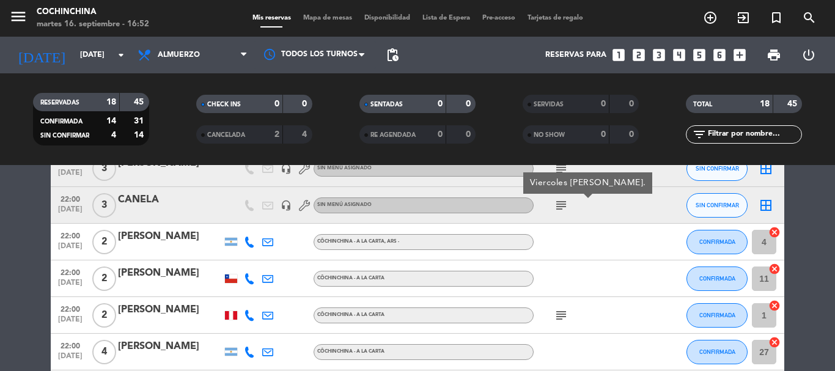
click at [800, 199] on bookings-row "19:00 [DATE] 1 [PERSON_NAME] CôChinChina - A LA CARTA CONFIRMADA 3 cancel 19:30…" at bounding box center [417, 96] width 835 height 729
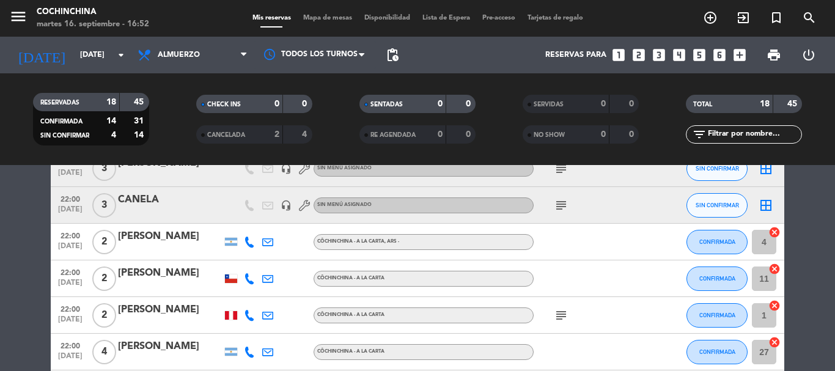
click at [639, 56] on icon "looks_two" at bounding box center [639, 55] width 16 height 16
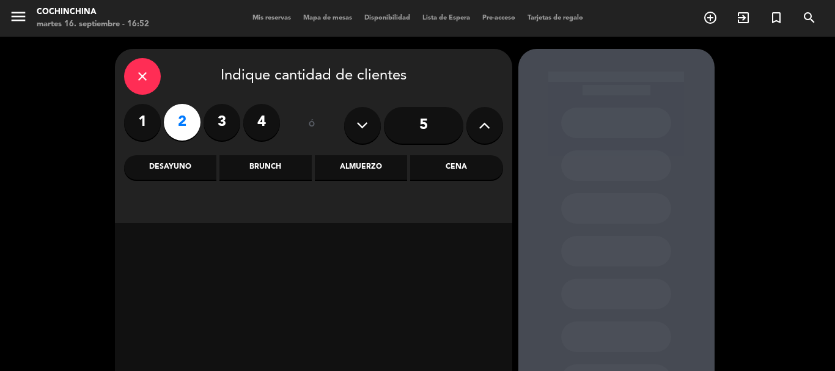
click at [370, 165] on div "Almuerzo" at bounding box center [361, 167] width 92 height 24
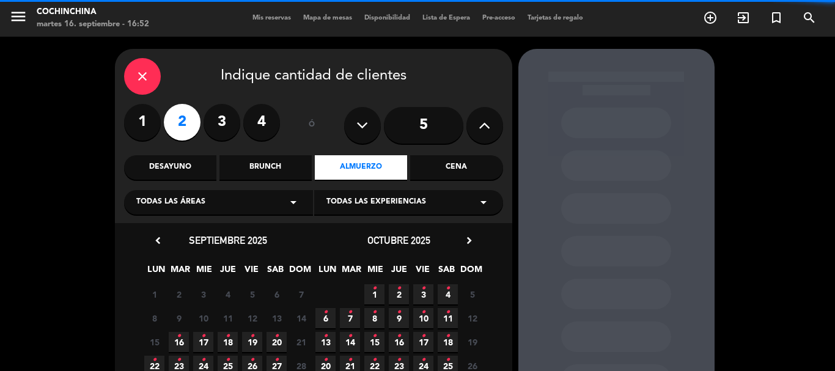
scroll to position [104, 0]
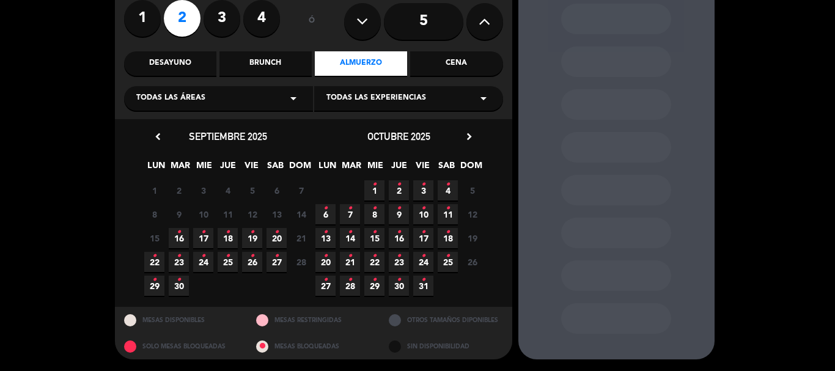
click at [208, 234] on span "17 •" at bounding box center [203, 238] width 20 height 20
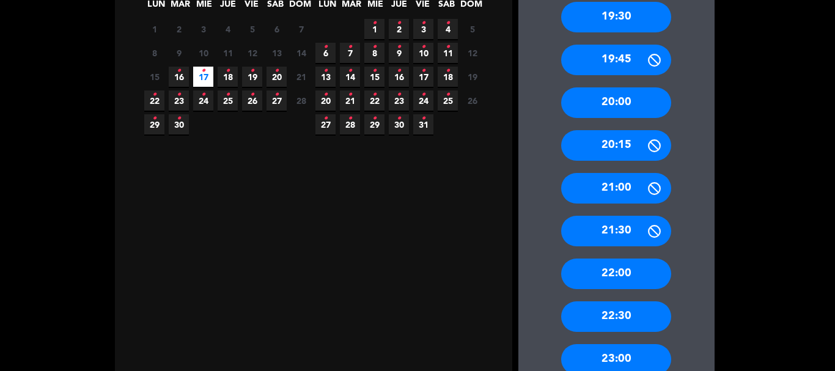
scroll to position [346, 0]
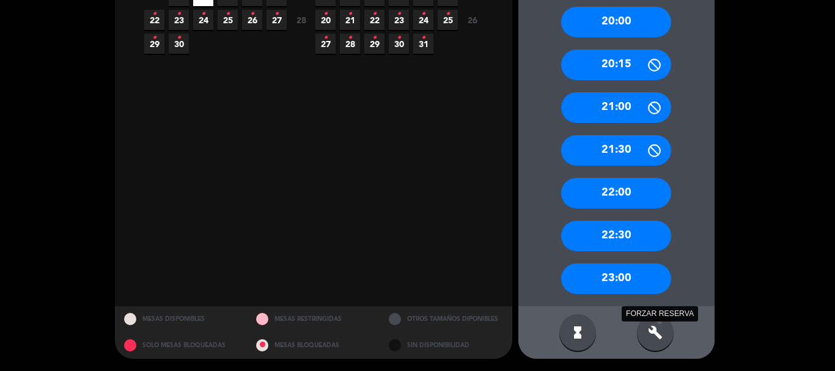
click at [658, 338] on icon "build" at bounding box center [655, 332] width 15 height 15
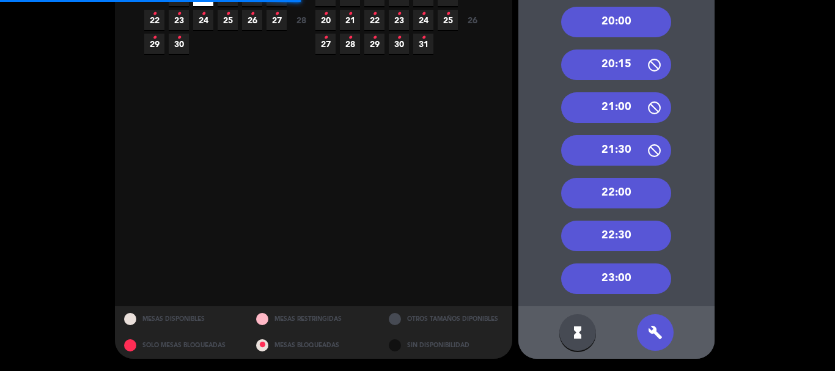
click at [606, 189] on div "22:00" at bounding box center [616, 193] width 110 height 31
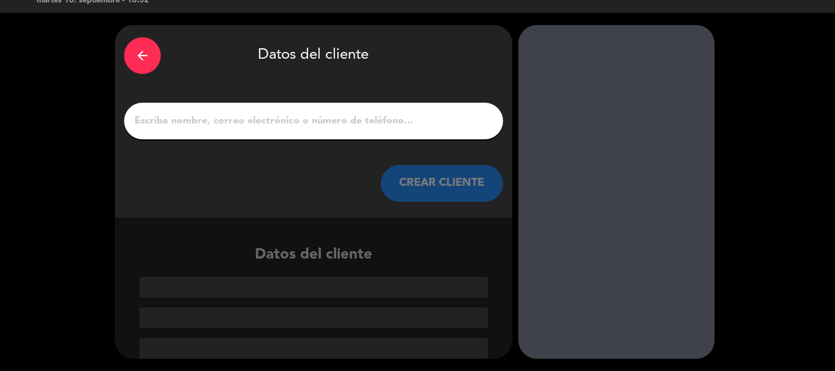
paste input "[PERSON_NAME]"
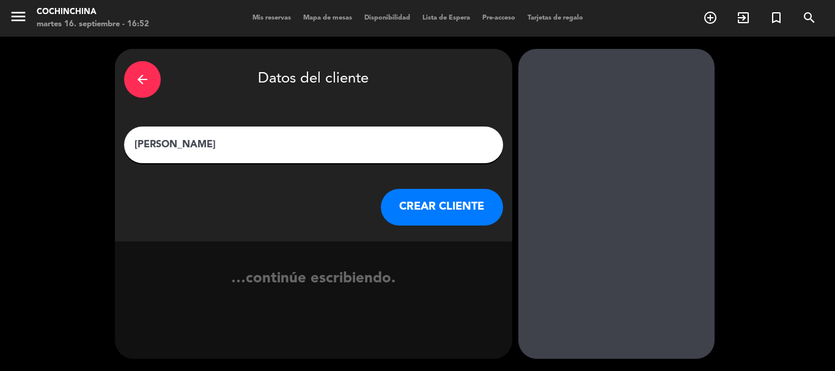
type input "[PERSON_NAME]"
click at [392, 217] on button "CREAR CLIENTE" at bounding box center [442, 207] width 122 height 37
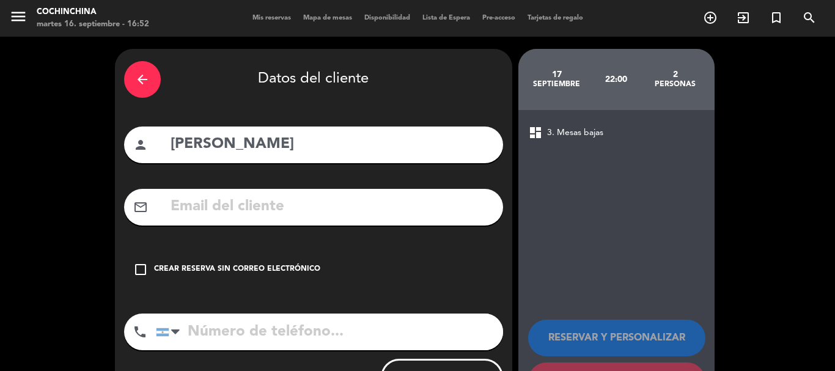
click at [298, 275] on div "Crear reserva sin correo electrónico" at bounding box center [237, 269] width 166 height 12
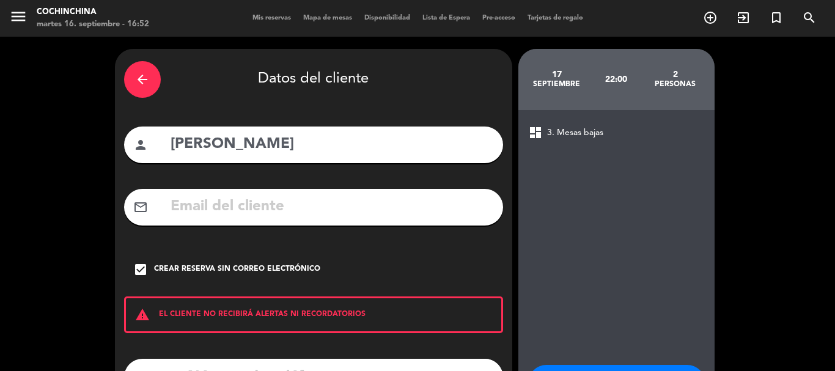
scroll to position [100, 0]
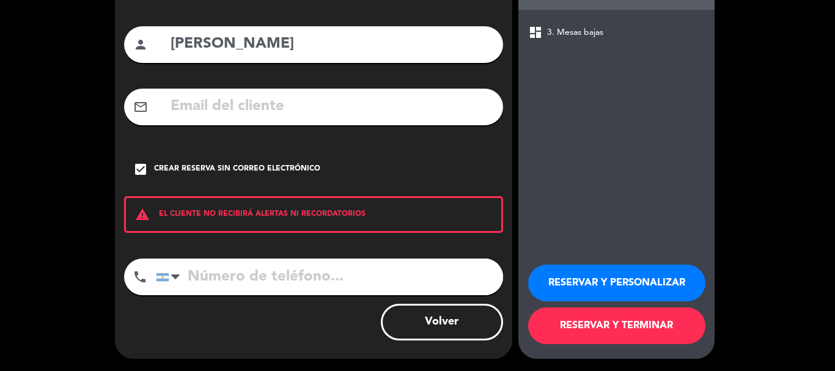
click at [611, 278] on button "RESERVAR Y PERSONALIZAR" at bounding box center [616, 283] width 177 height 37
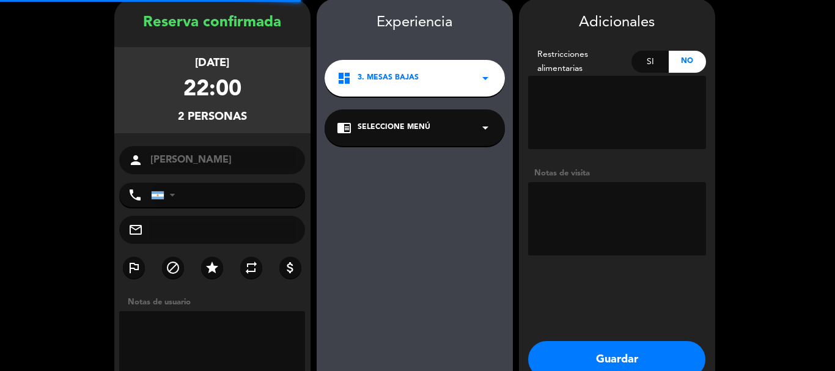
scroll to position [49, 0]
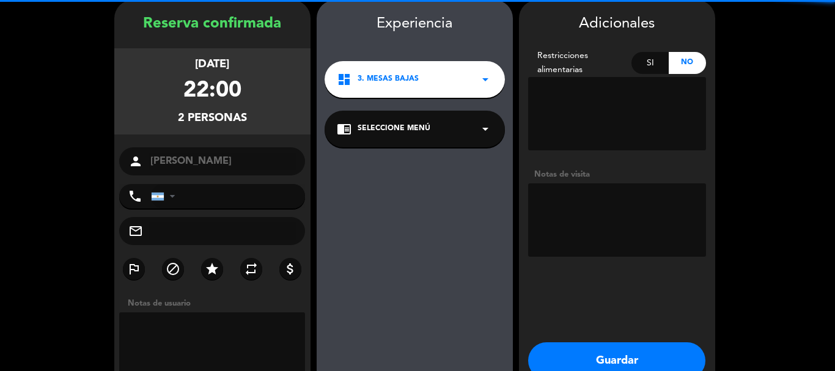
click at [598, 230] on textarea at bounding box center [617, 219] width 178 height 73
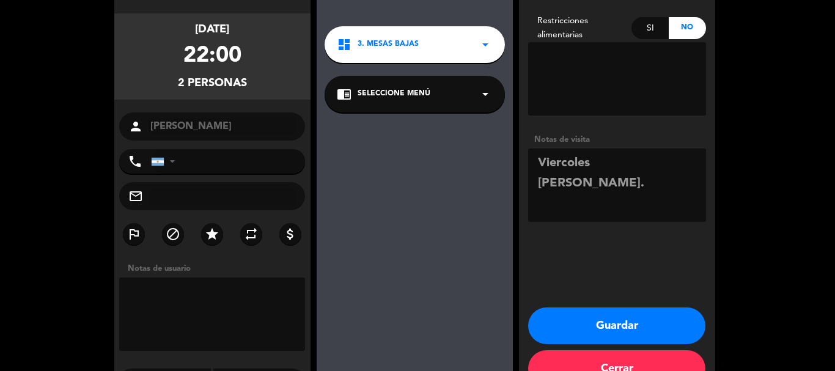
scroll to position [118, 0]
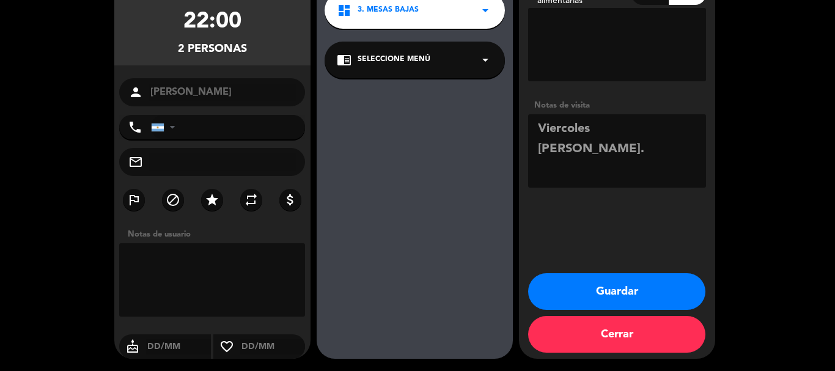
type textarea "Viercoles [PERSON_NAME]."
click at [610, 293] on button "Guardar" at bounding box center [616, 291] width 177 height 37
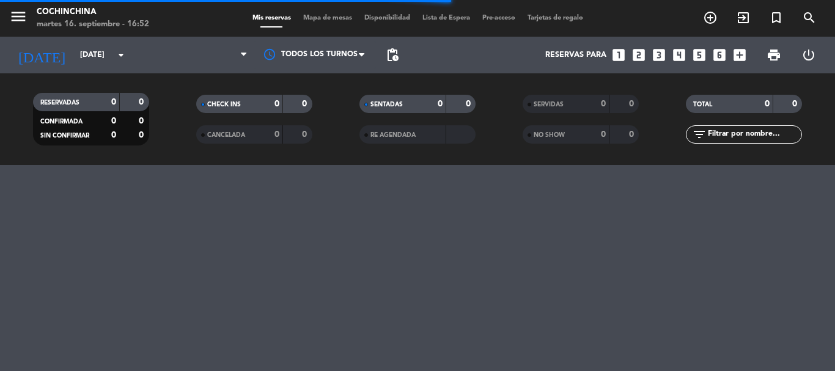
click at [162, 97] on filter-checkbox "RESERVADAS 0 0 CONFIRMADA 0 0 SIN CONFIRMAR 0 0" at bounding box center [90, 119] width 163 height 53
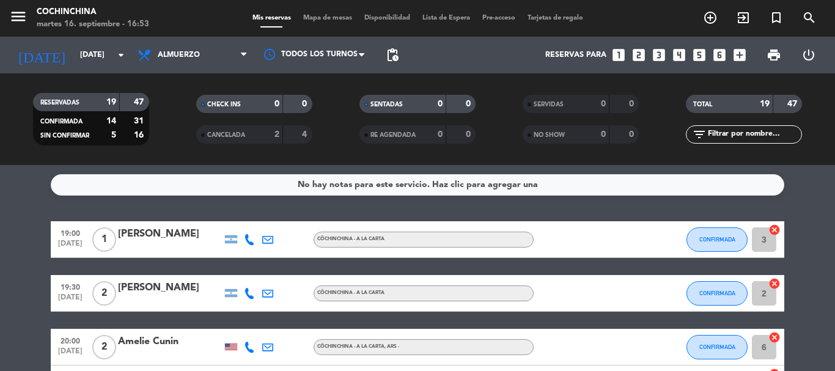
drag, startPoint x: 498, startPoint y: 114, endPoint x: 663, endPoint y: 46, distance: 178.1
click at [498, 114] on div "SENTADAS 0 0" at bounding box center [417, 110] width 163 height 31
click at [676, 56] on icon "looks_4" at bounding box center [679, 55] width 16 height 16
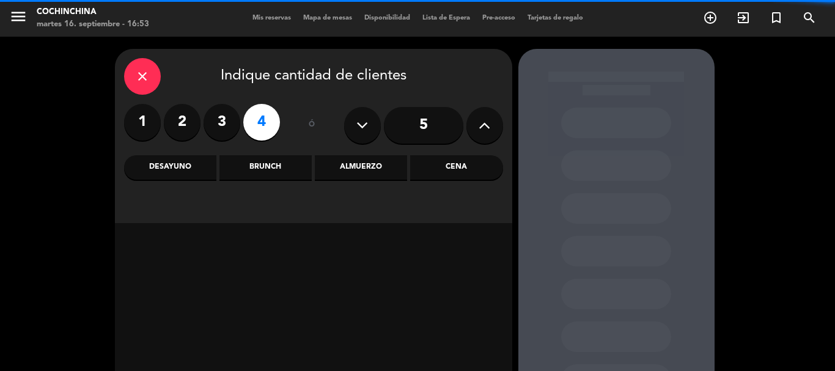
scroll to position [103, 0]
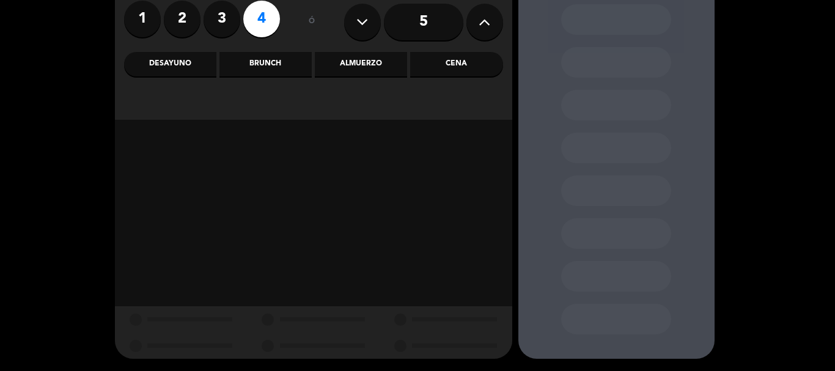
click at [344, 54] on div "Almuerzo" at bounding box center [361, 64] width 92 height 24
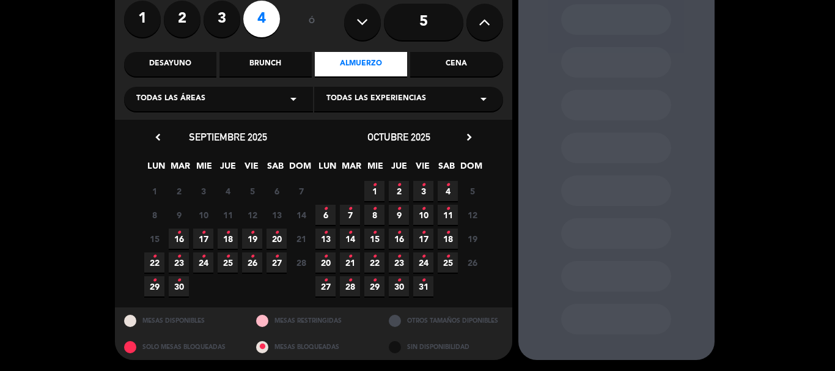
scroll to position [104, 0]
click at [203, 232] on icon "•" at bounding box center [203, 233] width 4 height 20
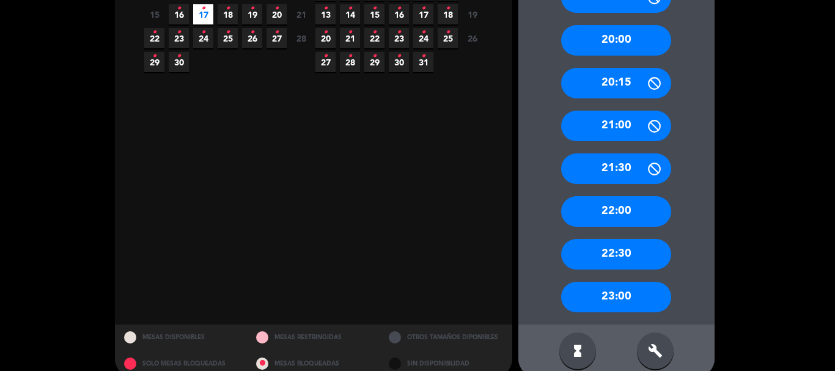
scroll to position [346, 0]
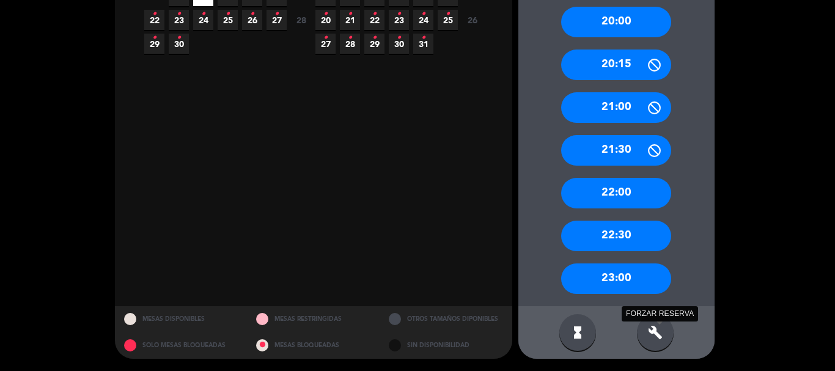
click at [649, 337] on icon "build" at bounding box center [655, 332] width 15 height 15
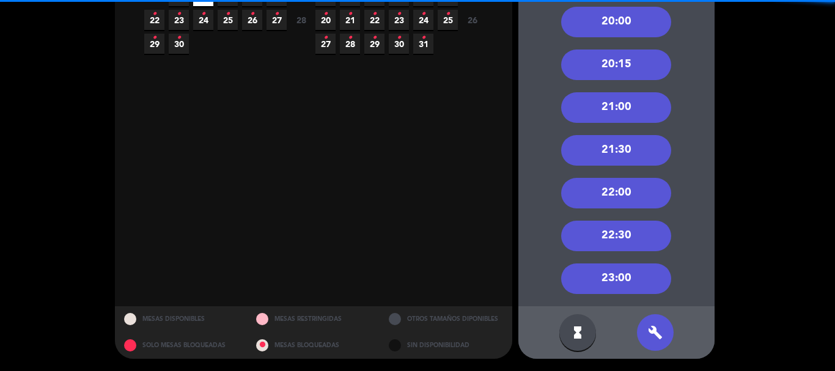
click at [636, 196] on div "22:00" at bounding box center [616, 193] width 110 height 31
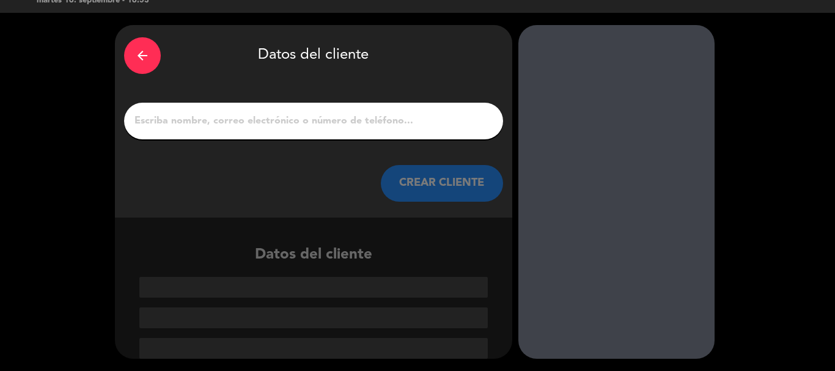
scroll to position [24, 0]
paste input "CAMILEY"
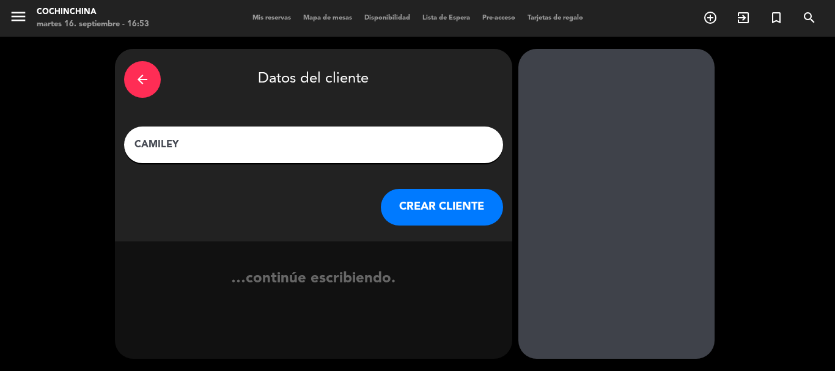
type input "CAMILEY"
click at [402, 212] on button "CREAR CLIENTE" at bounding box center [442, 207] width 122 height 37
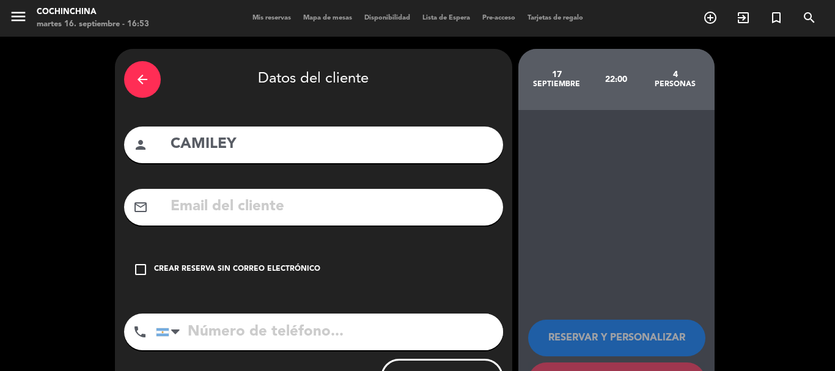
click at [204, 266] on div "Crear reserva sin correo electrónico" at bounding box center [237, 269] width 166 height 12
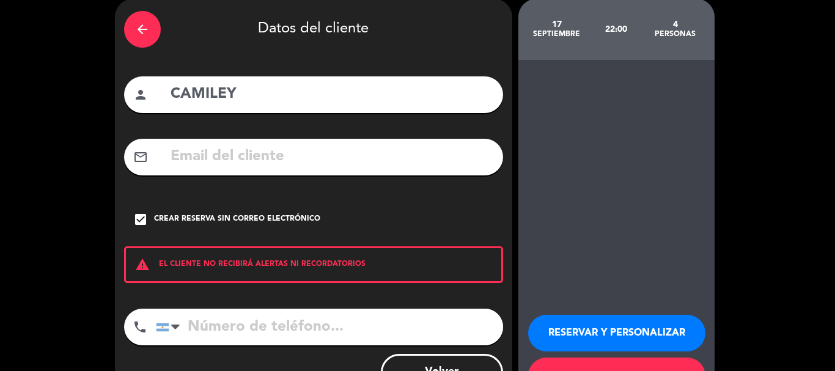
scroll to position [100, 0]
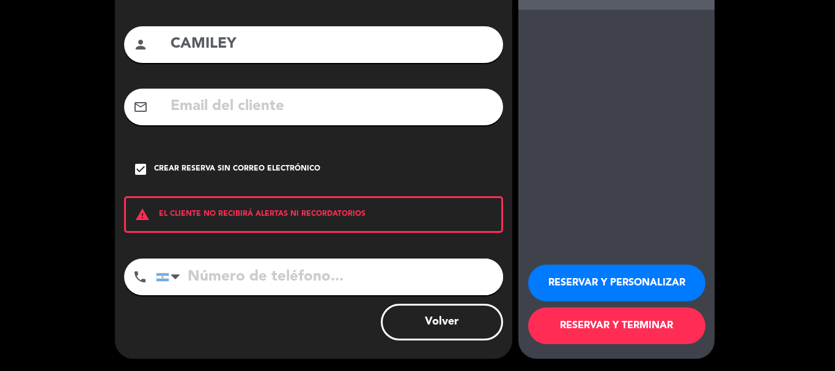
click at [601, 274] on button "RESERVAR Y PERSONALIZAR" at bounding box center [616, 283] width 177 height 37
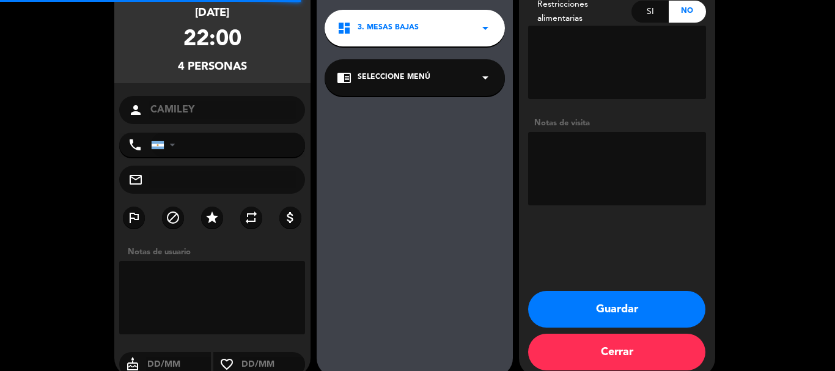
scroll to position [49, 0]
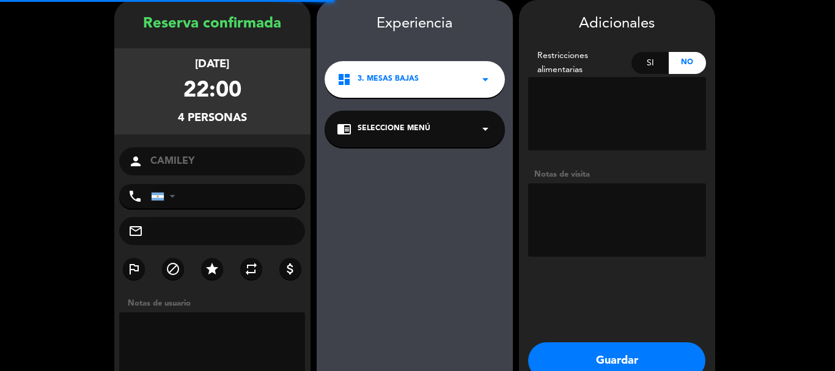
click at [592, 241] on textarea at bounding box center [617, 219] width 178 height 73
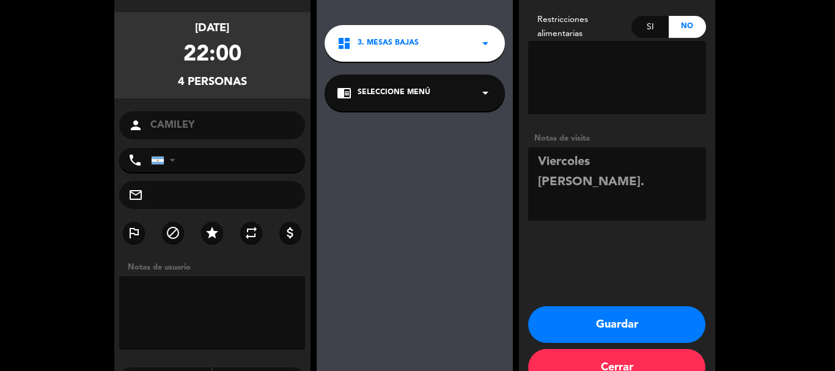
scroll to position [118, 0]
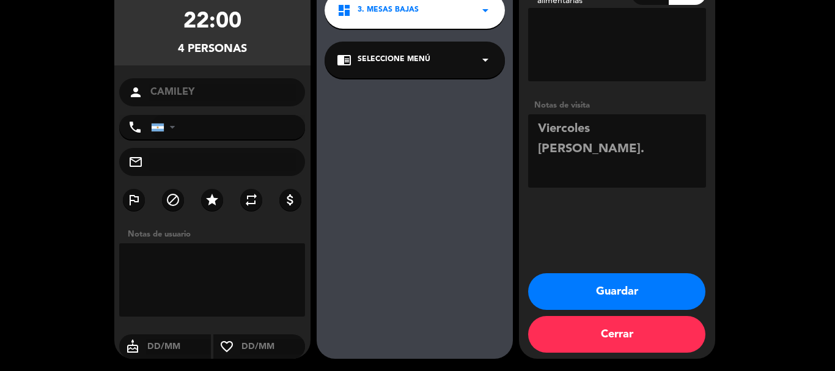
type textarea "Viercoles [PERSON_NAME]."
click at [621, 286] on button "Guardar" at bounding box center [616, 291] width 177 height 37
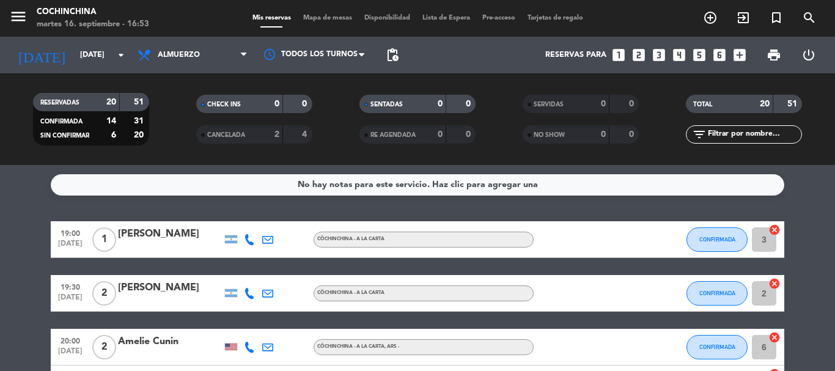
click at [724, 54] on icon "looks_6" at bounding box center [720, 55] width 16 height 16
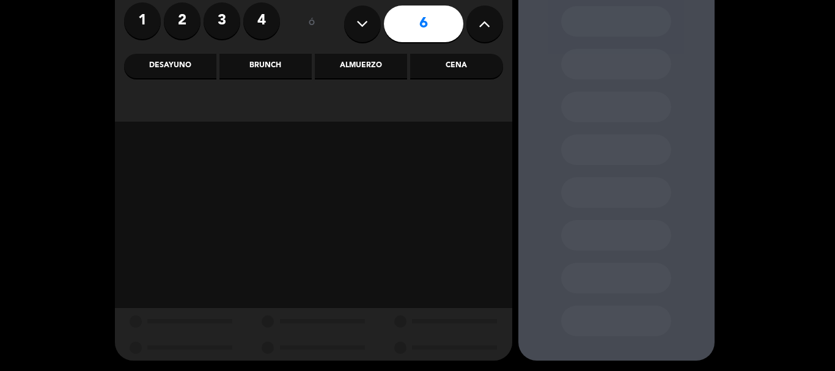
scroll to position [103, 0]
click at [344, 70] on div "Almuerzo" at bounding box center [361, 64] width 92 height 24
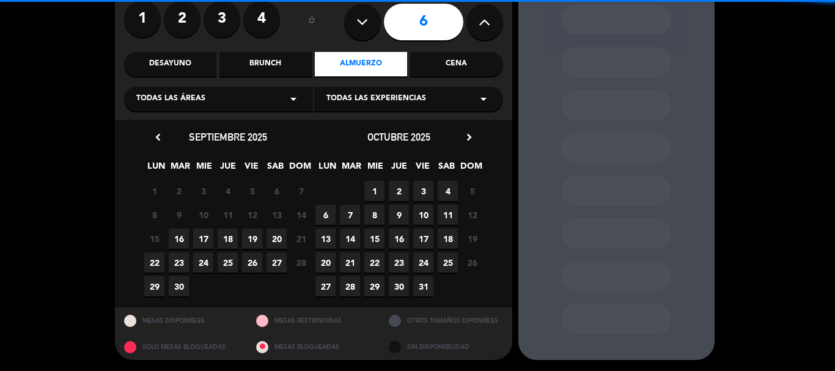
scroll to position [104, 0]
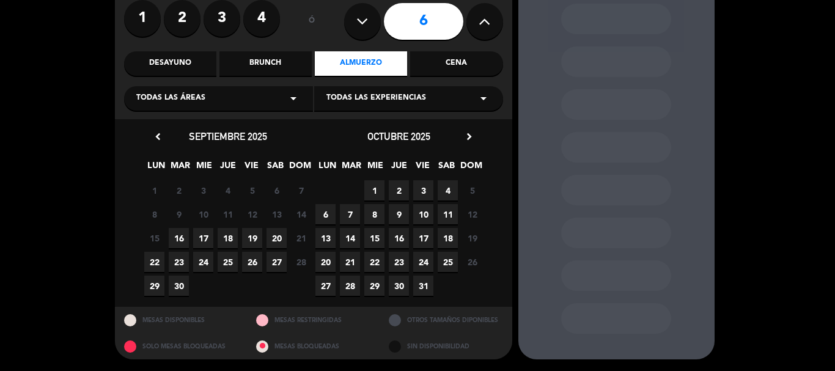
click at [208, 237] on span "17" at bounding box center [203, 238] width 20 height 20
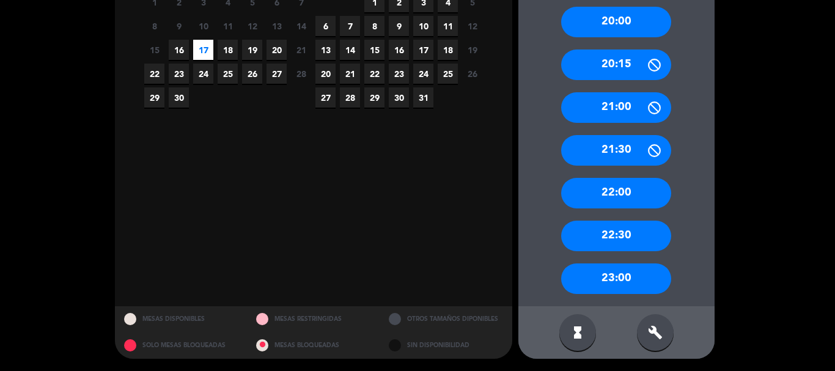
scroll to position [292, 0]
click at [669, 326] on div "build" at bounding box center [655, 332] width 37 height 37
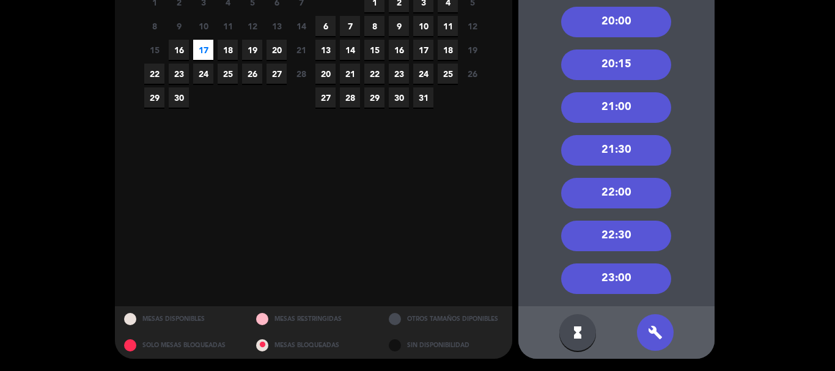
click at [629, 192] on div "22:00" at bounding box center [616, 193] width 110 height 31
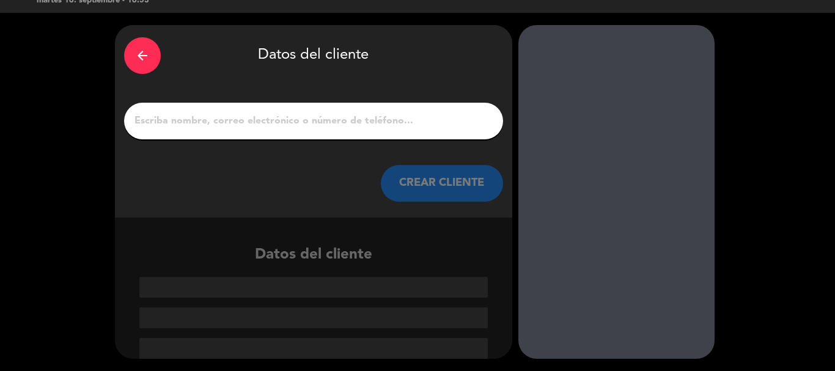
scroll to position [24, 0]
paste input "MAXI LABEQUE"
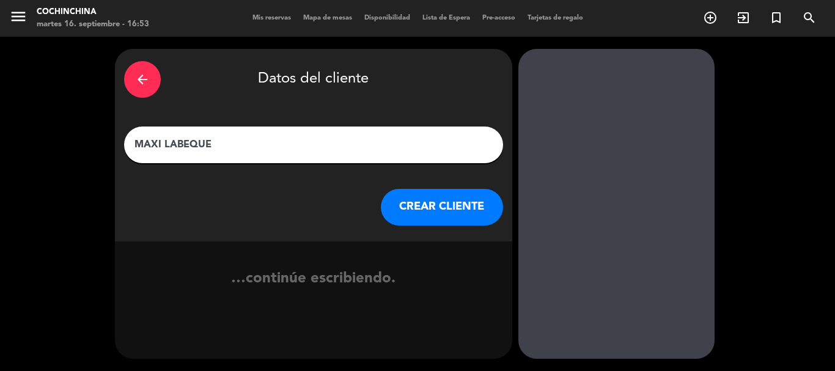
type input "MAXI LABEQUE"
click at [427, 203] on button "CREAR CLIENTE" at bounding box center [442, 207] width 122 height 37
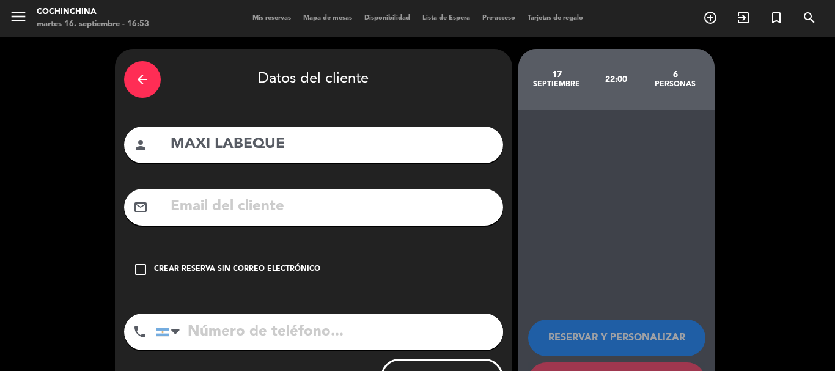
click at [260, 267] on div "Crear reserva sin correo electrónico" at bounding box center [237, 269] width 166 height 12
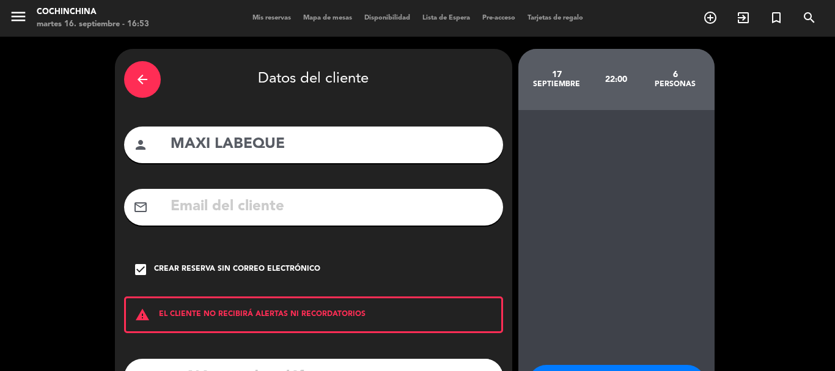
scroll to position [100, 0]
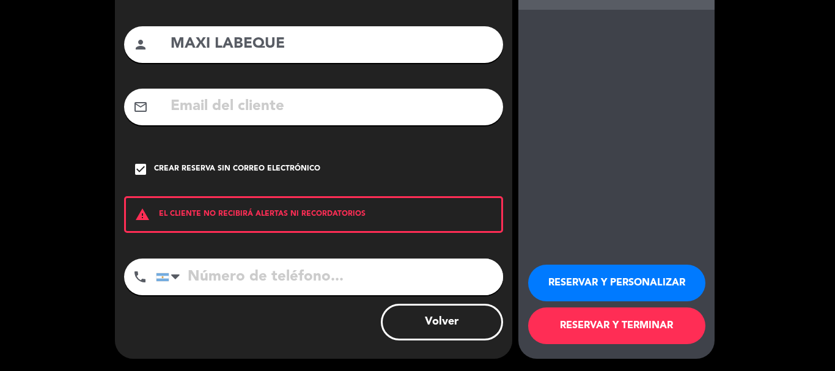
click at [612, 273] on button "RESERVAR Y PERSONALIZAR" at bounding box center [616, 283] width 177 height 37
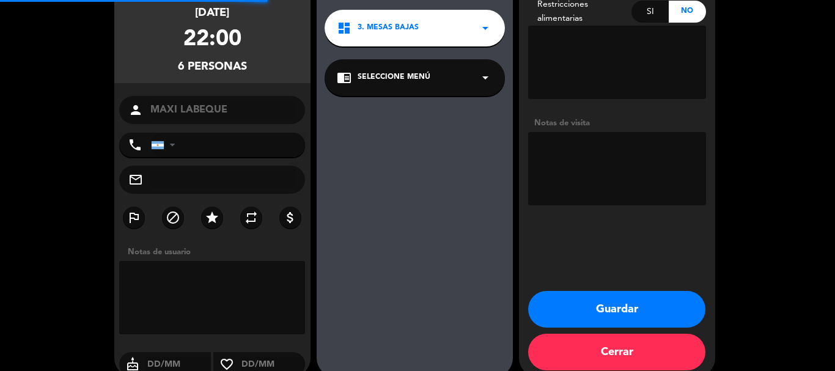
scroll to position [49, 0]
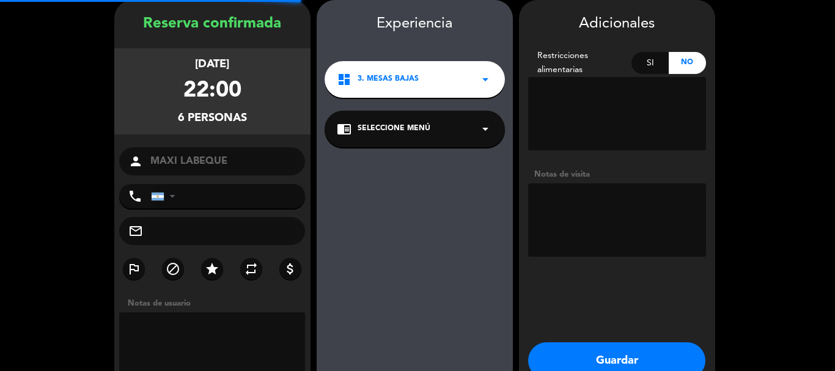
click at [619, 226] on textarea at bounding box center [617, 219] width 178 height 73
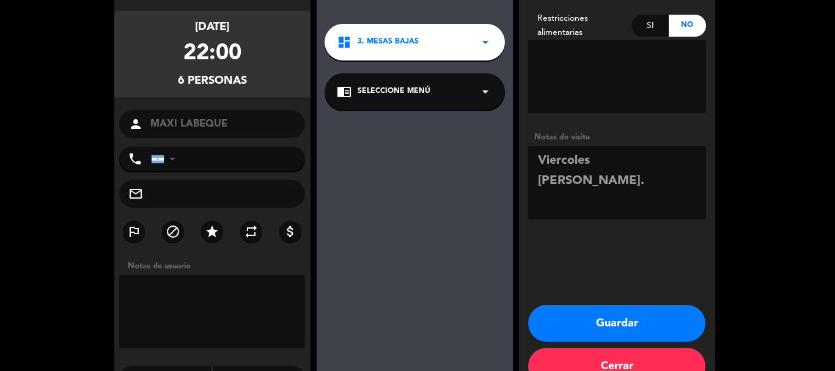
scroll to position [118, 0]
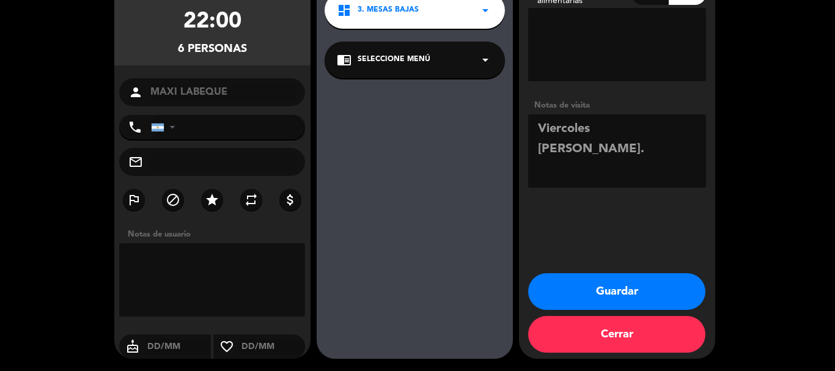
type textarea "Viercoles [PERSON_NAME]."
click at [638, 295] on button "Guardar" at bounding box center [616, 291] width 177 height 37
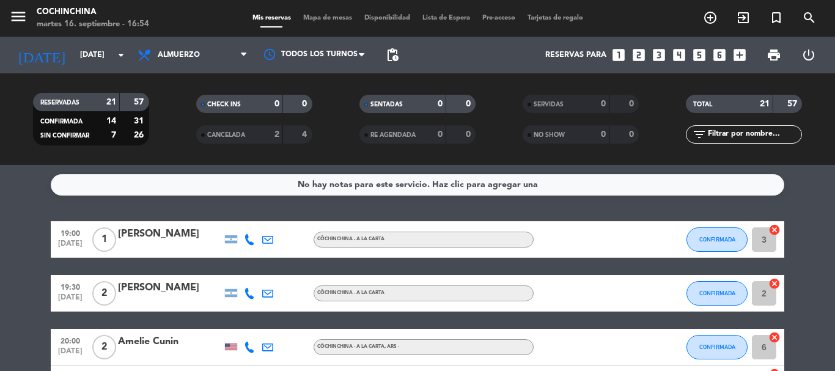
click at [335, 122] on div "CHECK INS 0 0" at bounding box center [253, 110] width 163 height 31
click at [657, 56] on icon "looks_3" at bounding box center [659, 55] width 16 height 16
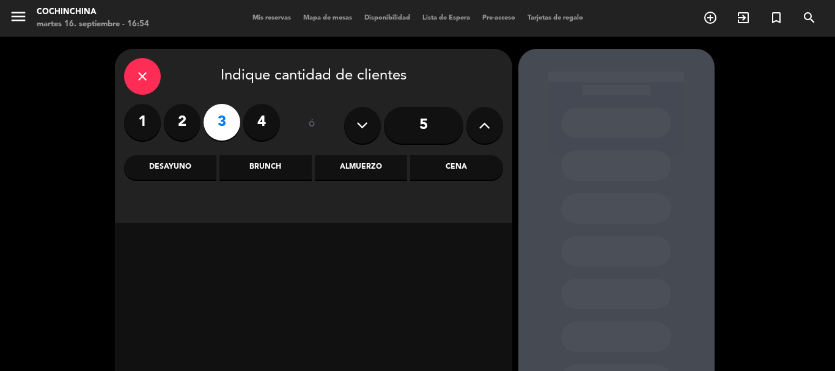
click at [365, 166] on div "Almuerzo" at bounding box center [361, 167] width 92 height 24
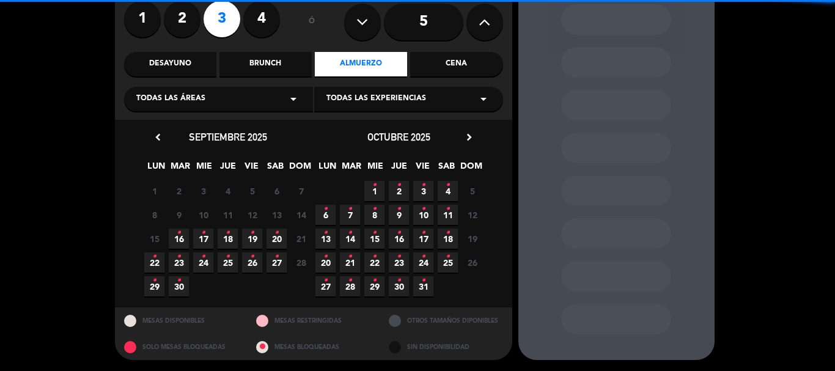
scroll to position [104, 0]
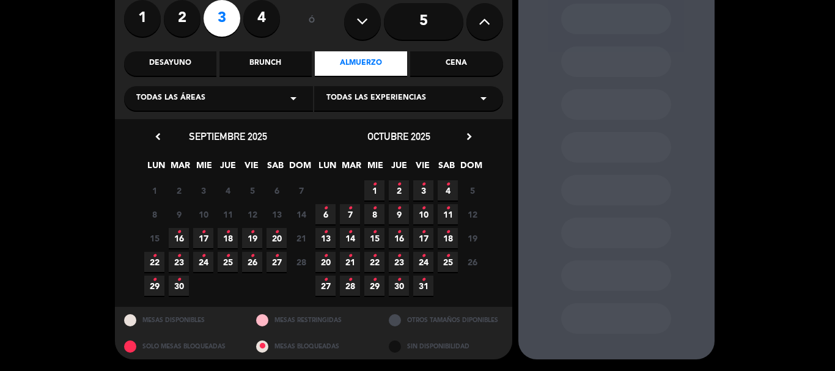
click at [197, 238] on span "17 •" at bounding box center [203, 238] width 20 height 20
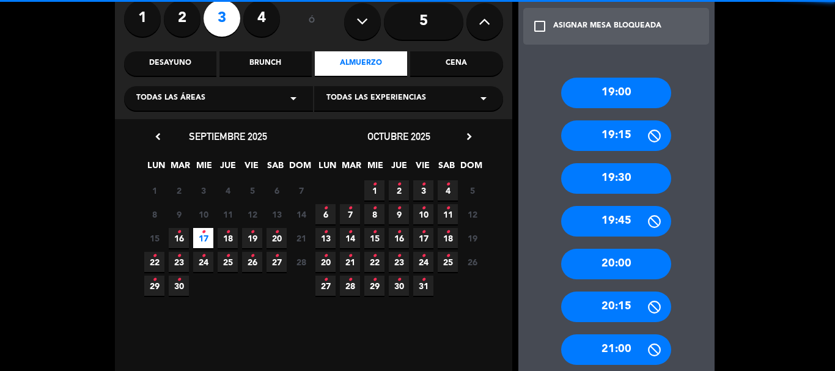
scroll to position [346, 0]
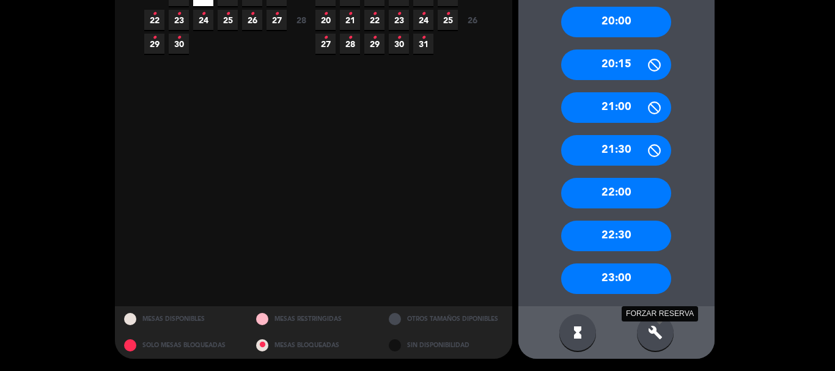
click at [662, 332] on icon "build" at bounding box center [655, 332] width 15 height 15
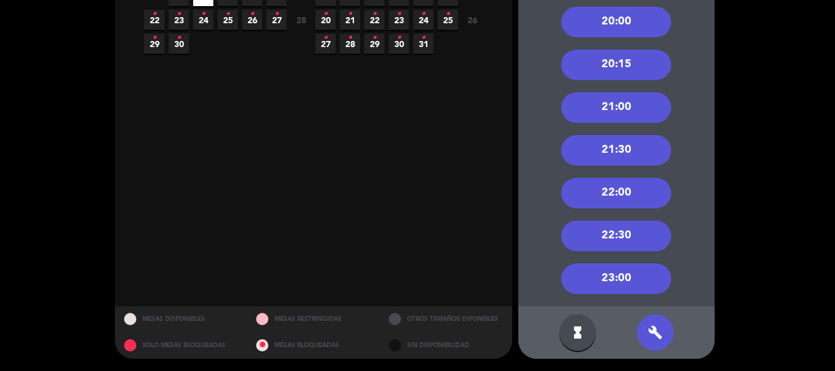
click at [637, 191] on div "22:00" at bounding box center [616, 193] width 110 height 31
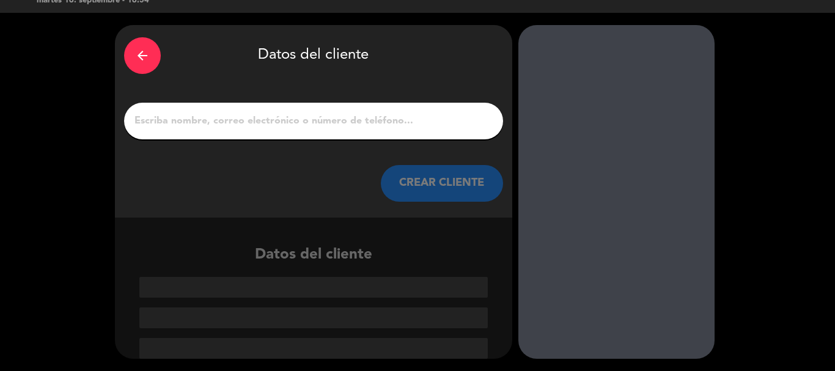
paste input "[PERSON_NAME]"
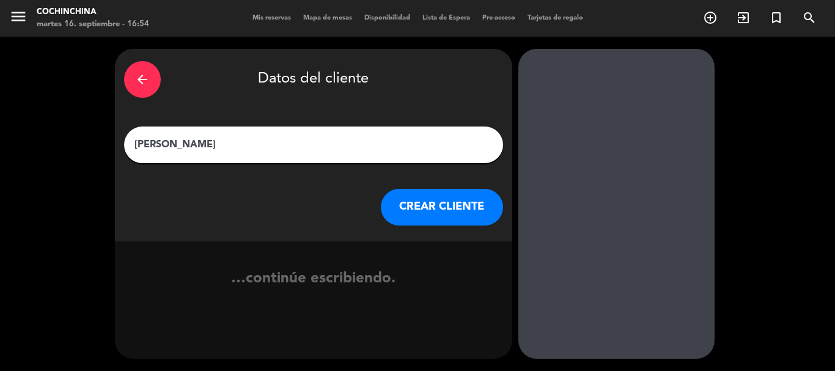
type input "[PERSON_NAME]"
click at [394, 210] on button "CREAR CLIENTE" at bounding box center [442, 207] width 122 height 37
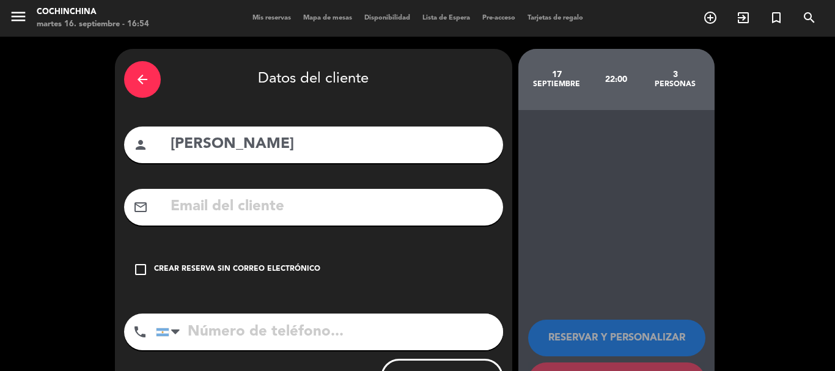
click at [290, 271] on div "Crear reserva sin correo electrónico" at bounding box center [237, 269] width 166 height 12
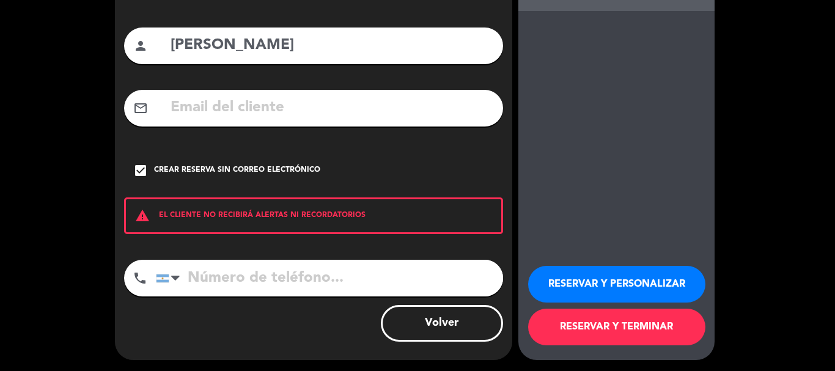
scroll to position [100, 0]
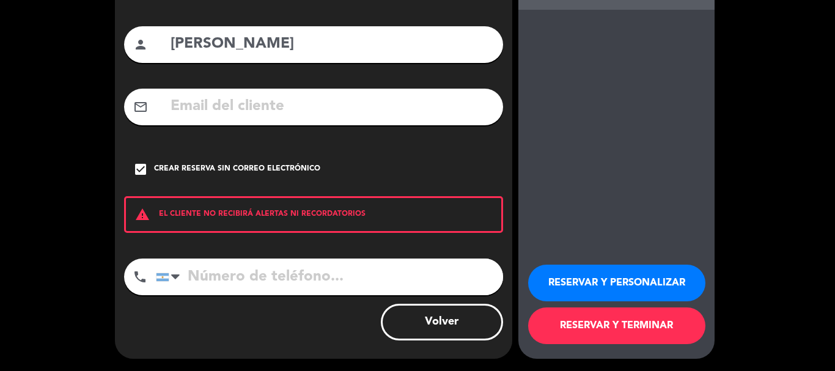
click at [623, 273] on button "RESERVAR Y PERSONALIZAR" at bounding box center [616, 283] width 177 height 37
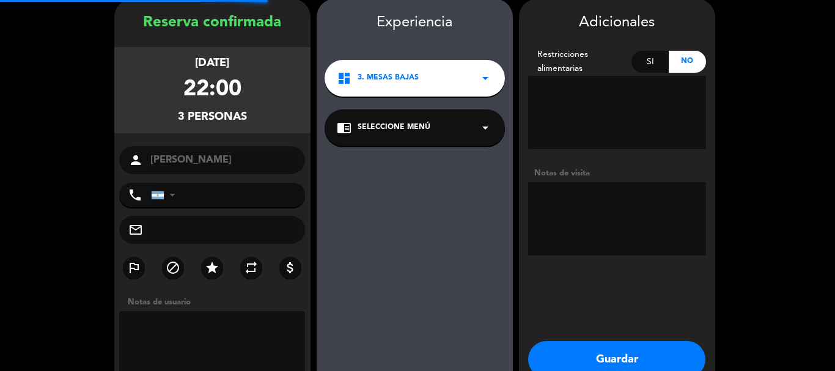
scroll to position [49, 0]
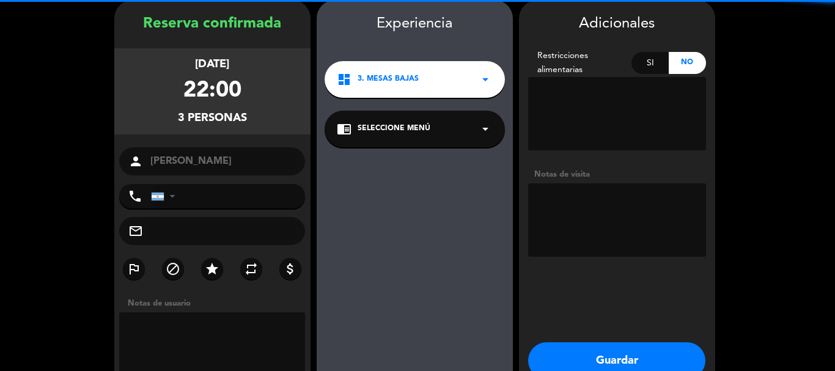
click at [617, 204] on textarea at bounding box center [617, 219] width 178 height 73
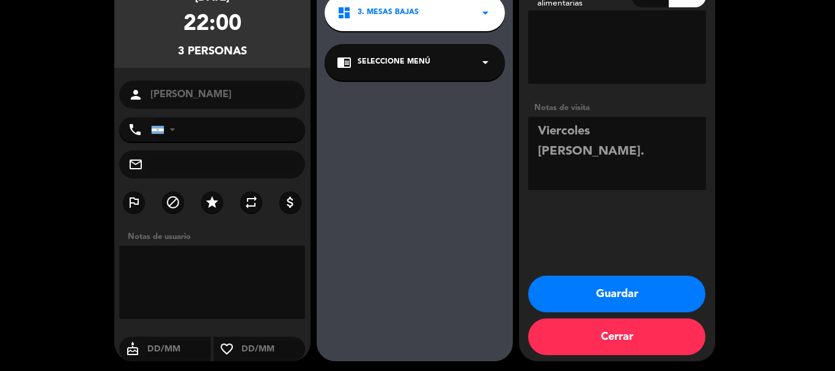
scroll to position [118, 0]
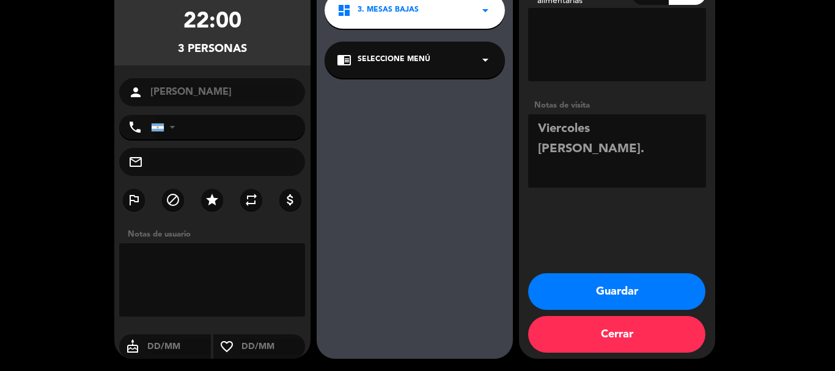
type textarea "Viercoles [PERSON_NAME]."
click at [613, 290] on button "Guardar" at bounding box center [616, 291] width 177 height 37
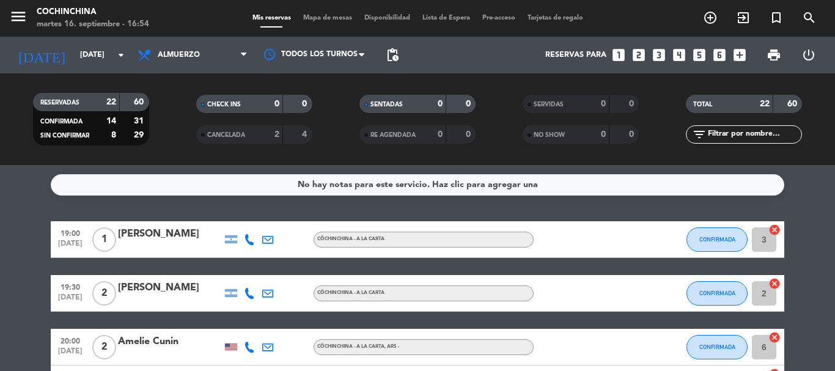
click at [658, 56] on icon "looks_3" at bounding box center [659, 55] width 16 height 16
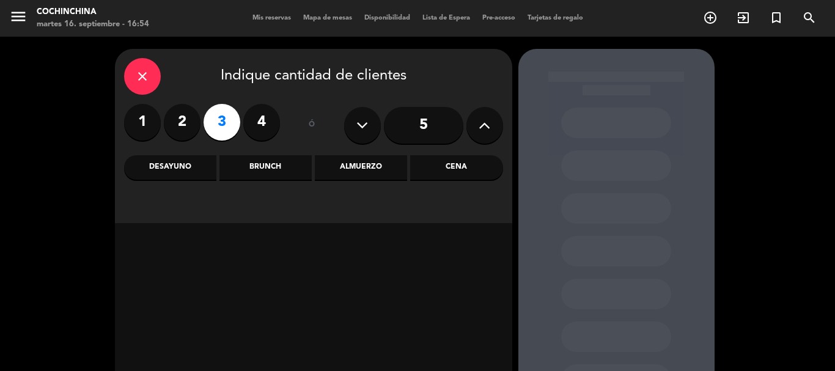
click at [384, 175] on div "Almuerzo" at bounding box center [361, 167] width 92 height 24
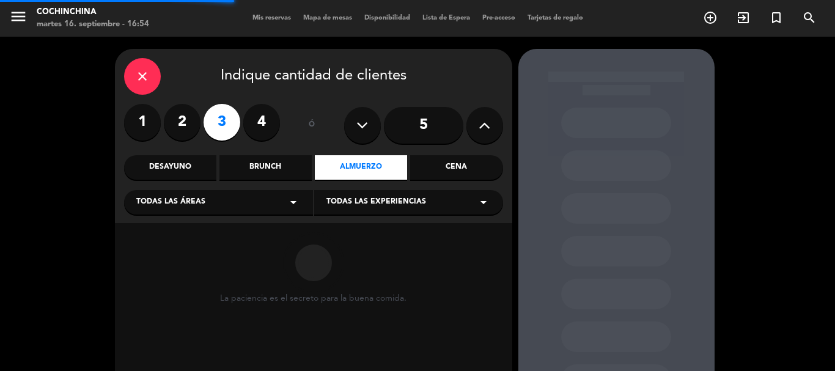
scroll to position [103, 0]
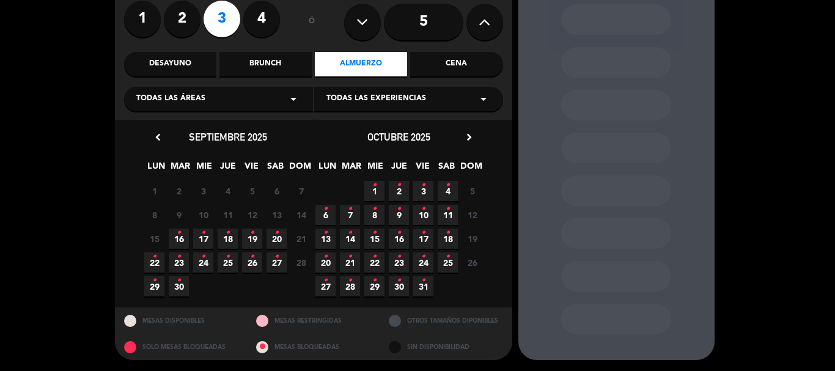
click at [209, 237] on span "17 •" at bounding box center [203, 239] width 20 height 20
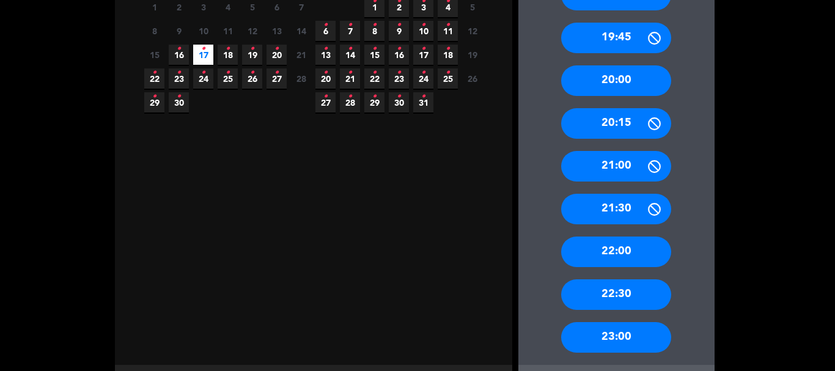
scroll to position [346, 0]
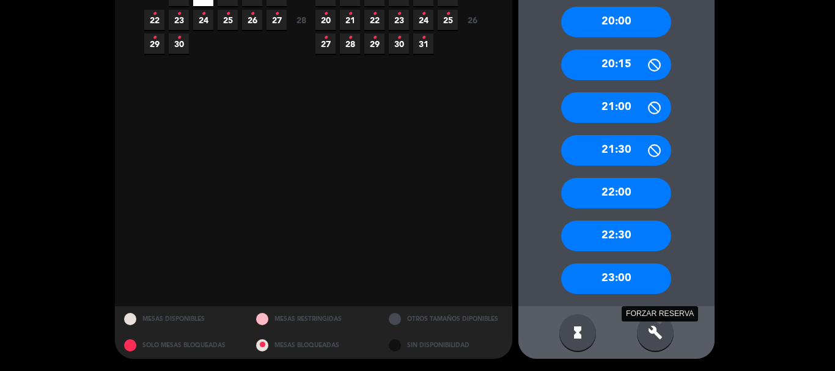
click at [662, 339] on icon "build" at bounding box center [655, 332] width 15 height 15
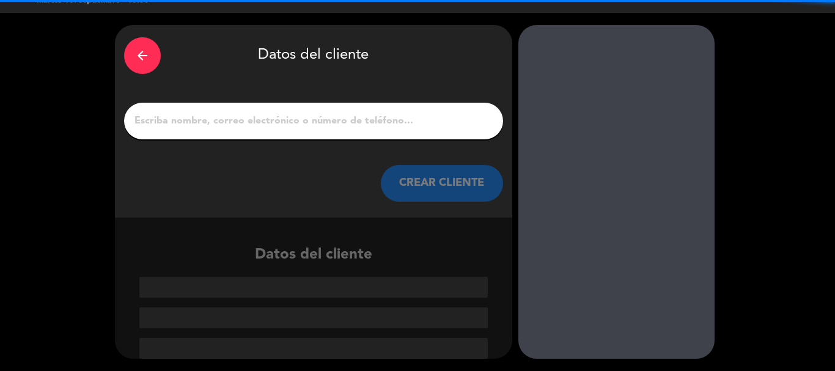
scroll to position [24, 0]
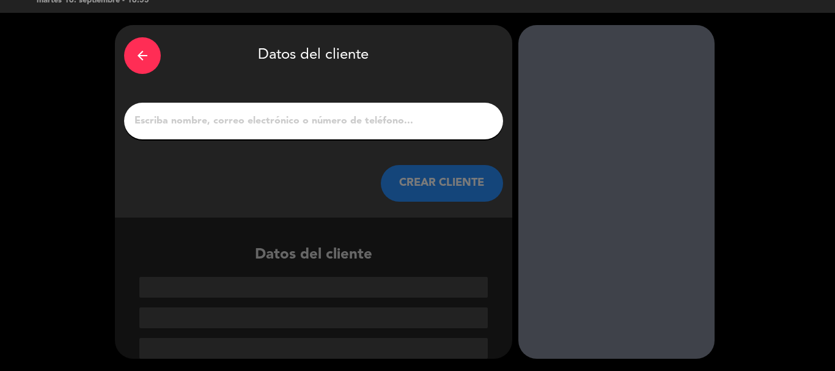
paste input "FAI"
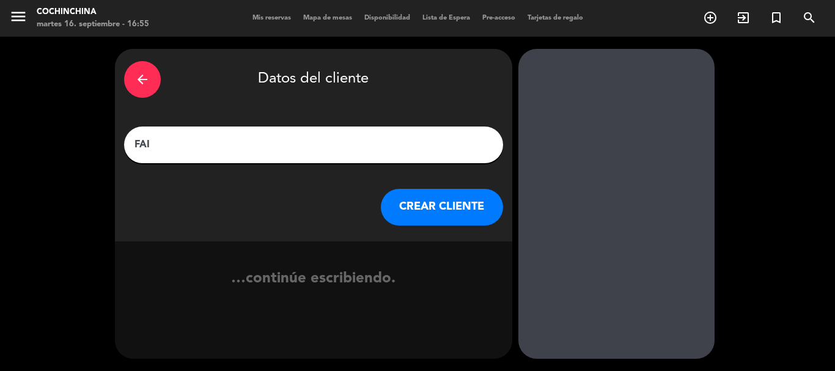
scroll to position [0, 0]
type input "FAI"
click at [462, 216] on button "CREAR CLIENTE" at bounding box center [442, 207] width 122 height 37
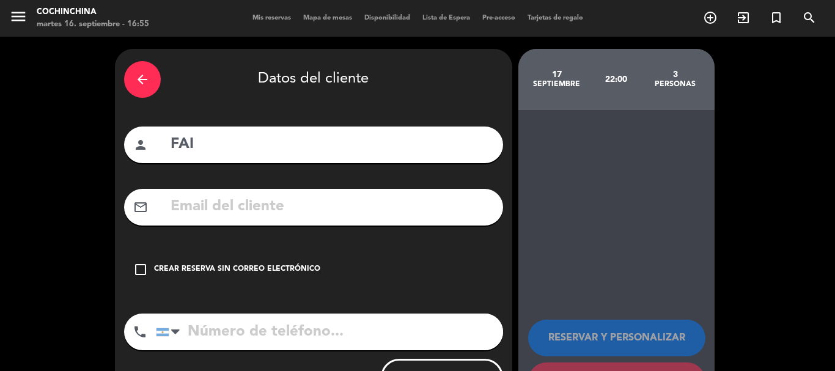
click at [306, 268] on div "Crear reserva sin correo electrónico" at bounding box center [237, 269] width 166 height 12
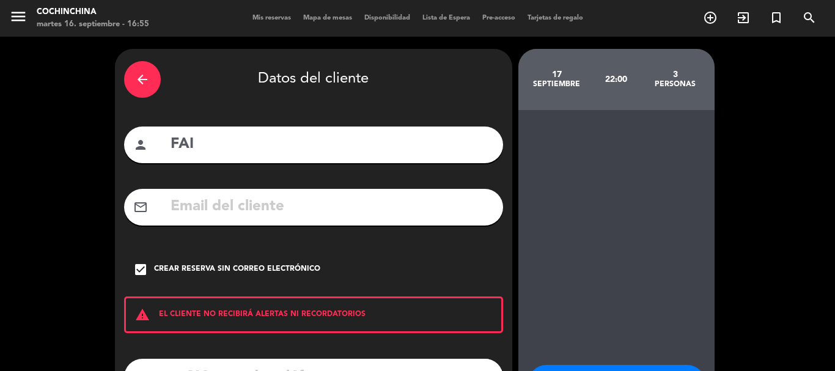
scroll to position [100, 0]
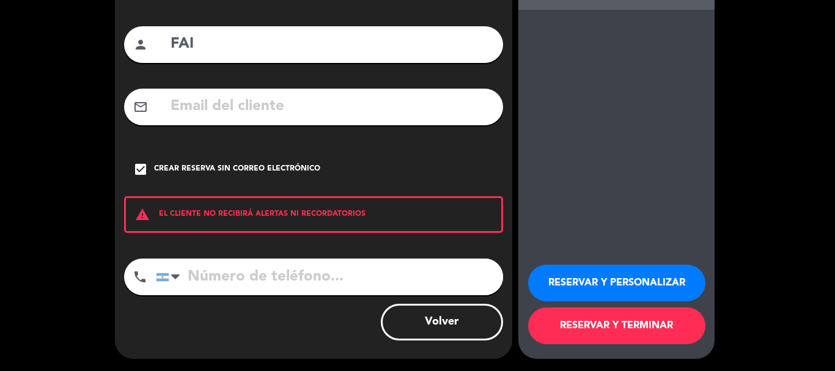
click at [597, 271] on button "RESERVAR Y PERSONALIZAR" at bounding box center [616, 283] width 177 height 37
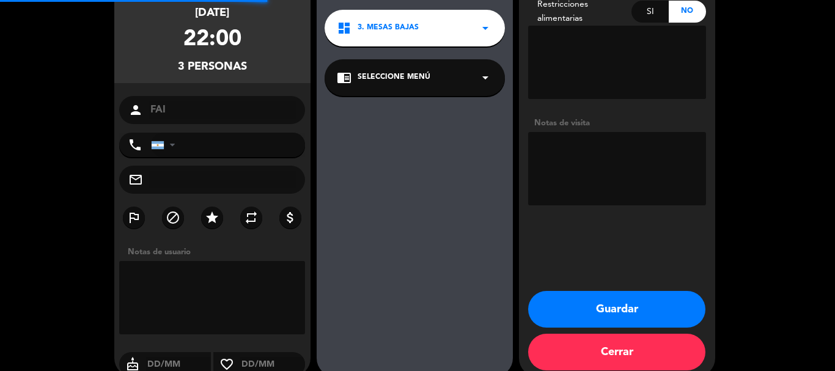
scroll to position [49, 0]
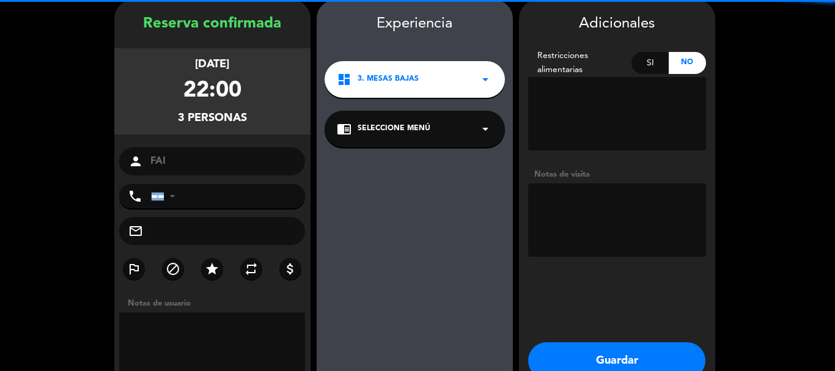
click at [602, 208] on textarea at bounding box center [617, 219] width 178 height 73
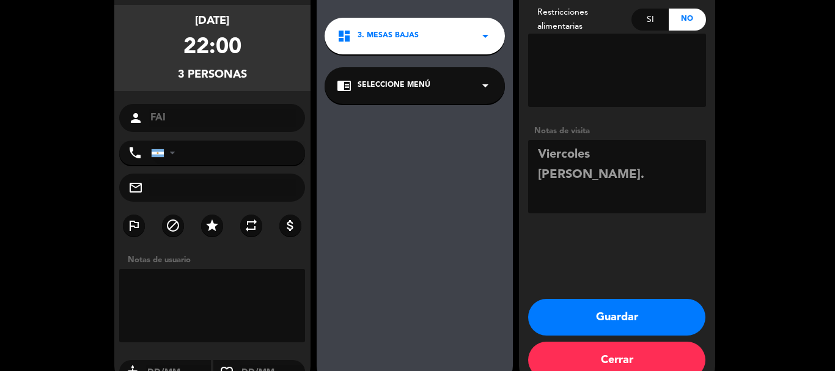
scroll to position [118, 0]
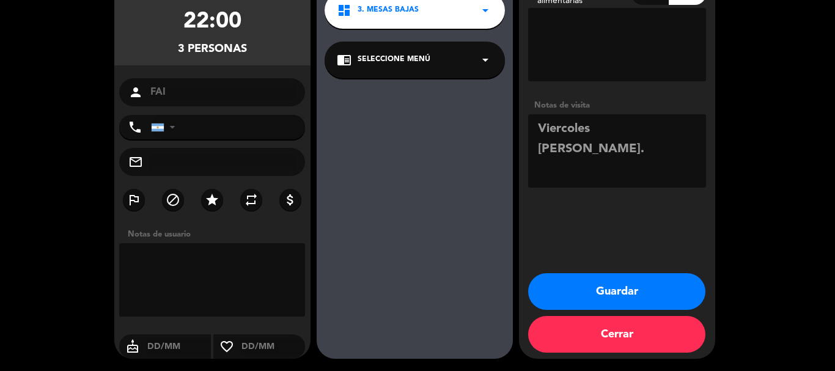
type textarea "Viercoles [PERSON_NAME]."
click at [631, 293] on button "Guardar" at bounding box center [616, 291] width 177 height 37
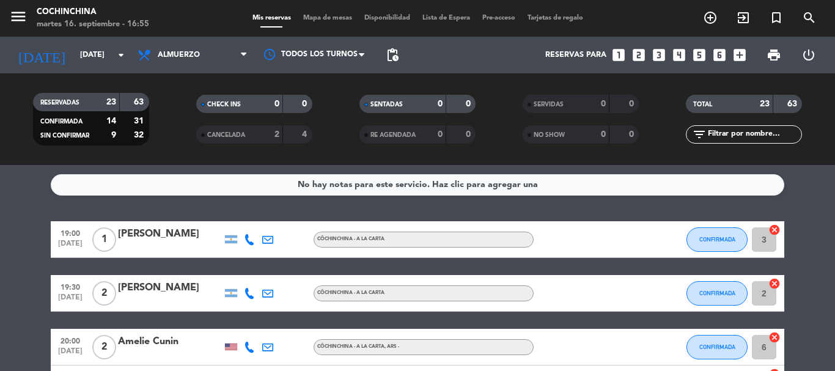
click at [661, 55] on icon "looks_3" at bounding box center [659, 55] width 16 height 16
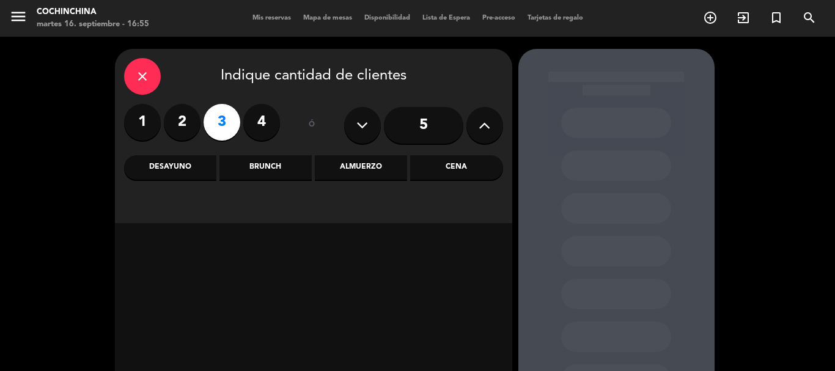
click at [366, 158] on div "Almuerzo" at bounding box center [361, 167] width 92 height 24
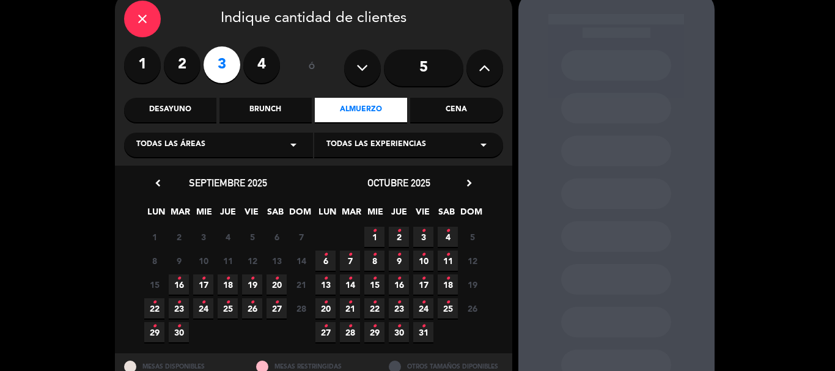
scroll to position [104, 0]
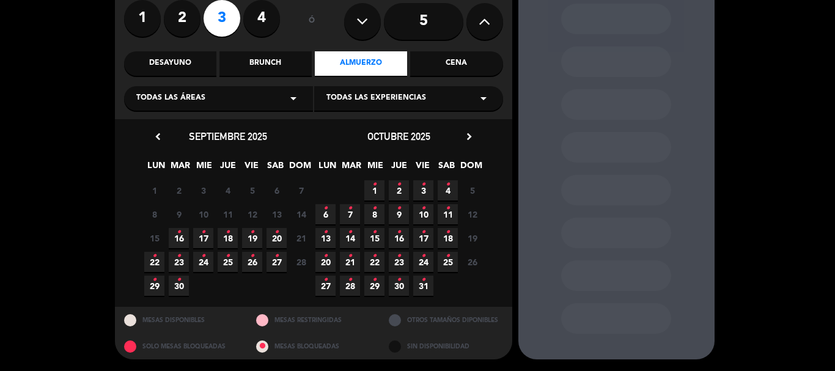
click at [204, 235] on icon "•" at bounding box center [203, 233] width 4 height 20
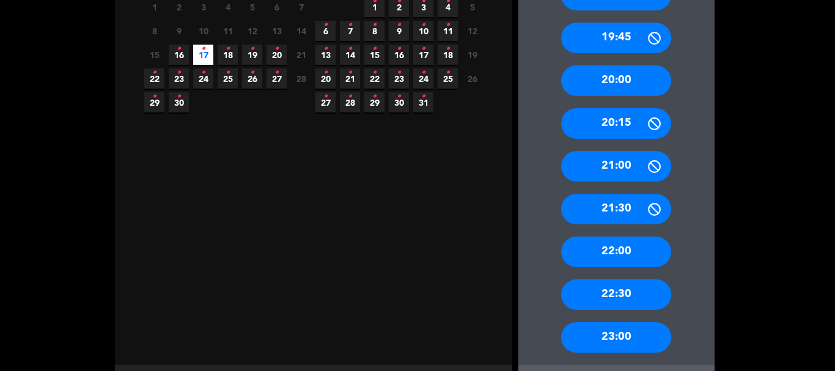
scroll to position [346, 0]
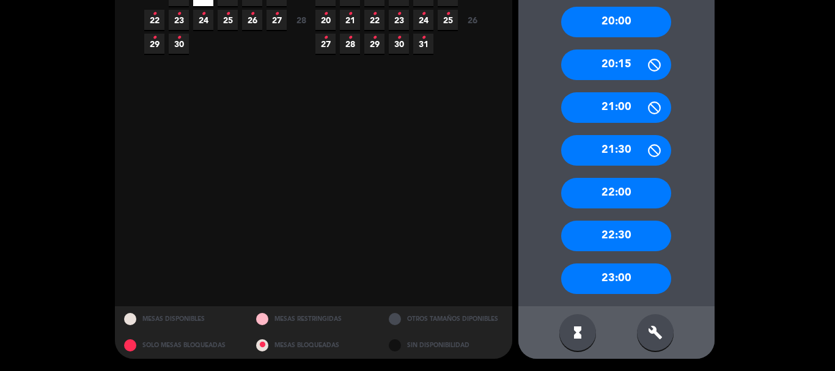
click at [646, 331] on div "build" at bounding box center [655, 332] width 37 height 37
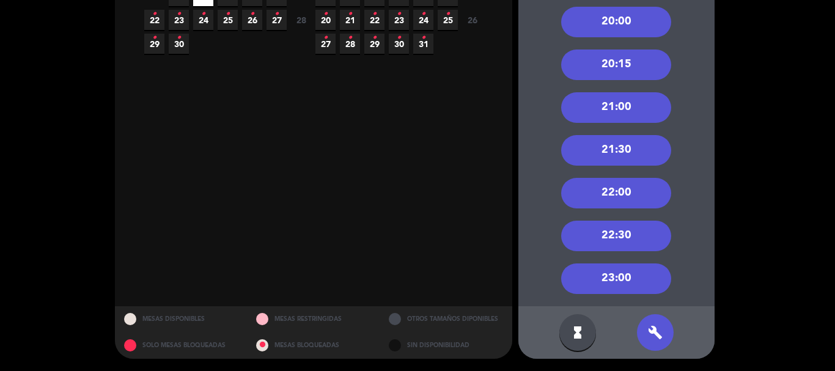
click at [621, 186] on div "22:00" at bounding box center [616, 193] width 110 height 31
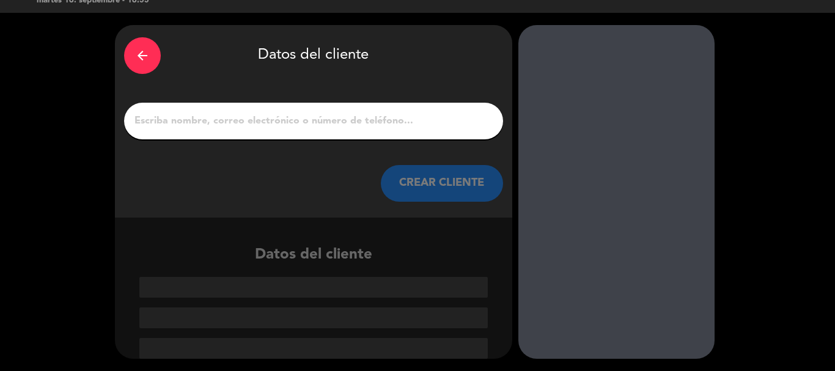
paste input "DOCCC"
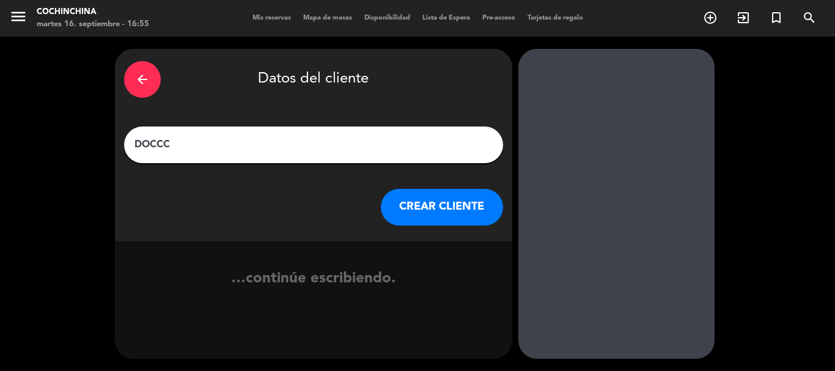
scroll to position [0, 0]
type input "DOCCC"
click at [436, 207] on button "CREAR CLIENTE" at bounding box center [442, 207] width 122 height 37
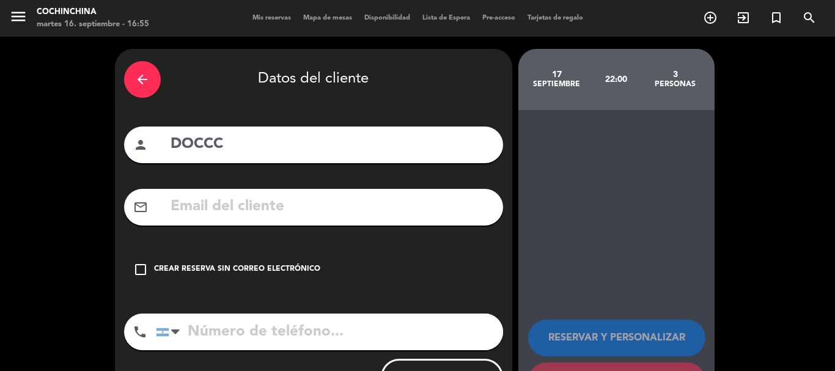
click at [237, 265] on div "Crear reserva sin correo electrónico" at bounding box center [237, 269] width 166 height 12
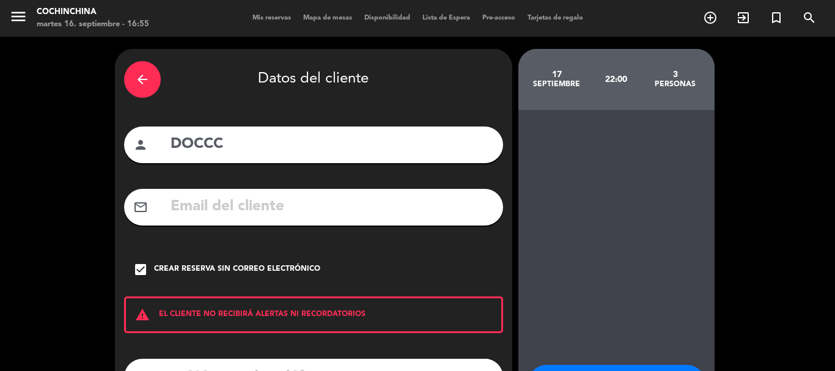
scroll to position [100, 0]
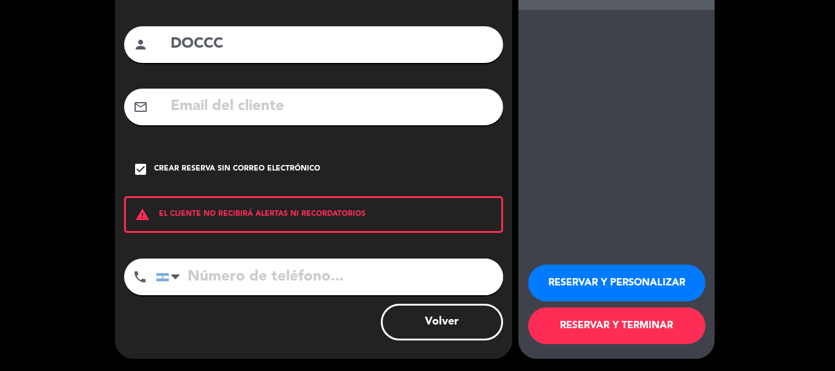
click at [589, 265] on button "RESERVAR Y PERSONALIZAR" at bounding box center [616, 283] width 177 height 37
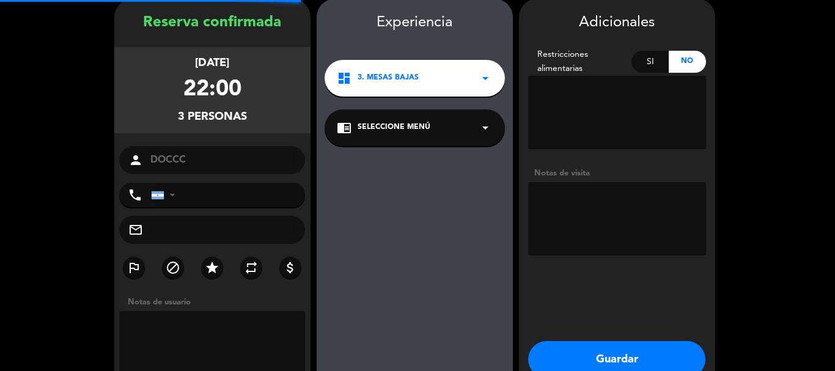
scroll to position [49, 0]
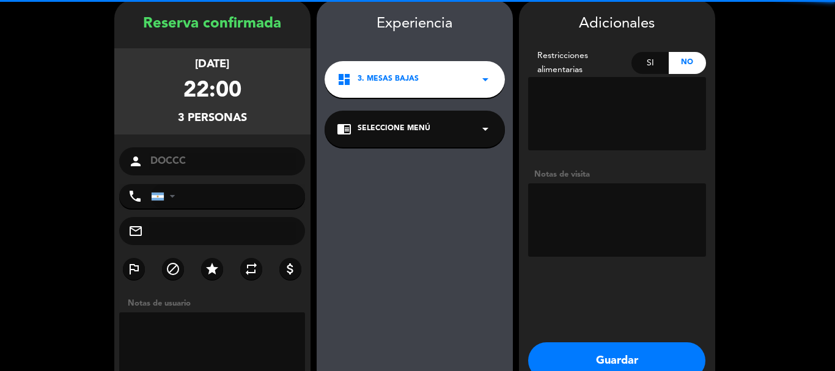
click at [580, 248] on textarea at bounding box center [617, 219] width 178 height 73
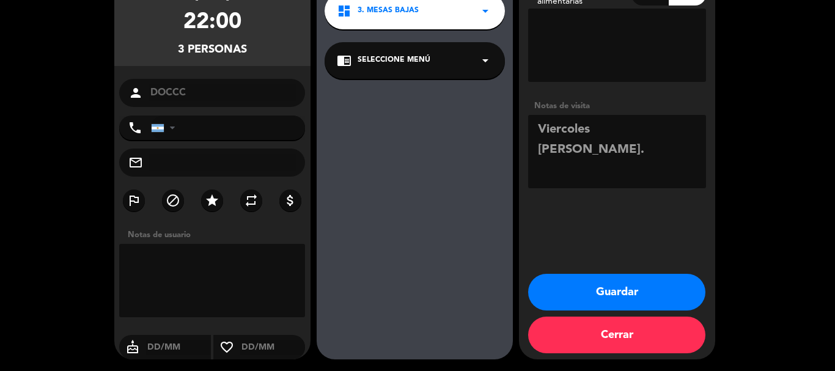
scroll to position [118, 0]
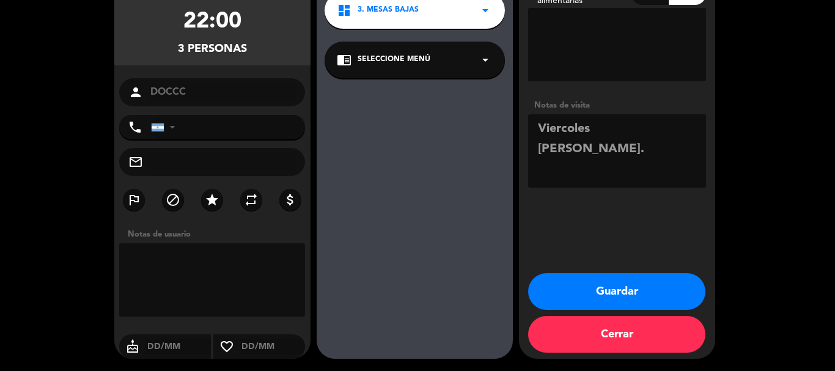
type textarea "Viercoles [PERSON_NAME]."
click at [619, 290] on button "Guardar" at bounding box center [616, 291] width 177 height 37
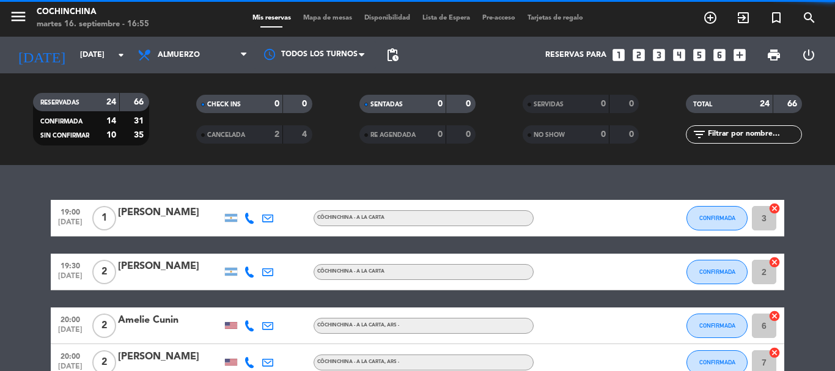
click at [177, 118] on div "CHECK INS 0 0" at bounding box center [253, 110] width 163 height 31
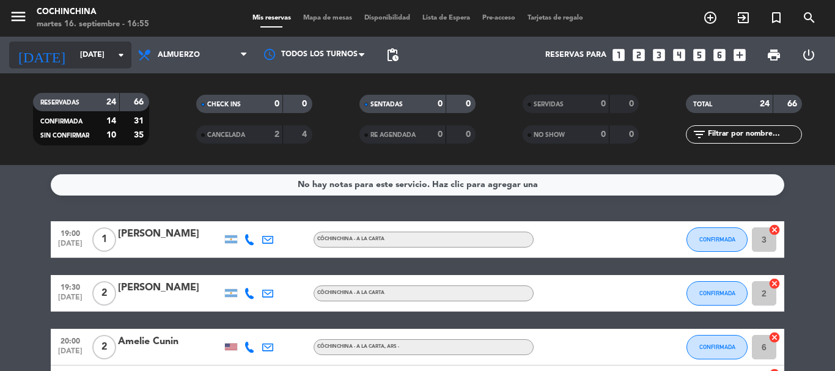
click at [114, 59] on icon "arrow_drop_down" at bounding box center [121, 55] width 15 height 15
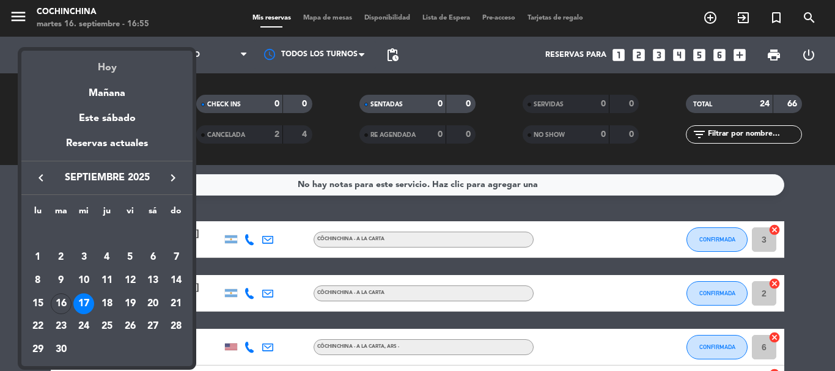
click at [105, 65] on div "Hoy" at bounding box center [106, 63] width 171 height 25
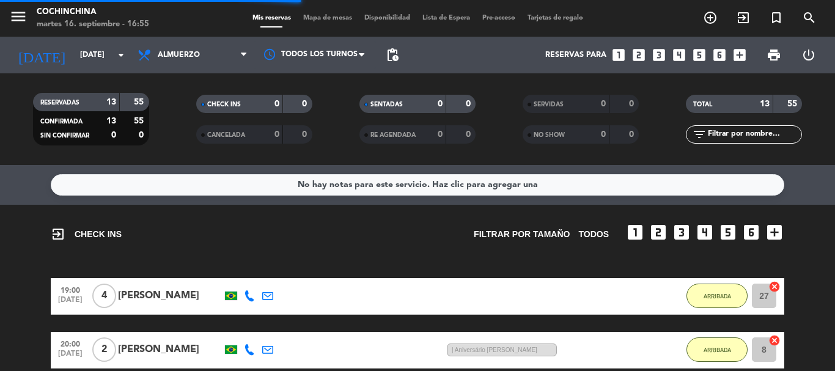
click at [336, 125] on filter-checkbox "RE AGENDADA 0 0" at bounding box center [417, 134] width 163 height 18
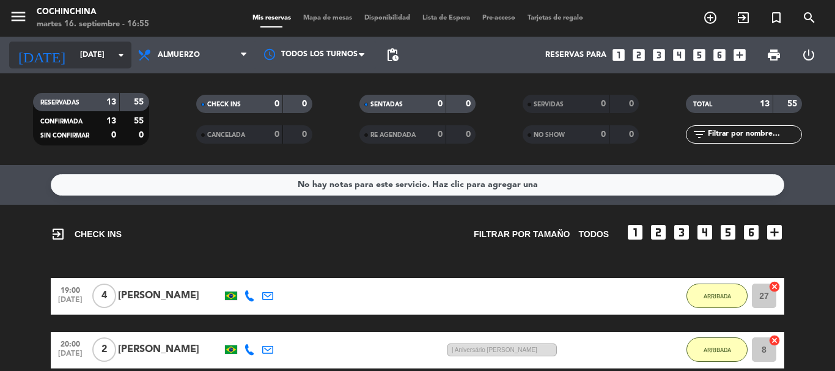
click at [113, 56] on input "[DATE]" at bounding box center [125, 55] width 103 height 21
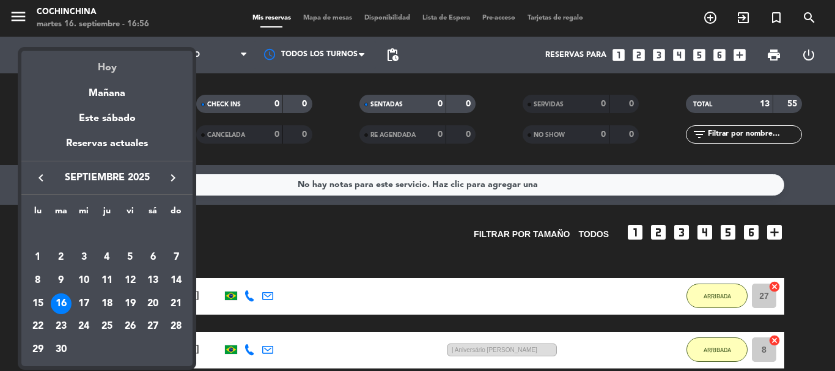
click at [114, 67] on div "Hoy" at bounding box center [106, 63] width 171 height 25
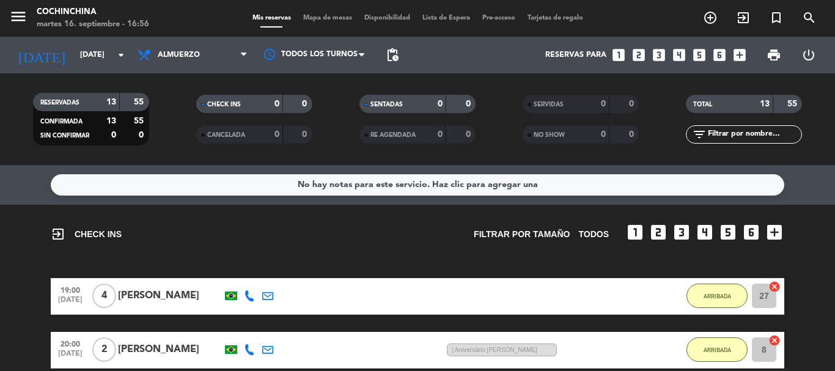
click at [170, 125] on filter-checkbox "RESERVADAS 13 55 CONFIRMADA 13 55 SIN CONFIRMAR 0 0" at bounding box center [90, 119] width 163 height 53
click at [759, 134] on input "text" at bounding box center [754, 134] width 95 height 13
click at [87, 60] on input "[DATE]" at bounding box center [125, 55] width 103 height 21
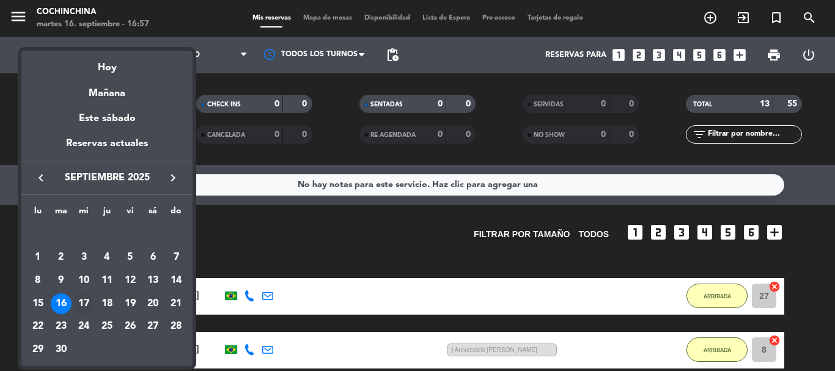
click at [86, 311] on div "17" at bounding box center [83, 303] width 21 height 21
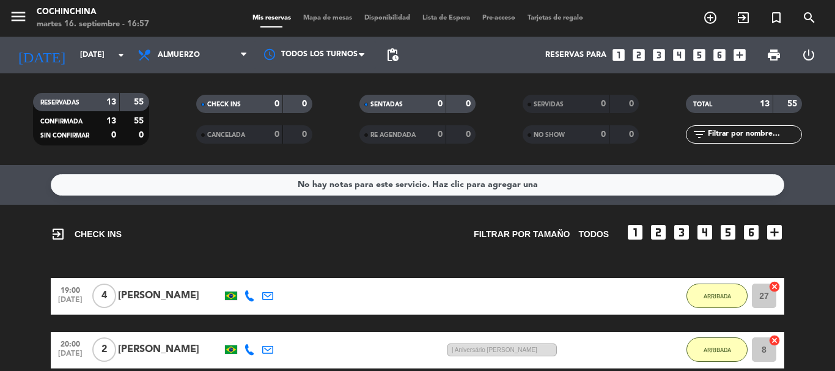
type input "[DATE]"
click at [763, 128] on input "text" at bounding box center [754, 134] width 95 height 13
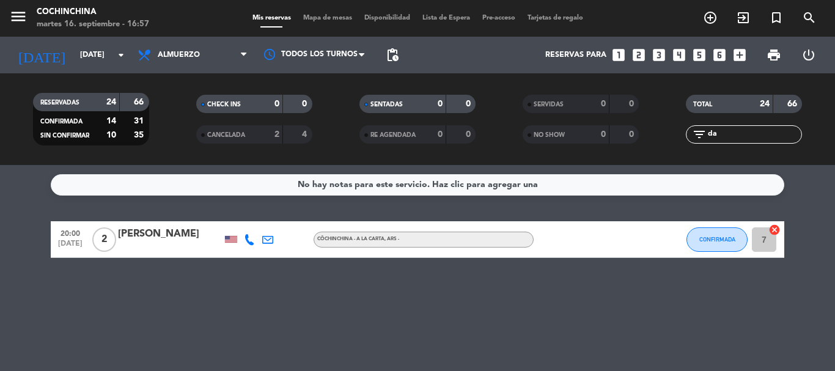
type input "d"
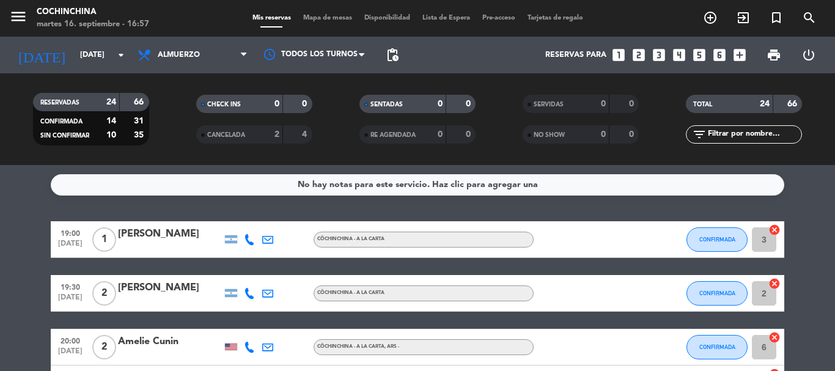
click at [676, 54] on icon "looks_4" at bounding box center [679, 55] width 16 height 16
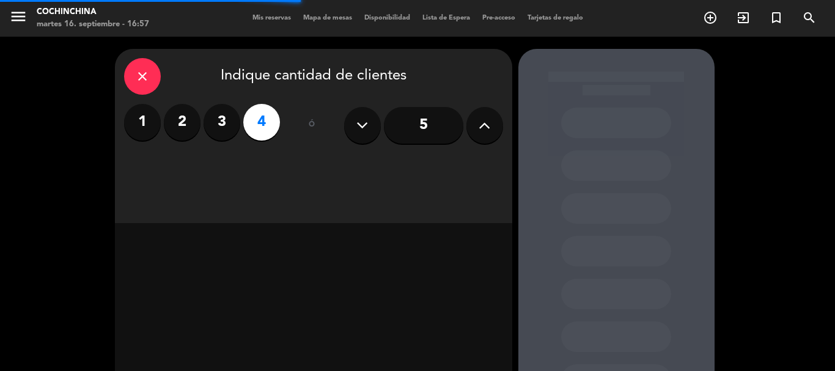
scroll to position [103, 0]
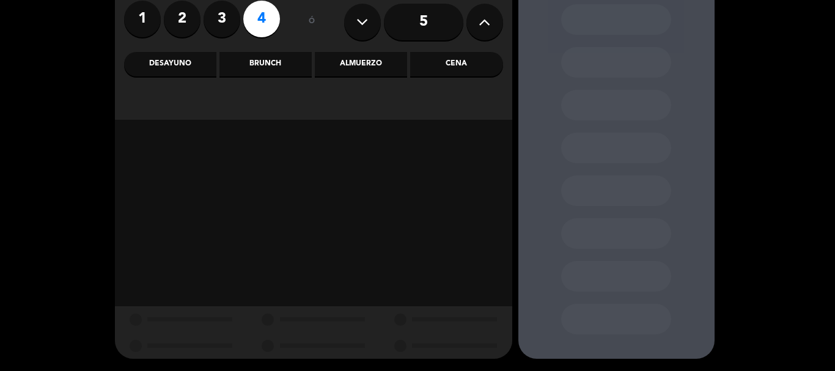
click at [371, 63] on div "Almuerzo" at bounding box center [361, 64] width 92 height 24
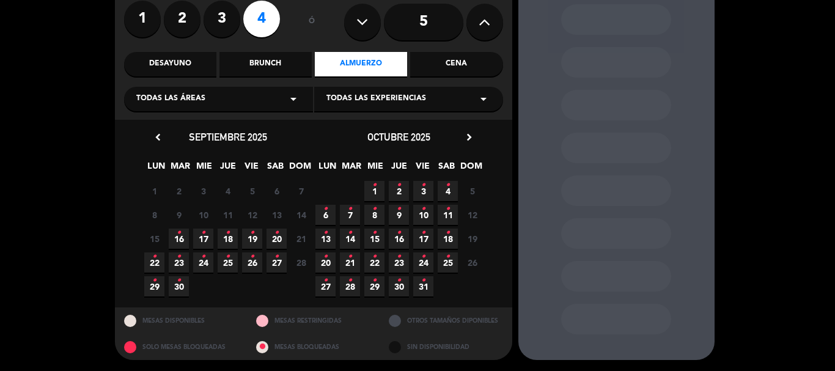
click at [206, 237] on span "17 •" at bounding box center [203, 239] width 20 height 20
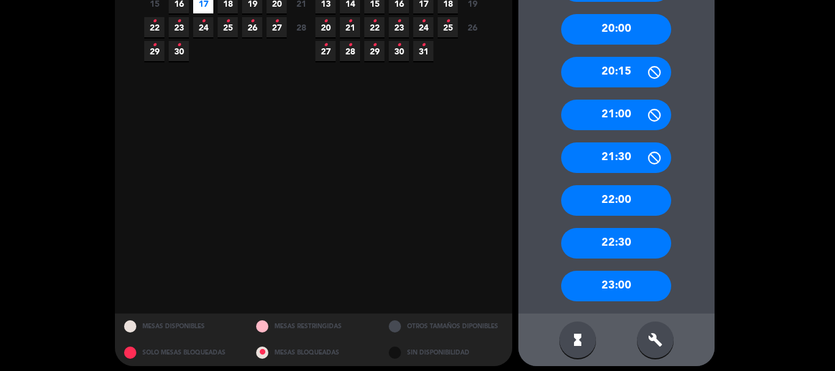
scroll to position [346, 0]
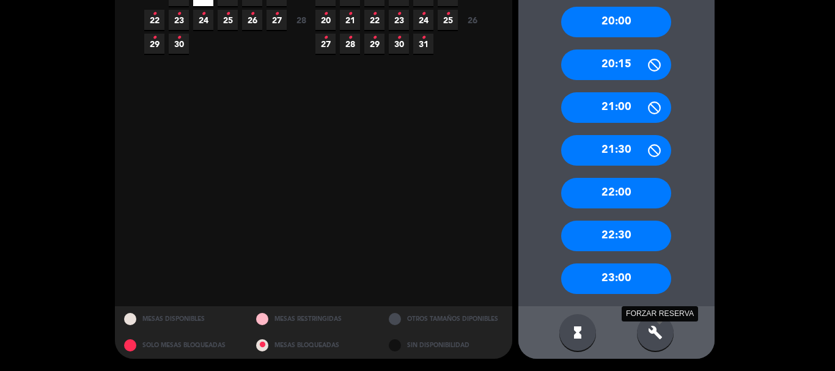
click at [657, 330] on icon "build" at bounding box center [655, 332] width 15 height 15
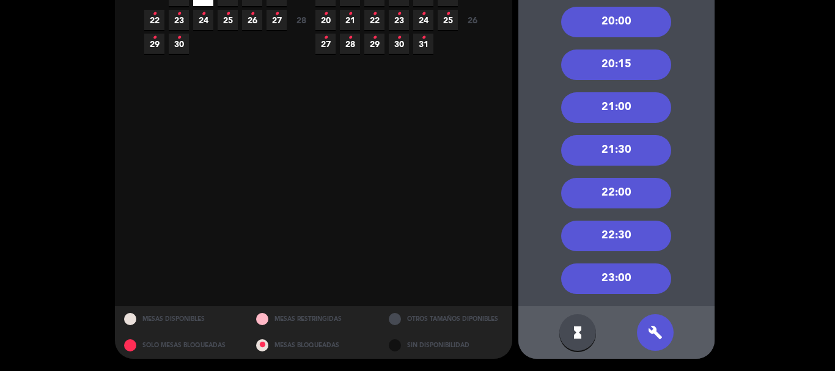
click at [614, 183] on div "22:00" at bounding box center [616, 193] width 110 height 31
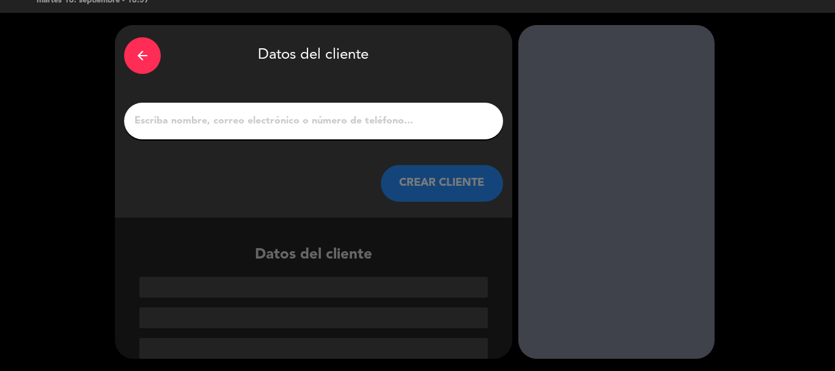
paste input "DAUG"
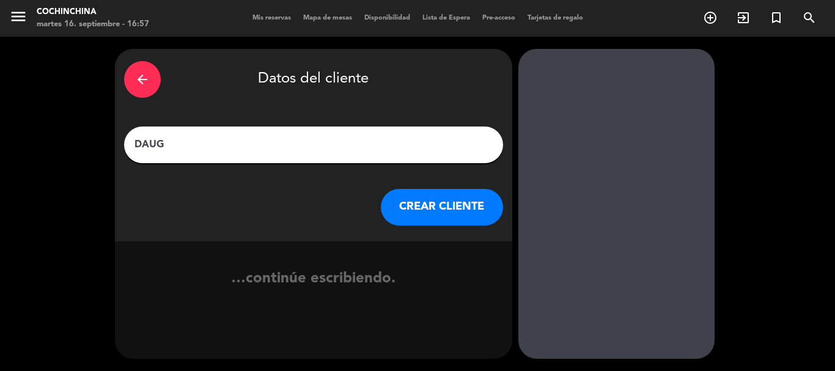
scroll to position [0, 0]
type input "DAUG"
click at [397, 194] on button "CREAR CLIENTE" at bounding box center [442, 207] width 122 height 37
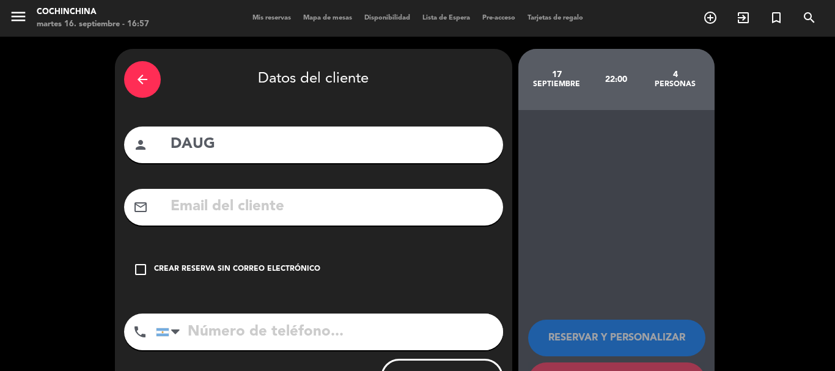
click at [274, 269] on div "Crear reserva sin correo electrónico" at bounding box center [237, 269] width 166 height 12
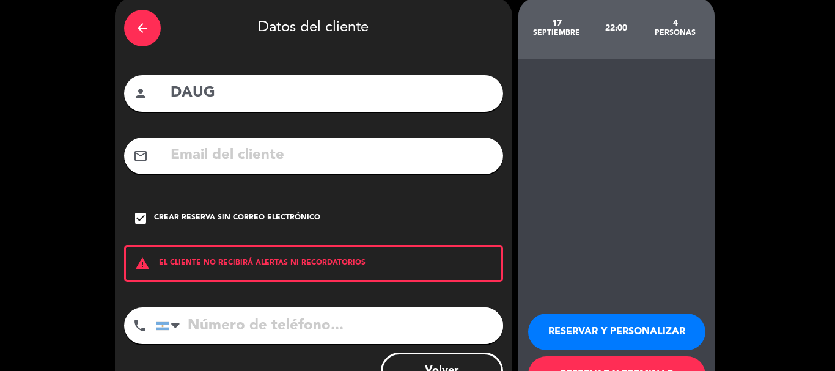
scroll to position [100, 0]
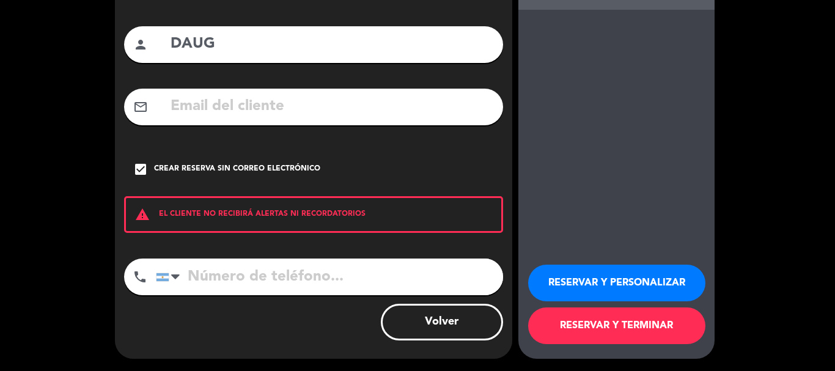
click at [644, 271] on button "RESERVAR Y PERSONALIZAR" at bounding box center [616, 283] width 177 height 37
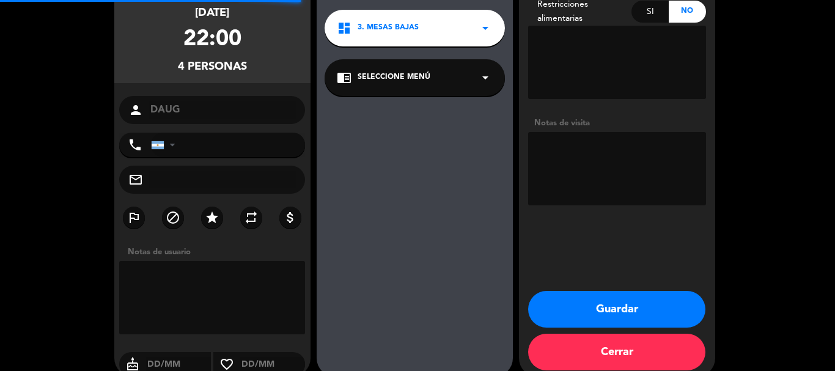
scroll to position [49, 0]
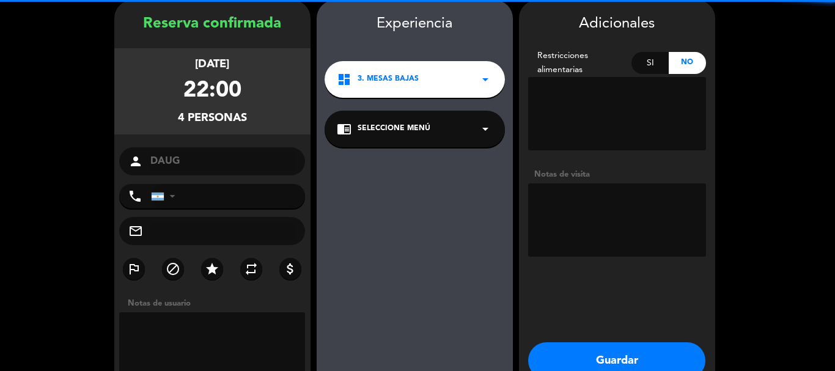
click at [601, 208] on textarea at bounding box center [617, 219] width 178 height 73
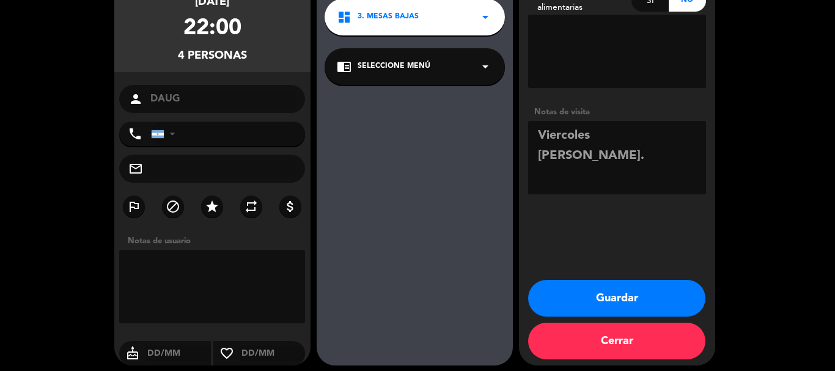
scroll to position [118, 0]
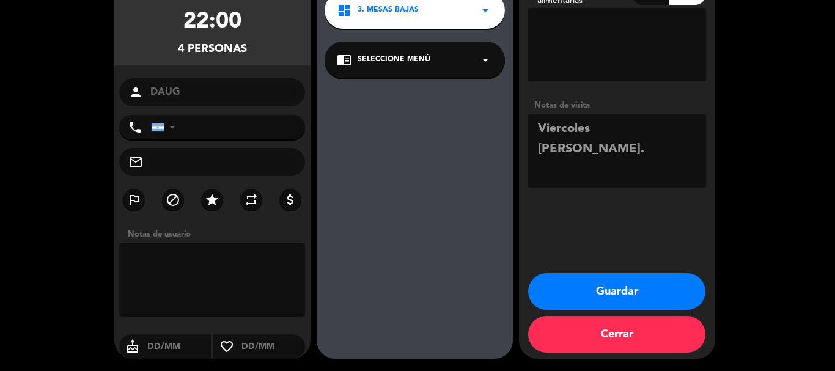
type textarea "Viercoles [PERSON_NAME]."
click at [622, 290] on button "Guardar" at bounding box center [616, 291] width 177 height 37
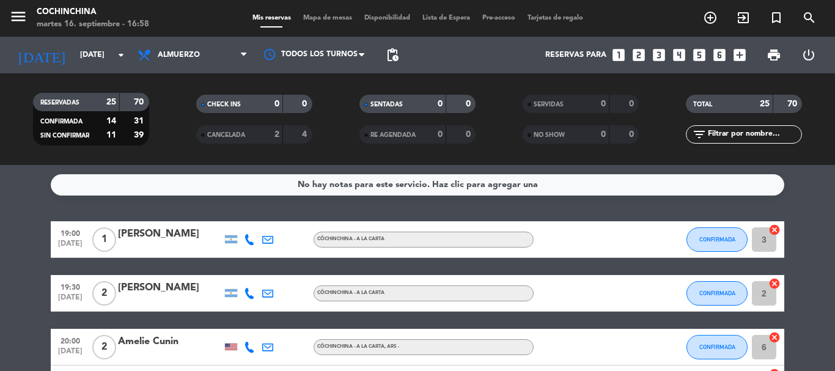
click at [172, 108] on filter-checkbox "CHECK INS 0 0" at bounding box center [253, 104] width 163 height 18
click at [732, 129] on input "text" at bounding box center [754, 134] width 95 height 13
drag, startPoint x: 172, startPoint y: 101, endPoint x: 133, endPoint y: 71, distance: 49.7
click at [172, 101] on filter-checkbox "CHECK INS 0 0" at bounding box center [253, 104] width 163 height 18
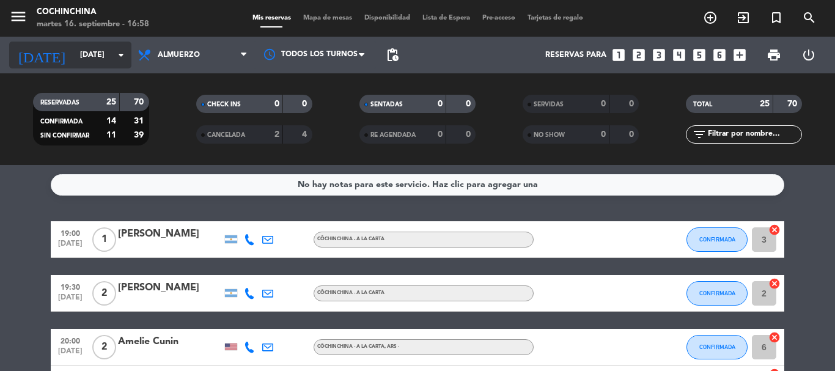
click at [121, 57] on icon "arrow_drop_down" at bounding box center [121, 55] width 15 height 15
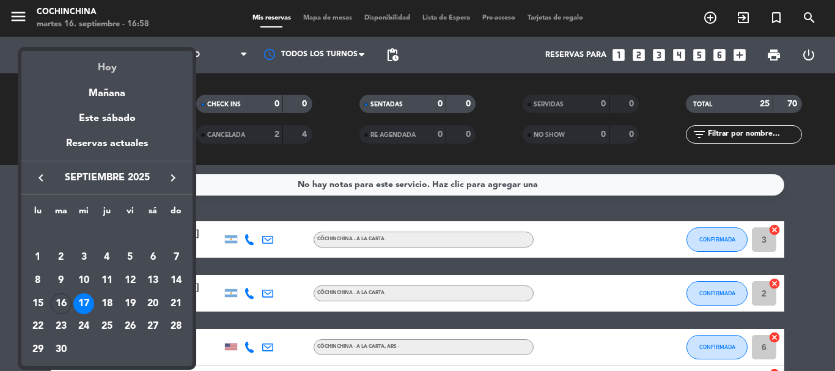
click at [121, 52] on div "Hoy" at bounding box center [106, 63] width 171 height 25
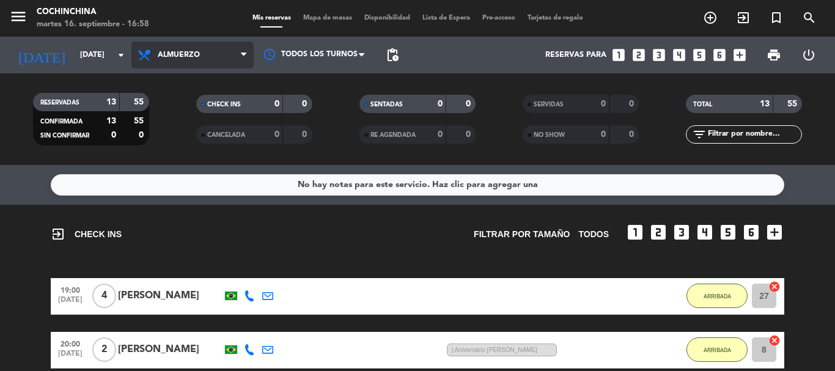
click at [205, 46] on span "Almuerzo" at bounding box center [192, 55] width 122 height 27
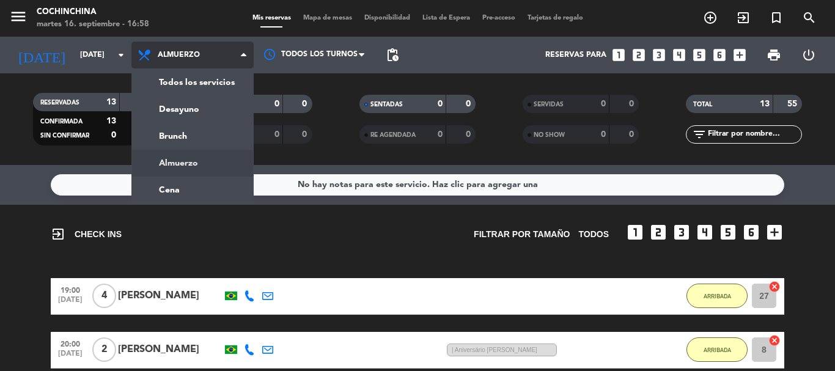
click at [180, 163] on div "menu Cochinchina [DATE] 16. septiembre - 16:58 Mis reservas Mapa de mesas Dispo…" at bounding box center [417, 82] width 835 height 165
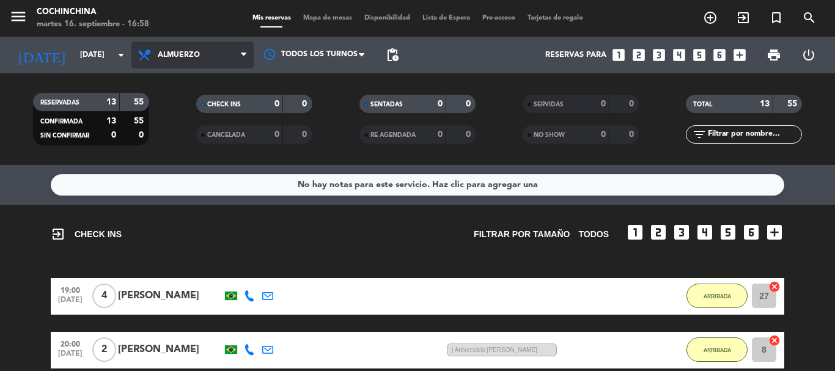
click at [199, 61] on span "Almuerzo" at bounding box center [192, 55] width 122 height 27
click at [187, 165] on ng-component "menu Cochinchina [DATE] 16. septiembre - 16:58 Mis reservas Mapa de mesas Dispo…" at bounding box center [417, 185] width 835 height 371
click at [163, 126] on filter-checkbox "RESERVADAS 13 55 CONFIRMADA 13 55 SIN CONFIRMAR 0 0" at bounding box center [90, 119] width 163 height 53
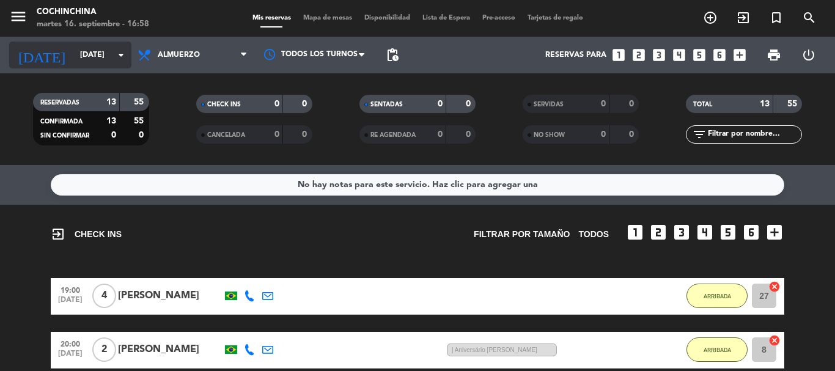
click at [122, 55] on icon "arrow_drop_down" at bounding box center [121, 55] width 15 height 15
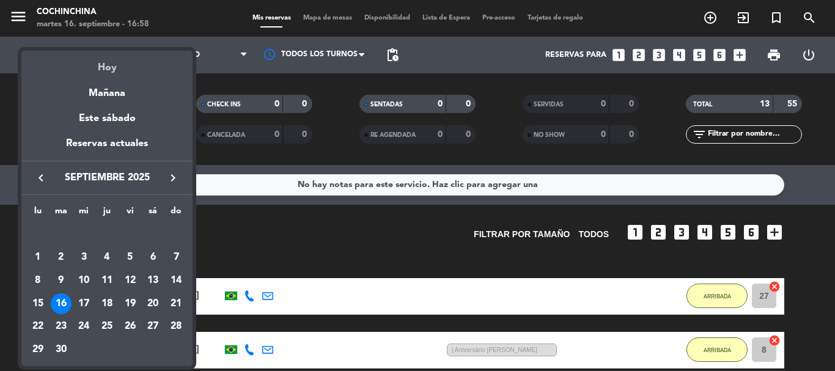
click at [110, 65] on div "Hoy" at bounding box center [106, 63] width 171 height 25
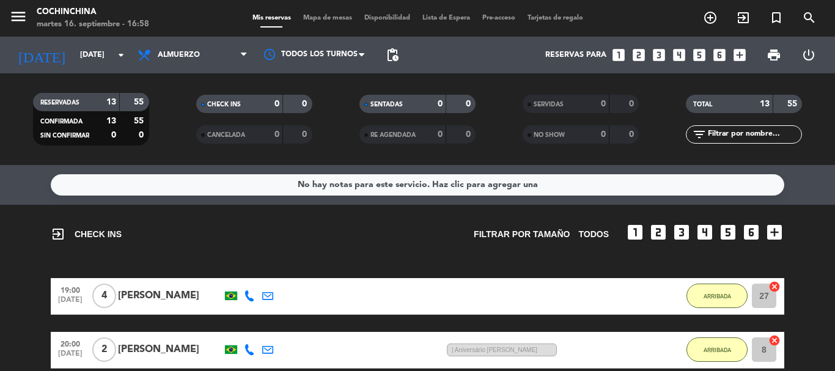
click at [110, 65] on input "[DATE]" at bounding box center [125, 55] width 103 height 21
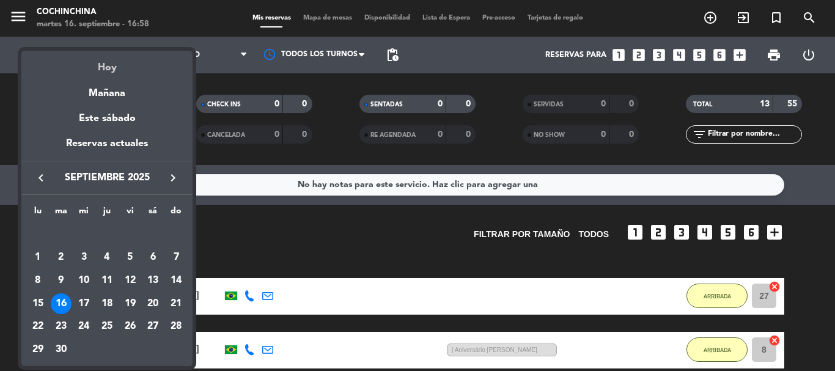
click at [100, 72] on div "Hoy" at bounding box center [106, 63] width 171 height 25
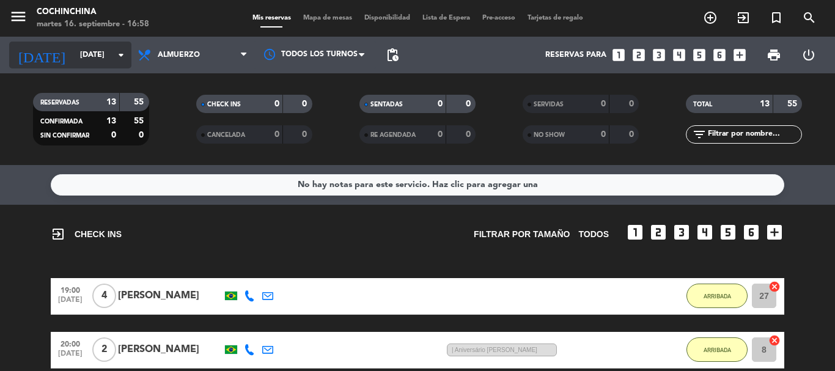
click at [101, 64] on input "[DATE]" at bounding box center [125, 55] width 103 height 21
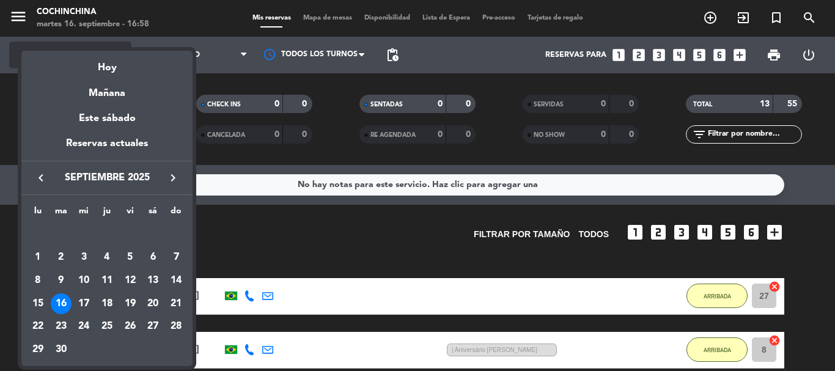
click at [101, 64] on div "Hoy" at bounding box center [106, 63] width 171 height 25
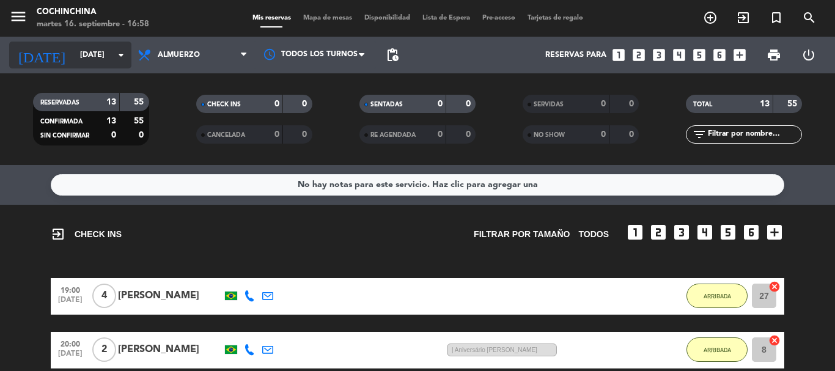
click at [76, 54] on input "[DATE]" at bounding box center [125, 55] width 103 height 21
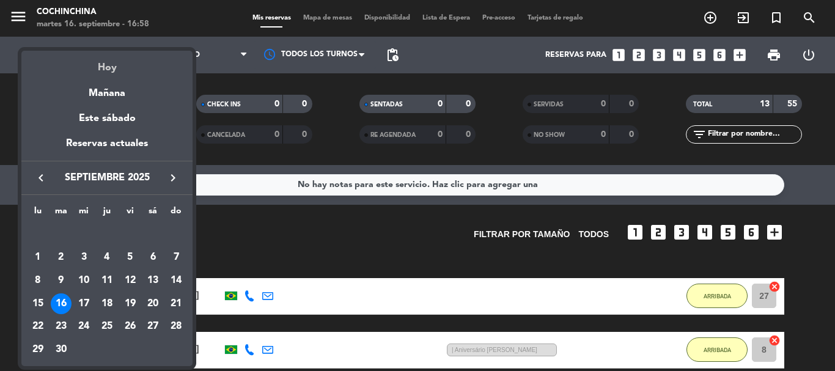
click at [107, 65] on div "Hoy" at bounding box center [106, 63] width 171 height 25
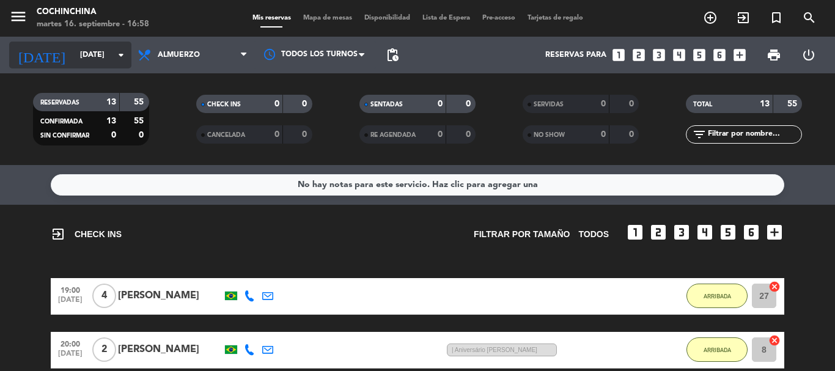
click at [75, 53] on input "[DATE]" at bounding box center [125, 55] width 103 height 21
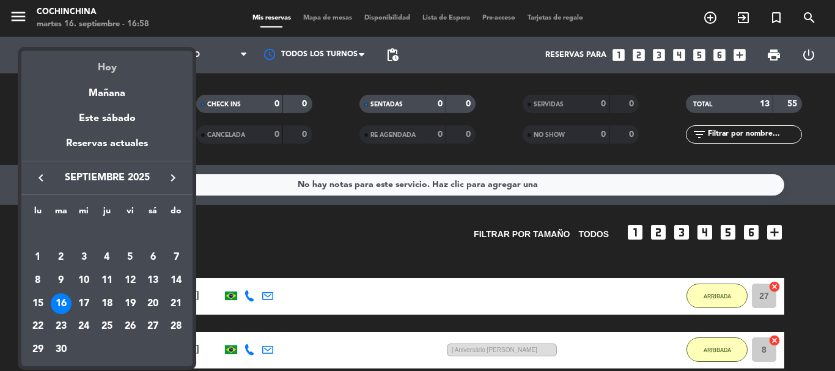
click at [106, 68] on div "Hoy" at bounding box center [106, 63] width 171 height 25
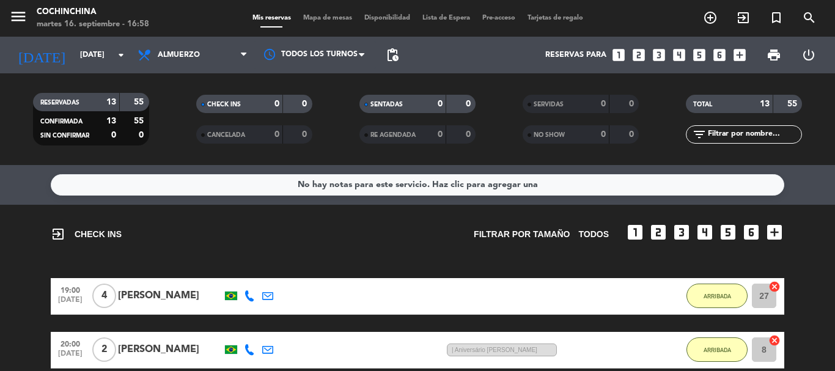
click at [175, 125] on div "CHECK INS 0 0" at bounding box center [253, 110] width 163 height 31
click at [178, 117] on div "CHECK INS 0 0" at bounding box center [253, 110] width 163 height 31
click at [122, 59] on icon "arrow_drop_down" at bounding box center [121, 55] width 15 height 15
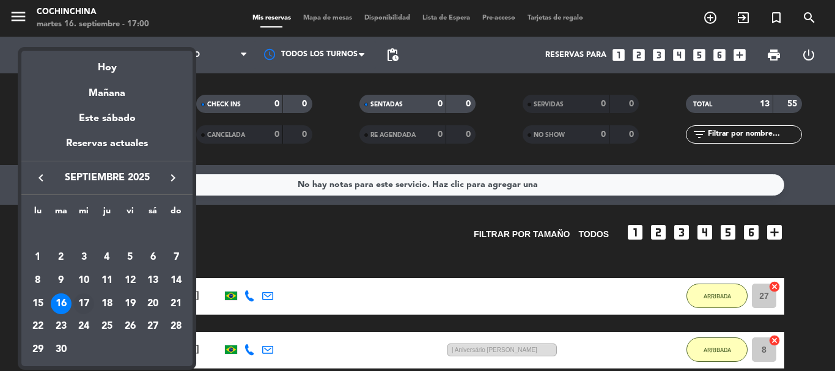
click at [78, 301] on div "17" at bounding box center [83, 303] width 21 height 21
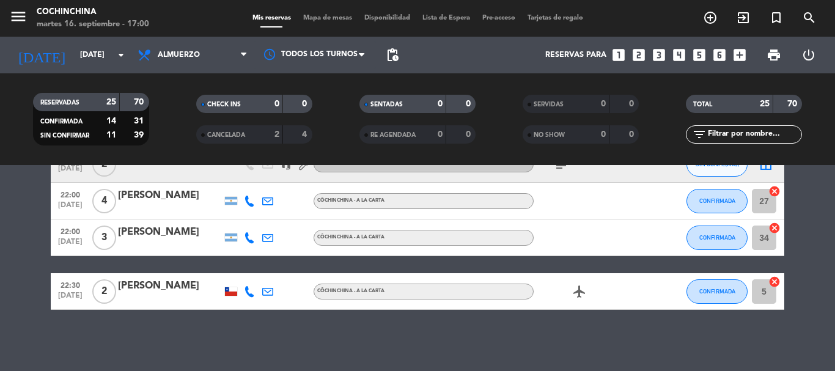
scroll to position [775, 0]
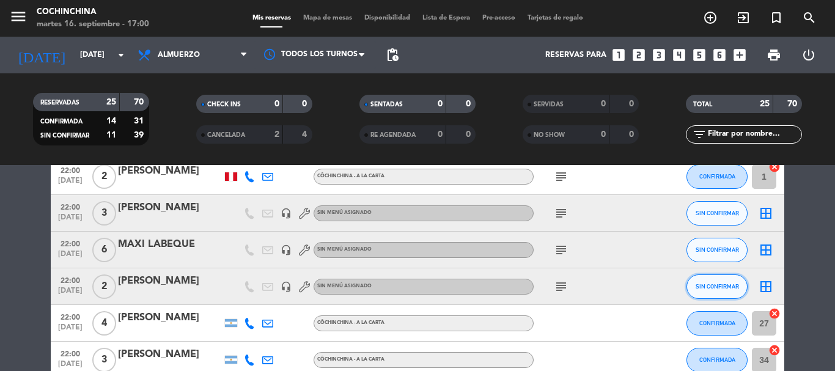
click at [721, 288] on span "SIN CONFIRMAR" at bounding box center [717, 286] width 43 height 7
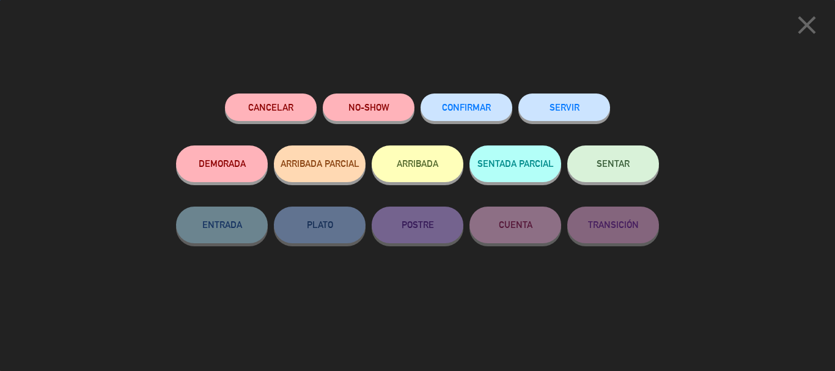
click at [443, 107] on span "CONFIRMAR" at bounding box center [466, 107] width 49 height 10
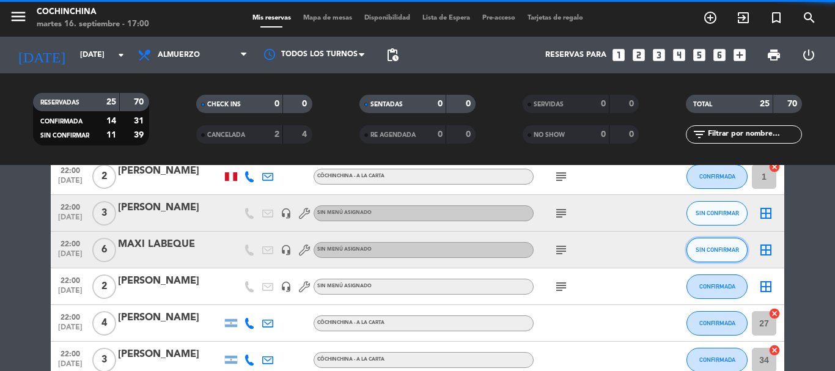
click at [726, 248] on span "SIN CONFIRMAR" at bounding box center [717, 249] width 43 height 7
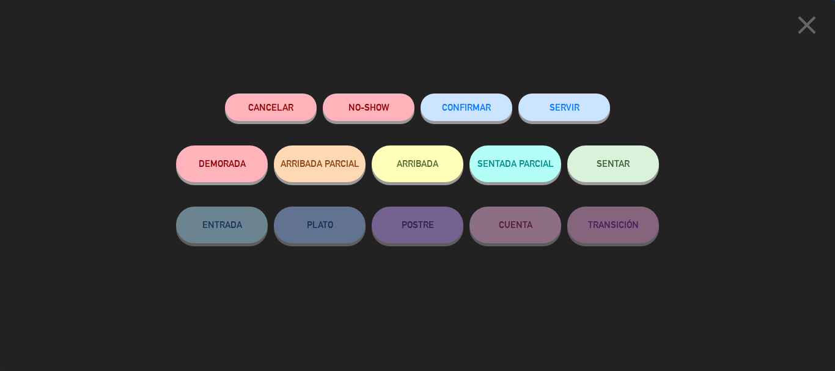
scroll to position [897, 0]
click at [476, 119] on button "CONFIRMAR" at bounding box center [467, 108] width 92 height 28
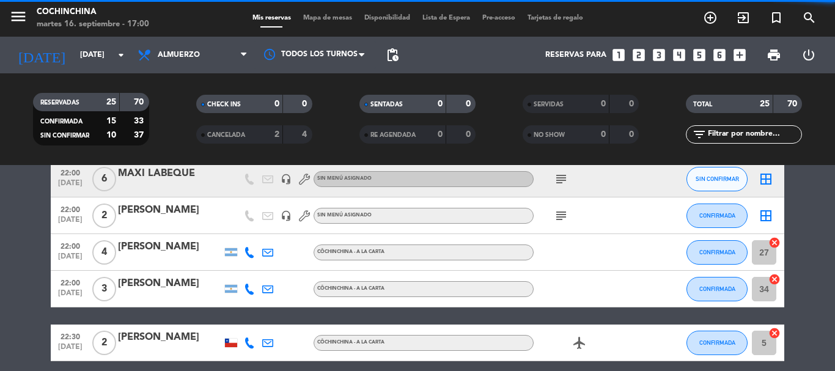
scroll to position [775, 0]
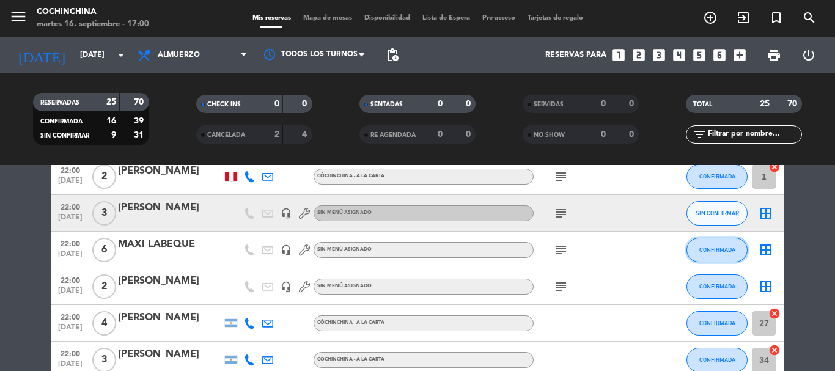
click at [728, 256] on button "CONFIRMADA" at bounding box center [717, 250] width 61 height 24
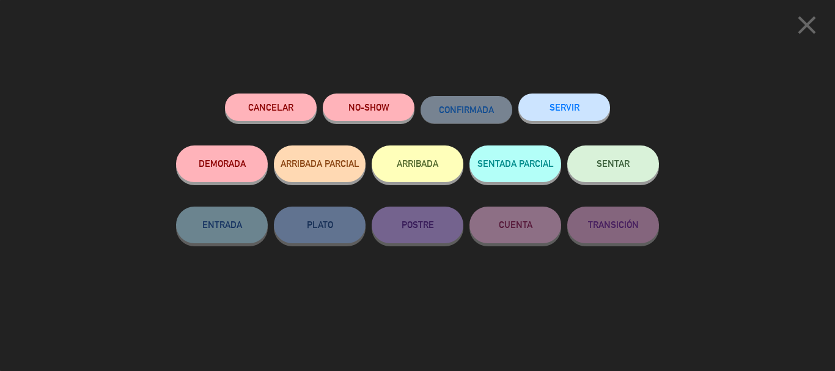
click at [814, 22] on icon "close" at bounding box center [807, 25] width 31 height 31
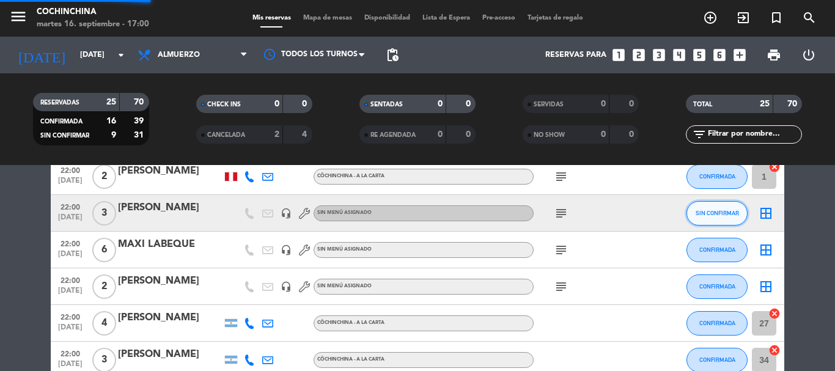
click at [715, 218] on button "SIN CONFIRMAR" at bounding box center [717, 213] width 61 height 24
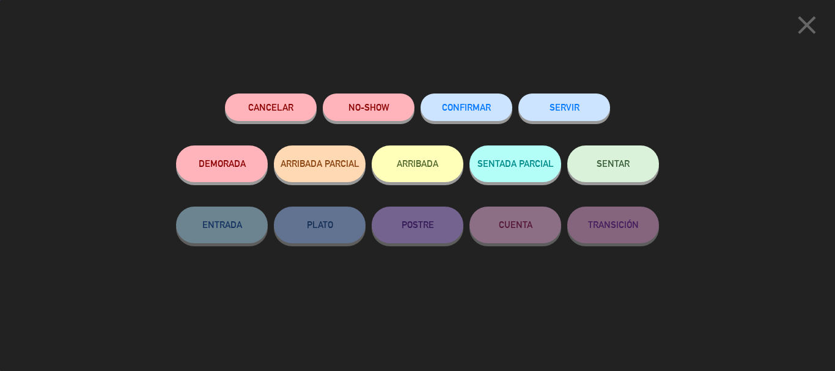
scroll to position [897, 0]
click at [460, 105] on span "CONFIRMAR" at bounding box center [466, 107] width 49 height 10
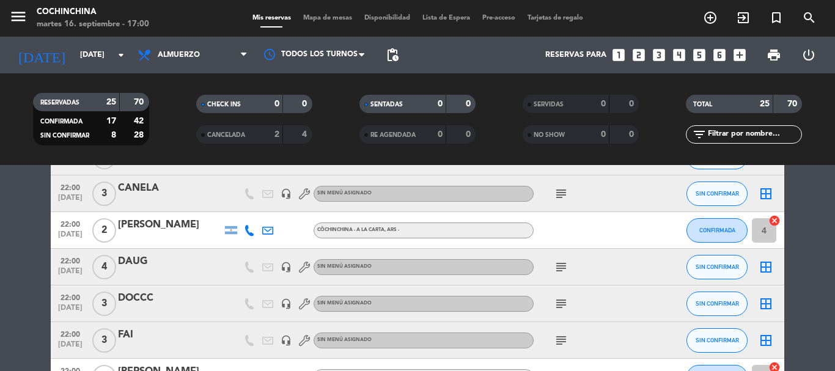
scroll to position [530, 0]
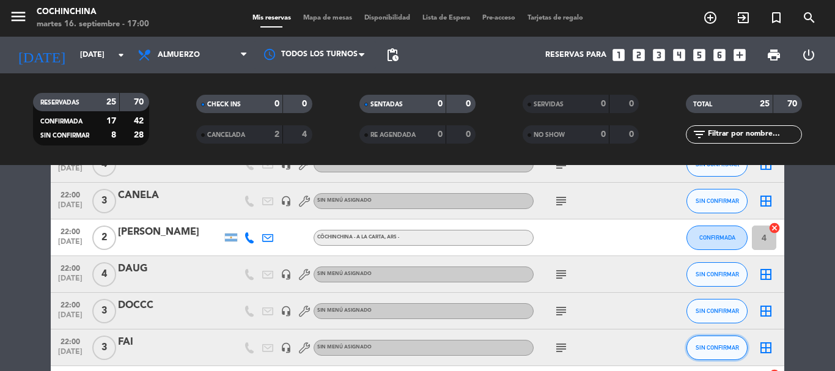
click at [704, 349] on span "SIN CONFIRMAR" at bounding box center [717, 347] width 43 height 7
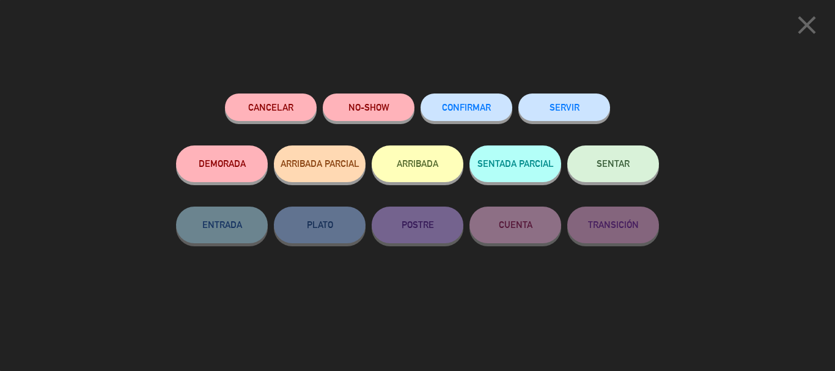
click at [475, 96] on button "CONFIRMAR" at bounding box center [467, 108] width 92 height 28
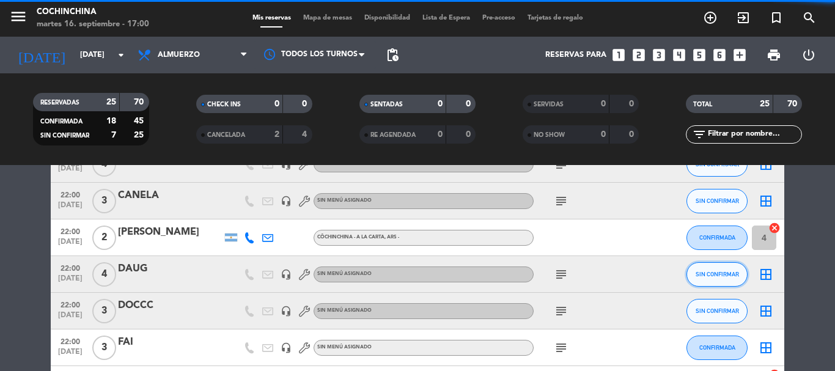
click at [732, 282] on button "SIN CONFIRMAR" at bounding box center [717, 274] width 61 height 24
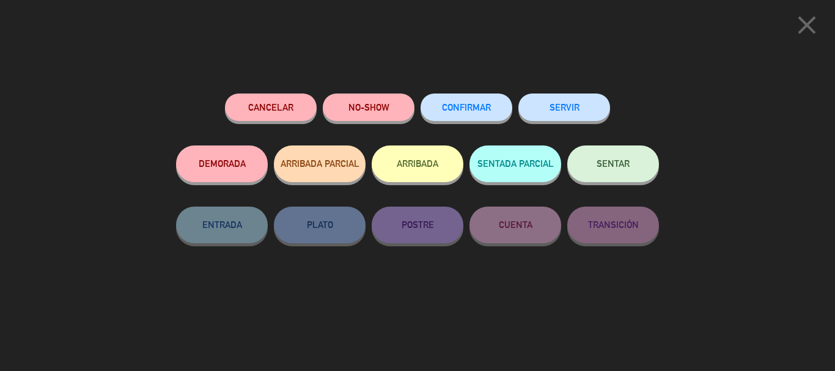
click at [446, 105] on span "CONFIRMAR" at bounding box center [466, 107] width 49 height 10
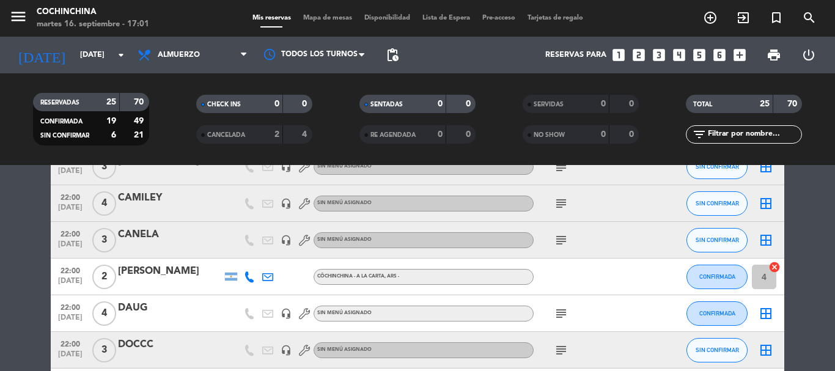
scroll to position [469, 0]
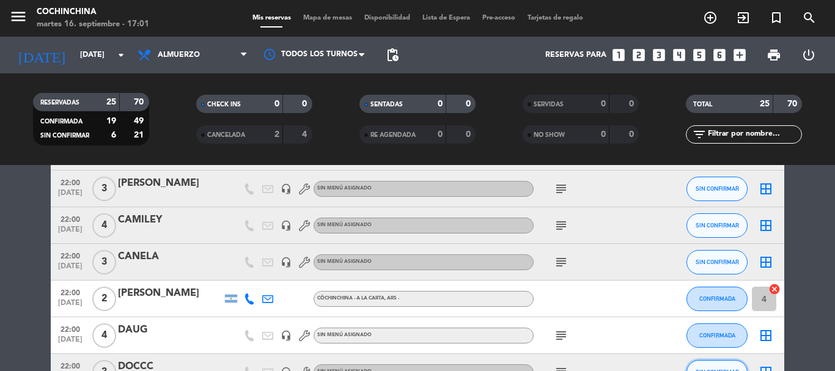
click at [720, 366] on button "SIN CONFIRMAR" at bounding box center [717, 372] width 61 height 24
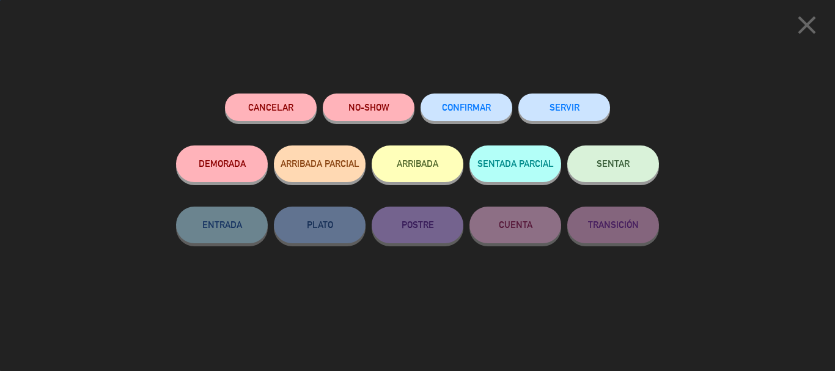
click at [473, 108] on span "CONFIRMAR" at bounding box center [466, 107] width 49 height 10
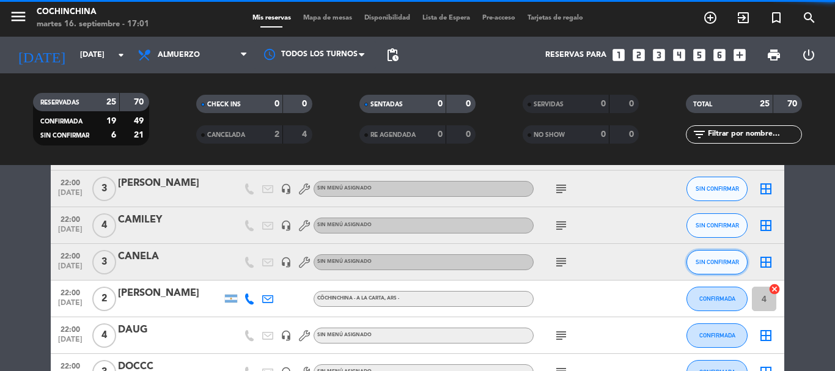
click at [737, 257] on button "SIN CONFIRMAR" at bounding box center [717, 262] width 61 height 24
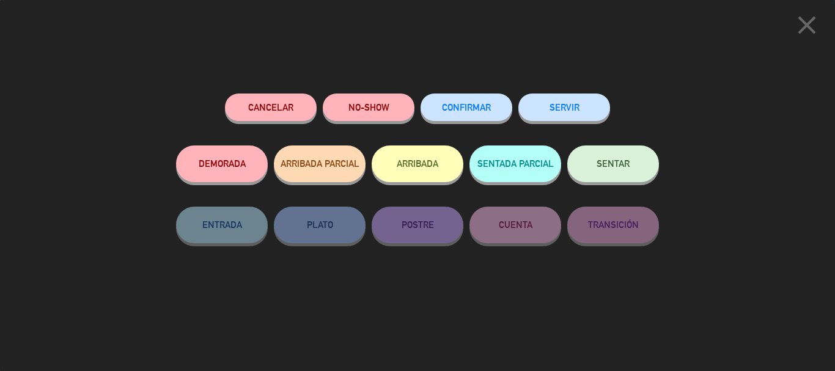
scroll to position [897, 0]
click at [498, 112] on button "CONFIRMAR" at bounding box center [467, 108] width 92 height 28
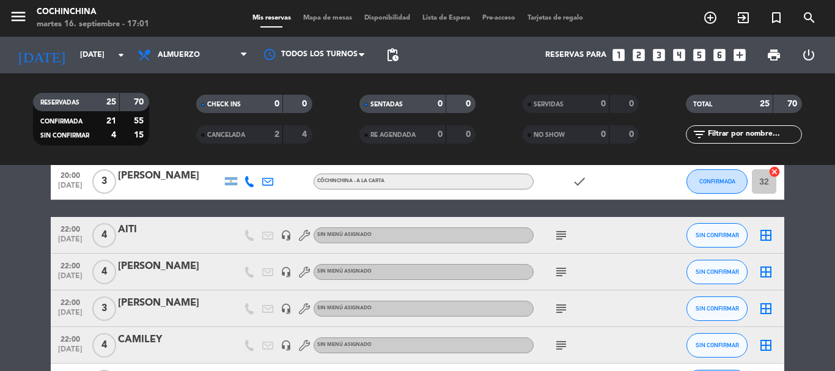
scroll to position [347, 0]
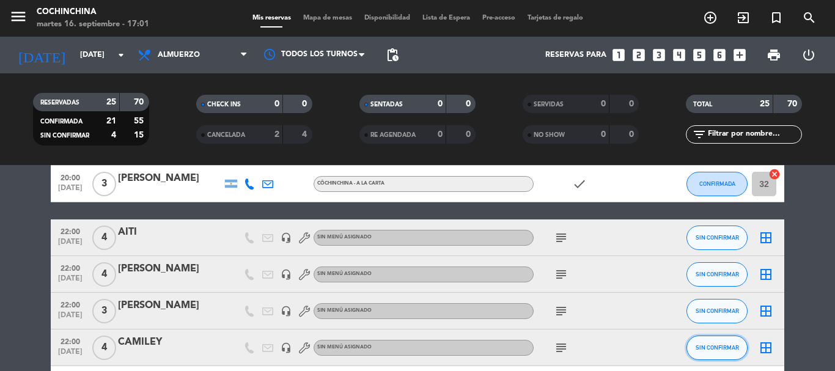
click at [708, 345] on span "SIN CONFIRMAR" at bounding box center [717, 347] width 43 height 7
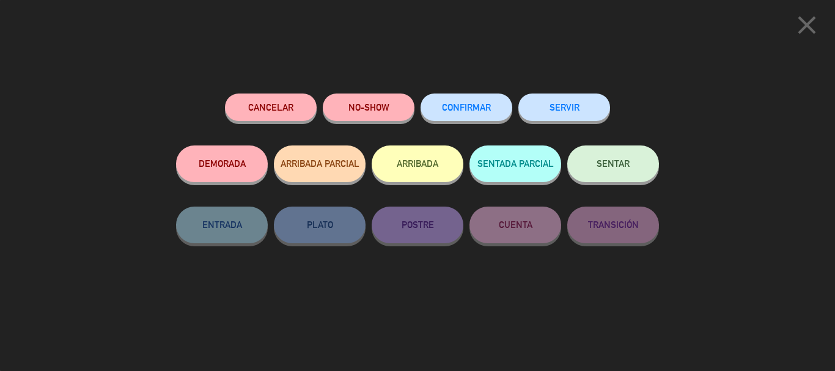
click at [449, 107] on span "CONFIRMAR" at bounding box center [466, 107] width 49 height 10
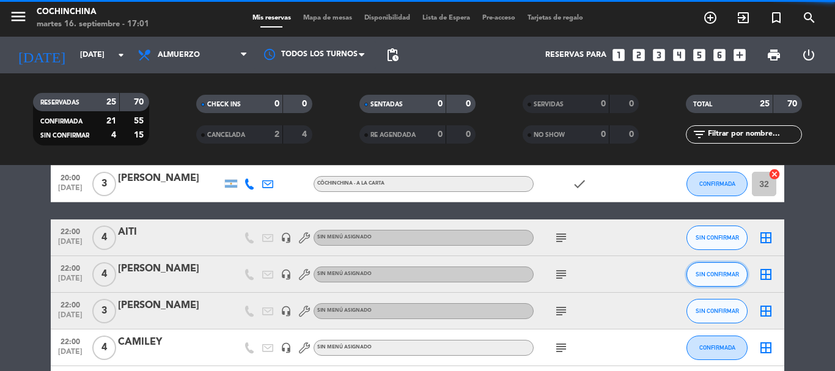
click at [716, 273] on span "SIN CONFIRMAR" at bounding box center [717, 274] width 43 height 7
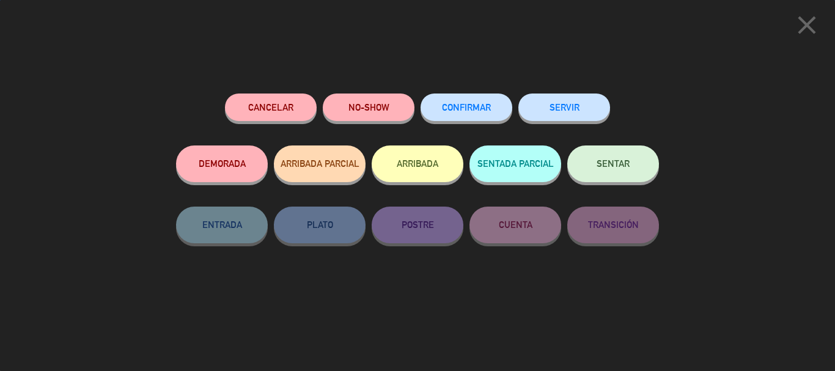
scroll to position [897, 0]
click at [489, 111] on span "CONFIRMAR" at bounding box center [466, 107] width 49 height 10
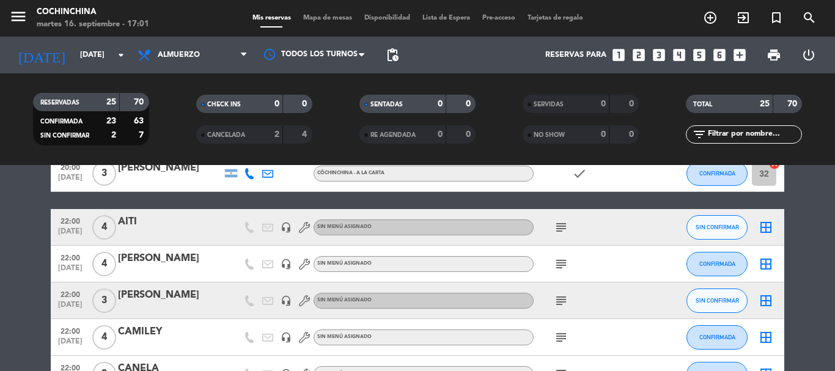
scroll to position [347, 0]
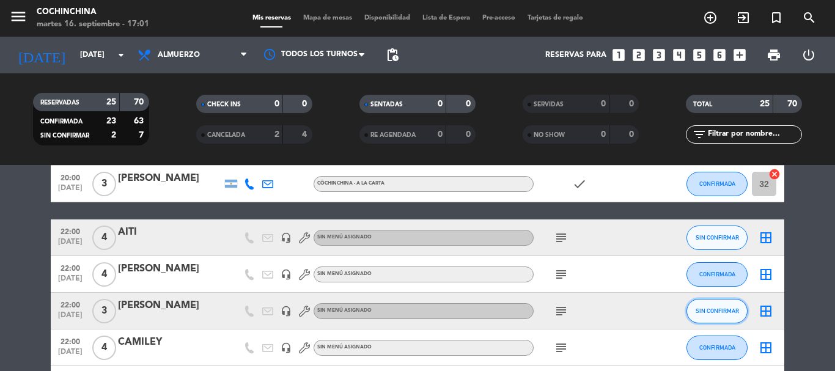
click at [728, 312] on span "SIN CONFIRMAR" at bounding box center [717, 311] width 43 height 7
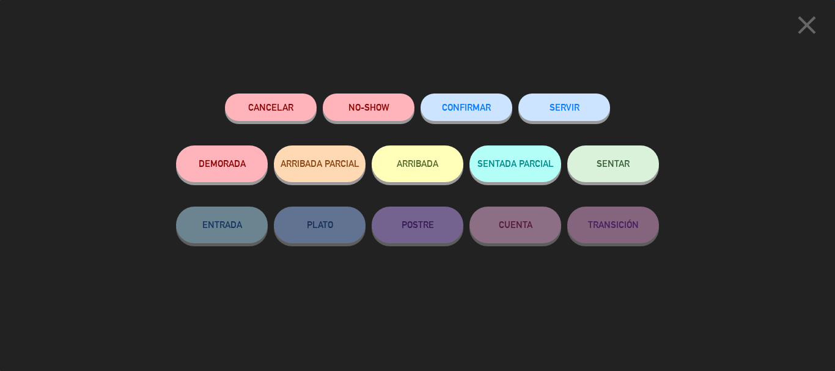
click at [433, 95] on button "CONFIRMAR" at bounding box center [467, 108] width 92 height 28
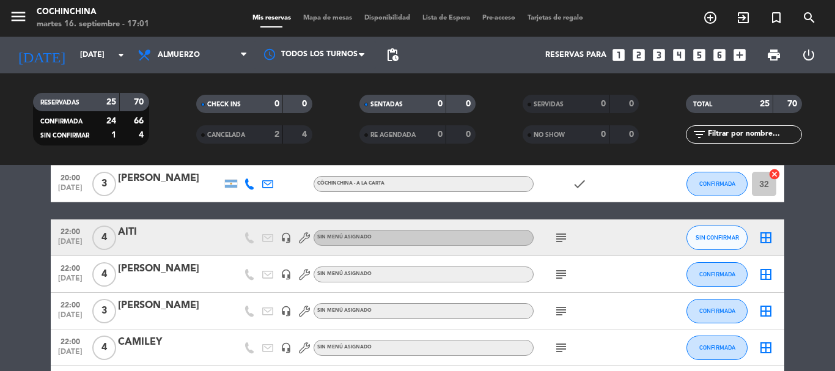
scroll to position [285, 0]
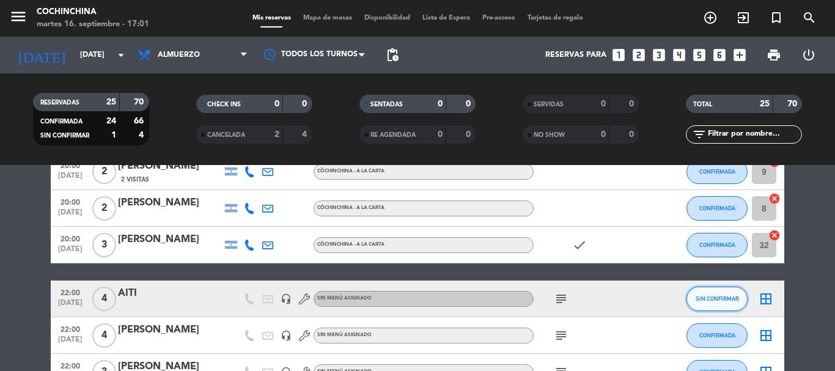
click at [726, 306] on button "SIN CONFIRMAR" at bounding box center [717, 299] width 61 height 24
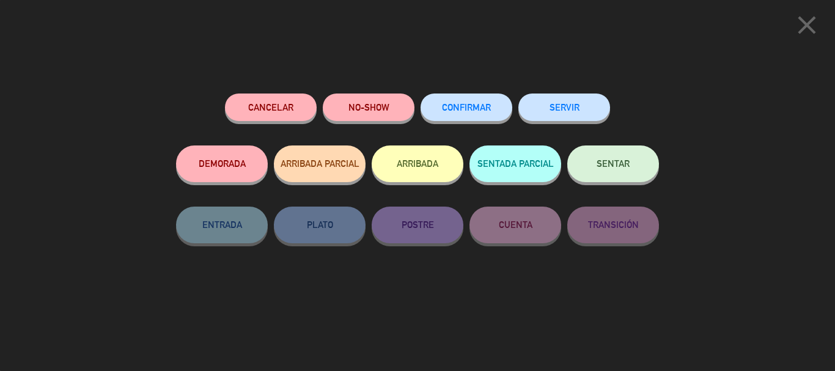
click at [440, 109] on button "CONFIRMAR" at bounding box center [467, 108] width 92 height 28
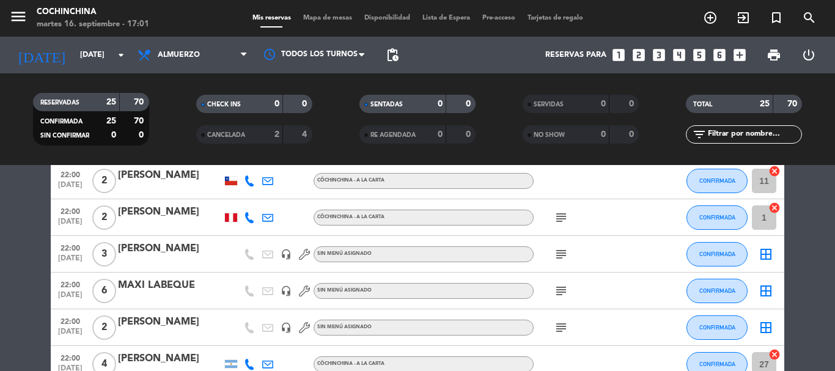
scroll to position [897, 0]
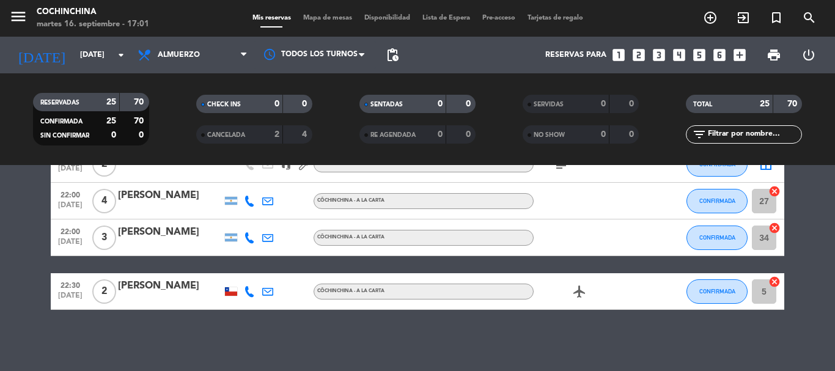
click at [177, 109] on filter-checkbox "CHECK INS 0 0" at bounding box center [253, 104] width 163 height 18
click at [101, 58] on input "[DATE]" at bounding box center [125, 55] width 103 height 21
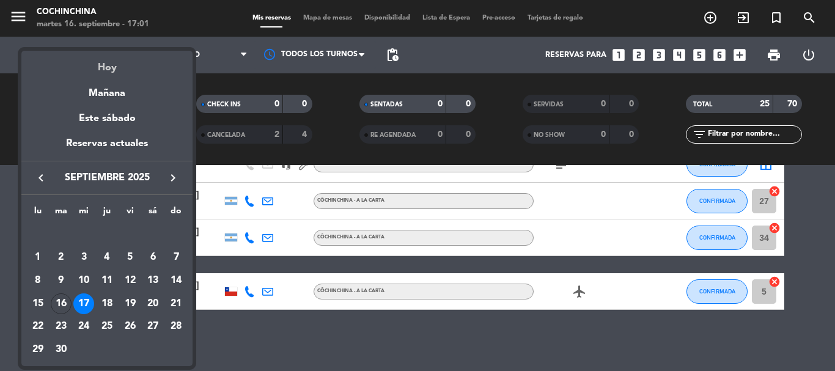
click at [106, 62] on div "Hoy" at bounding box center [106, 63] width 171 height 25
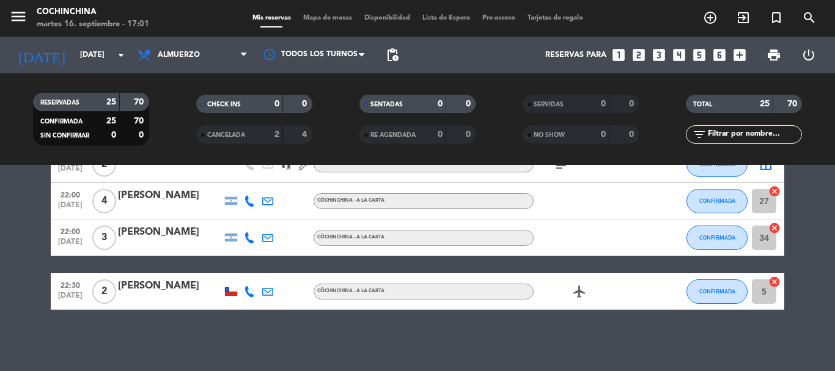
type input "[DATE]"
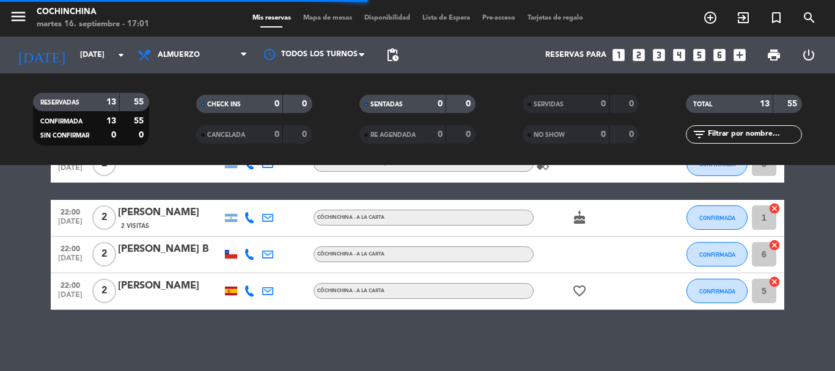
click at [178, 114] on div "CHECK INS 0 0" at bounding box center [253, 110] width 163 height 31
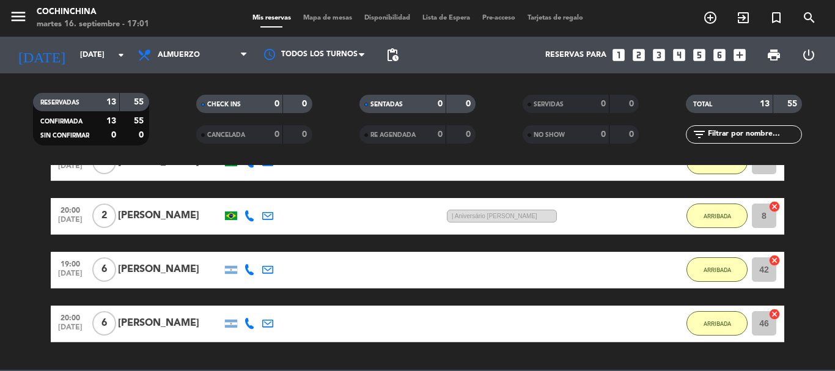
scroll to position [0, 0]
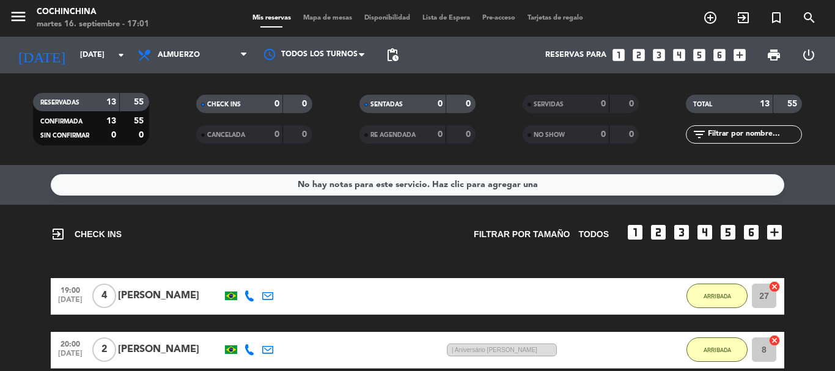
click at [180, 101] on filter-checkbox "CHECK INS 0 0" at bounding box center [253, 104] width 163 height 18
click at [74, 50] on input "[DATE]" at bounding box center [125, 55] width 103 height 21
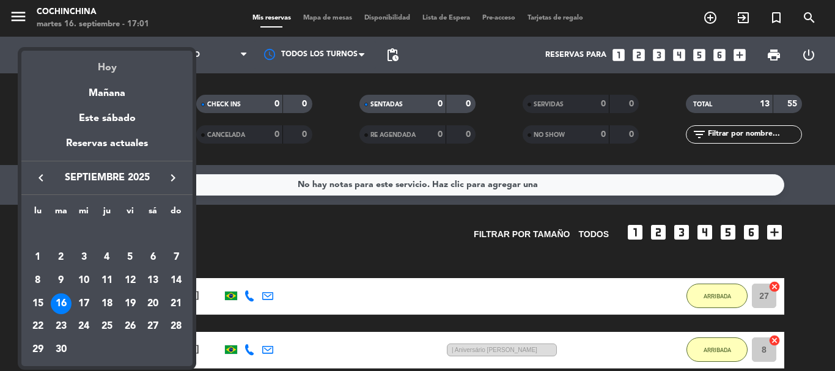
click at [103, 67] on div "Hoy" at bounding box center [106, 63] width 171 height 25
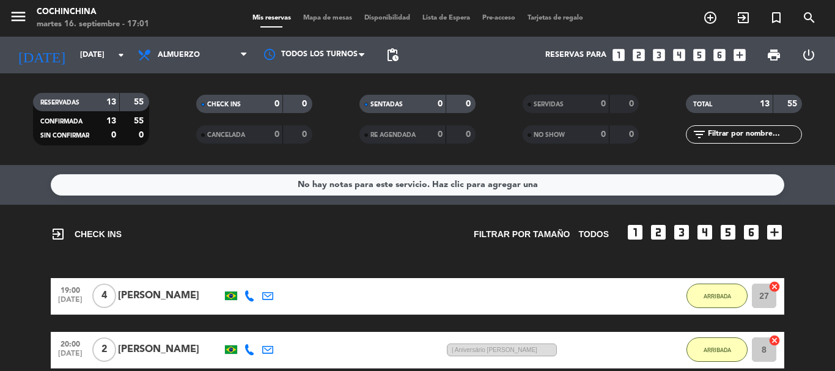
click at [169, 118] on filter-checkbox "RESERVADAS 13 55 CONFIRMADA 13 55 SIN CONFIRMAR 0 0" at bounding box center [90, 119] width 163 height 53
click at [185, 111] on filter-checkbox "CHECK INS 0 0" at bounding box center [253, 104] width 163 height 18
click at [77, 60] on input "[DATE]" at bounding box center [125, 55] width 103 height 21
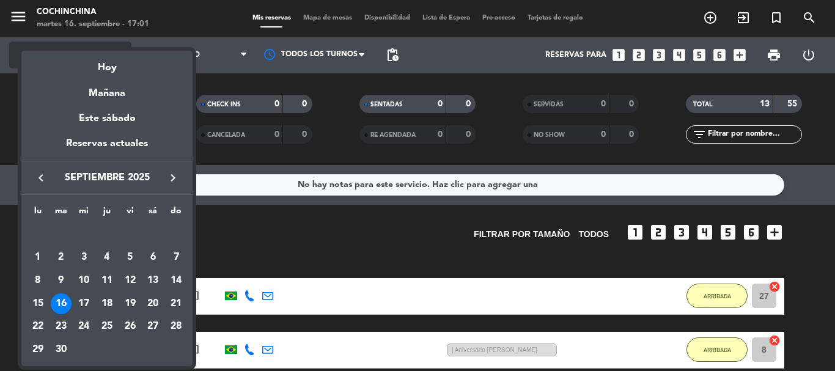
click at [116, 52] on div "Hoy" at bounding box center [106, 63] width 171 height 25
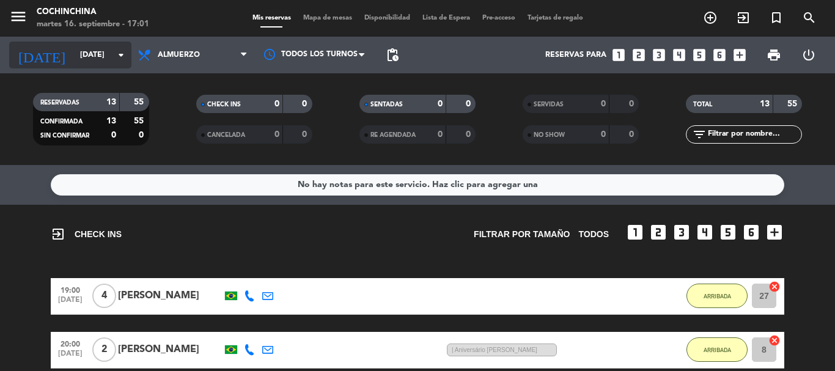
click at [74, 52] on input "[DATE]" at bounding box center [125, 55] width 103 height 21
click at [172, 122] on div "CHECK INS 0 0" at bounding box center [253, 110] width 163 height 31
click at [171, 130] on filter-checkbox "RESERVADAS 13 55 CONFIRMADA 13 55 SIN CONFIRMAR 0 0" at bounding box center [90, 119] width 163 height 53
click at [166, 111] on filter-checkbox "RESERVADAS 13 55 CONFIRMADA 13 55 SIN CONFIRMAR 0 0" at bounding box center [90, 119] width 163 height 53
click at [170, 114] on filter-checkbox "RESERVADAS 13 55 CONFIRMADA 13 55 SIN CONFIRMAR 0 0" at bounding box center [90, 119] width 163 height 53
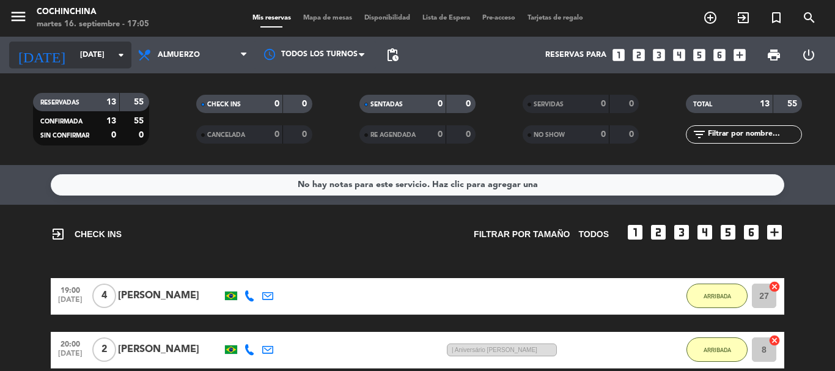
click at [119, 47] on input "[DATE]" at bounding box center [125, 55] width 103 height 21
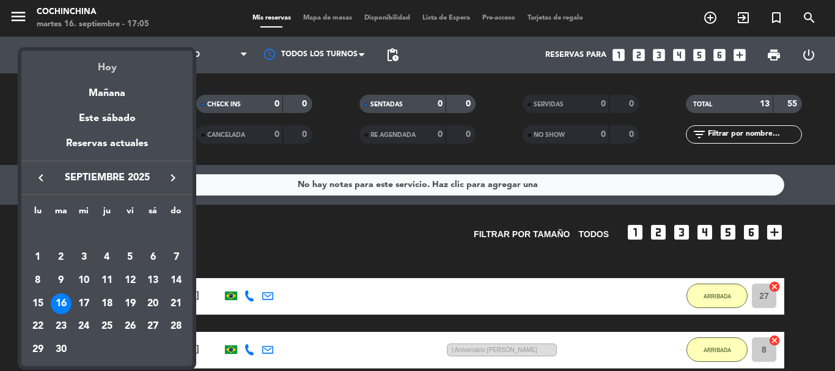
click at [110, 67] on div "Hoy" at bounding box center [106, 63] width 171 height 25
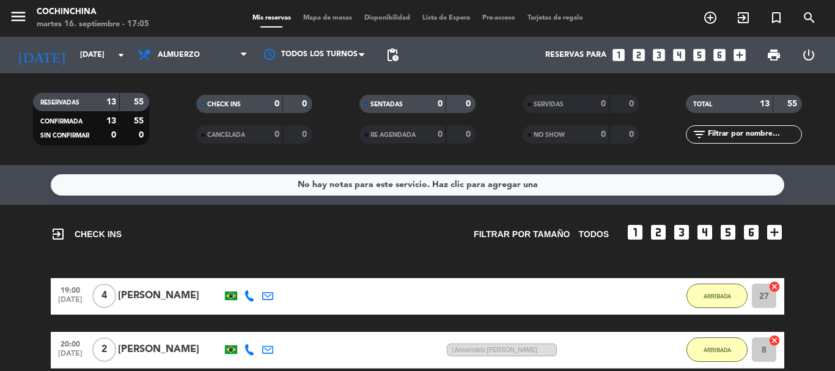
click at [172, 119] on div "CHECK INS 0 0" at bounding box center [253, 110] width 163 height 31
click at [172, 106] on filter-checkbox "CHECK INS 0 0" at bounding box center [253, 104] width 163 height 18
click at [161, 119] on filter-checkbox "RESERVADAS 13 55 CONFIRMADA 13 55 SIN CONFIRMAR 0 0" at bounding box center [90, 119] width 163 height 53
click at [118, 58] on icon "arrow_drop_down" at bounding box center [121, 55] width 15 height 15
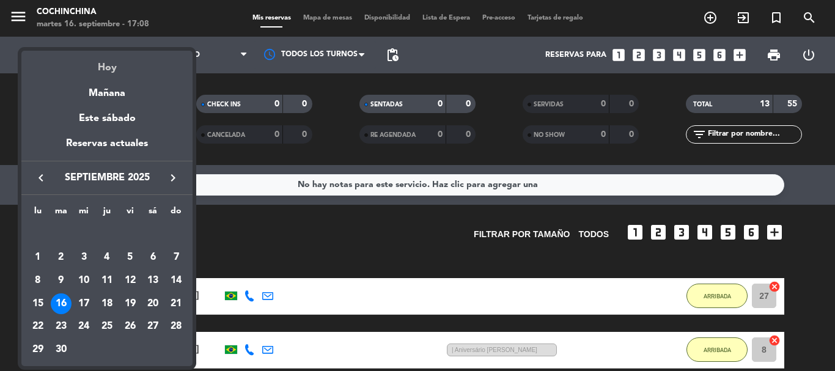
click at [106, 68] on div "Hoy" at bounding box center [106, 63] width 171 height 25
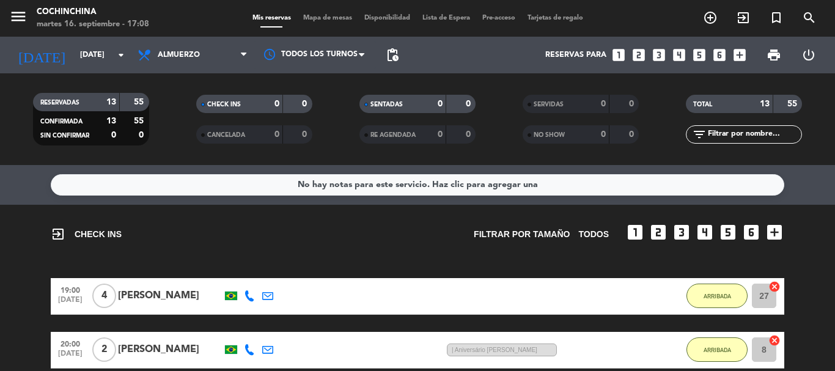
click at [164, 125] on filter-checkbox "RESERVADAS 13 55 CONFIRMADA 13 55 SIN CONFIRMAR 0 0" at bounding box center [90, 119] width 163 height 53
click at [175, 104] on filter-checkbox "CHECK INS 0 0" at bounding box center [253, 104] width 163 height 18
click at [498, 106] on filter-checkbox "SENTADAS 0 0" at bounding box center [417, 104] width 163 height 18
click at [177, 121] on div "CHECK INS 0 0" at bounding box center [253, 110] width 163 height 31
click at [325, 19] on span "Mapa de mesas" at bounding box center [327, 18] width 61 height 7
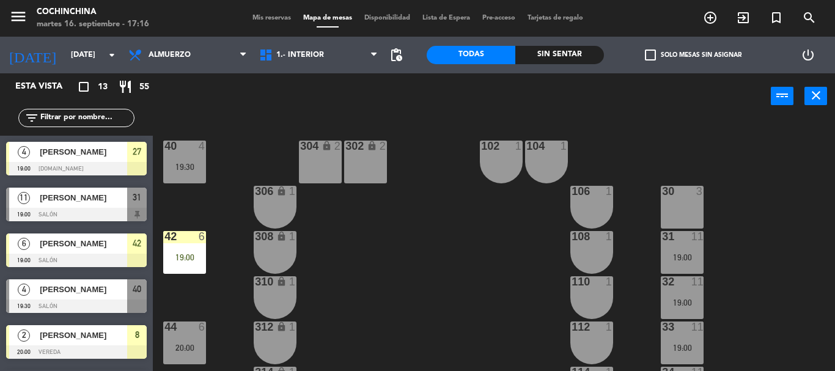
click at [244, 149] on div "40 4 19:30 304 lock 2 102 1 302 lock 2 104 1 306 lock 1 30 3 106 1 42 6 19:00 3…" at bounding box center [498, 245] width 674 height 252
click at [90, 50] on input "[DATE]" at bounding box center [116, 55] width 103 height 21
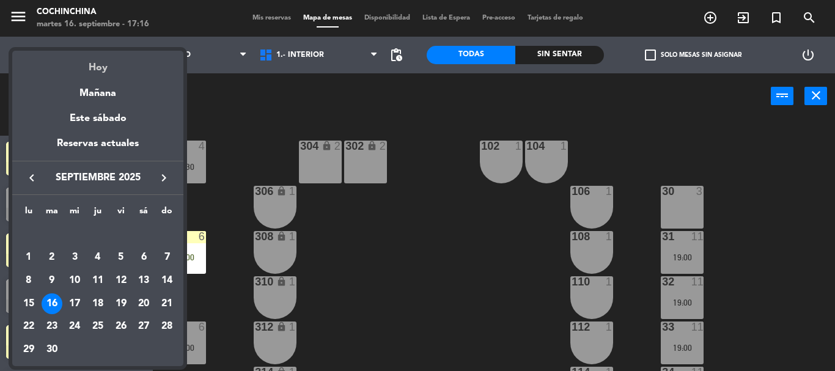
click at [103, 66] on div "Hoy" at bounding box center [97, 63] width 171 height 25
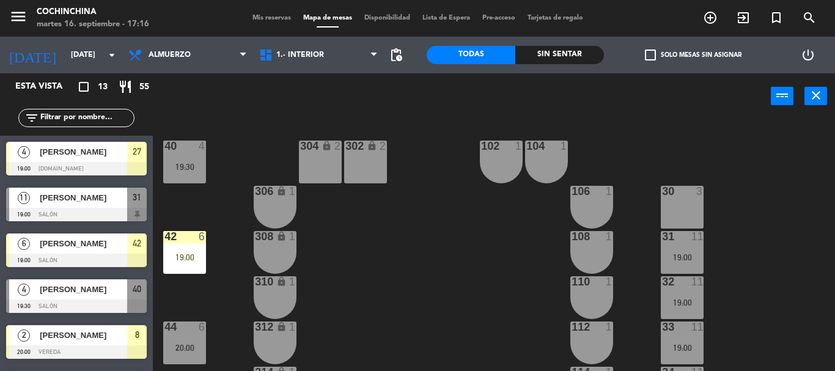
click at [289, 111] on div "power_input close" at bounding box center [462, 96] width 618 height 46
click at [279, 13] on div "Mis reservas Mapa de mesas Disponibilidad Lista de Espera Pre-acceso Tarjetas d…" at bounding box center [417, 18] width 343 height 11
click at [267, 16] on span "Mis reservas" at bounding box center [271, 18] width 51 height 7
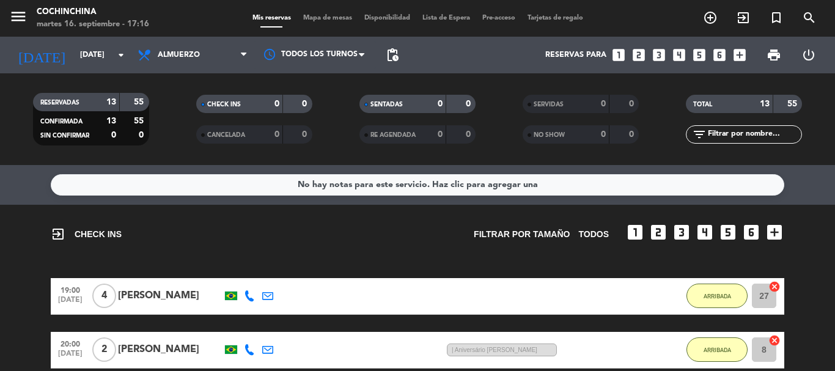
click at [164, 115] on filter-checkbox "RESERVADAS 13 55 CONFIRMADA 13 55 SIN CONFIRMAR 0 0" at bounding box center [90, 119] width 163 height 53
click at [114, 59] on icon "arrow_drop_down" at bounding box center [121, 55] width 15 height 15
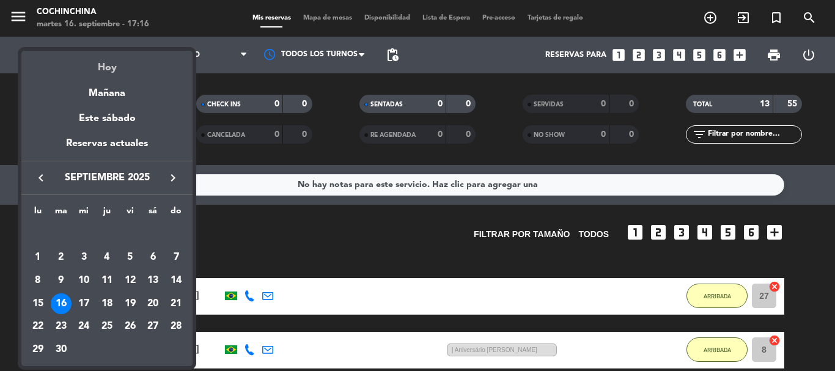
click at [109, 65] on div "Hoy" at bounding box center [106, 63] width 171 height 25
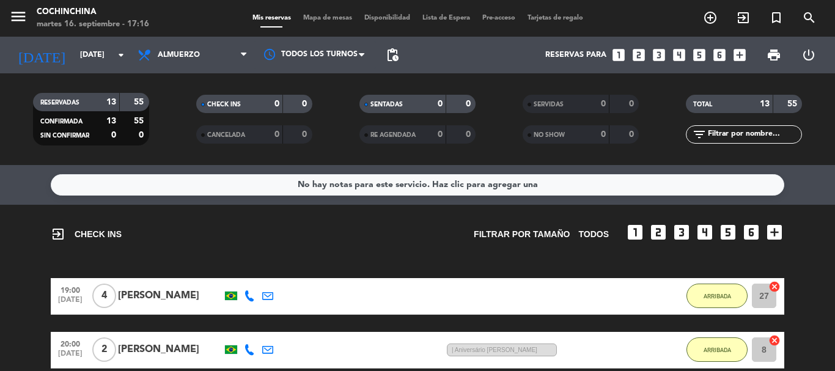
click at [162, 117] on filter-checkbox "RESERVADAS 13 55 CONFIRMADA 13 55 SIN CONFIRMAR 0 0" at bounding box center [90, 119] width 163 height 53
click at [172, 125] on filter-checkbox "RESERVADAS 13 55 CONFIRMADA 13 55 SIN CONFIRMAR 0 0" at bounding box center [90, 119] width 163 height 53
drag, startPoint x: 240, startPoint y: 196, endPoint x: 504, endPoint y: 138, distance: 270.4
click at [504, 138] on filter-checkbox "NO SHOW 0 0" at bounding box center [580, 134] width 163 height 18
click at [175, 121] on div "CHECK INS 0 0" at bounding box center [253, 110] width 163 height 31
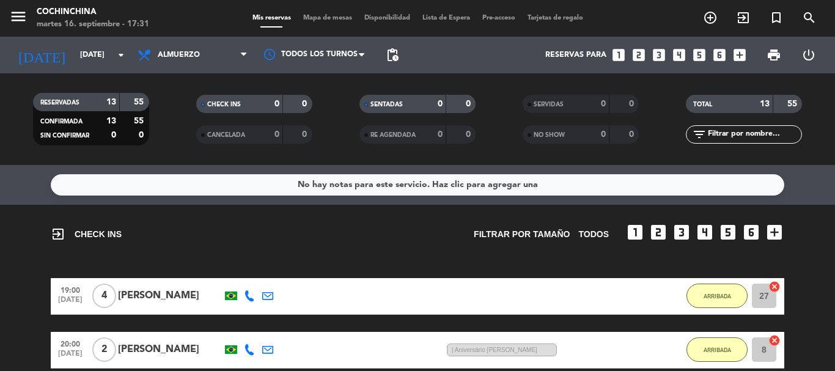
click at [175, 119] on div "CHECK INS 0 0" at bounding box center [253, 110] width 163 height 31
click at [119, 52] on icon "arrow_drop_down" at bounding box center [121, 55] width 15 height 15
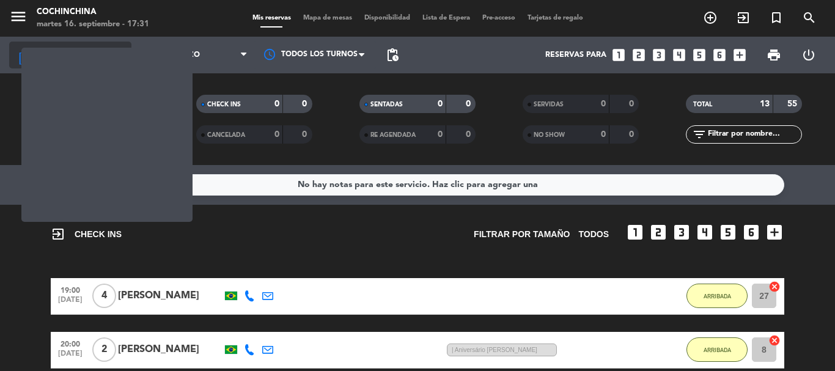
click at [120, 56] on icon "arrow_drop_down" at bounding box center [121, 55] width 15 height 15
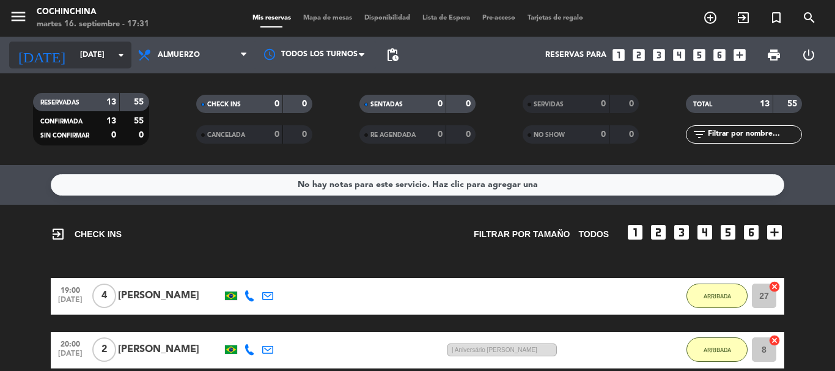
click at [120, 56] on icon "arrow_drop_down" at bounding box center [121, 55] width 15 height 15
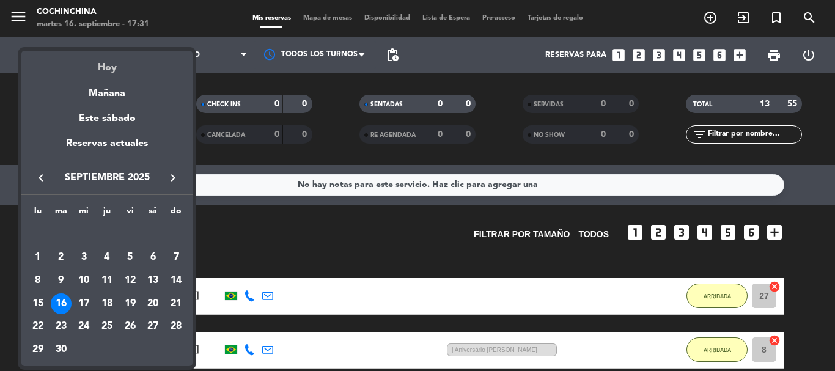
click at [107, 68] on div "Hoy" at bounding box center [106, 63] width 171 height 25
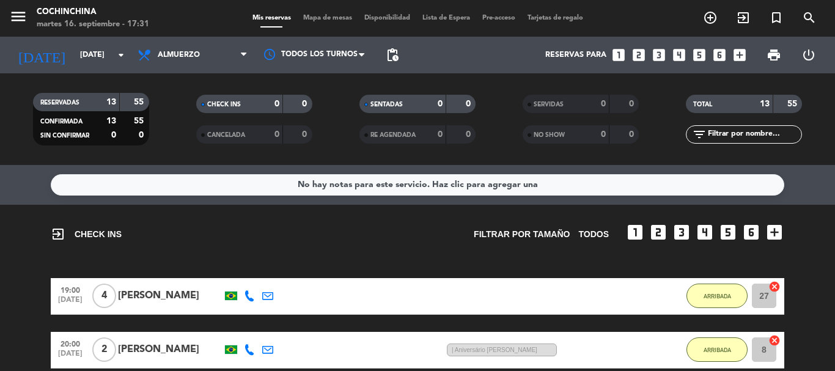
click at [174, 112] on filter-checkbox "CHECK INS 0 0" at bounding box center [253, 104] width 163 height 18
click at [169, 117] on filter-checkbox "RESERVADAS 13 55 CONFIRMADA 13 55 SIN CONFIRMAR 0 0" at bounding box center [90, 119] width 163 height 53
click at [172, 127] on filter-checkbox "CANCELADA 0 0" at bounding box center [253, 134] width 163 height 18
click at [116, 60] on icon "arrow_drop_down" at bounding box center [121, 55] width 15 height 15
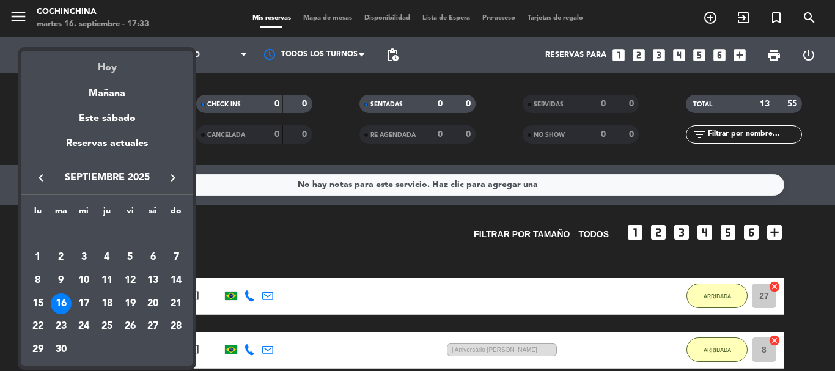
click at [108, 69] on div "Hoy" at bounding box center [106, 63] width 171 height 25
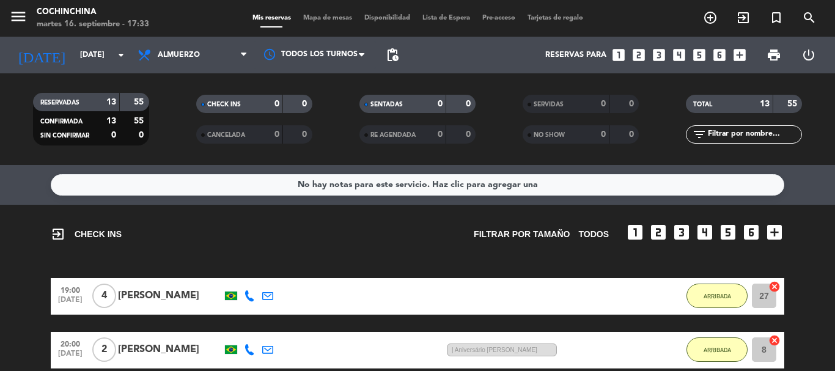
click at [174, 122] on div "CHECK INS 0 0" at bounding box center [253, 110] width 163 height 31
click at [179, 127] on filter-checkbox "CANCELADA 0 0" at bounding box center [253, 134] width 163 height 18
click at [116, 59] on icon "arrow_drop_down" at bounding box center [121, 55] width 15 height 15
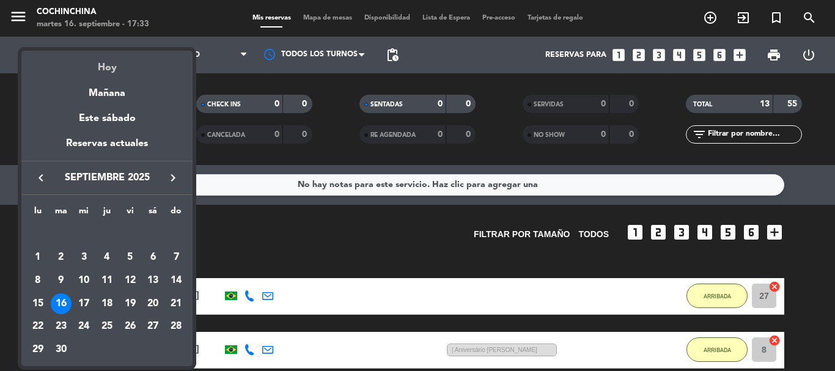
click at [108, 67] on div "Hoy" at bounding box center [106, 63] width 171 height 25
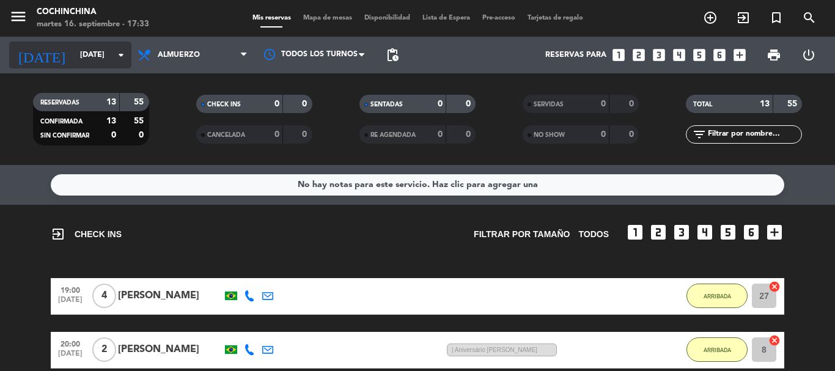
click at [117, 57] on icon "arrow_drop_down" at bounding box center [121, 55] width 15 height 15
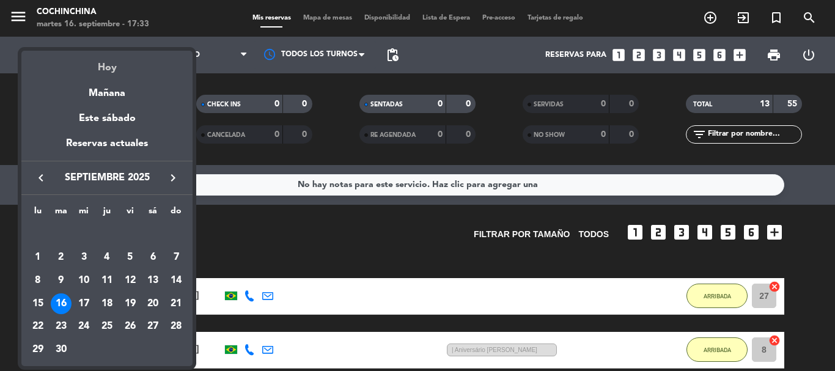
click at [105, 68] on div "Hoy" at bounding box center [106, 63] width 171 height 25
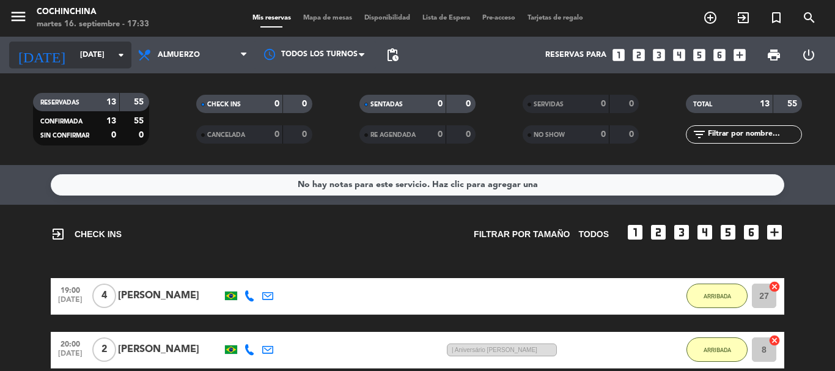
click at [123, 55] on icon "arrow_drop_down" at bounding box center [121, 55] width 15 height 15
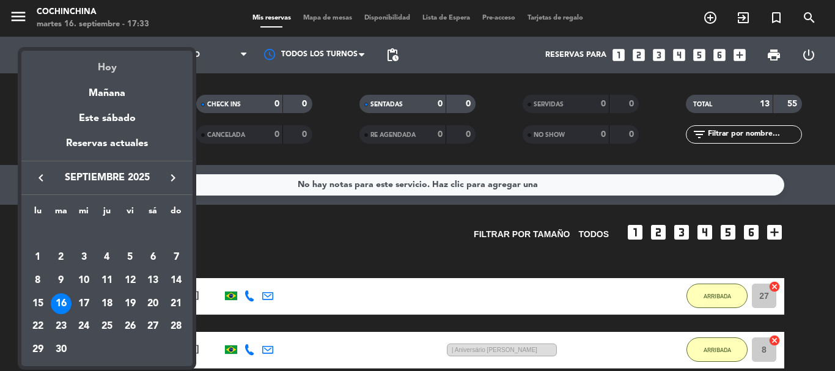
click at [107, 70] on div "Hoy" at bounding box center [106, 63] width 171 height 25
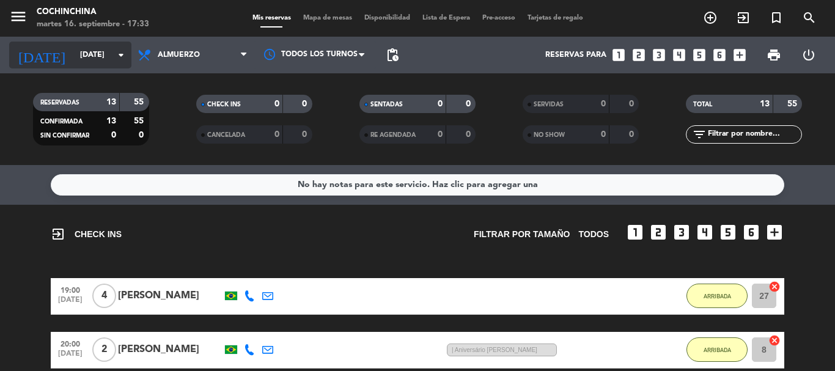
click at [121, 56] on icon "arrow_drop_down" at bounding box center [121, 55] width 15 height 15
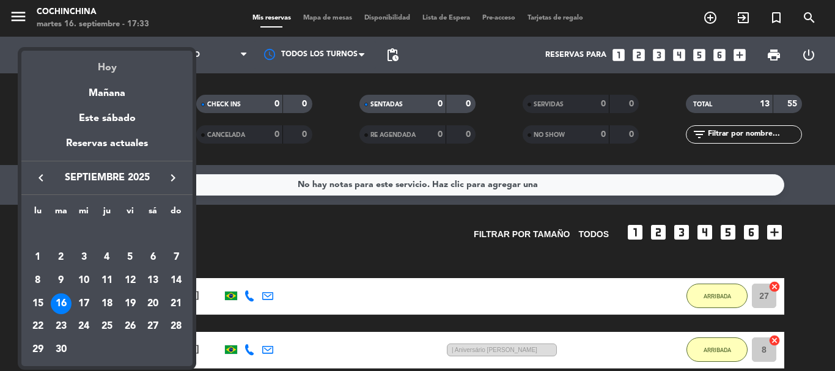
click at [110, 70] on div "Hoy" at bounding box center [106, 63] width 171 height 25
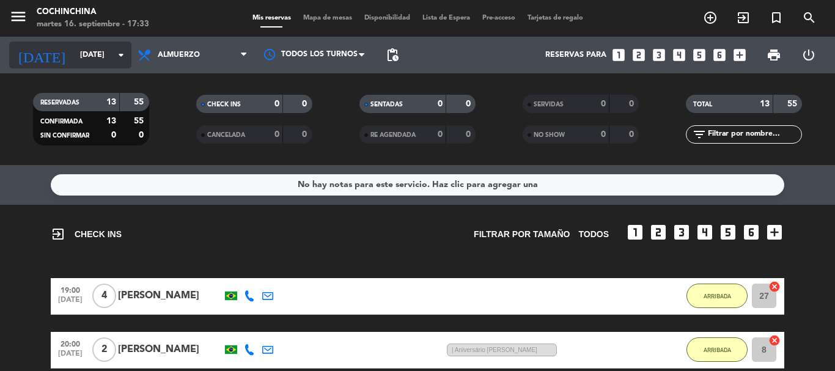
click at [117, 50] on icon "arrow_drop_down" at bounding box center [121, 55] width 15 height 15
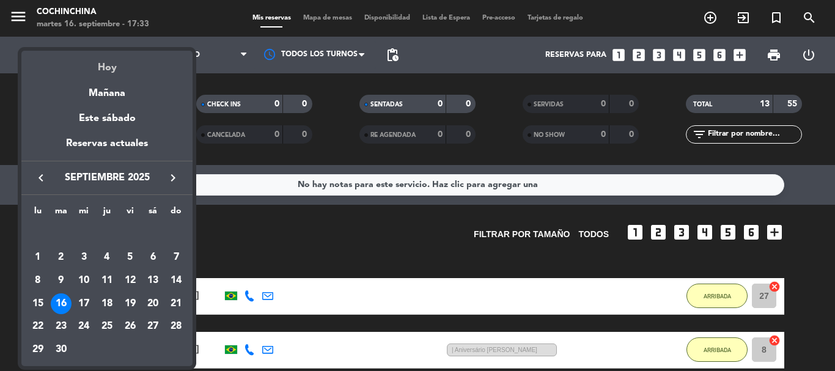
click at [108, 69] on div "Hoy" at bounding box center [106, 63] width 171 height 25
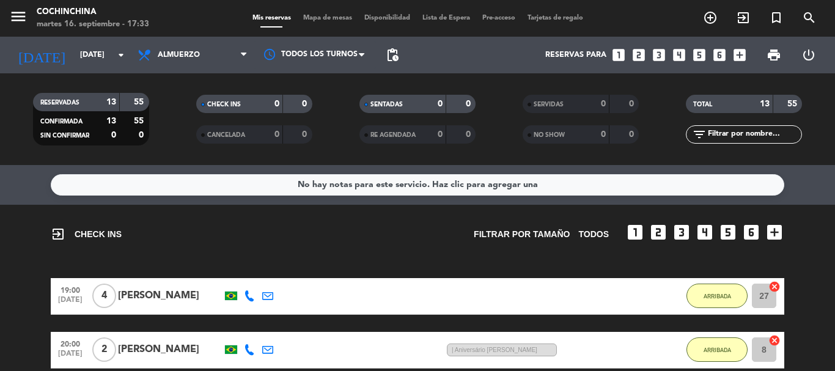
click at [172, 109] on filter-checkbox "CHECK INS 0 0" at bounding box center [253, 104] width 163 height 18
click at [111, 56] on input "[DATE]" at bounding box center [125, 55] width 103 height 21
click at [122, 54] on icon "arrow_drop_down" at bounding box center [121, 55] width 15 height 15
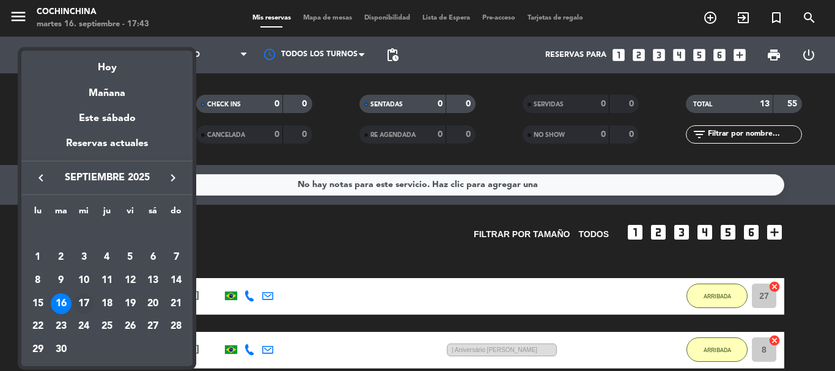
click at [86, 301] on div "17" at bounding box center [83, 303] width 21 height 21
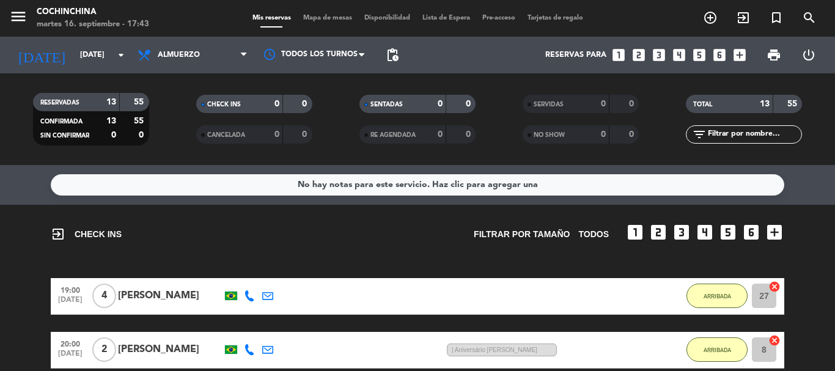
type input "[DATE]"
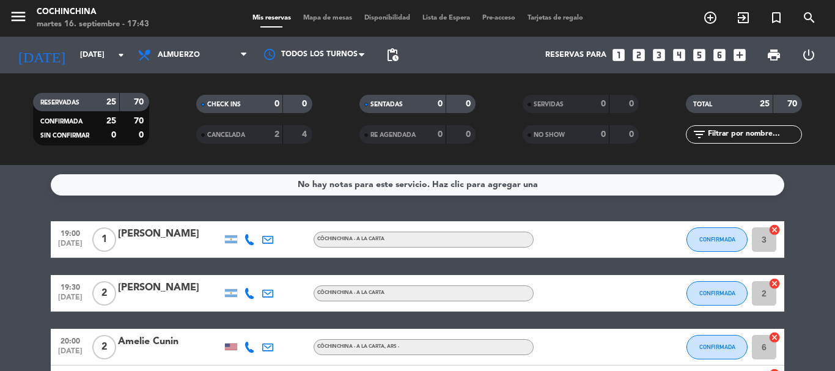
click at [729, 133] on input "text" at bounding box center [754, 134] width 95 height 13
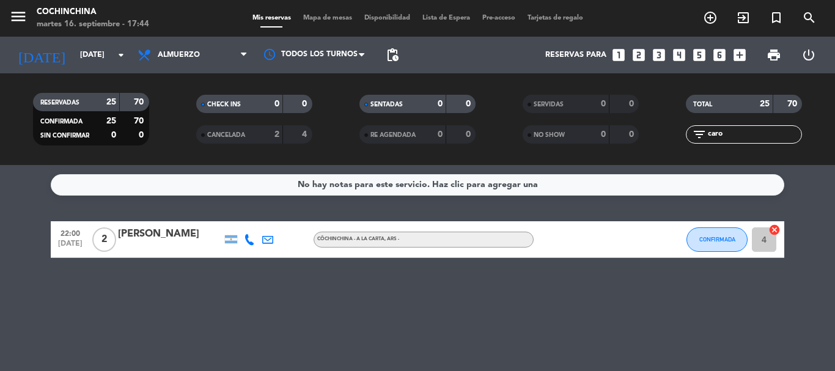
type input "caro"
click at [141, 241] on div "[PERSON_NAME]" at bounding box center [170, 234] width 104 height 16
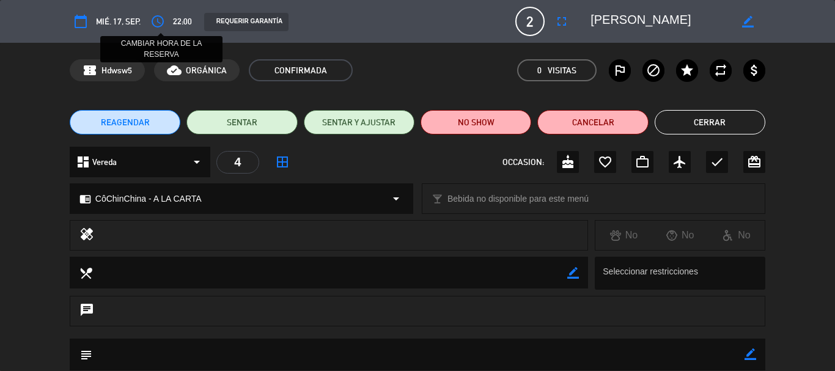
click at [154, 17] on icon "access_time" at bounding box center [157, 21] width 15 height 15
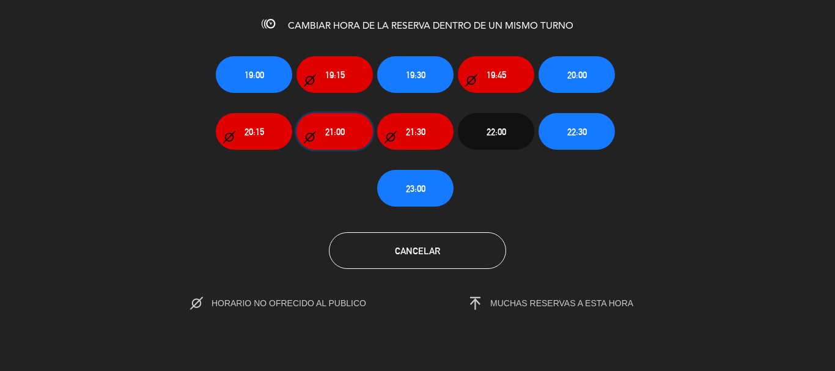
click at [336, 133] on span "21:00" at bounding box center [335, 132] width 20 height 14
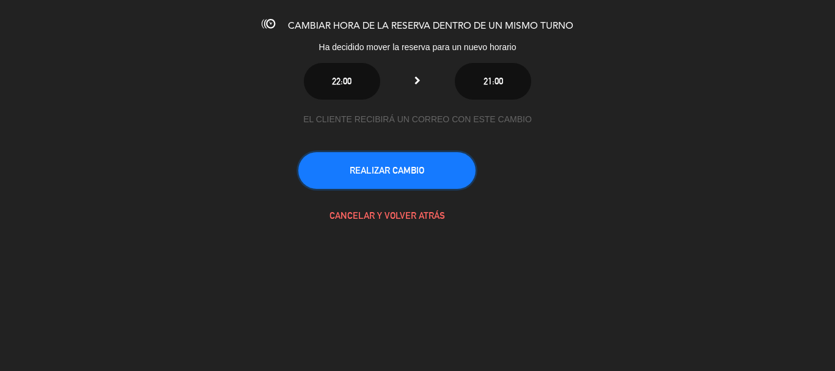
click at [395, 170] on button "REALIZAR CAMBIO" at bounding box center [386, 170] width 177 height 37
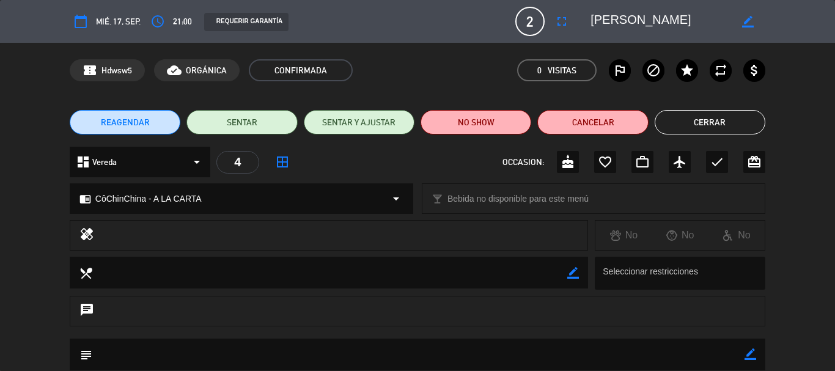
click at [463, 65] on div "confirmation_number Hdwsw5 cloud_done ORGÁNICA CONFIRMADA 0 Visitas outlined_fl…" at bounding box center [418, 70] width 696 height 22
click at [453, 79] on div "confirmation_number Hdwsw5 cloud_done ORGÁNICA CONFIRMADA 0 Visitas outlined_fl…" at bounding box center [418, 70] width 696 height 22
click at [729, 128] on button "Cerrar" at bounding box center [710, 122] width 111 height 24
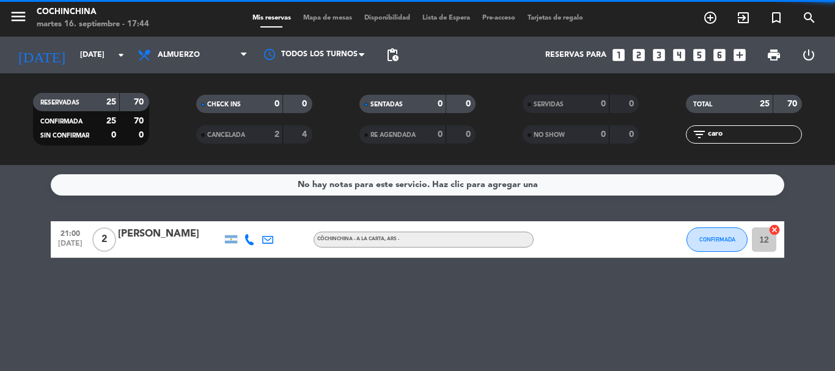
click at [340, 21] on span "Mapa de mesas" at bounding box center [327, 18] width 61 height 7
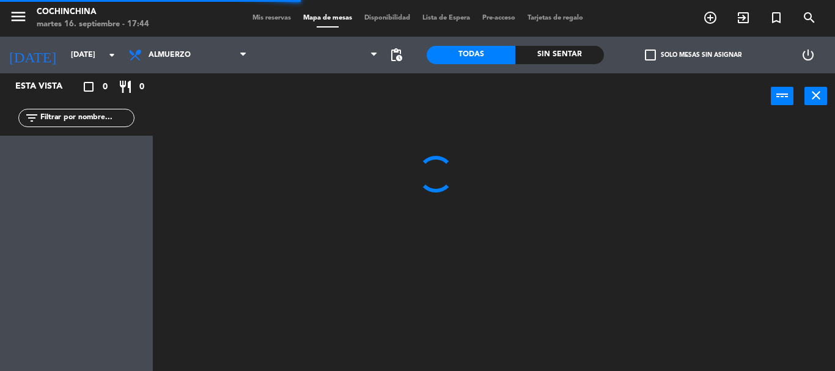
click at [87, 118] on input "text" at bounding box center [86, 117] width 95 height 13
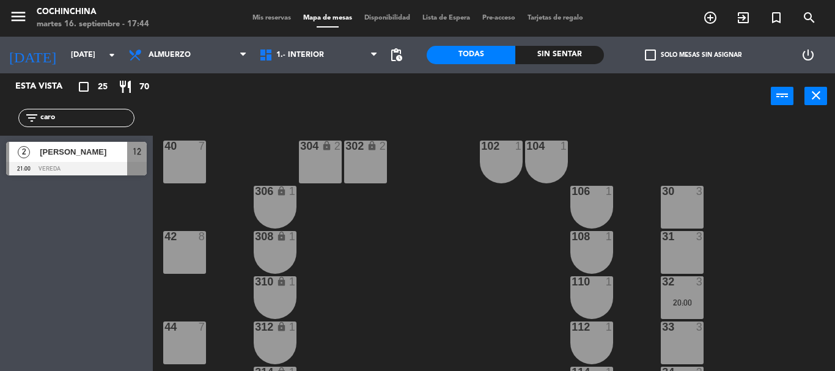
type input "caro"
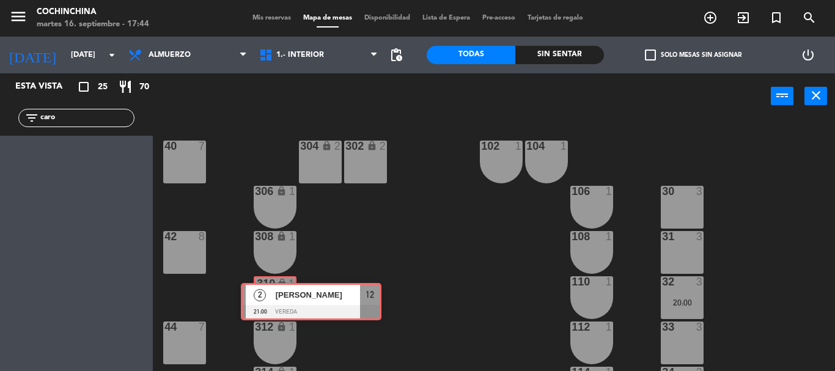
drag, startPoint x: 43, startPoint y: 153, endPoint x: 278, endPoint y: 294, distance: 274.0
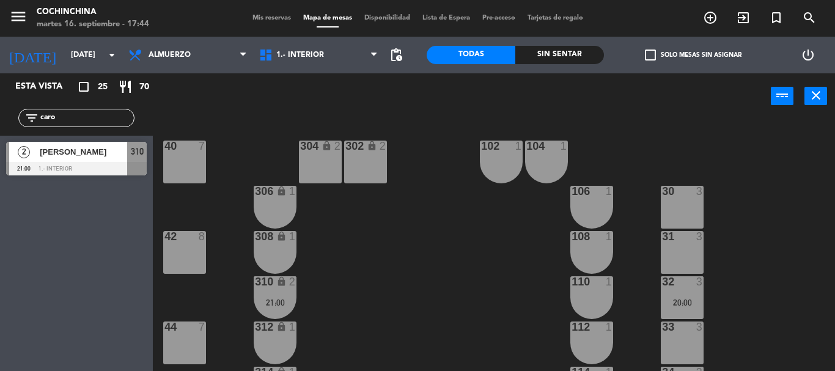
click at [278, 294] on div "310 lock 2 21:00" at bounding box center [275, 297] width 43 height 43
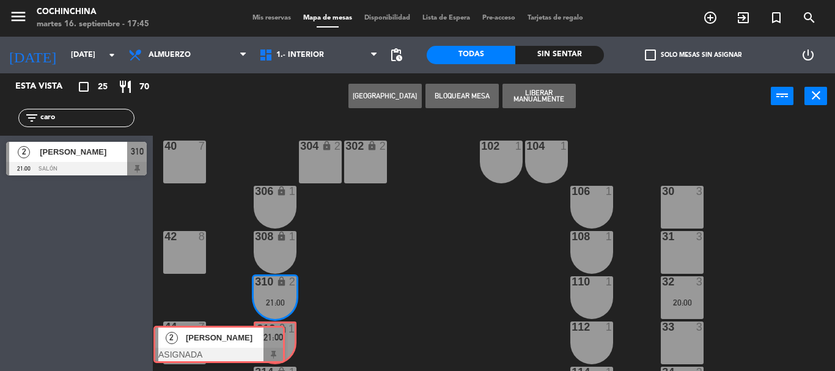
drag, startPoint x: 366, startPoint y: 344, endPoint x: 263, endPoint y: 343, distance: 103.3
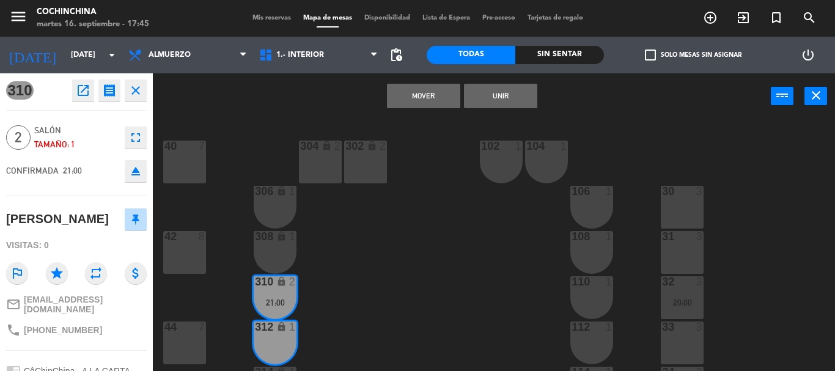
click at [506, 96] on button "Unir" at bounding box center [500, 96] width 73 height 24
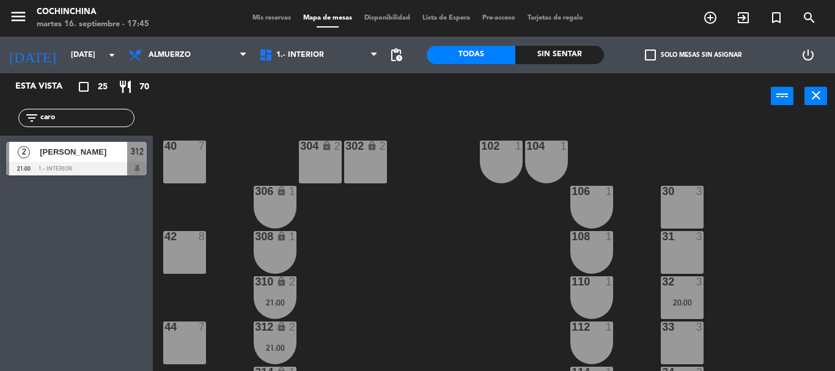
click at [97, 109] on div "filter_list caro" at bounding box center [76, 118] width 116 height 18
click at [84, 122] on input "caro" at bounding box center [86, 117] width 95 height 13
click at [60, 118] on input "caro" at bounding box center [86, 117] width 95 height 13
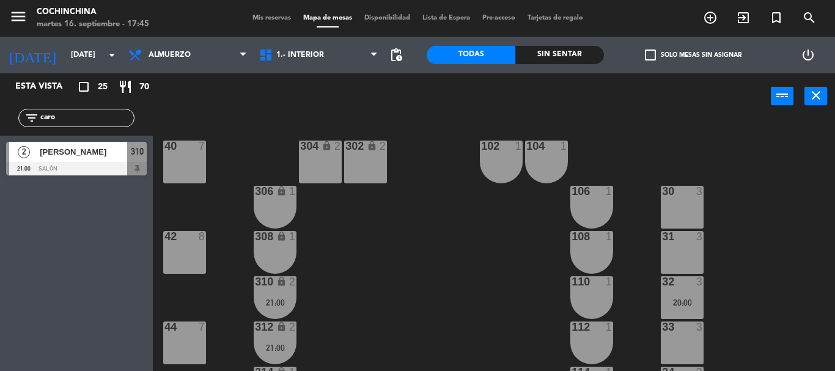
click at [60, 118] on input "caro" at bounding box center [86, 117] width 95 height 13
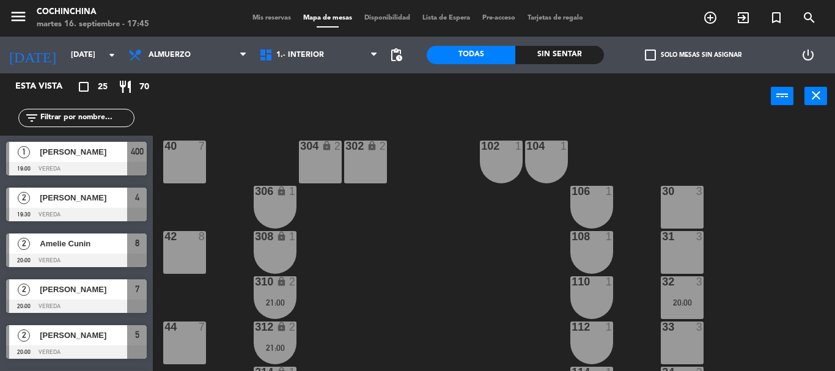
click at [264, 131] on div "40 7 304 lock 2 102 1 302 lock 2 104 1 306 lock 1 30 3 106 1 42 8 308 lock 1 31…" at bounding box center [498, 245] width 674 height 252
click at [109, 53] on icon "arrow_drop_down" at bounding box center [112, 55] width 15 height 15
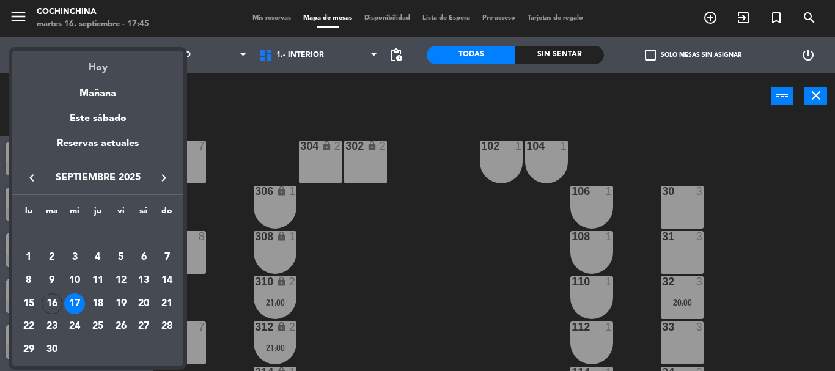
click at [98, 70] on div "Hoy" at bounding box center [97, 63] width 171 height 25
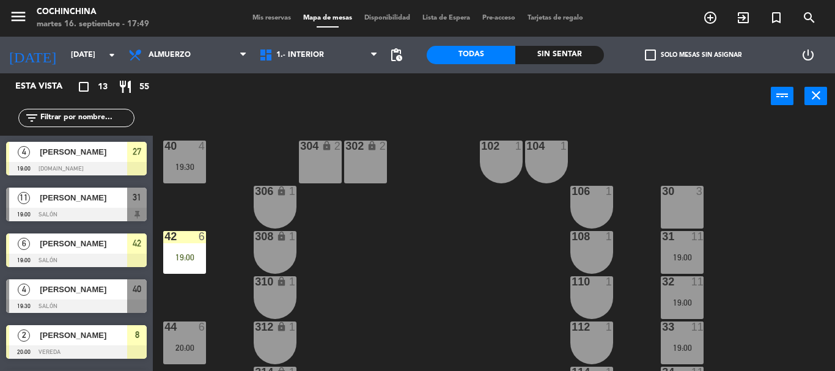
click at [481, 229] on div "40 4 19:30 304 lock 2 102 1 302 lock 2 104 1 306 lock 1 30 3 106 1 42 6 19:00 3…" at bounding box center [498, 245] width 674 height 252
click at [249, 128] on div "40 4 19:30 304 lock 2 102 1 302 lock 2 104 1 306 lock 1 30 3 106 1 42 6 19:00 3…" at bounding box center [498, 245] width 674 height 252
click at [112, 52] on icon "arrow_drop_down" at bounding box center [112, 55] width 15 height 15
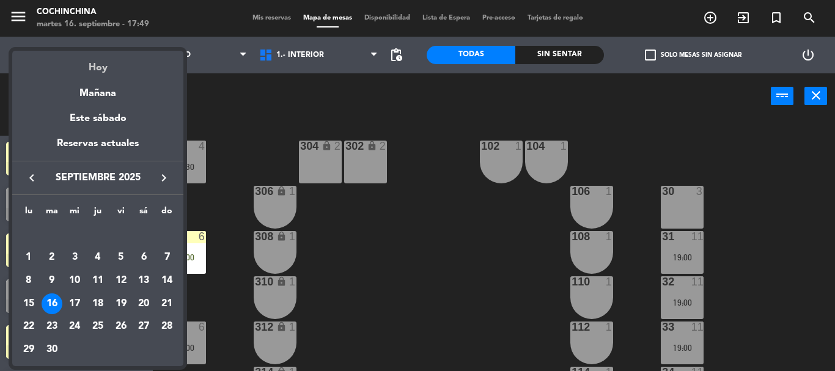
click at [102, 69] on div "Hoy" at bounding box center [97, 63] width 171 height 25
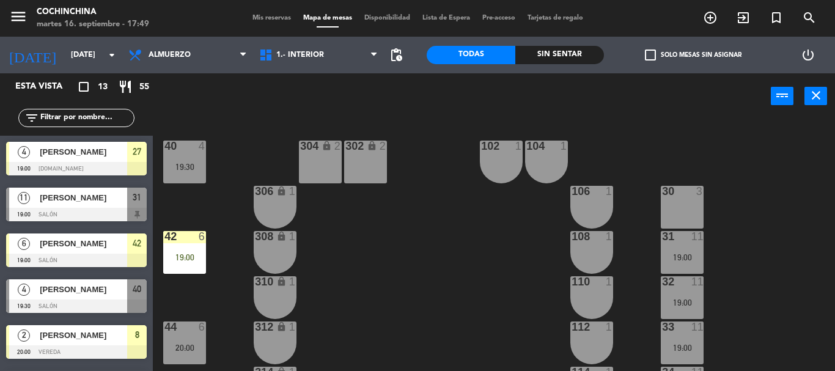
click at [279, 122] on div "40 4 19:30 304 lock 2 102 1 302 lock 2 104 1 306 lock 1 30 3 106 1 42 6 19:00 3…" at bounding box center [498, 245] width 674 height 252
click at [101, 55] on input "[DATE]" at bounding box center [116, 55] width 103 height 21
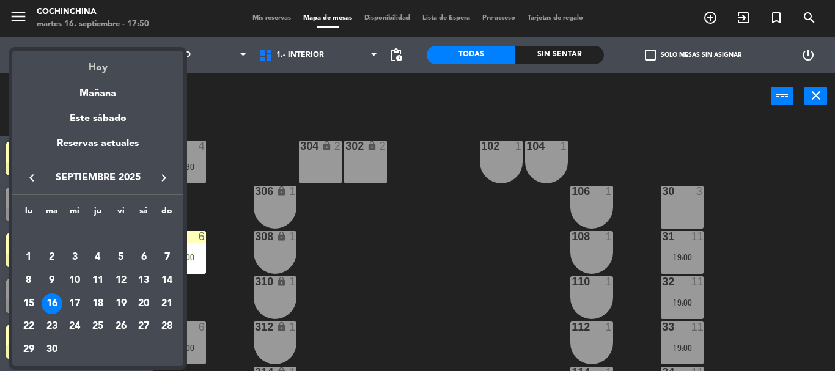
click at [97, 72] on div "Hoy" at bounding box center [97, 63] width 171 height 25
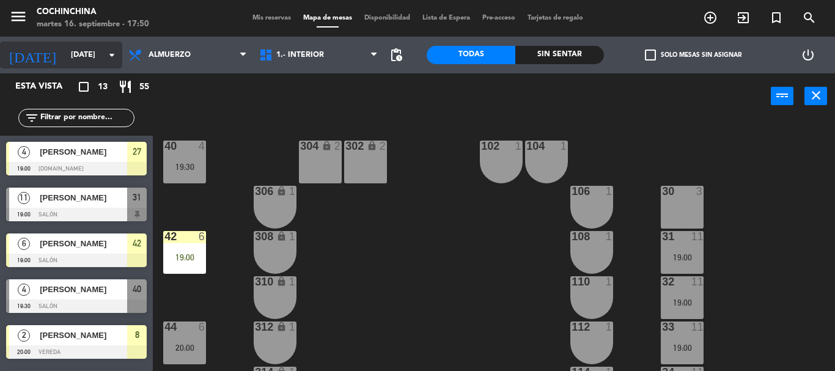
click at [111, 59] on icon "arrow_drop_down" at bounding box center [112, 55] width 15 height 15
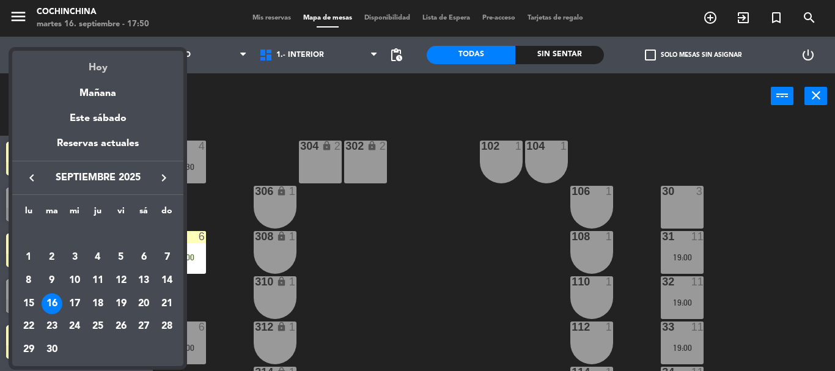
click at [100, 72] on div "Hoy" at bounding box center [97, 63] width 171 height 25
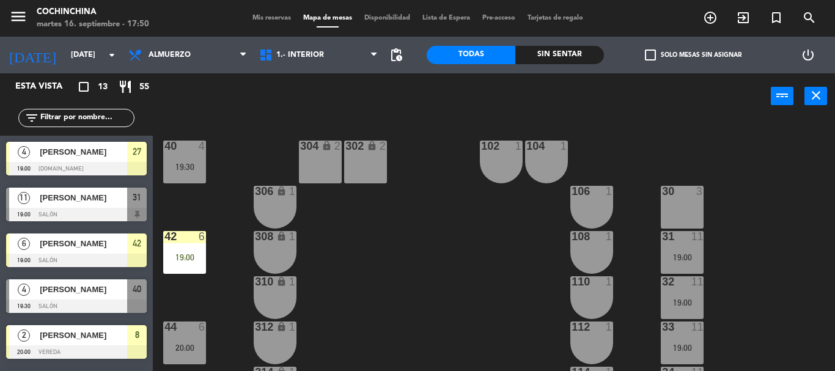
click at [194, 108] on div "power_input close" at bounding box center [462, 96] width 618 height 46
click at [241, 139] on div "40 4 19:30 304 lock 2 102 1 302 lock 2 104 1 306 lock 1 30 3 106 1 42 6 19:00 3…" at bounding box center [498, 245] width 674 height 252
click at [242, 138] on div "40 4 19:30 304 lock 2 102 1 302 lock 2 104 1 306 lock 1 30 3 106 1 42 6 19:00 3…" at bounding box center [498, 245] width 674 height 252
click at [254, 122] on div "40 4 19:30 304 lock 2 102 1 302 lock 2 104 1 306 lock 1 30 3 106 1 42 6 19:00 3…" at bounding box center [498, 245] width 674 height 252
click at [109, 55] on icon "arrow_drop_down" at bounding box center [112, 55] width 15 height 15
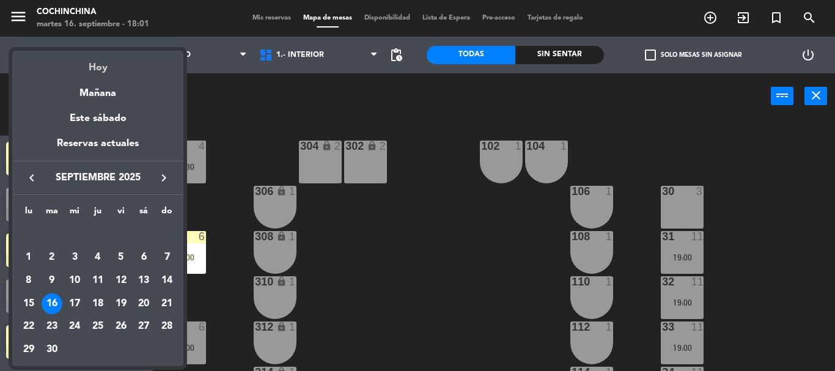
click at [98, 68] on div "Hoy" at bounding box center [97, 63] width 171 height 25
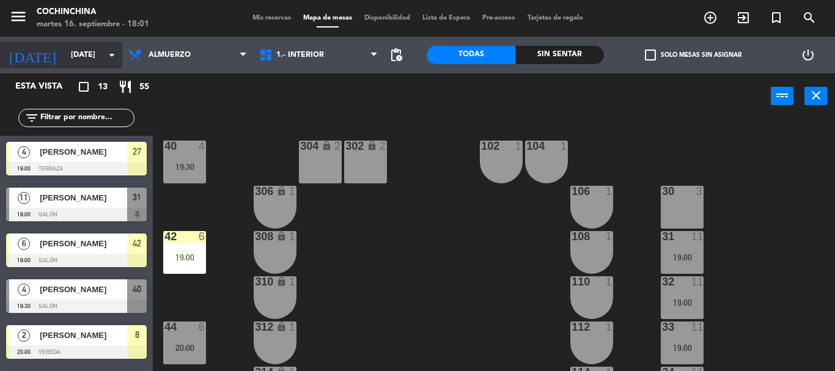
click at [109, 53] on icon "arrow_drop_down" at bounding box center [112, 55] width 15 height 15
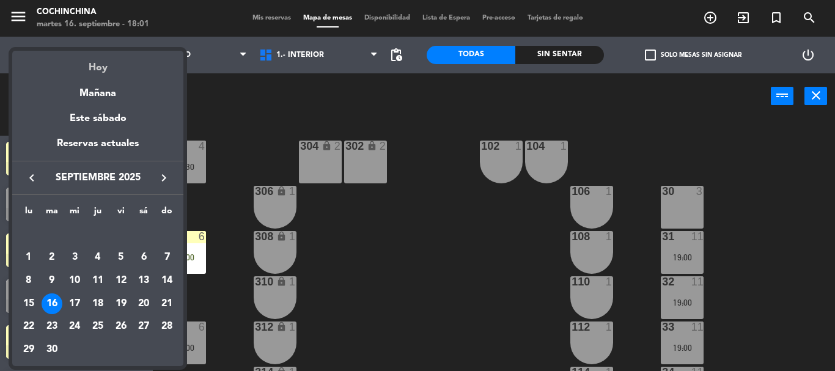
click at [100, 70] on div "Hoy" at bounding box center [97, 63] width 171 height 25
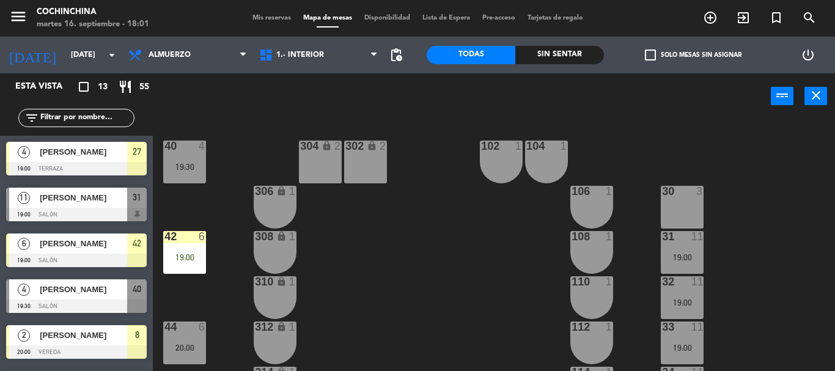
click at [283, 83] on div "power_input close" at bounding box center [462, 96] width 618 height 46
click at [87, 57] on input "[DATE]" at bounding box center [116, 55] width 103 height 21
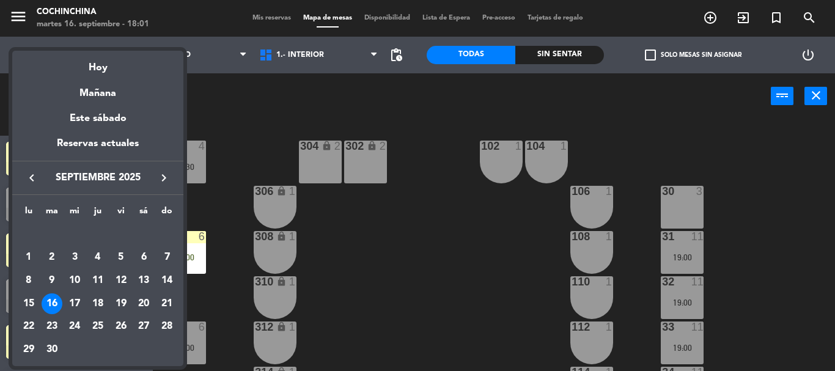
click at [98, 70] on div "Hoy" at bounding box center [97, 63] width 171 height 25
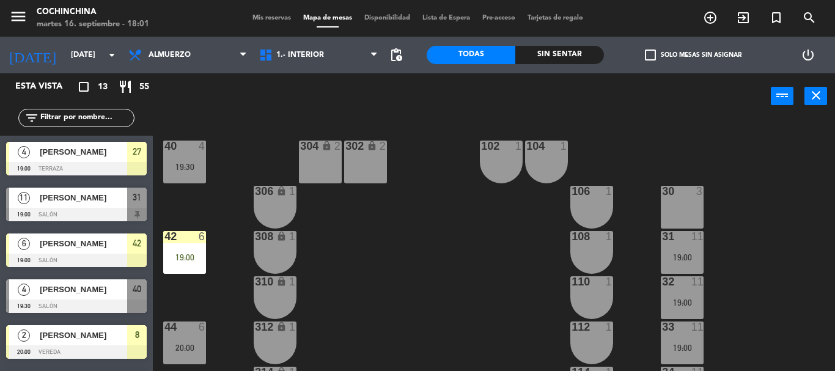
click at [263, 108] on div "power_input close" at bounding box center [462, 96] width 618 height 46
click at [227, 92] on div "power_input close" at bounding box center [462, 96] width 618 height 46
click at [233, 138] on div "40 4 19:30 304 lock 2 102 1 302 lock 2 104 1 306 lock 1 30 3 106 1 42 6 19:00 3…" at bounding box center [498, 245] width 674 height 252
click at [435, 283] on div "40 4 19:30 304 lock 2 102 1 302 lock 2 104 1 306 lock 1 30 3 106 1 42 6 19:00 3…" at bounding box center [498, 245] width 674 height 252
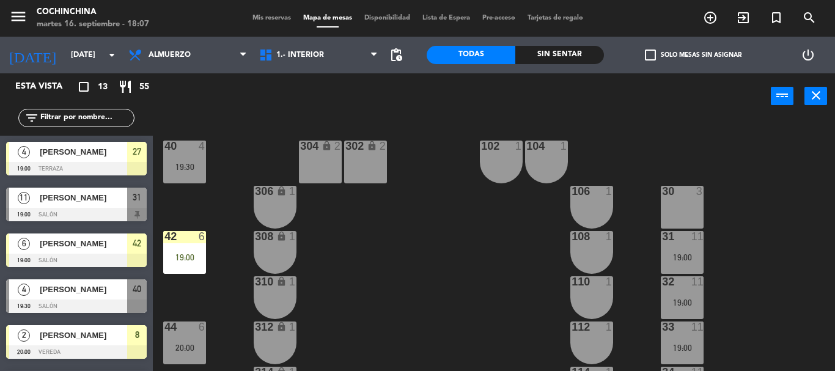
click at [619, 126] on div "40 4 19:30 304 lock 2 102 1 302 lock 2 104 1 306 lock 1 30 3 106 1 42 6 19:00 3…" at bounding box center [498, 245] width 674 height 252
click at [613, 136] on div "40 4 19:30 304 lock 2 102 1 302 lock 2 104 1 306 lock 1 30 3 106 1 42 6 19:00 3…" at bounding box center [498, 245] width 674 height 252
click at [433, 145] on div "40 4 19:30 304 lock 2 102 1 302 lock 2 104 1 306 lock 1 30 3 106 1 42 6 19:00 3…" at bounding box center [498, 245] width 674 height 252
click at [268, 117] on div "power_input close" at bounding box center [462, 96] width 618 height 46
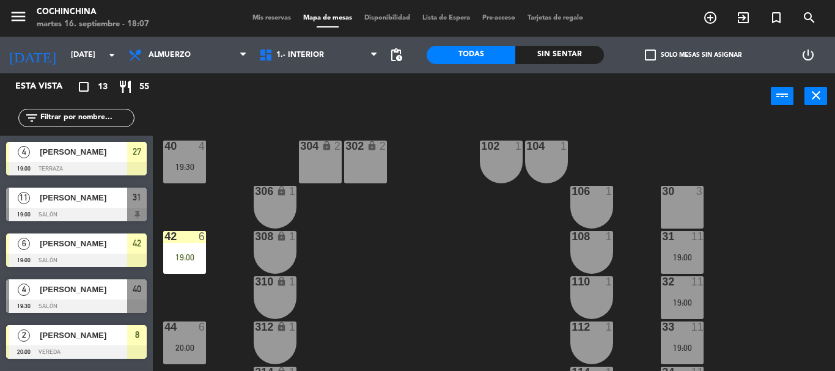
click at [101, 57] on input "[DATE]" at bounding box center [116, 55] width 103 height 21
click at [112, 57] on icon "arrow_drop_down" at bounding box center [112, 55] width 15 height 15
click at [207, 111] on div "power_input close" at bounding box center [462, 96] width 618 height 46
click at [227, 109] on div "power_input close" at bounding box center [462, 96] width 618 height 46
click at [103, 59] on input "[DATE]" at bounding box center [116, 55] width 103 height 21
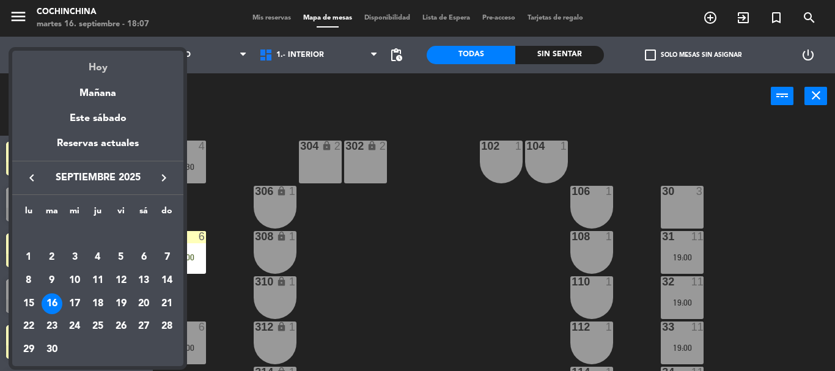
click at [93, 65] on div "Hoy" at bounding box center [97, 63] width 171 height 25
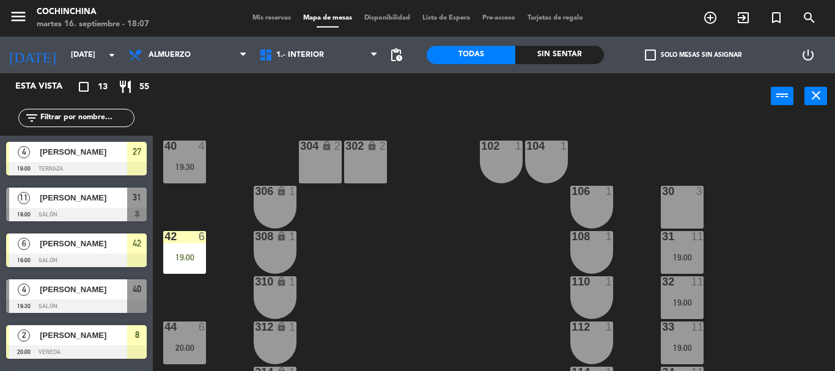
click at [260, 128] on div "40 4 19:30 304 lock 2 102 1 302 lock 2 104 1 306 lock 1 30 3 106 1 42 6 19:00 3…" at bounding box center [498, 245] width 674 height 252
click at [95, 59] on input "[DATE]" at bounding box center [116, 55] width 103 height 21
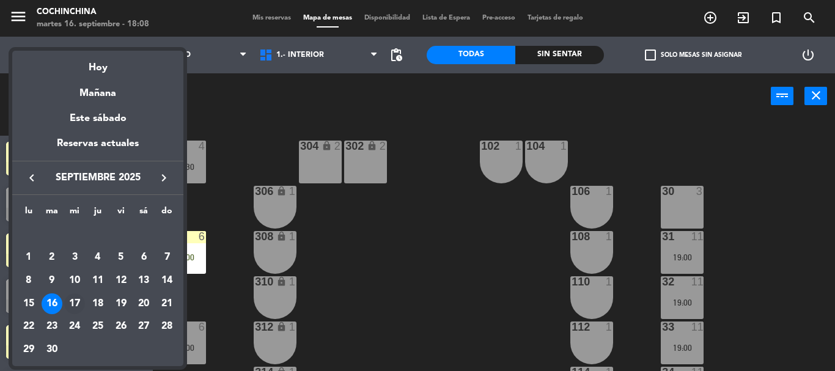
click at [79, 304] on div "17" at bounding box center [74, 303] width 21 height 21
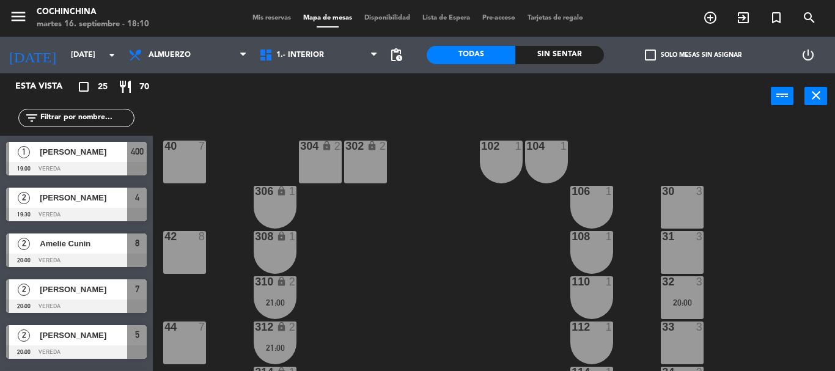
click at [254, 111] on div "power_input close" at bounding box center [462, 96] width 618 height 46
click at [259, 111] on div "power_input close" at bounding box center [462, 96] width 618 height 46
click at [656, 53] on span "check_box_outline_blank" at bounding box center [650, 55] width 11 height 11
click at [693, 55] on input "check_box_outline_blank Solo mesas sin asignar" at bounding box center [693, 55] width 0 height 0
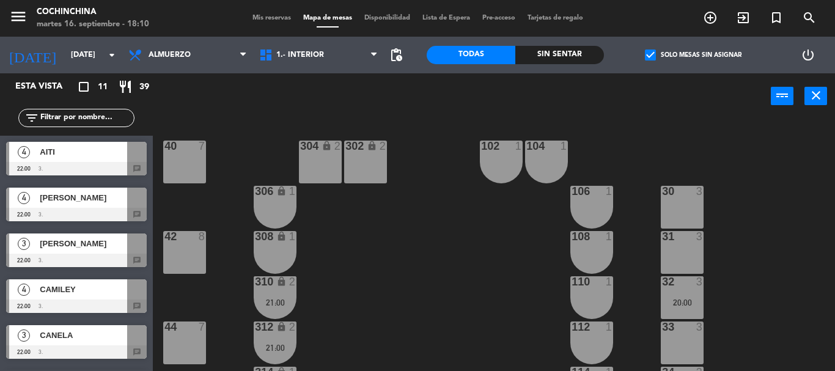
click at [656, 53] on span "check_box" at bounding box center [650, 55] width 11 height 11
click at [693, 55] on input "check_box Solo mesas sin asignar" at bounding box center [693, 55] width 0 height 0
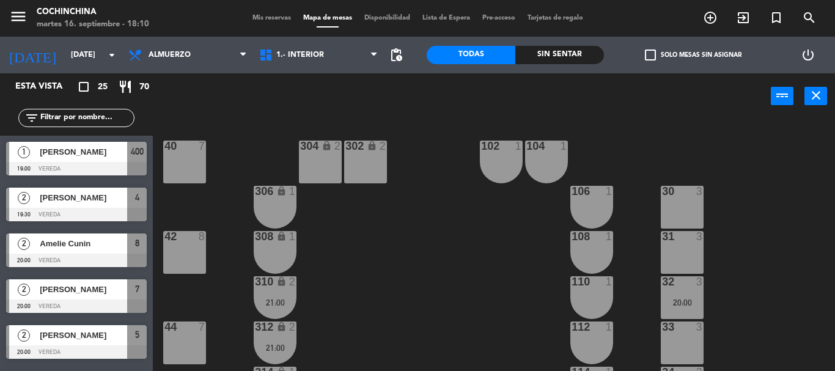
click at [224, 99] on div "power_input close" at bounding box center [462, 96] width 618 height 46
click at [89, 57] on input "[DATE]" at bounding box center [116, 55] width 103 height 21
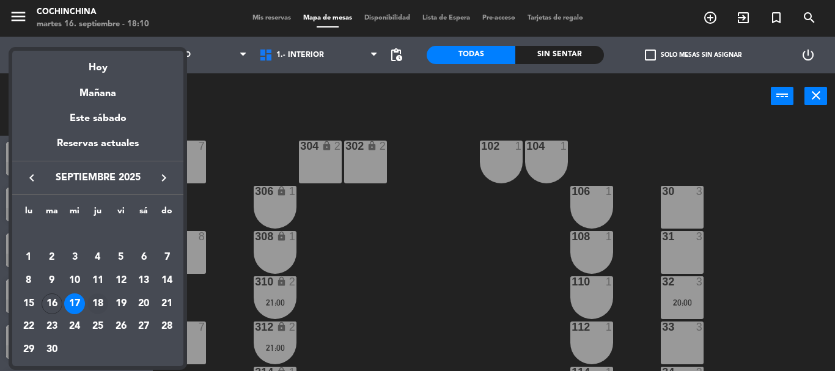
click at [101, 301] on div "18" at bounding box center [97, 303] width 21 height 21
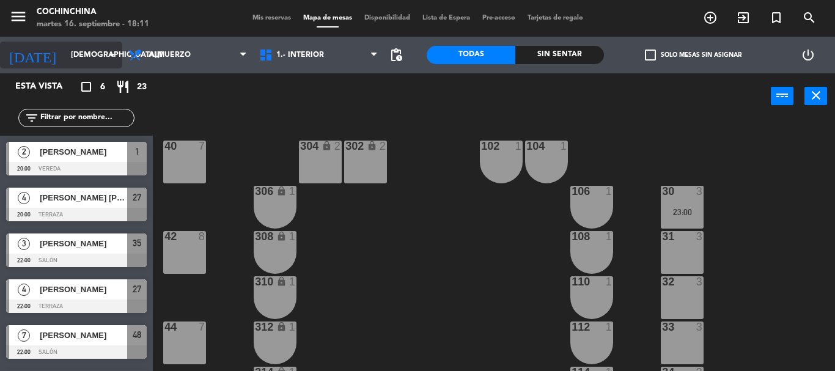
click at [94, 51] on input "[DEMOGRAPHIC_DATA][DATE]" at bounding box center [116, 55] width 103 height 21
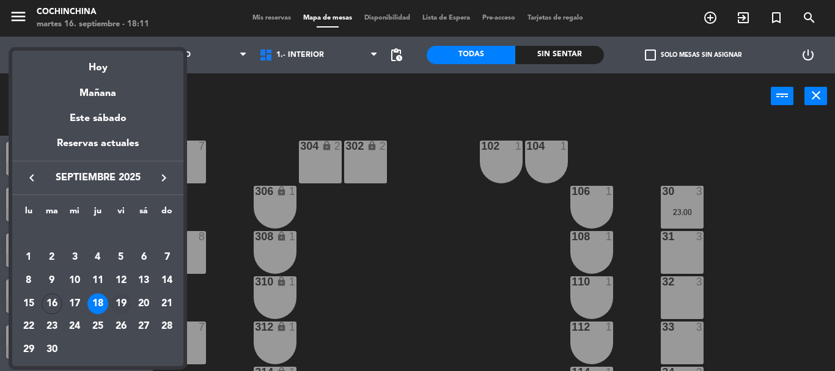
click at [123, 303] on div "19" at bounding box center [121, 303] width 21 height 21
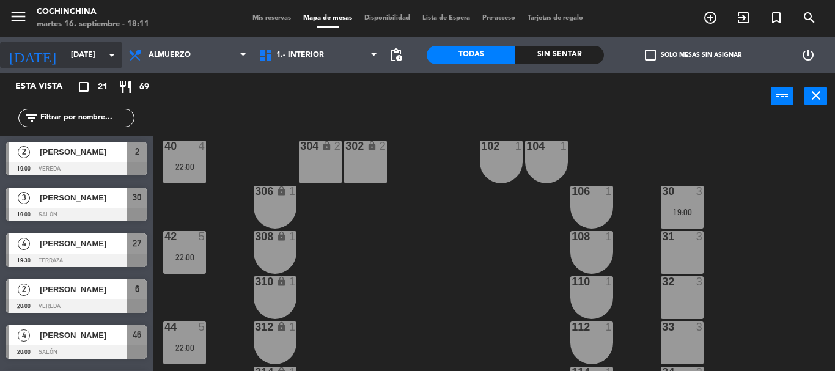
click at [108, 51] on icon "arrow_drop_down" at bounding box center [112, 55] width 15 height 15
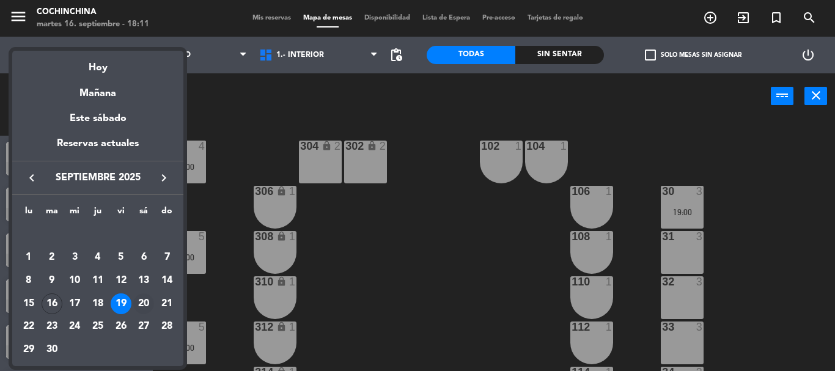
click at [142, 308] on div "20" at bounding box center [143, 303] width 21 height 21
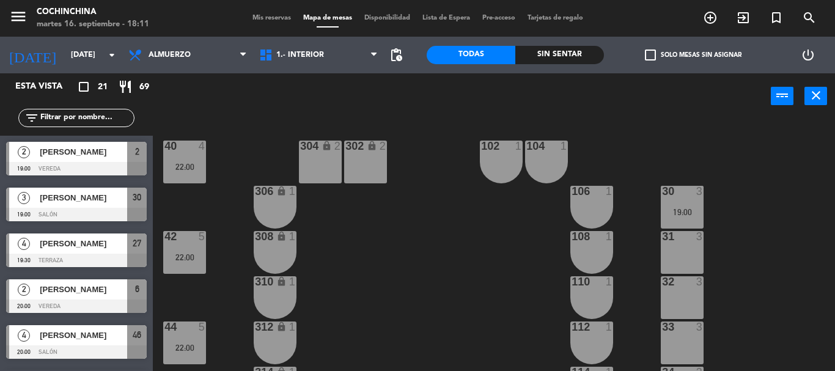
type input "[DATE]"
